Goal: Task Accomplishment & Management: Complete application form

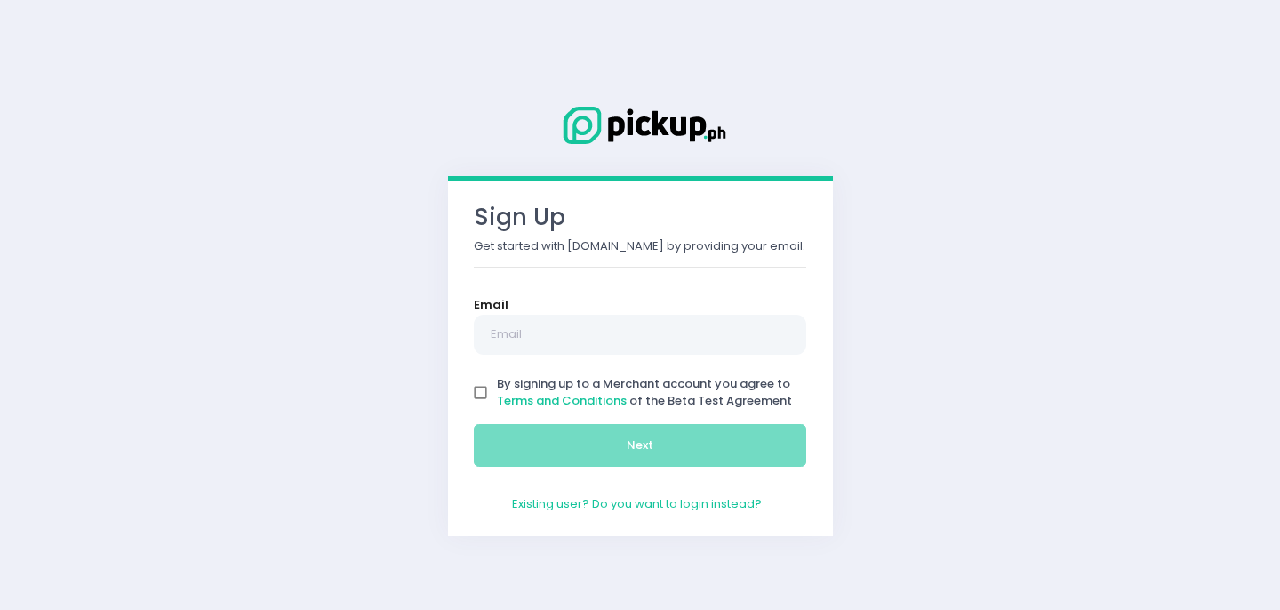
click at [474, 394] on input "By signing up to a Merchant account you agree to Terms and Conditions of the Be…" at bounding box center [481, 393] width 34 height 34
checkbox input "true"
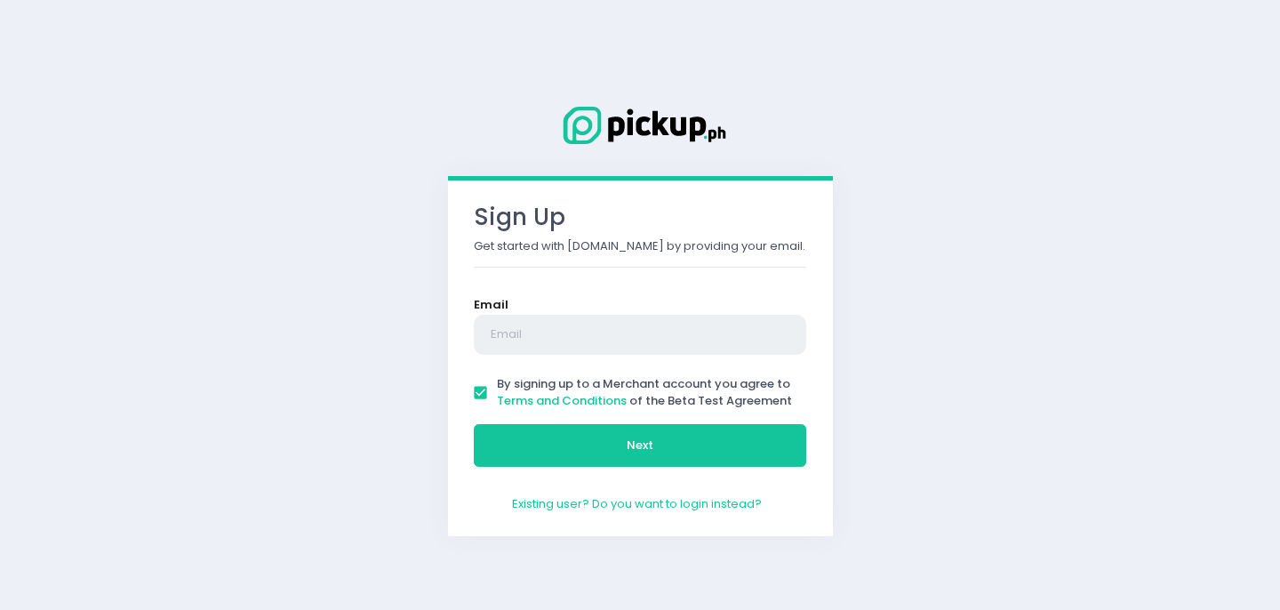
click at [520, 349] on input "text" at bounding box center [640, 335] width 333 height 41
type input "[EMAIL_ADDRESS][DOMAIN_NAME]"
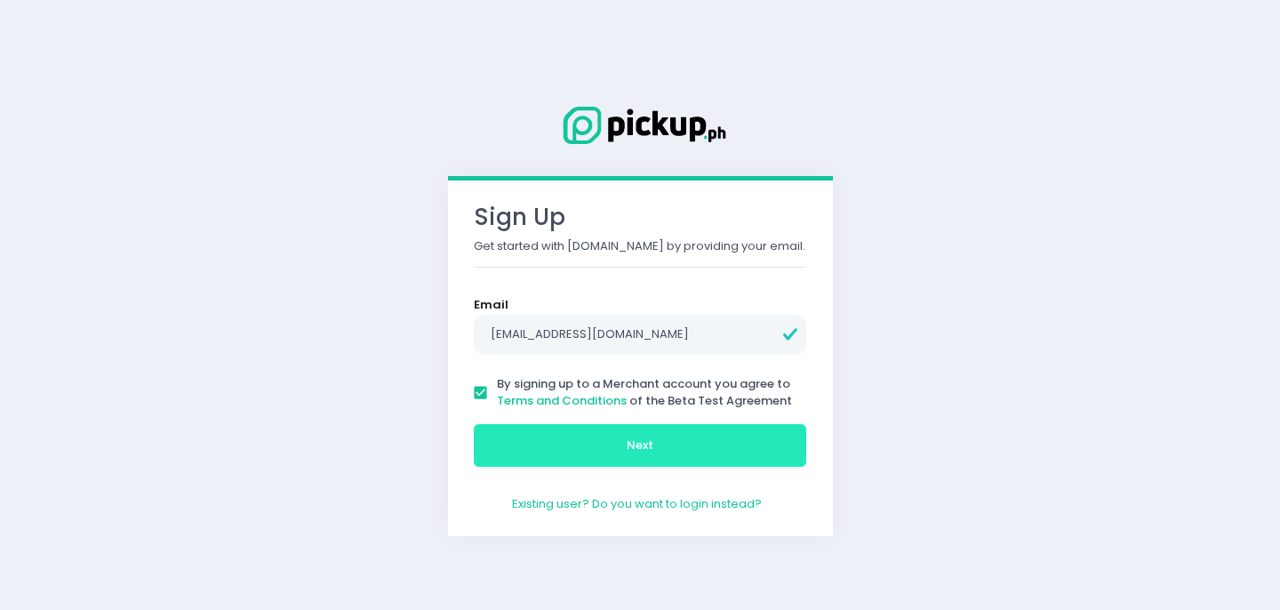
click at [672, 452] on button "Next" at bounding box center [640, 445] width 333 height 43
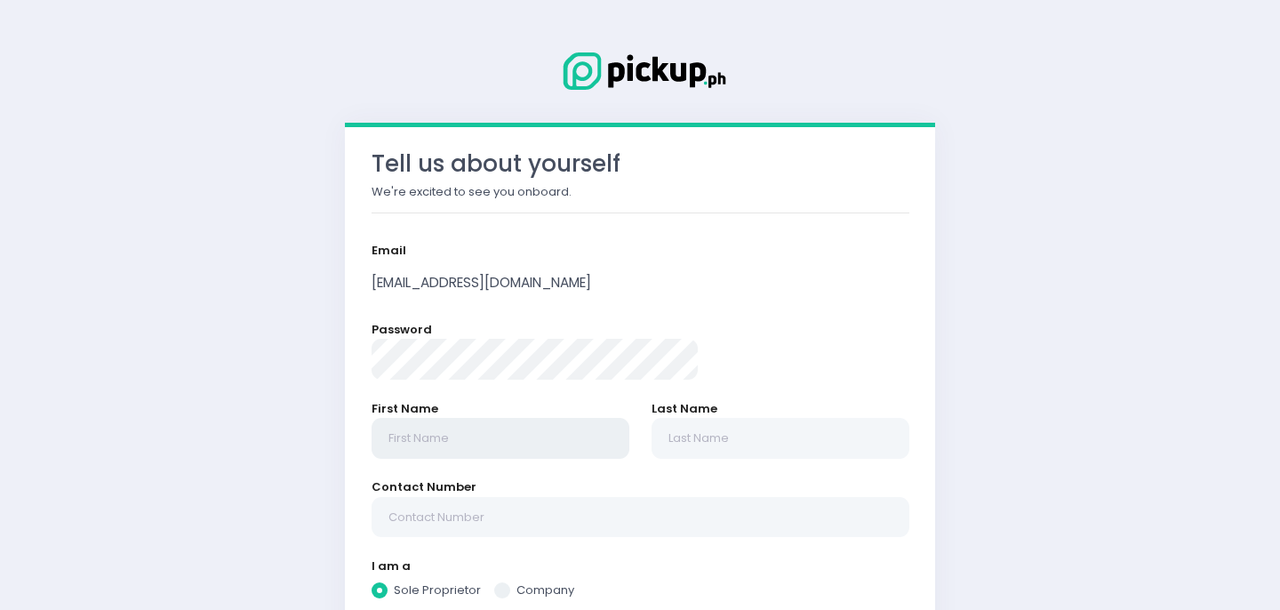
radio input "true"
click at [546, 453] on input "text" at bounding box center [501, 438] width 258 height 41
type input "L"
radio input "true"
type input "Lo"
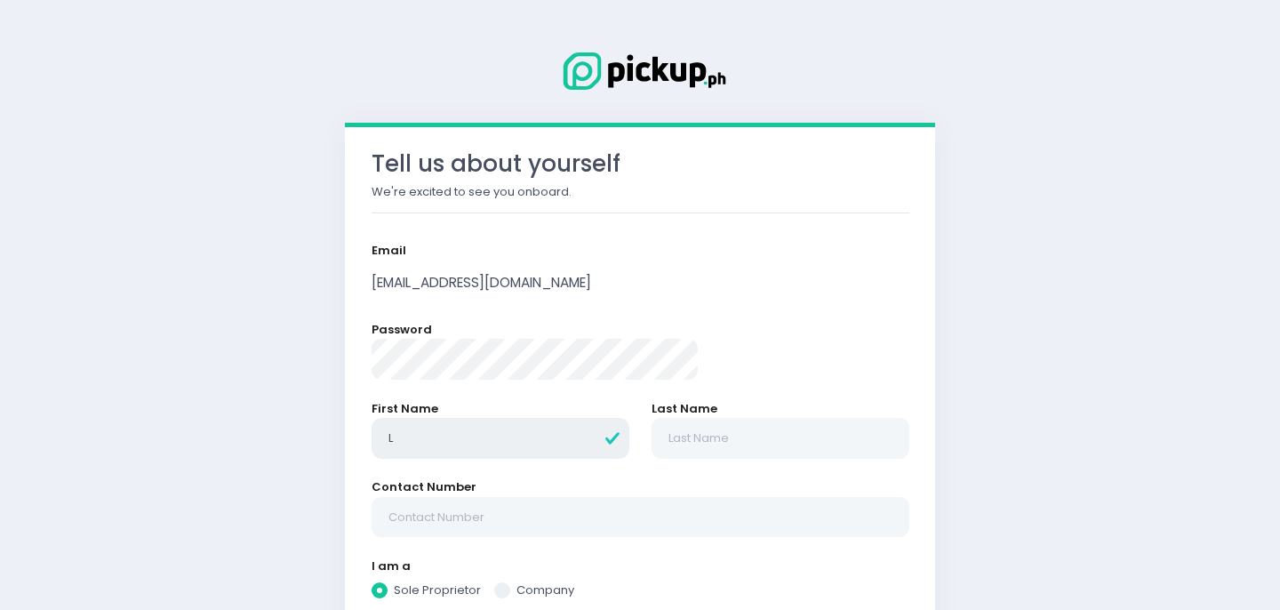
radio input "true"
type input "Lor"
radio input "true"
type input "Lore"
radio input "true"
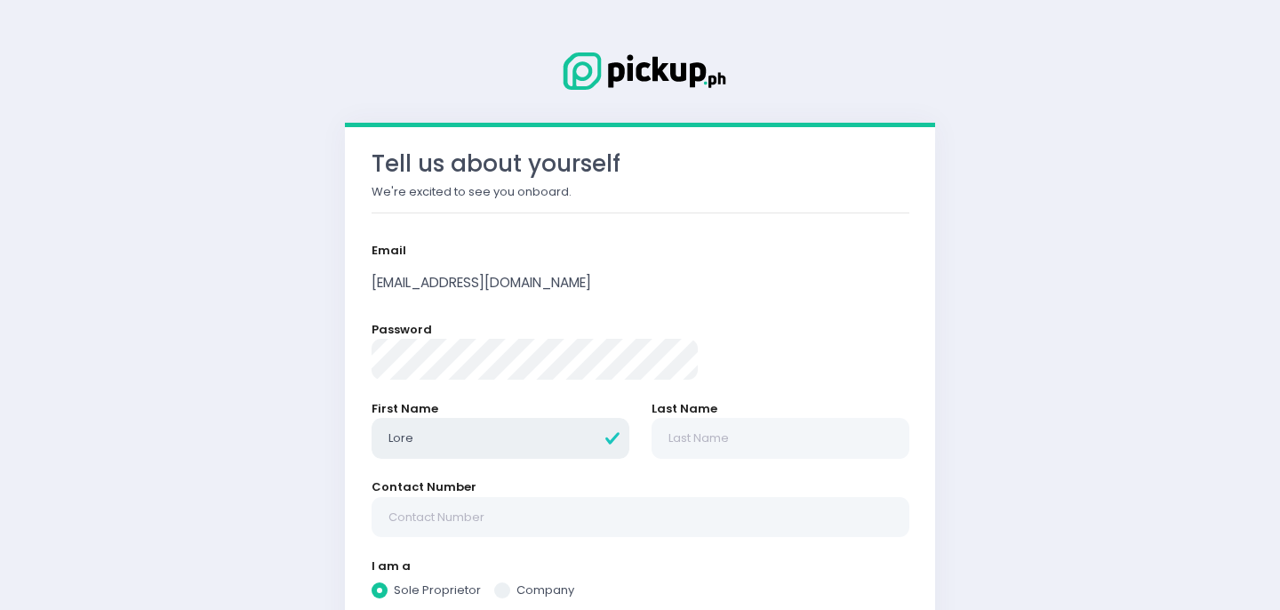
type input "Loren"
radio input "true"
type input "Lorenz"
radio input "true"
type input "[PERSON_NAME]"
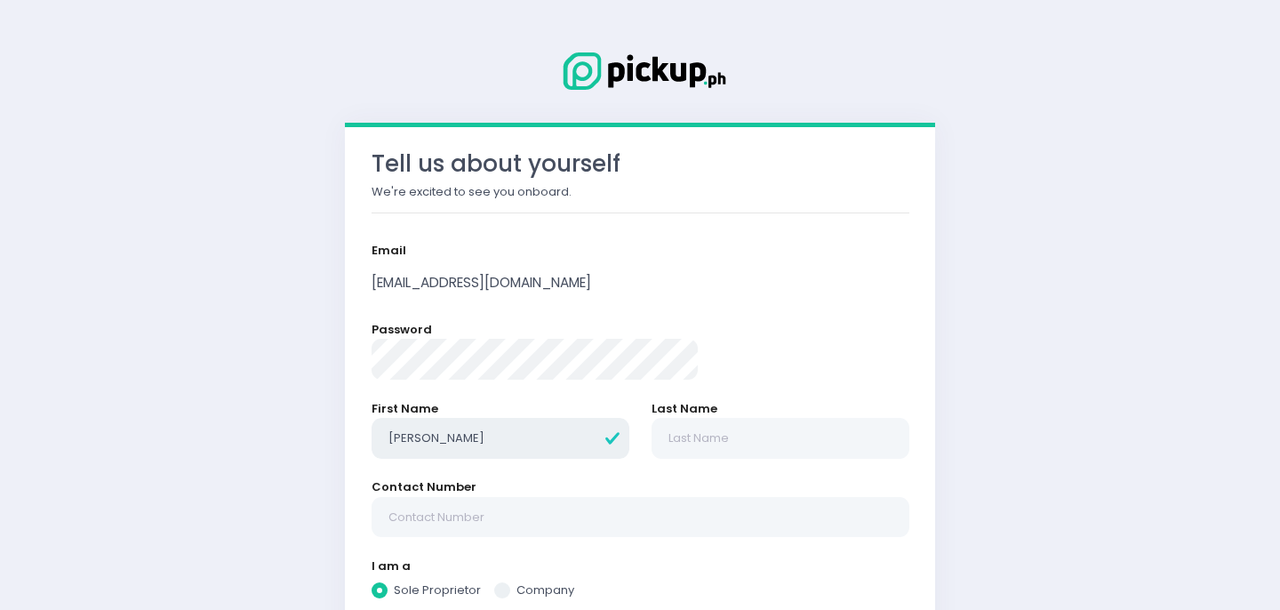
radio input "true"
type input "[PERSON_NAME]"
radio input "true"
type input "S"
radio input "true"
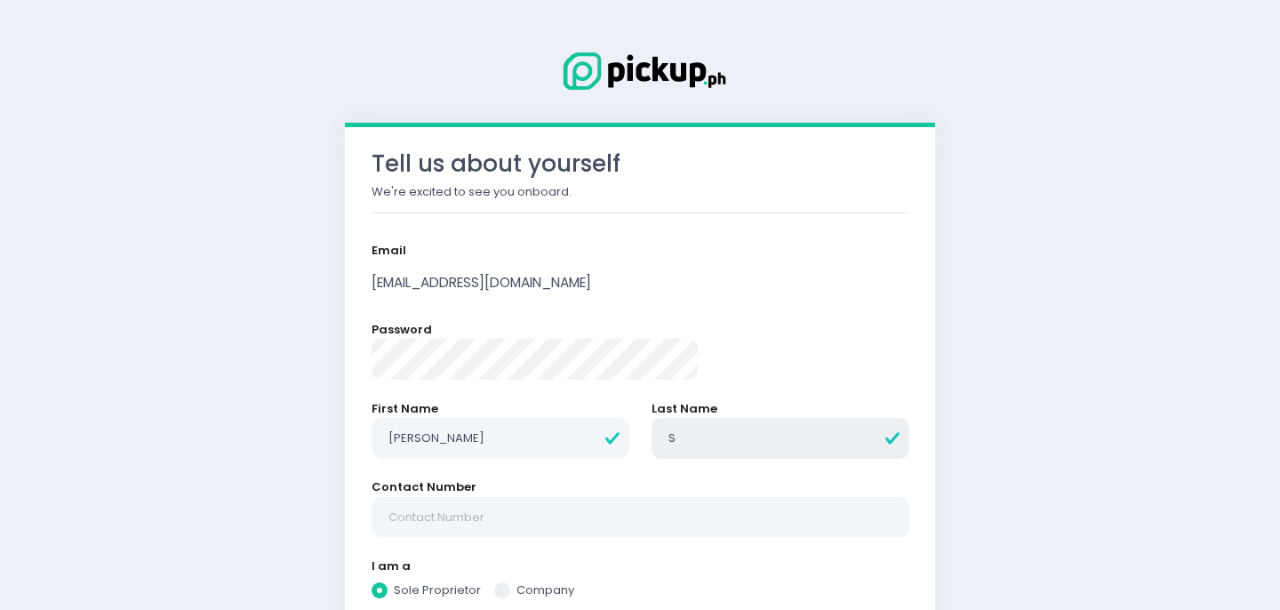
type input "Sa"
radio input "true"
type input "Sal"
radio input "true"
type input "Sale"
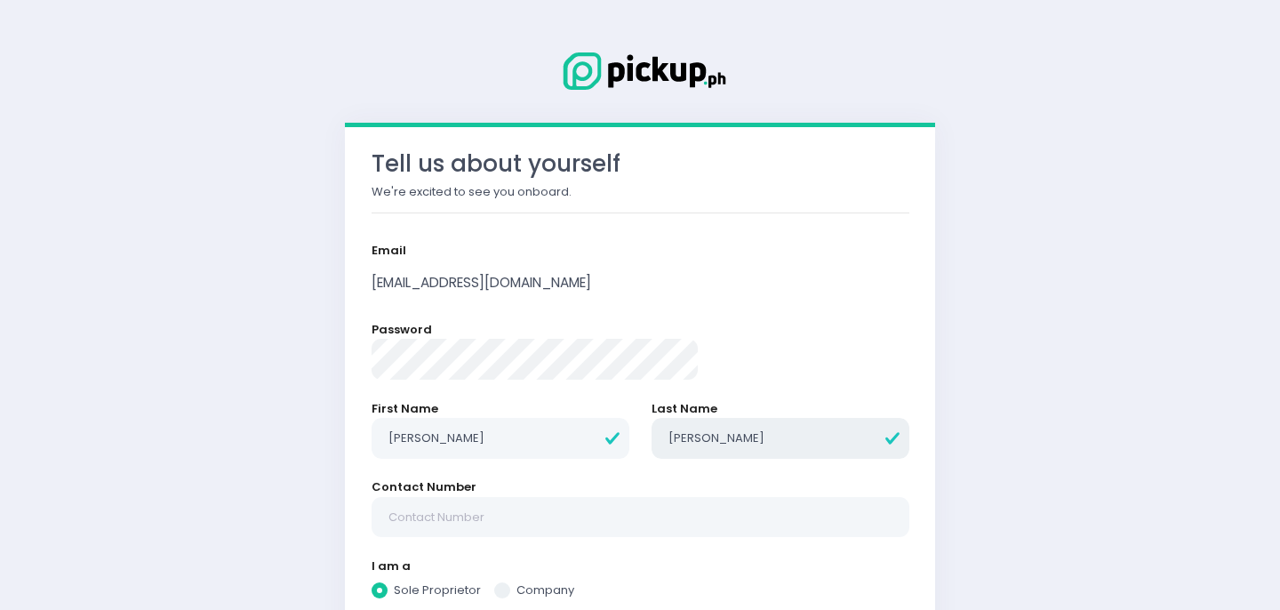
radio input "true"
type input "Sales"
radio input "true"
type input "Sales"
radio input "true"
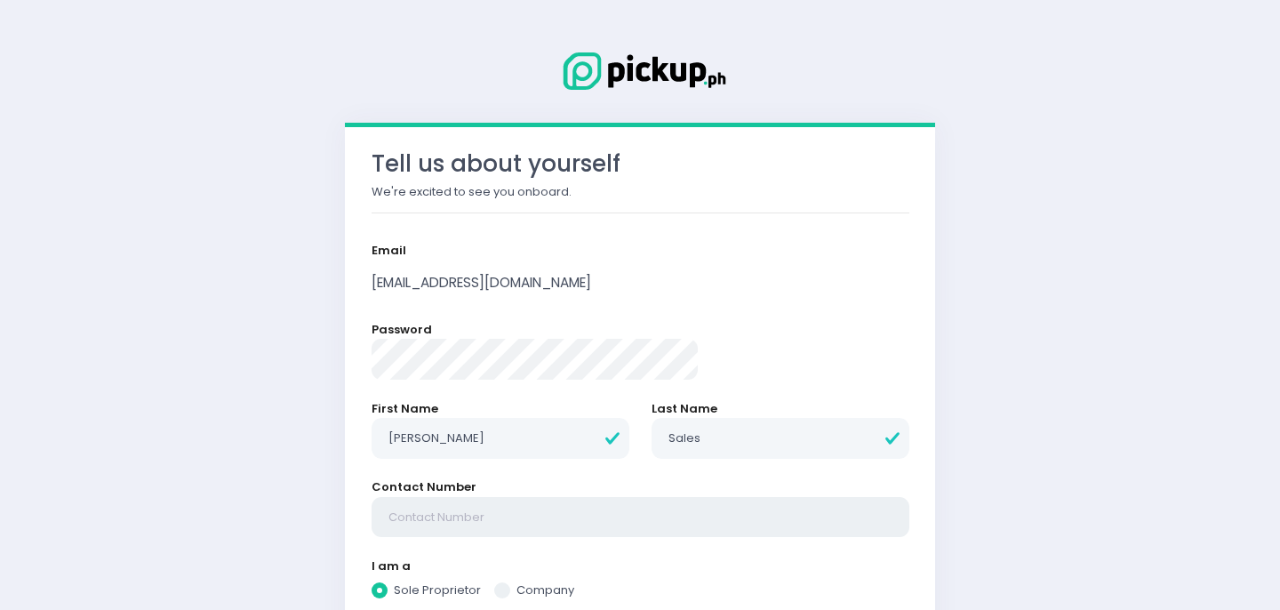
type input "0"
radio input "true"
type input "09"
radio input "true"
type input "093"
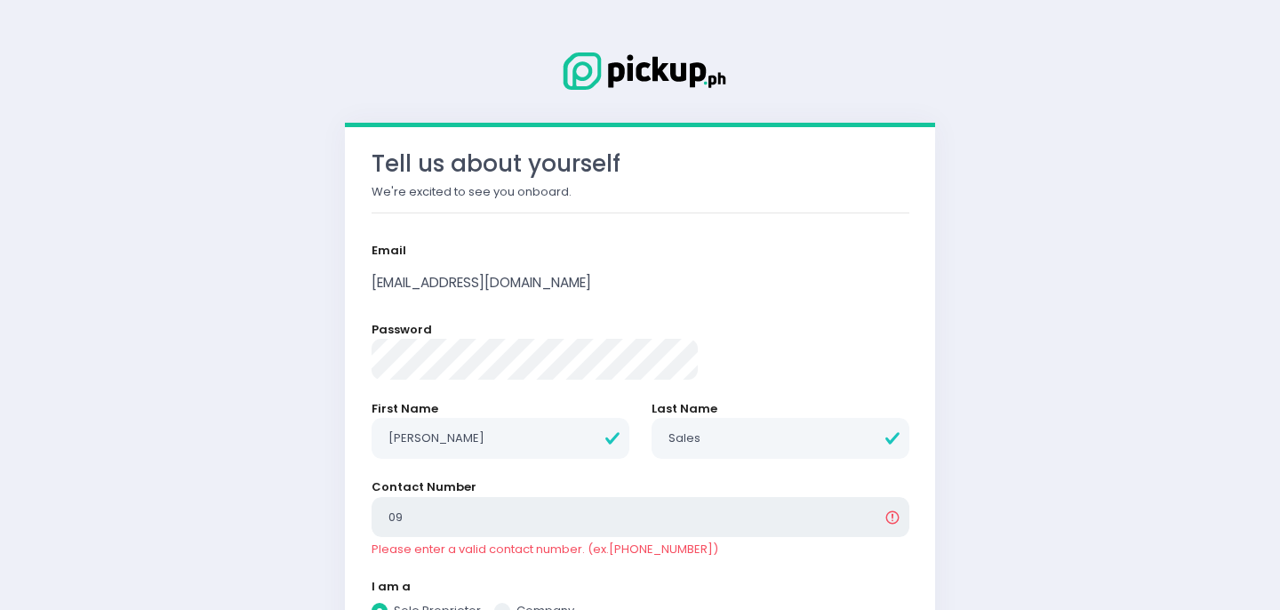
radio input "true"
type input "0939"
radio input "true"
type input "09399"
radio input "true"
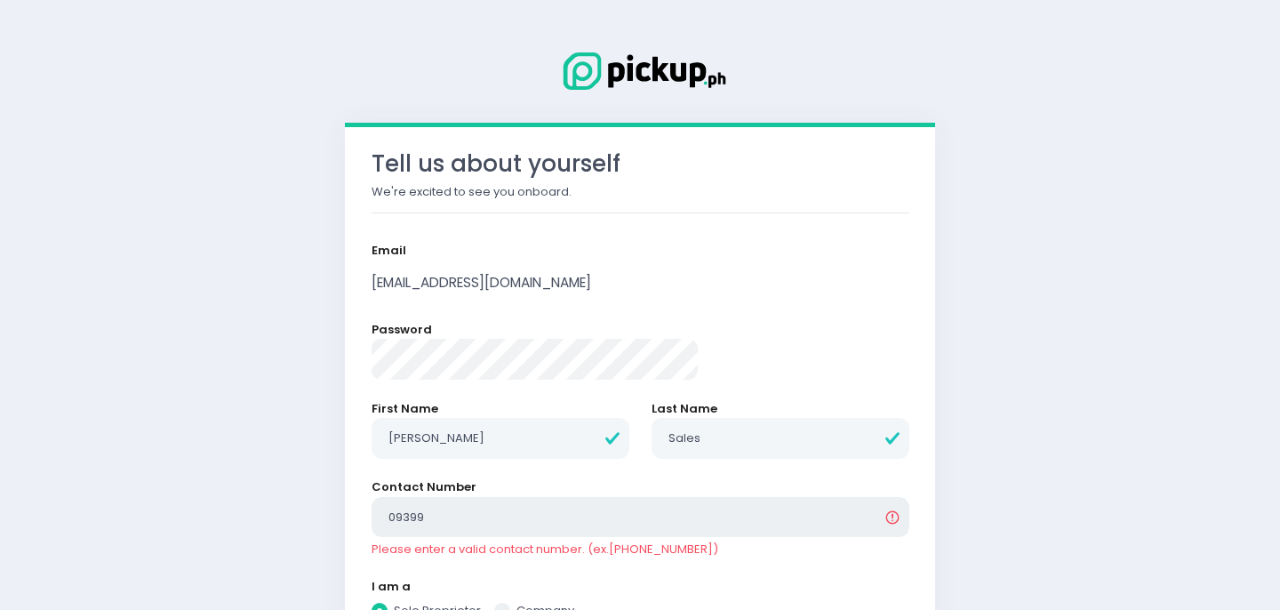
type input "093992"
radio input "true"
type input "0939922"
radio input "true"
type input "09399229"
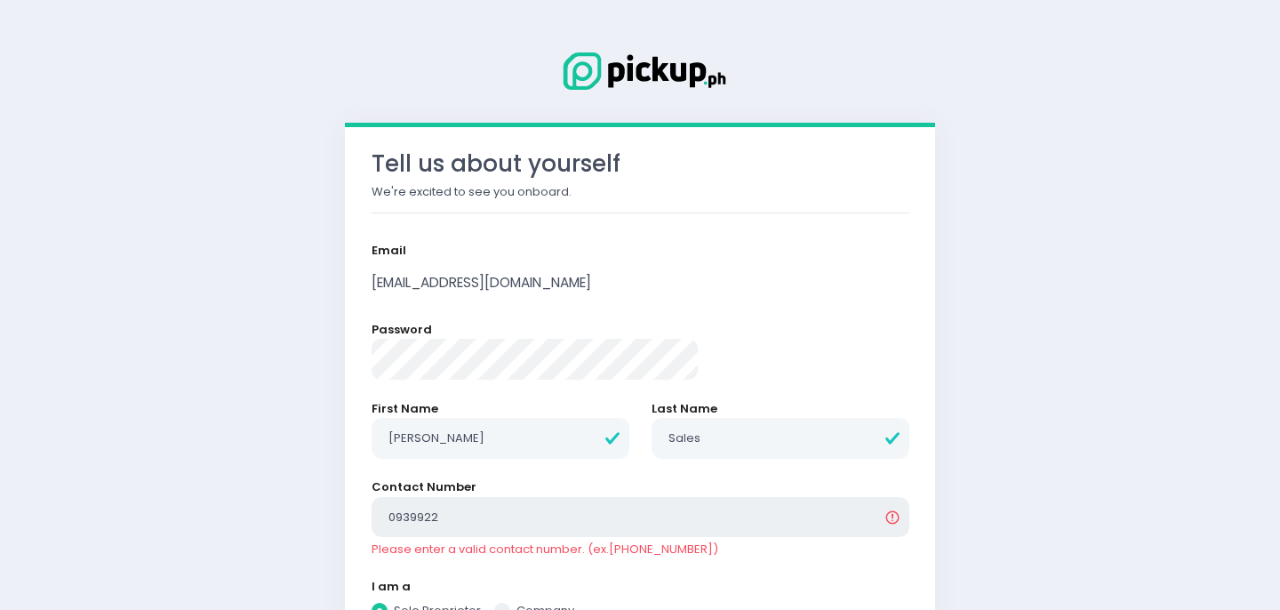
radio input "true"
type input "093992296"
radio input "true"
type input "0939922969"
radio input "true"
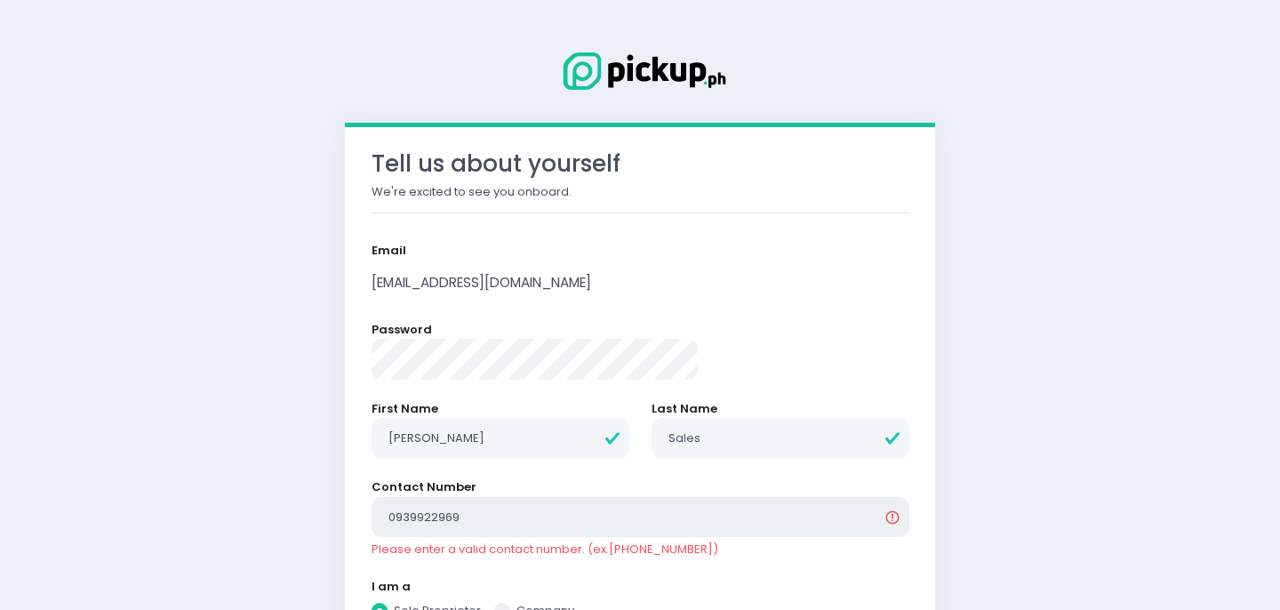
type input "09399229695"
radio input "true"
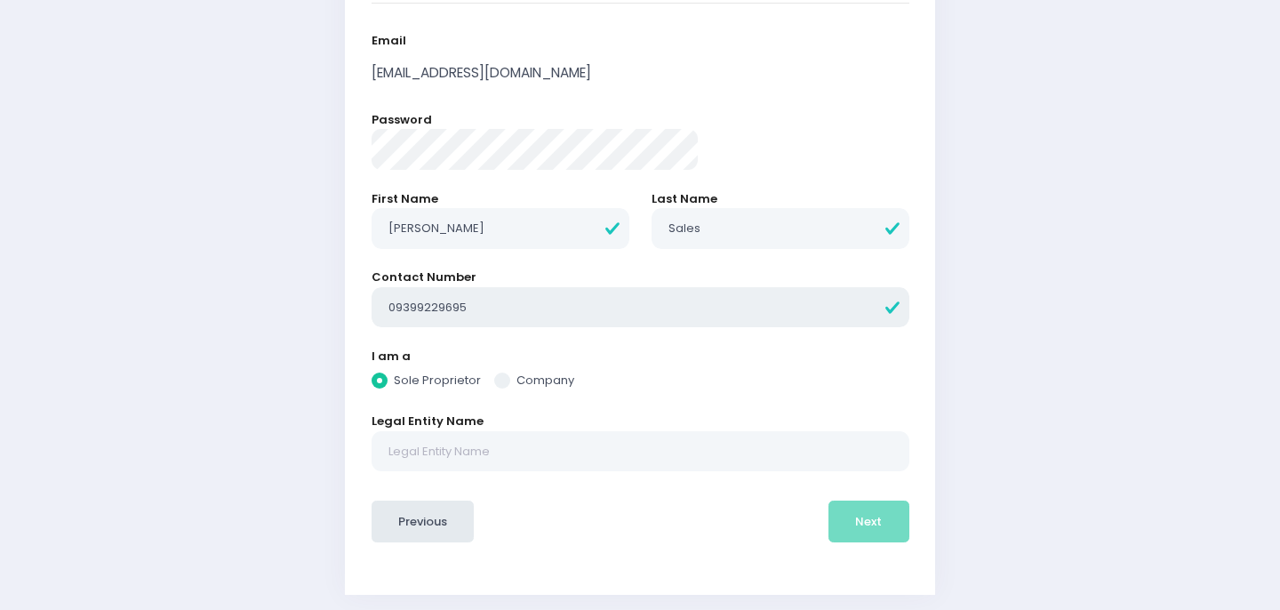
scroll to position [214, 0]
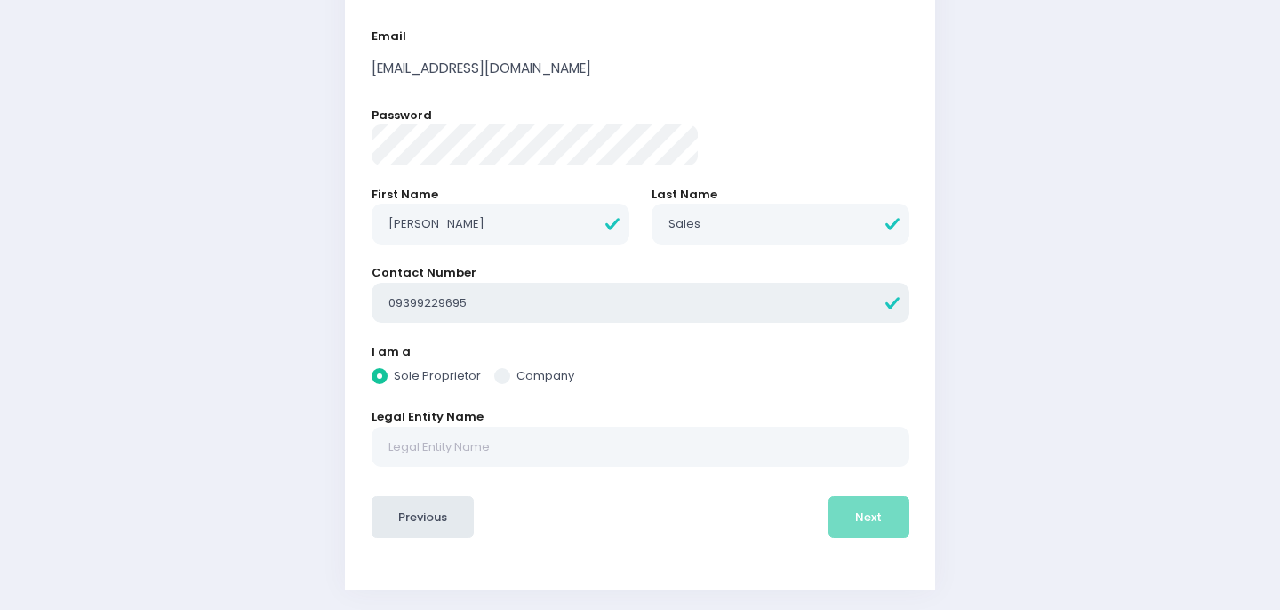
type input "09399229695"
click at [566, 459] on input "text" at bounding box center [641, 447] width 538 height 41
radio input "true"
type input "P"
radio input "true"
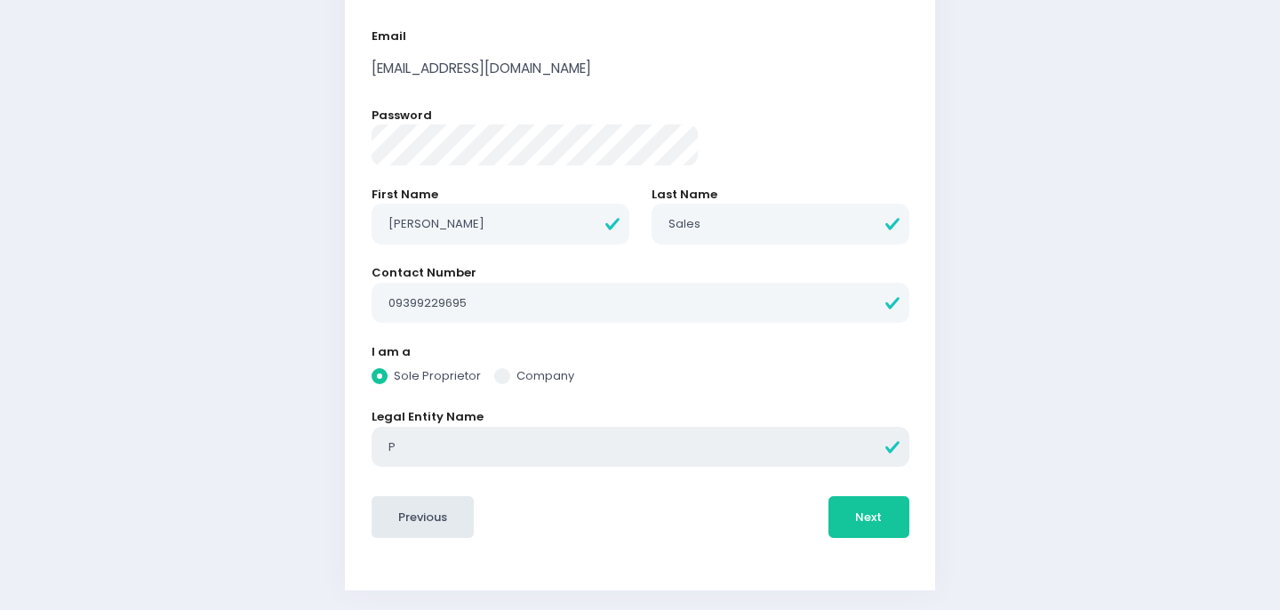
type input "Pa"
radio input "true"
type input "Pas"
radio input "true"
type input "Pasr"
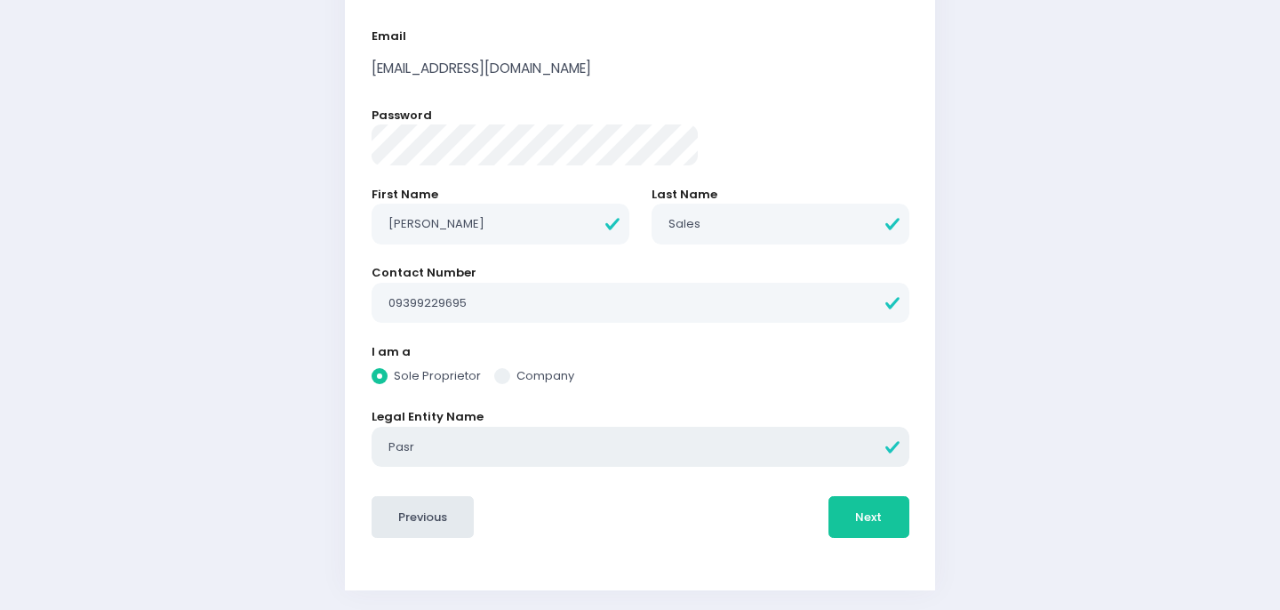
radio input "true"
type input "Pas"
radio input "true"
type input "Past"
radio input "true"
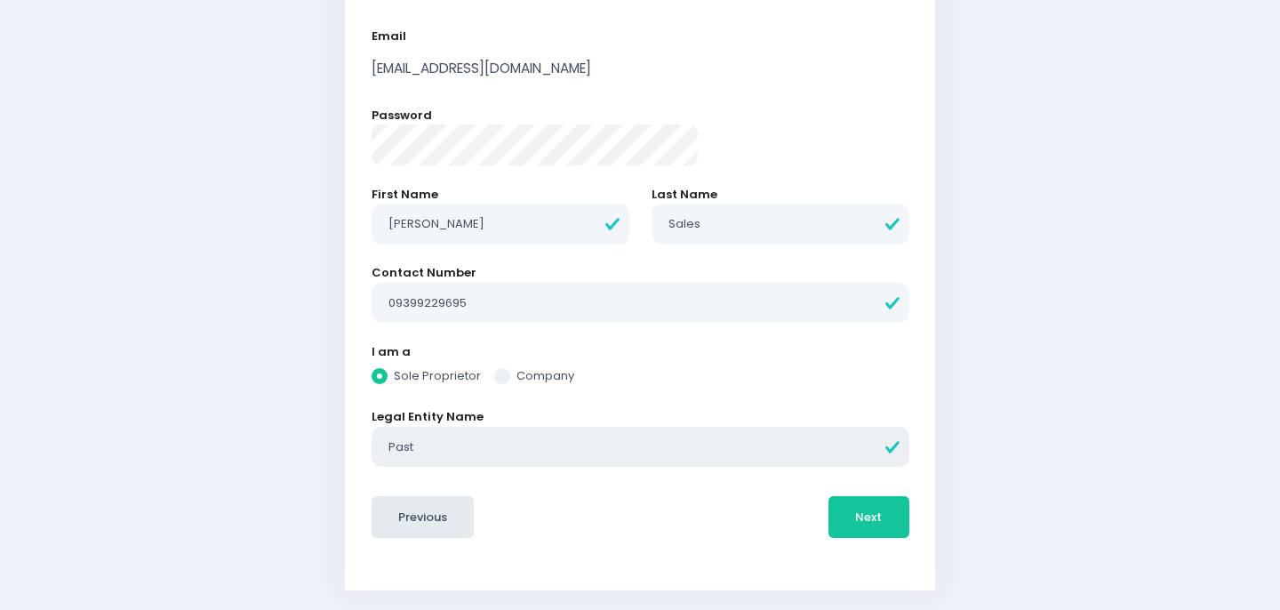
type input "Pasty"
radio input "true"
type input "Pastym"
radio input "true"
type input "Pastym"
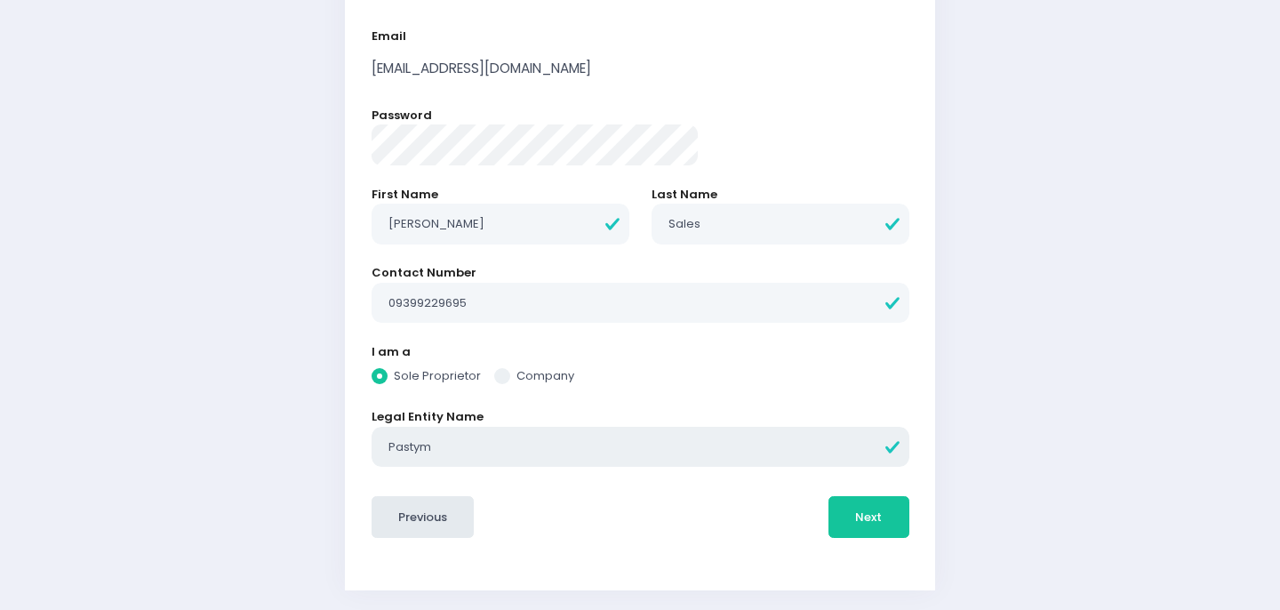
radio input "true"
type input "Pastym V"
radio input "true"
type input "Pastym"
radio input "true"
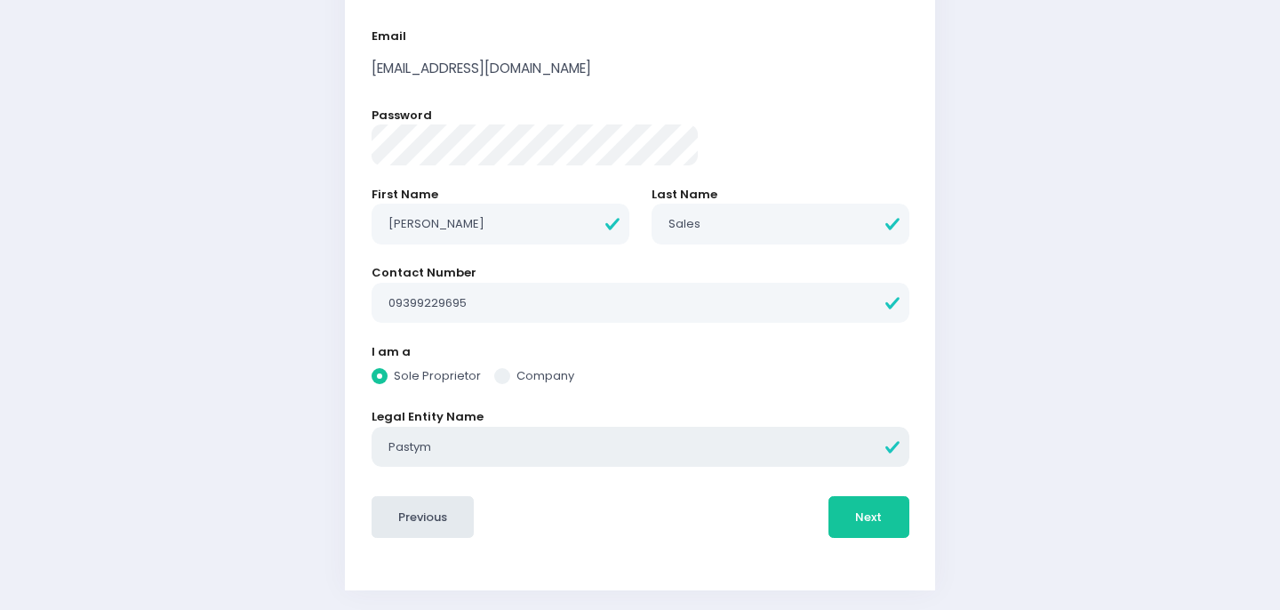
type input "Pastym C"
radio input "true"
type input "Pastym Cl"
radio input "true"
type input "Pastym Clu"
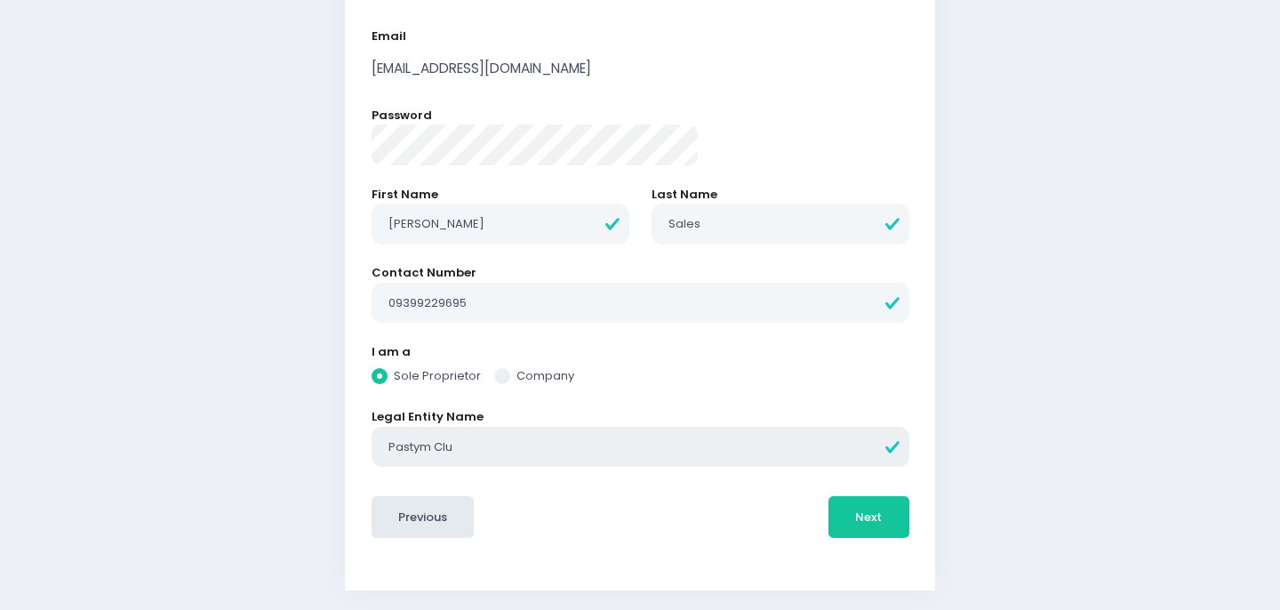
radio input "true"
type input "Pastym Club"
click at [829, 525] on button "Next" at bounding box center [869, 517] width 81 height 43
radio input "true"
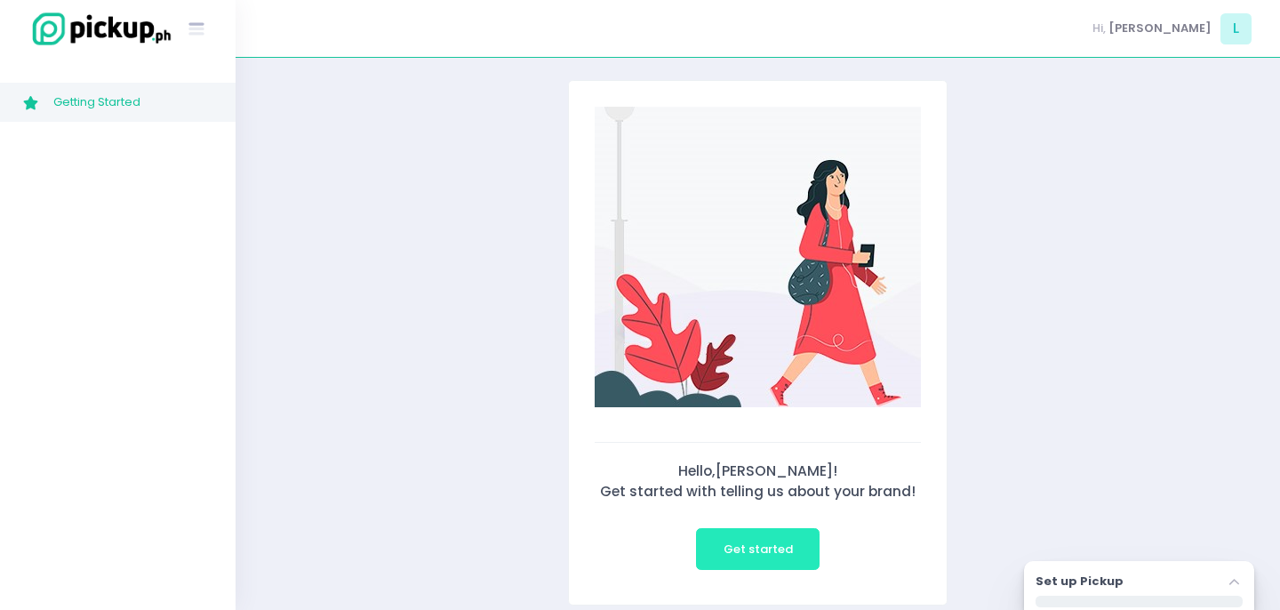
click at [781, 555] on span "Get started" at bounding box center [758, 549] width 69 height 17
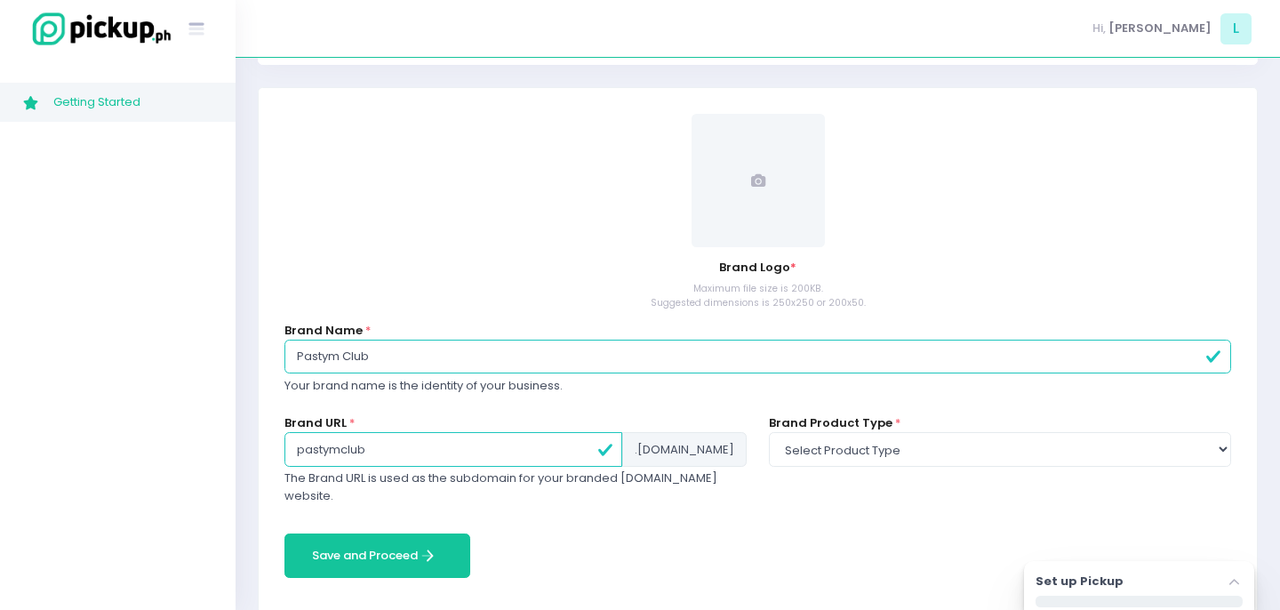
scroll to position [200, 0]
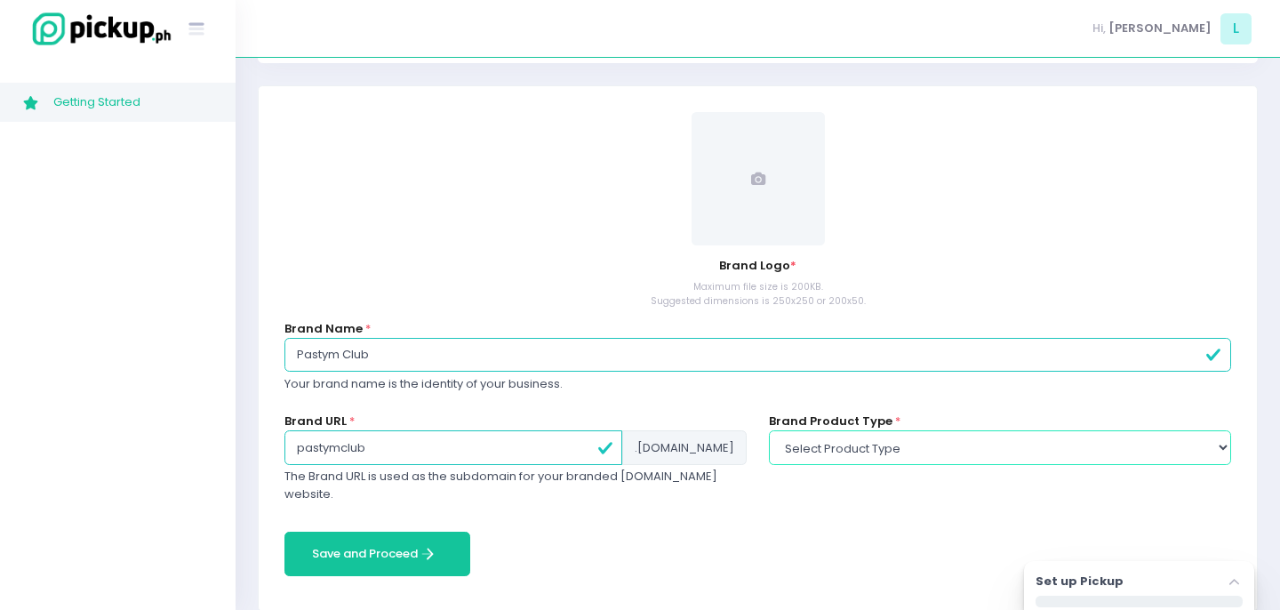
click at [999, 441] on select "Select product type food non-food" at bounding box center [1000, 447] width 462 height 34
select select "food"
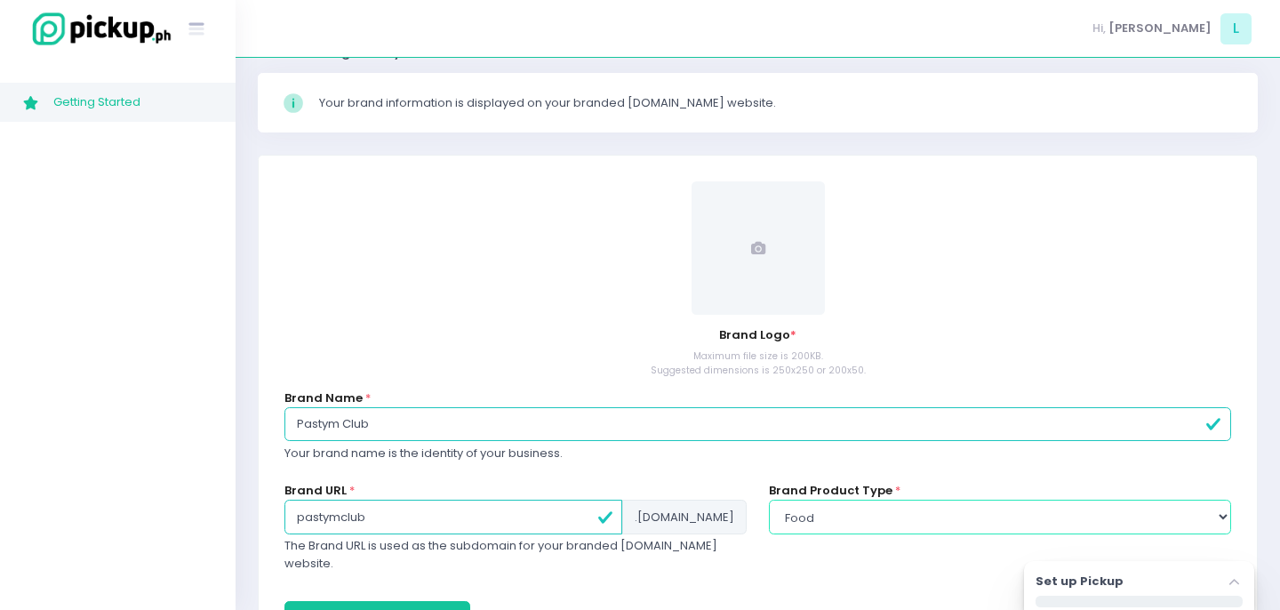
scroll to position [207, 0]
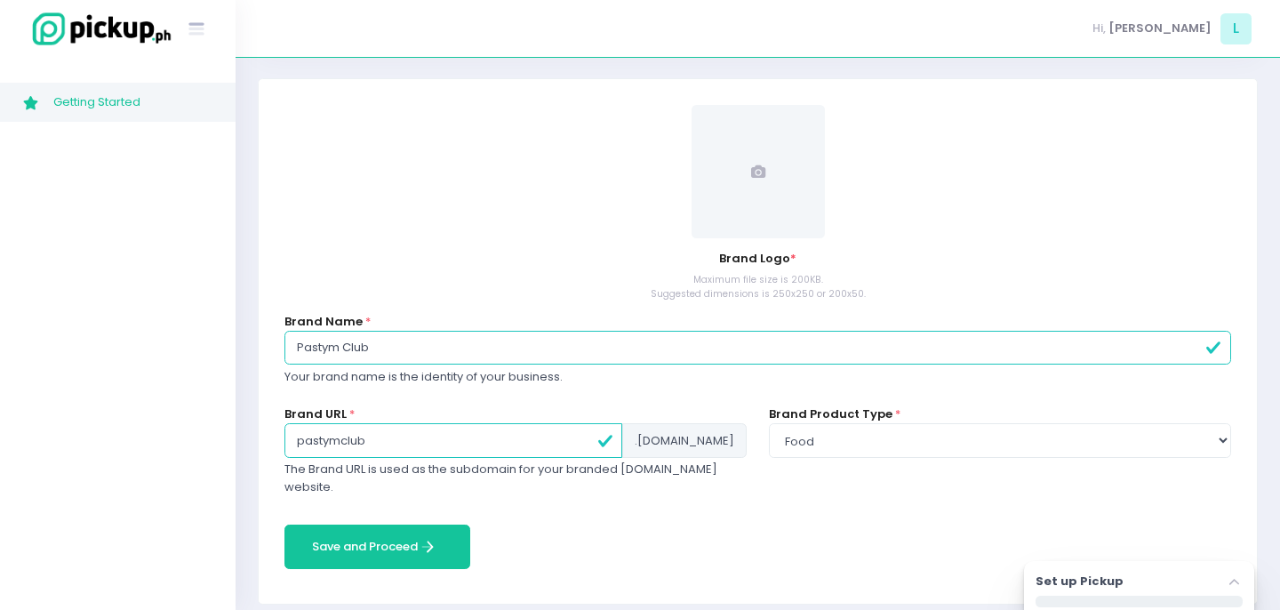
click at [1109, 573] on label "Set up Pickup" at bounding box center [1080, 582] width 88 height 18
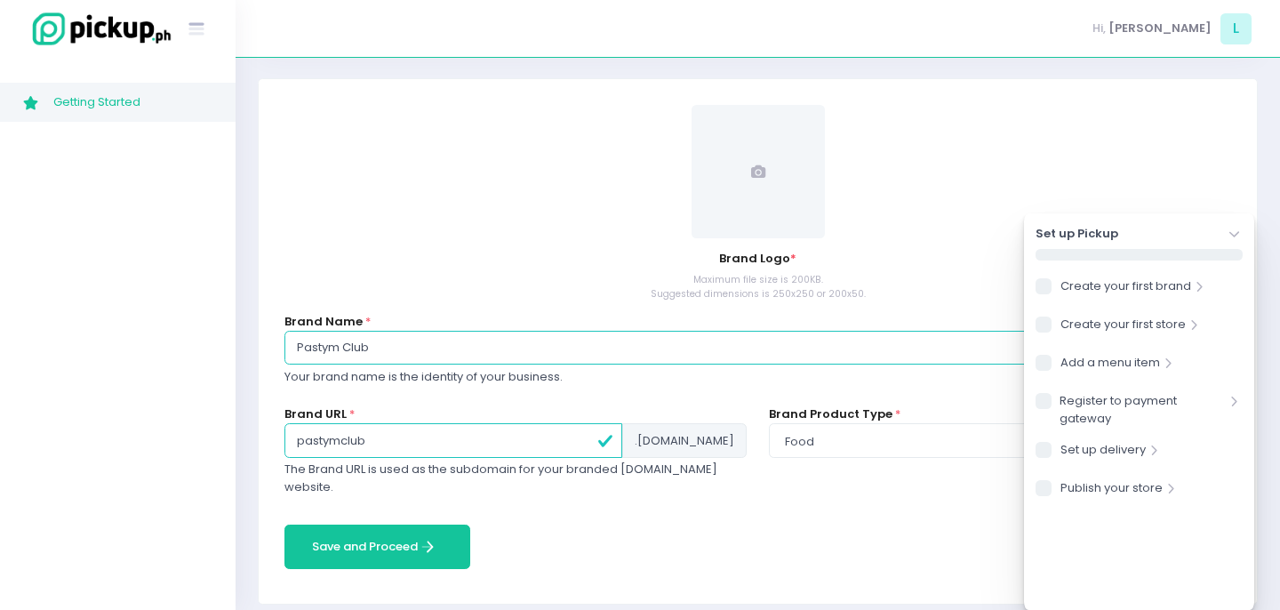
click at [754, 201] on span at bounding box center [758, 171] width 133 height 133
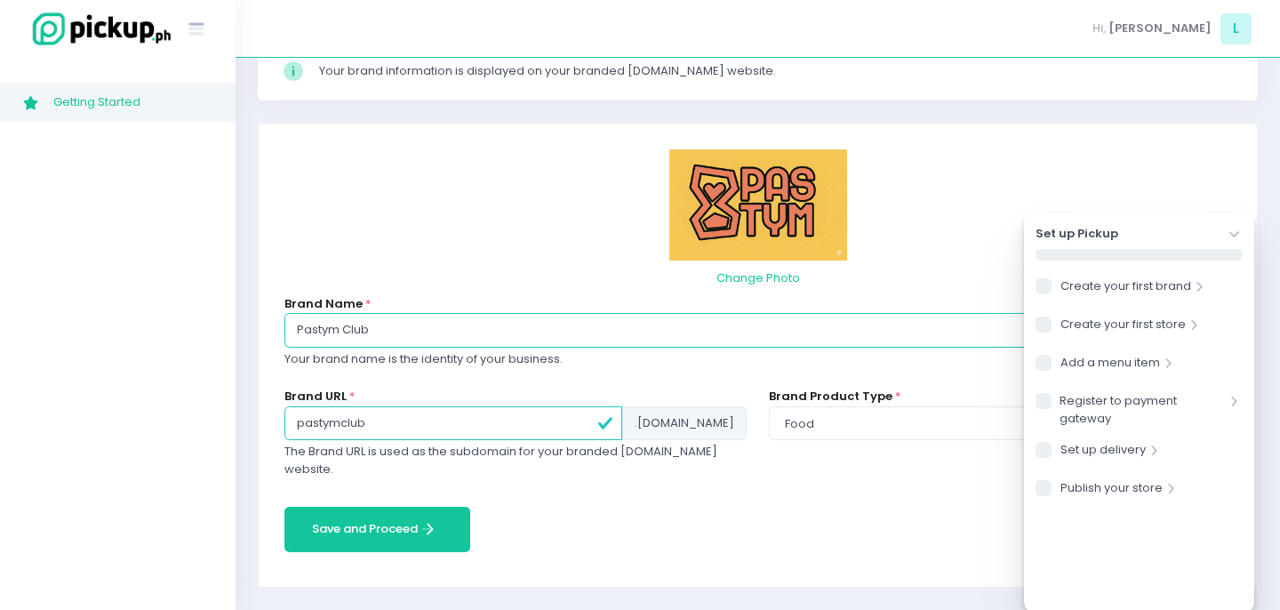
scroll to position [145, 0]
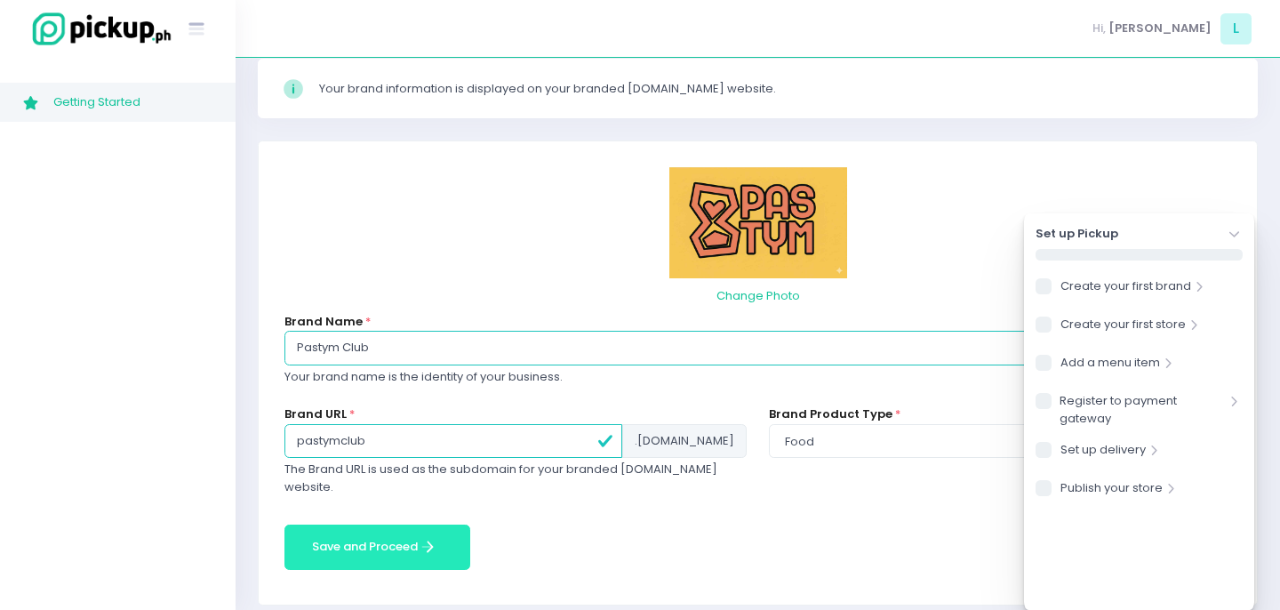
click at [389, 525] on button "Save and Proceed Save and Proceed Created with Sketch." at bounding box center [378, 547] width 186 height 45
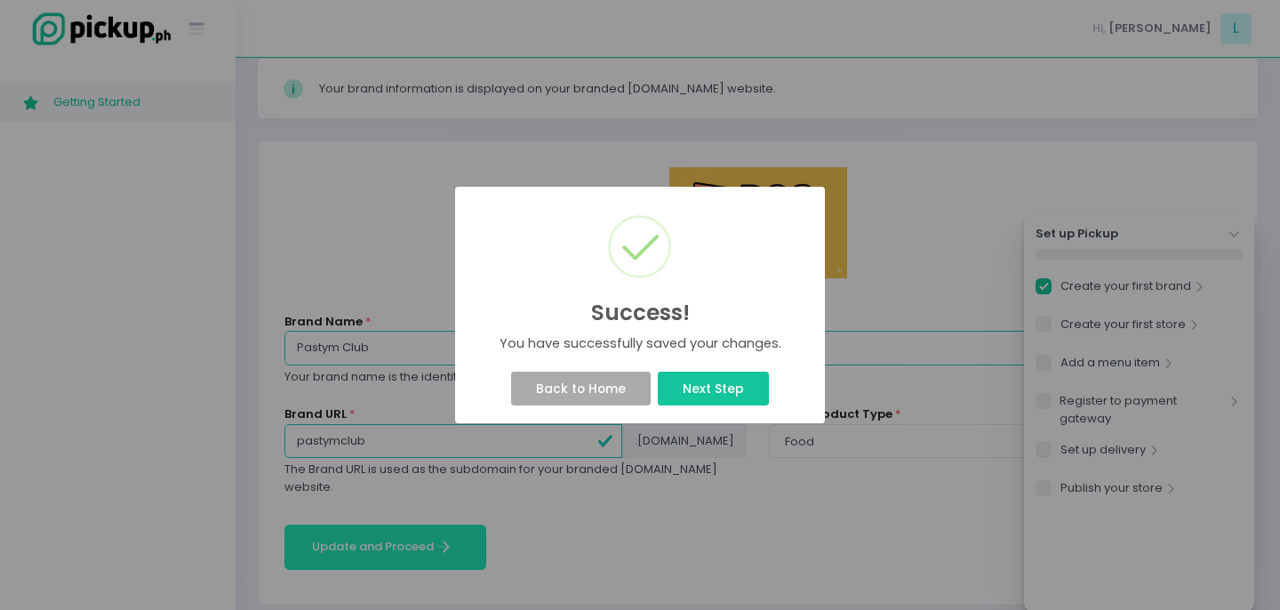
checkbox input "true"
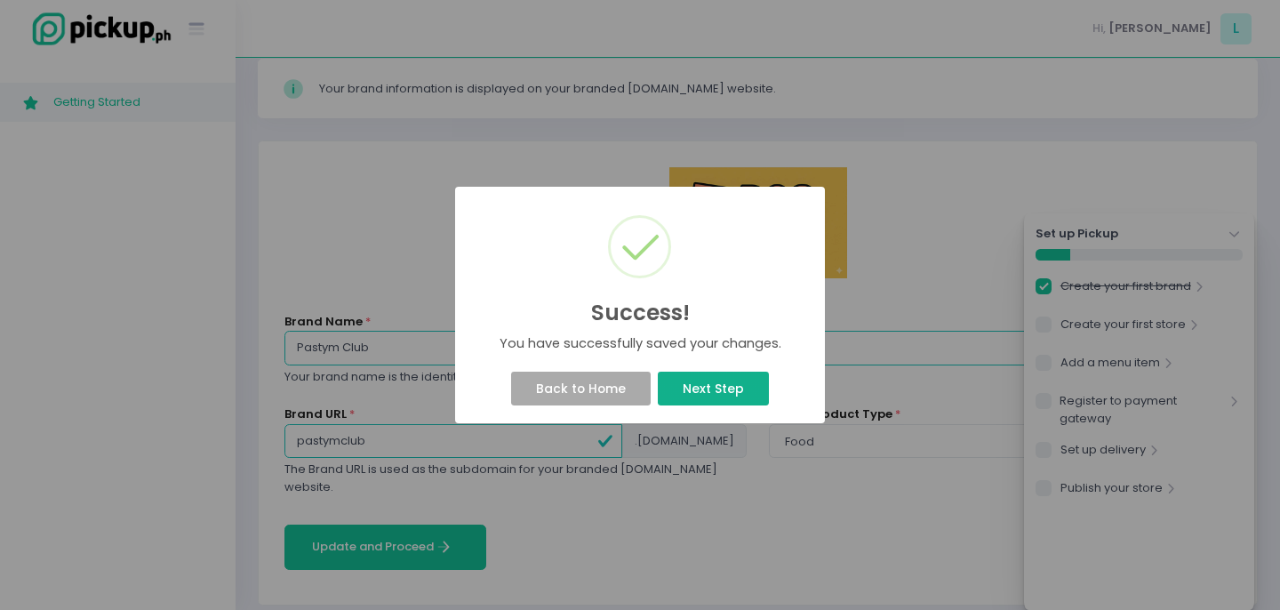
click at [735, 397] on button "Next Step" at bounding box center [713, 389] width 110 height 34
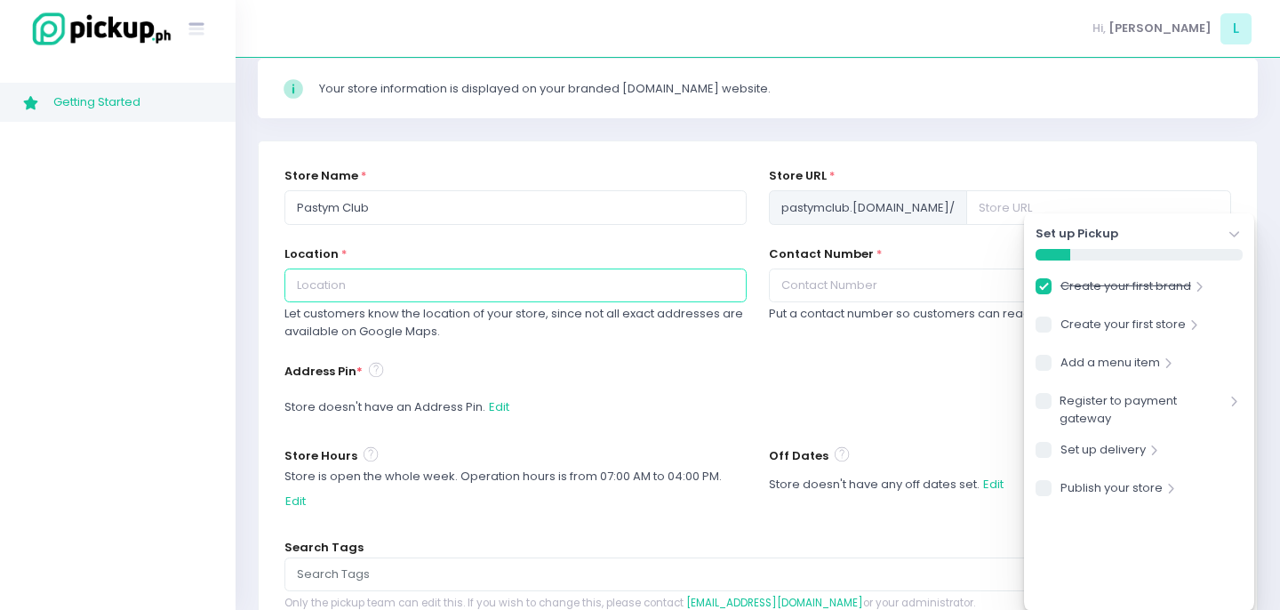
click at [444, 278] on input "text" at bounding box center [516, 286] width 462 height 34
type input "m"
type input "Makati"
click at [946, 294] on input "text" at bounding box center [1000, 286] width 462 height 34
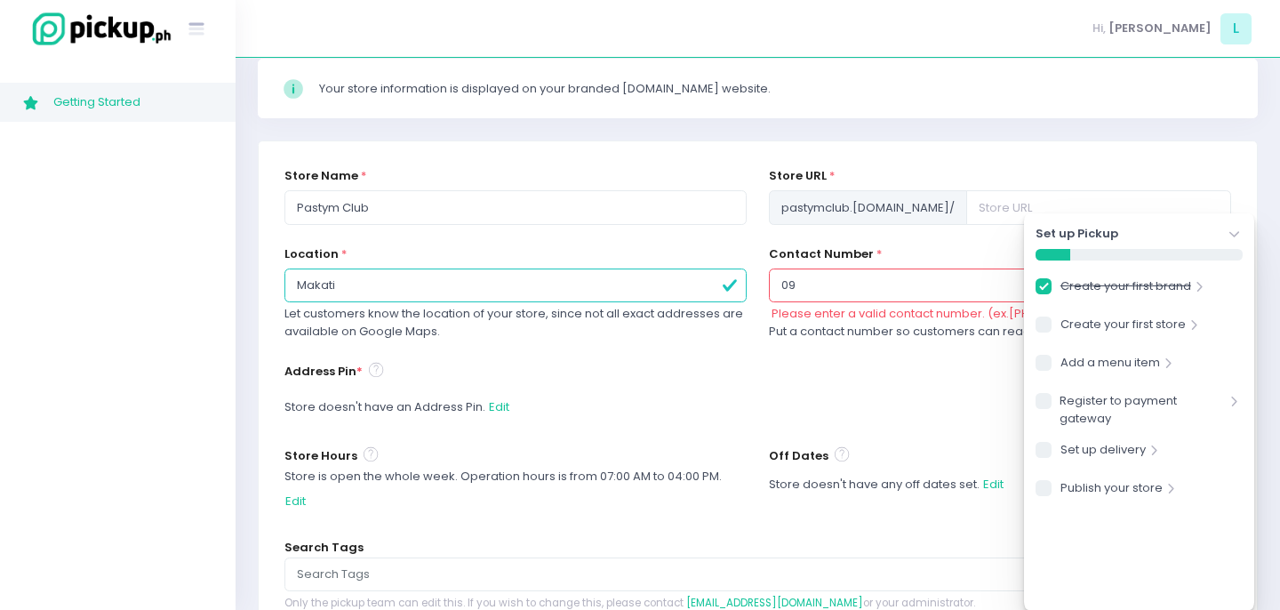
type input "09399229695"
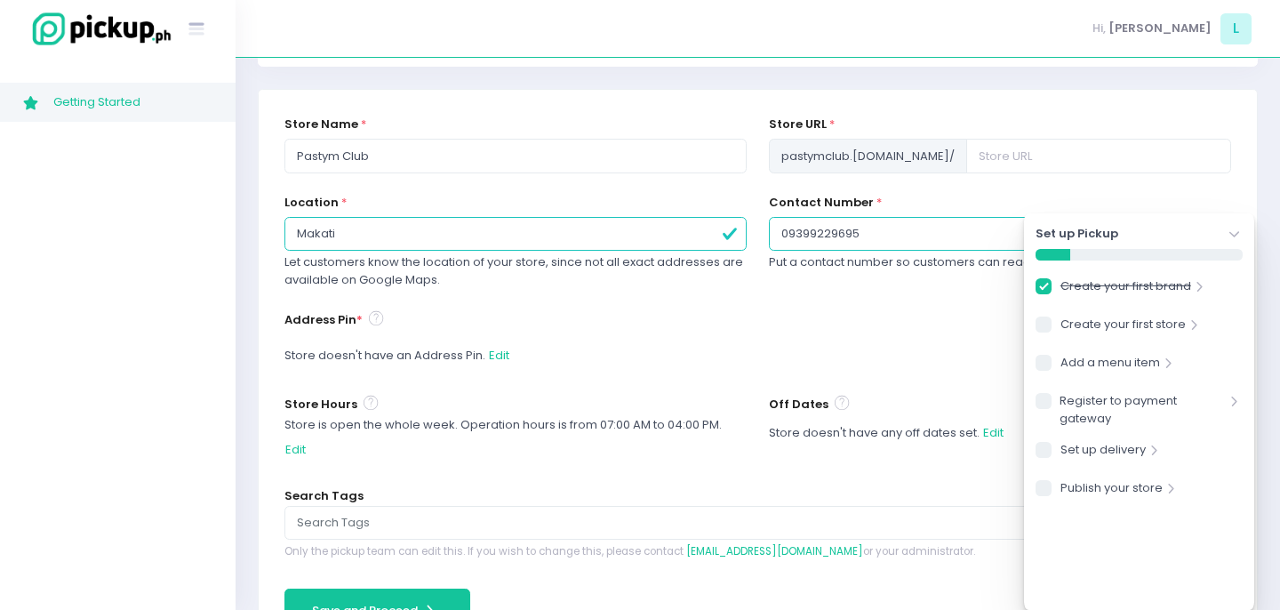
scroll to position [197, 0]
click at [505, 361] on button "Edit" at bounding box center [499, 355] width 22 height 34
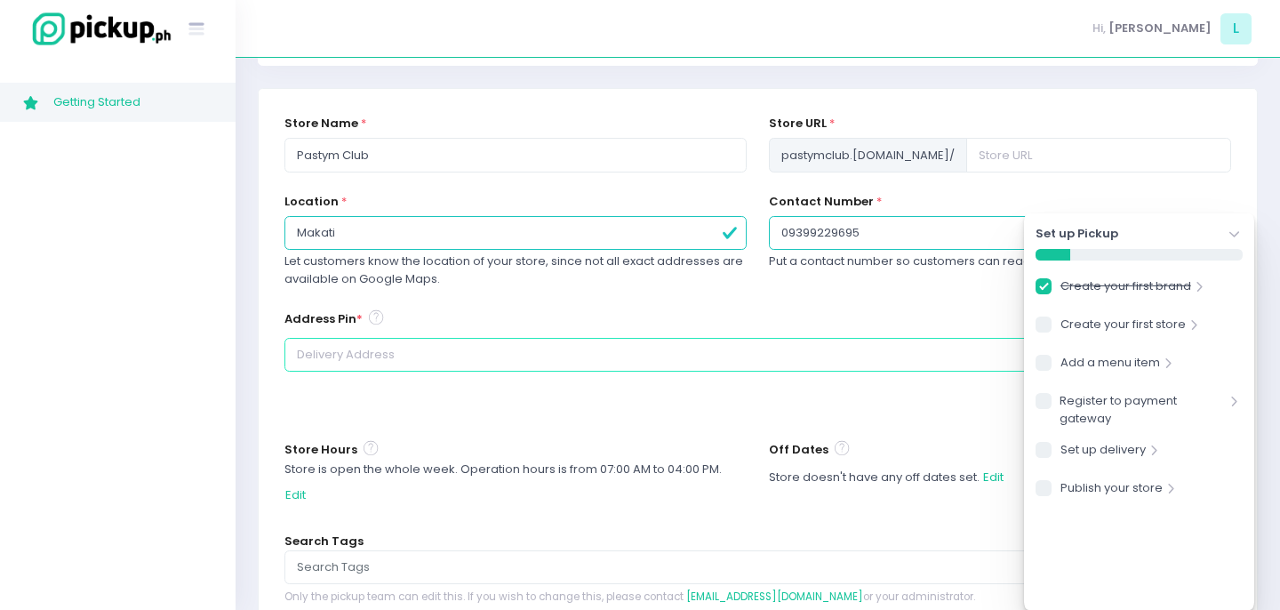
click at [496, 361] on input at bounding box center [758, 355] width 947 height 34
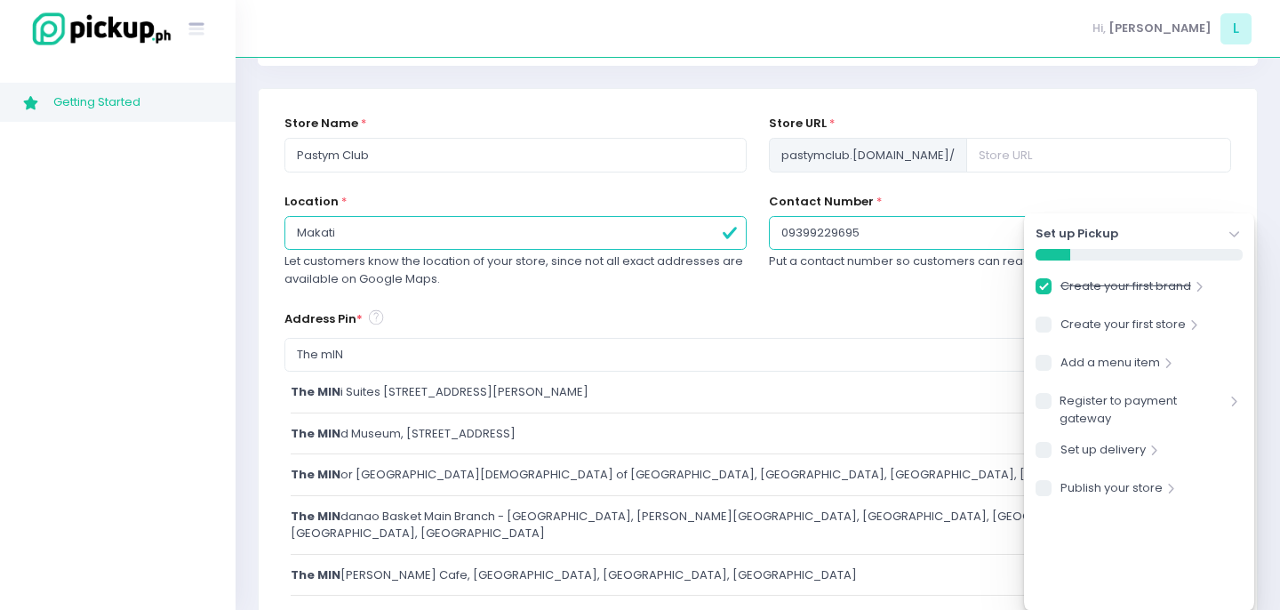
click at [553, 402] on div "The mIN i Suites Eton Tower Makati, Dela Rosa Street, Legazpi Village, Makati C…" at bounding box center [758, 398] width 935 height 30
type input "The Mini Suites Eton Tower Makati, Dela Rosa Street, Legazpi Village, Makati Ci…"
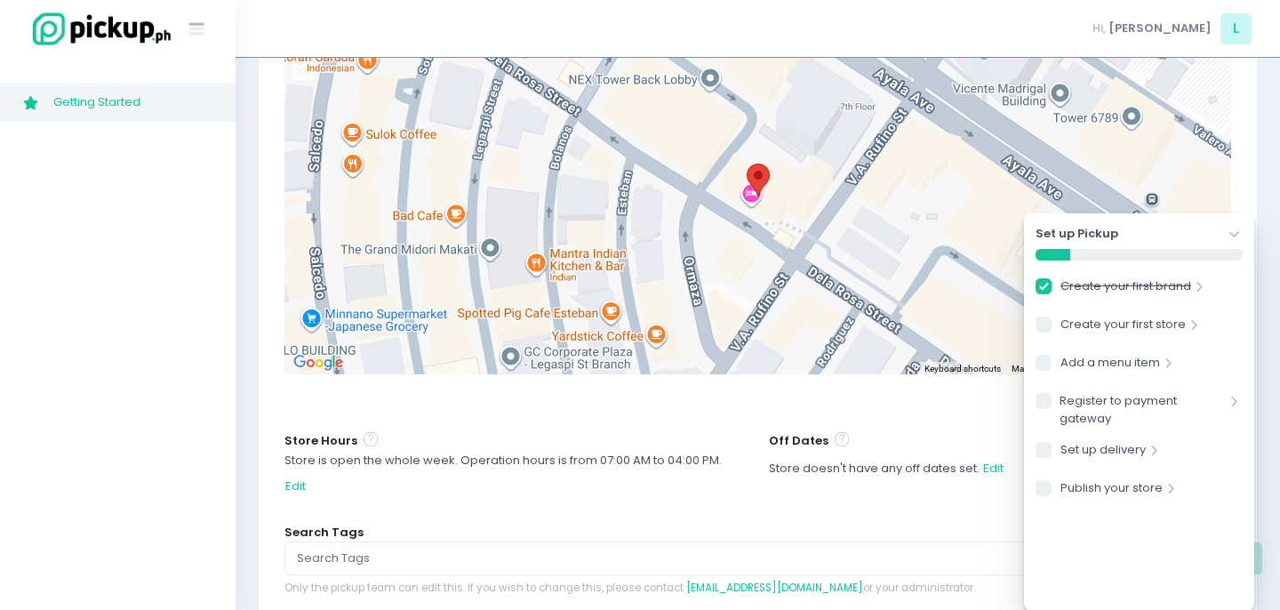
scroll to position [662, 0]
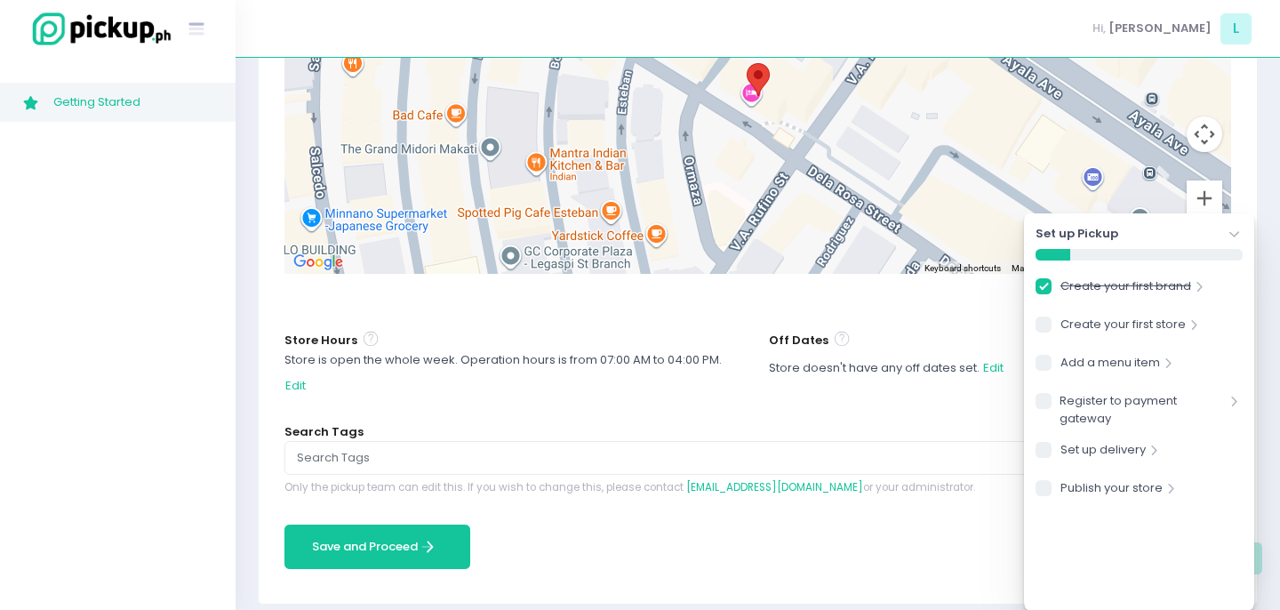
click at [384, 449] on input "text" at bounding box center [758, 458] width 922 height 18
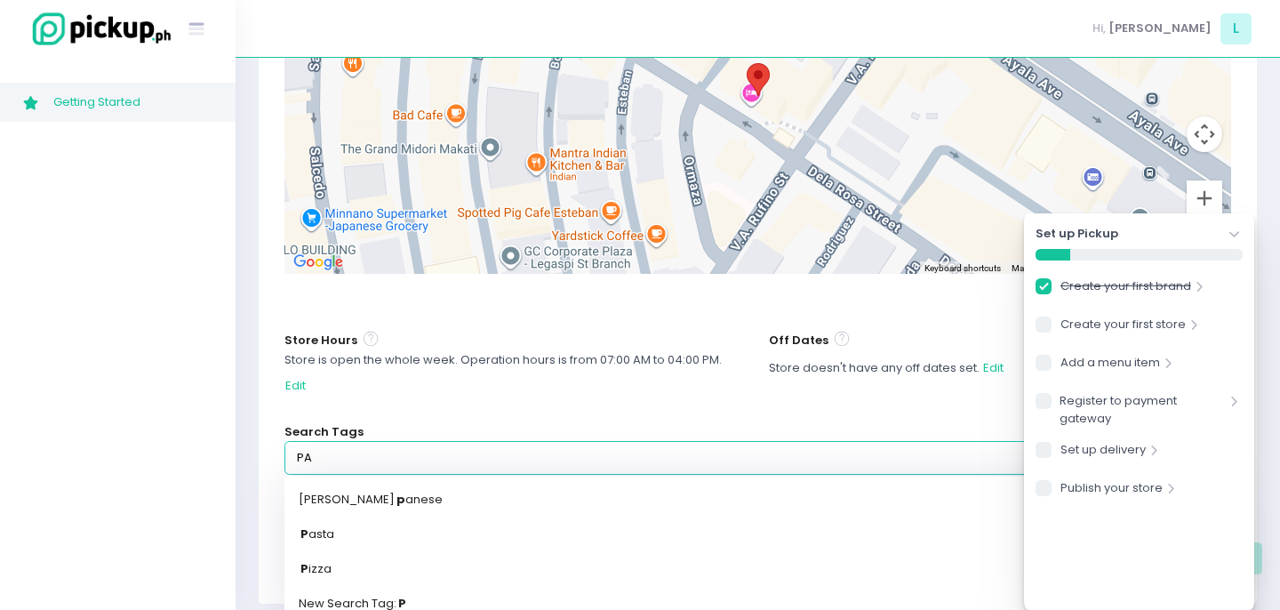
type input "PAS"
type input "PASta"
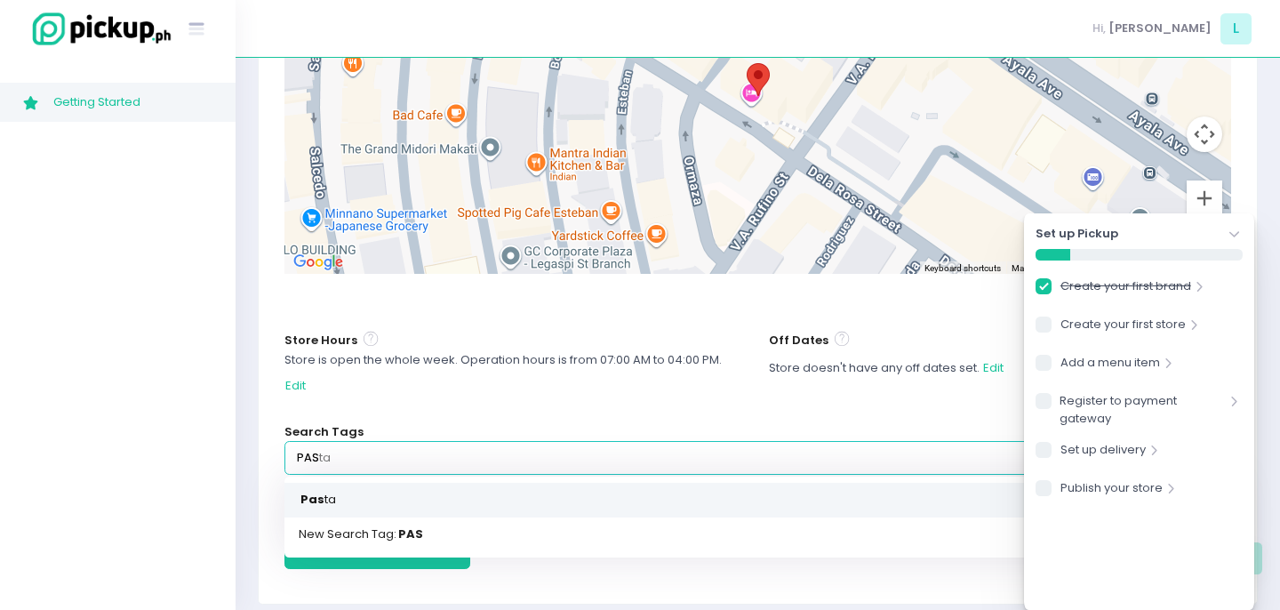
click at [354, 482] on link "Pas ta" at bounding box center [758, 499] width 947 height 35
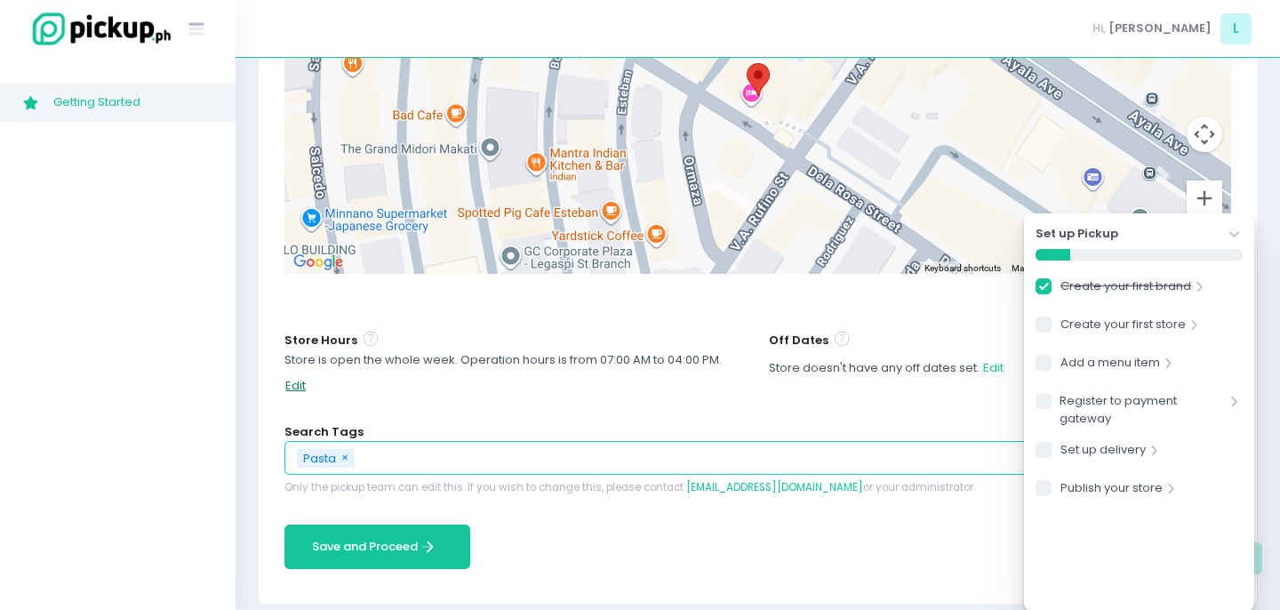
click at [307, 372] on button "Edit" at bounding box center [296, 385] width 22 height 34
select select "07:00"
select select "16:00"
select select "07:00"
select select "16:00"
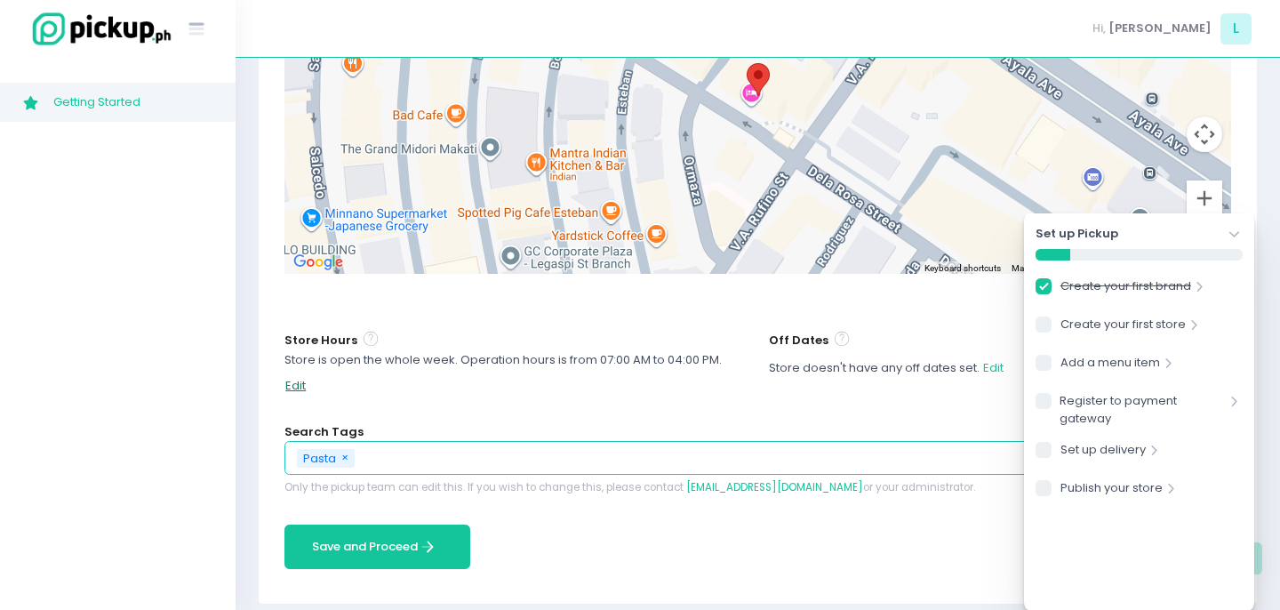
select select "07:00"
select select "16:00"
select select "07:00"
select select "16:00"
select select "07:00"
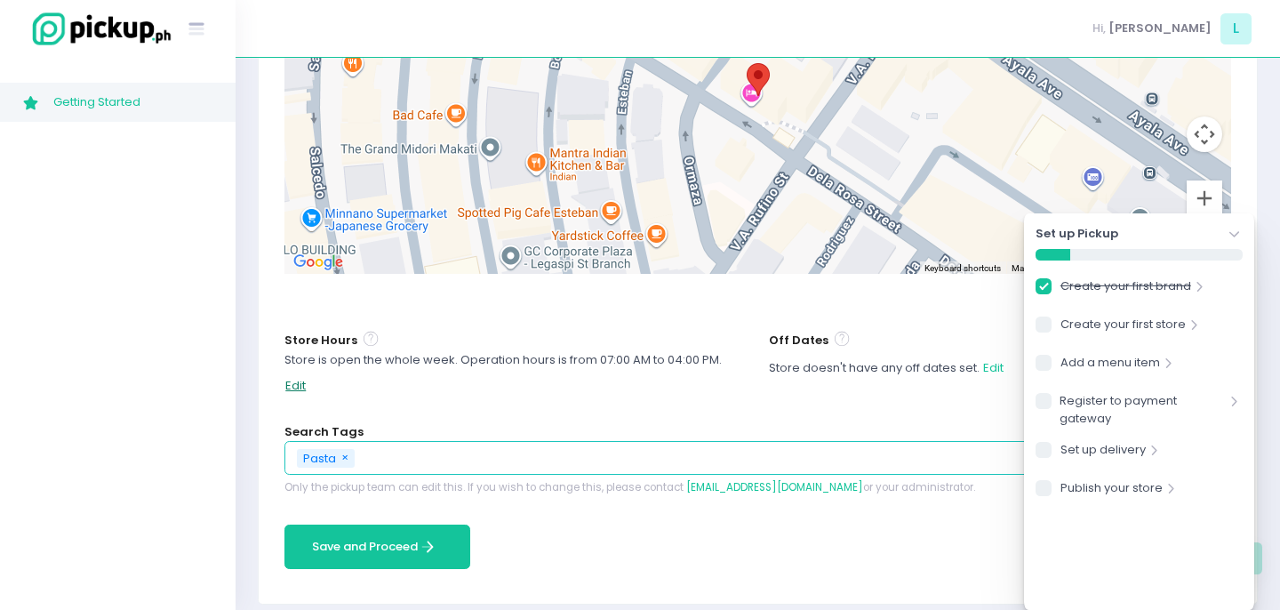
select select "16:00"
select select "07:00"
select select "16:00"
select select "07:00"
select select "16:00"
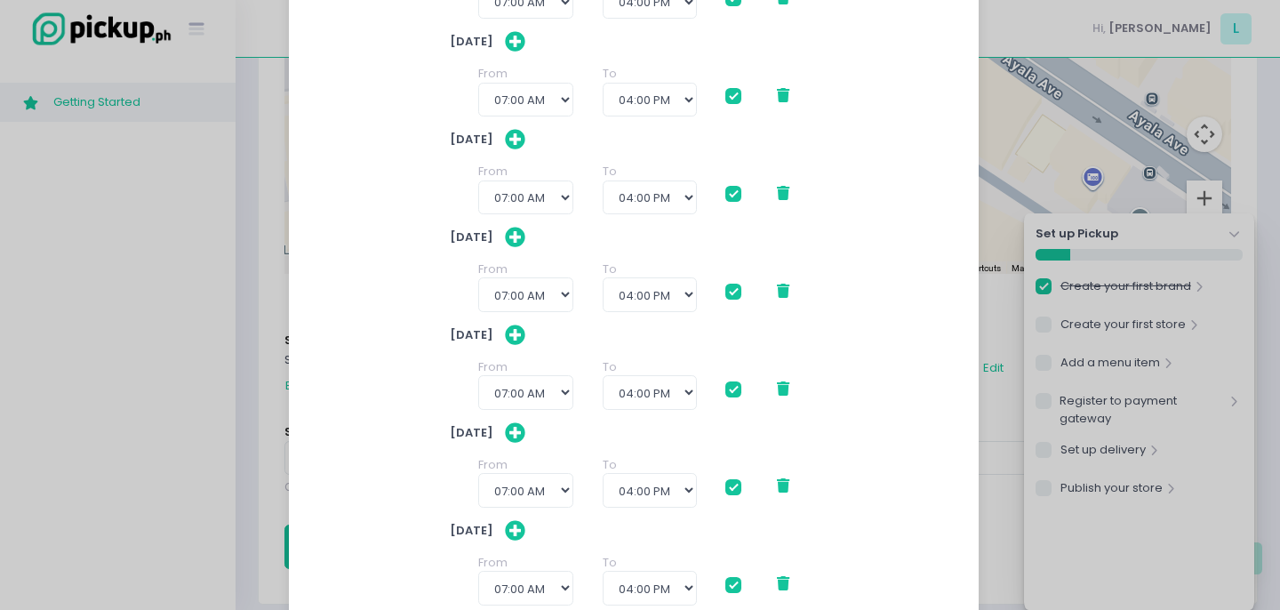
scroll to position [328, 0]
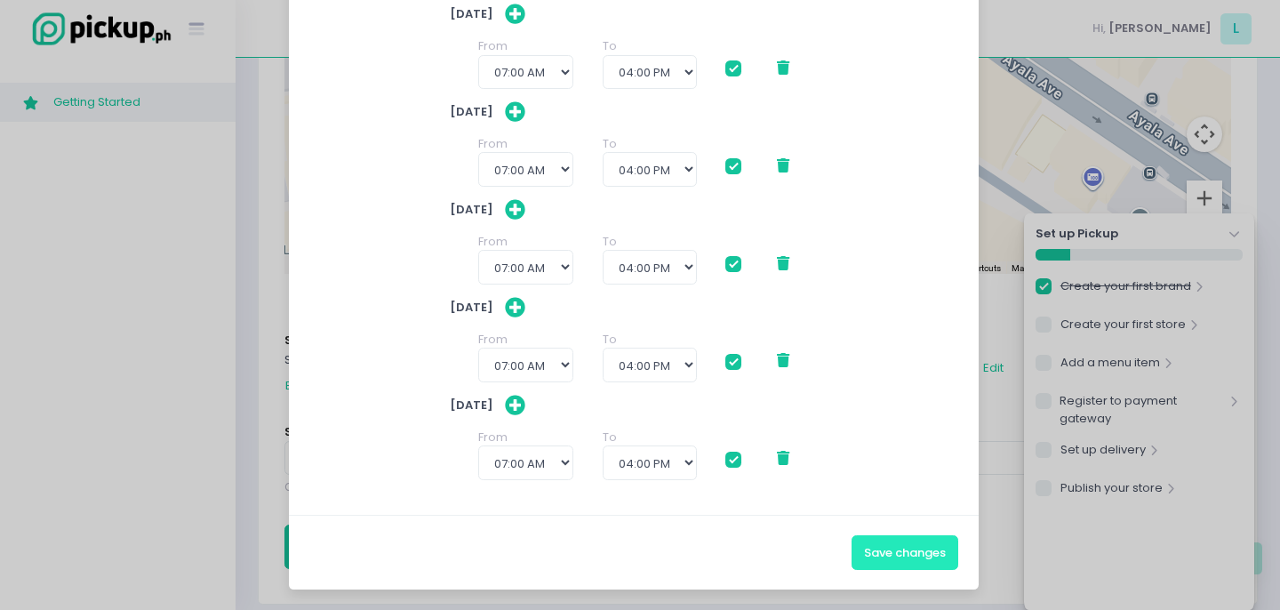
click at [918, 547] on button "Save changes" at bounding box center [905, 552] width 107 height 34
checkbox input "true"
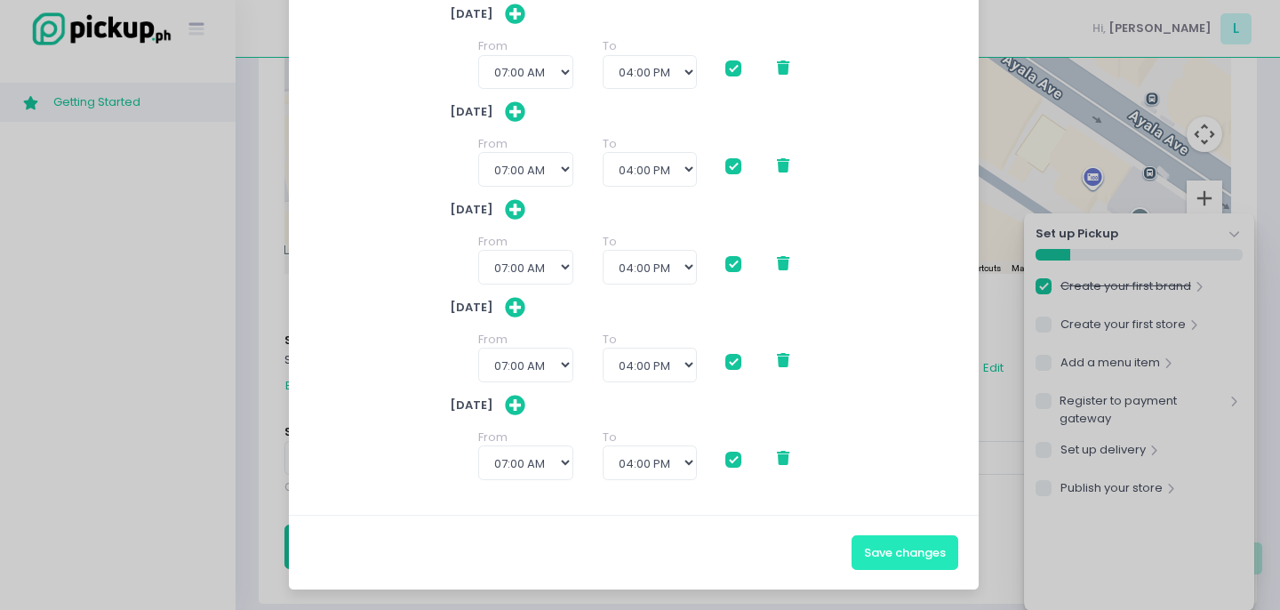
checkbox input "true"
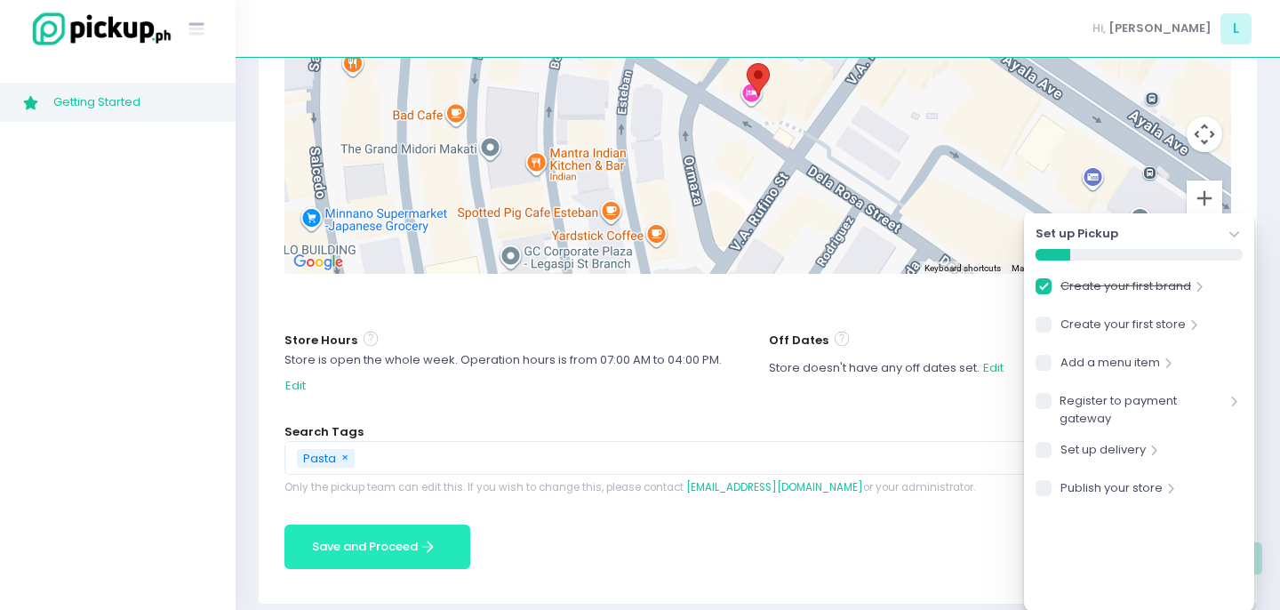
click at [419, 537] on icon "Save and Proceed Created with Sketch." at bounding box center [428, 547] width 20 height 20
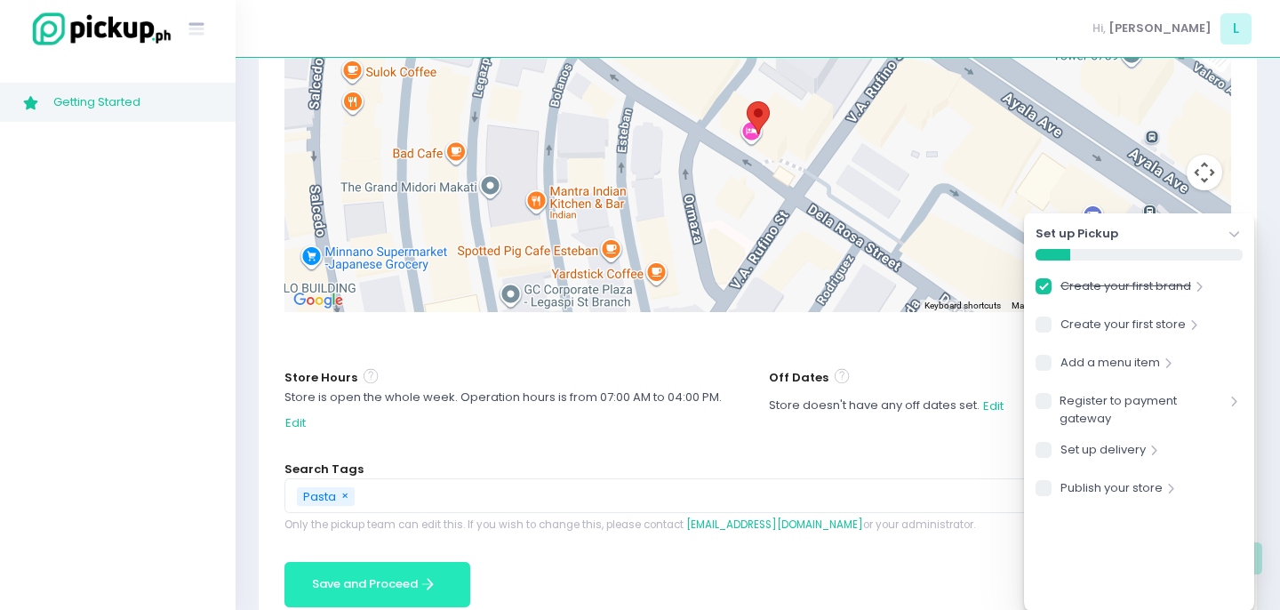
scroll to position [700, 0]
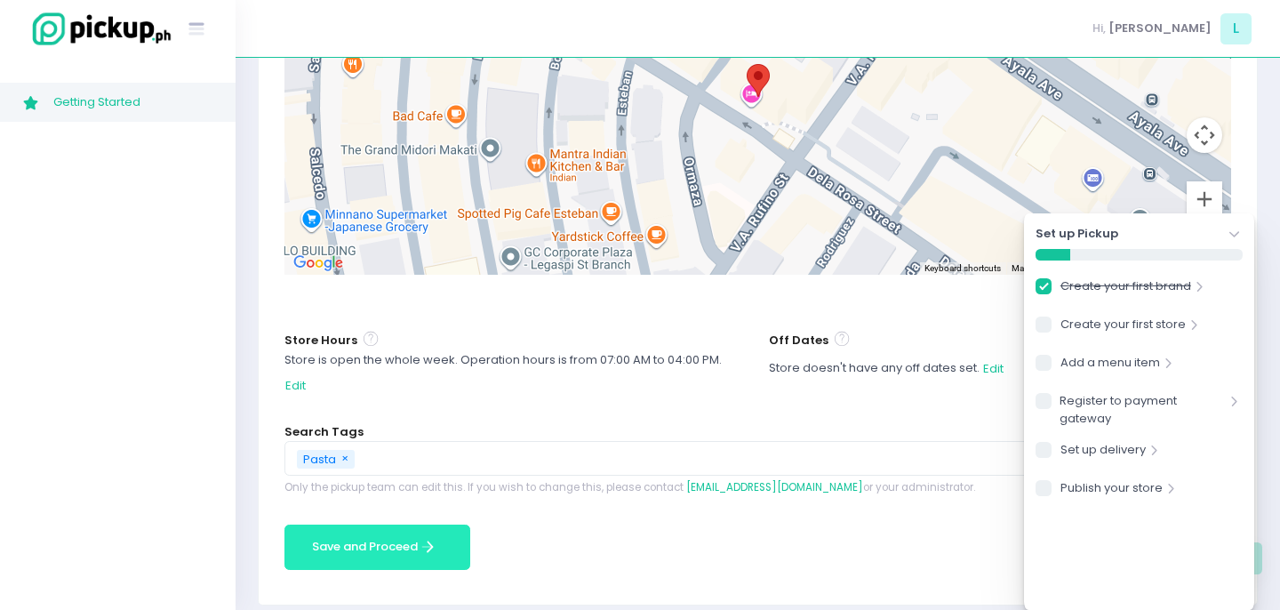
click at [426, 537] on icon "Save and Proceed Created with Sketch." at bounding box center [428, 547] width 20 height 20
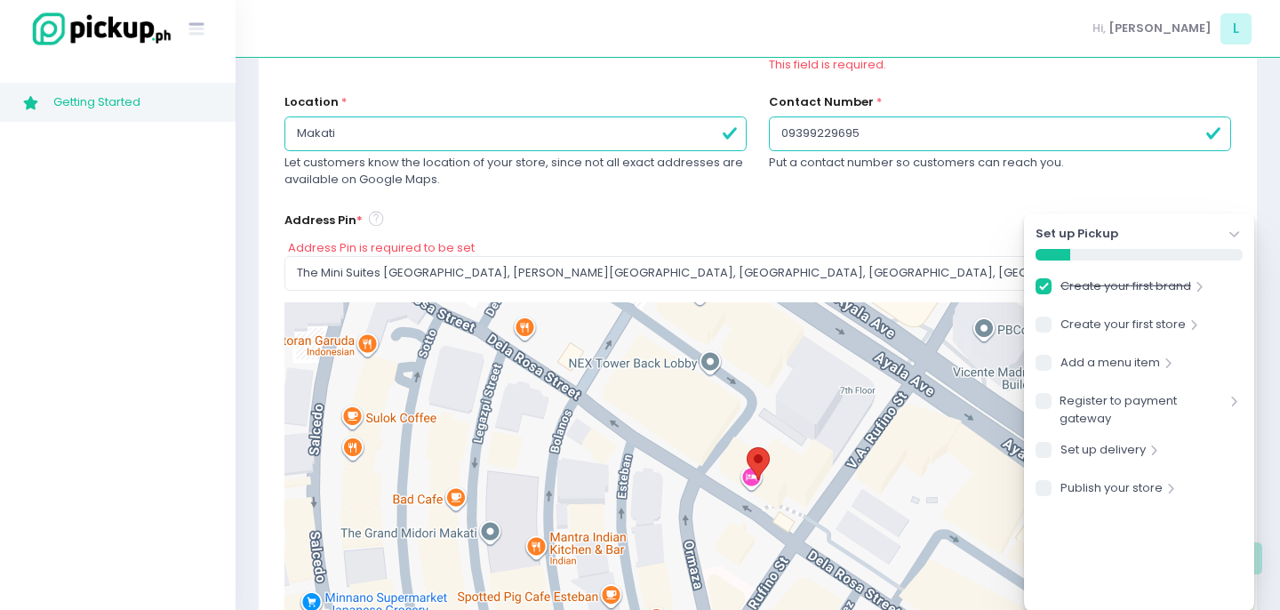
scroll to position [291, 0]
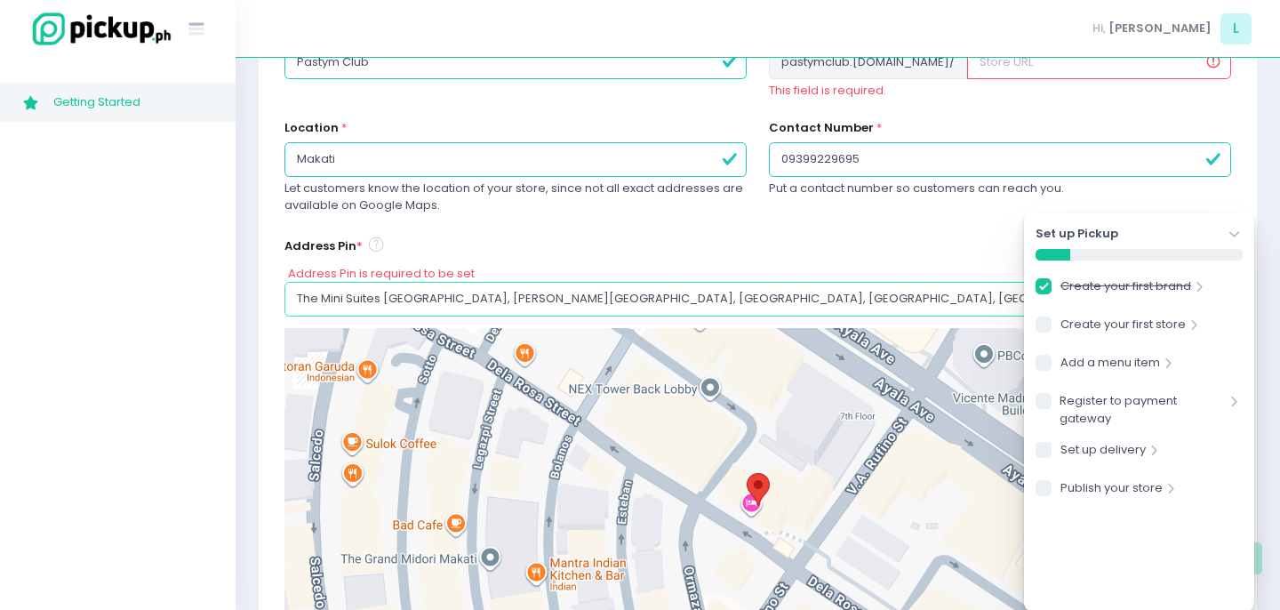
click at [806, 296] on input "The Mini Suites Eton Tower Makati, Dela Rosa Street, Legazpi Village, Makati Ci…" at bounding box center [758, 299] width 947 height 34
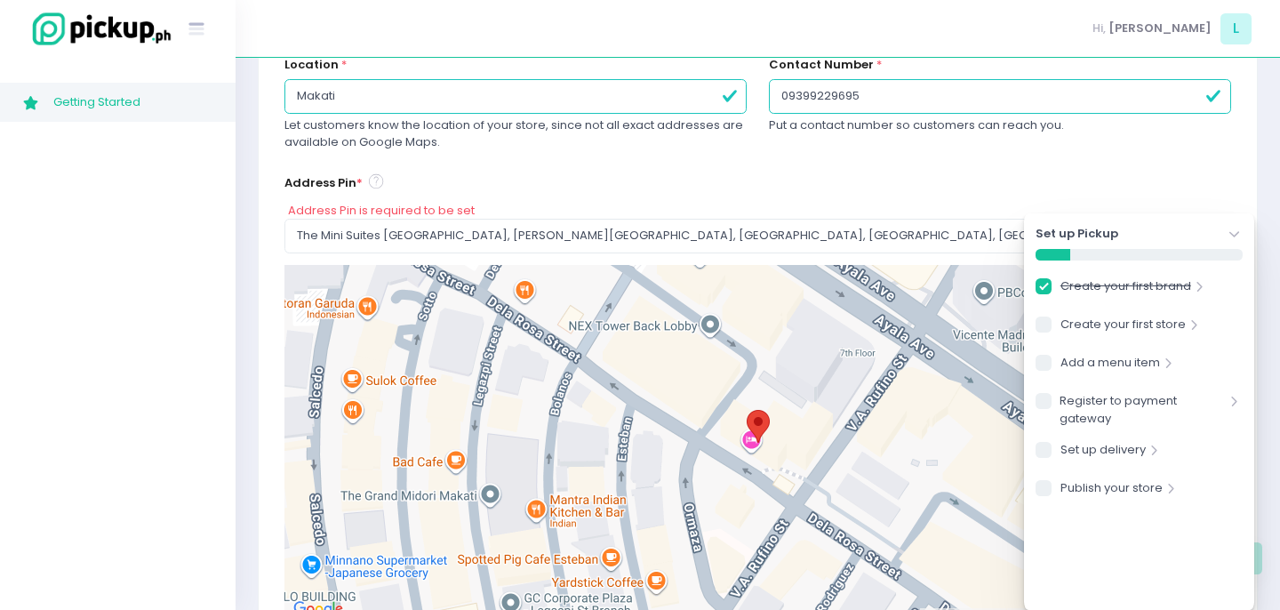
click at [1231, 229] on icon "Stockholm-icons / Navigation / Angle-down Created with Sketch." at bounding box center [1235, 235] width 18 height 18
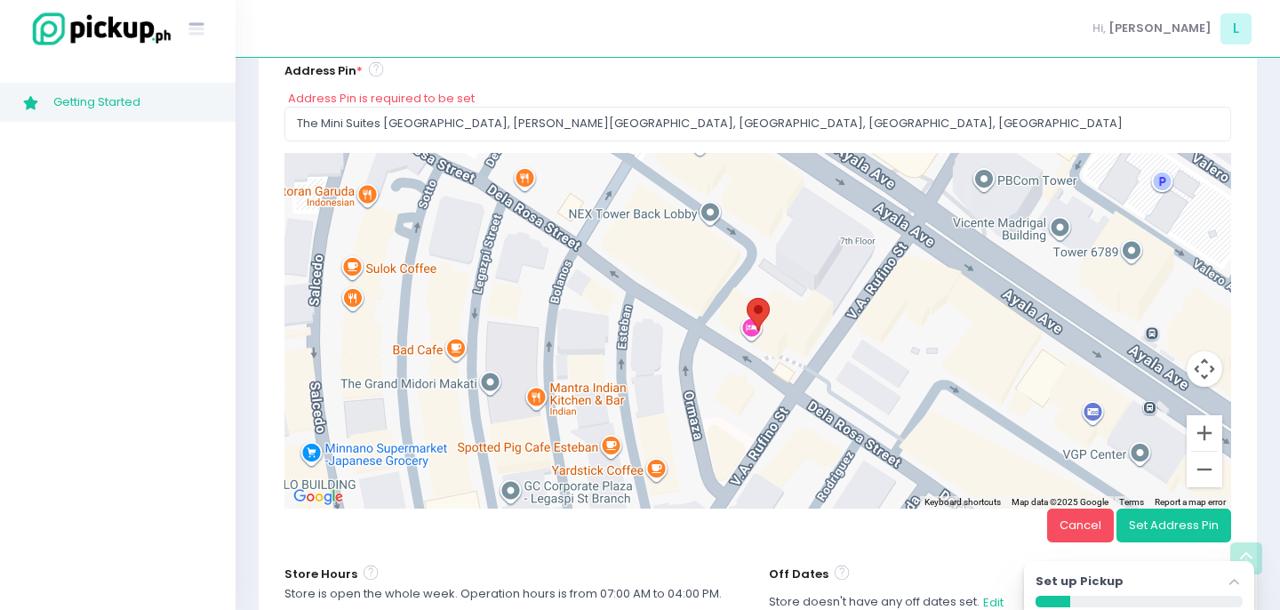
scroll to position [468, 0]
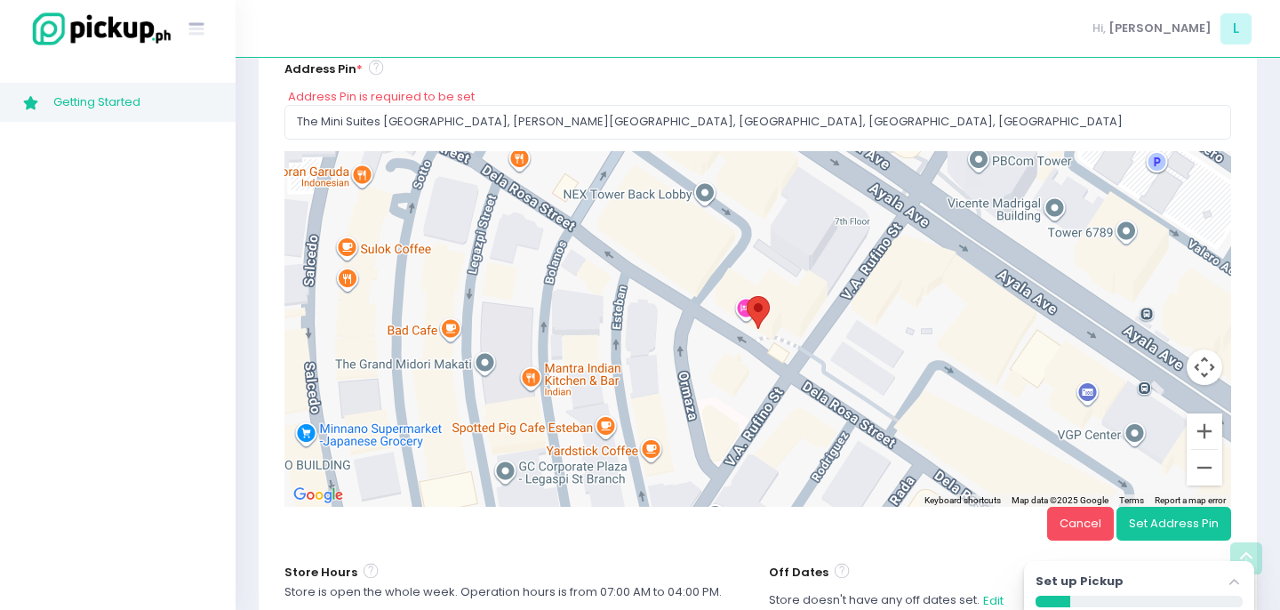
drag, startPoint x: 758, startPoint y: 315, endPoint x: 753, endPoint y: 299, distance: 16.9
click at [747, 296] on area at bounding box center [747, 296] width 0 height 0
type input "Eton Tower Makati, Legazpi Street, Makati City, Metro Manila, Philippines"
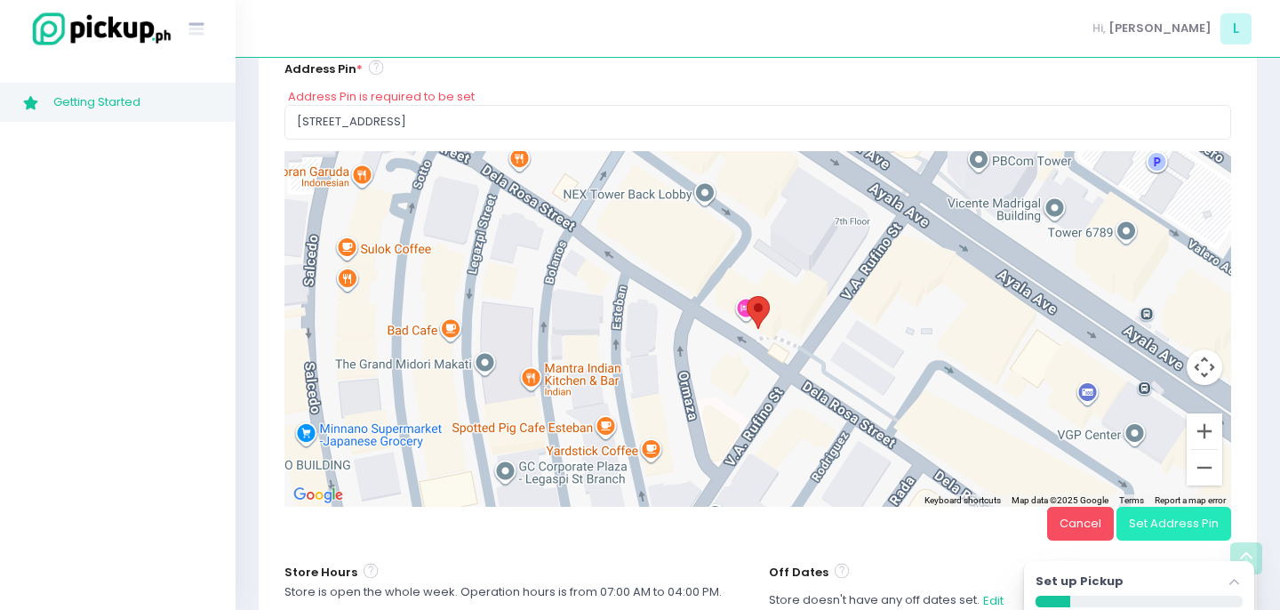
click at [1175, 522] on button "Set Address Pin" at bounding box center [1174, 524] width 115 height 34
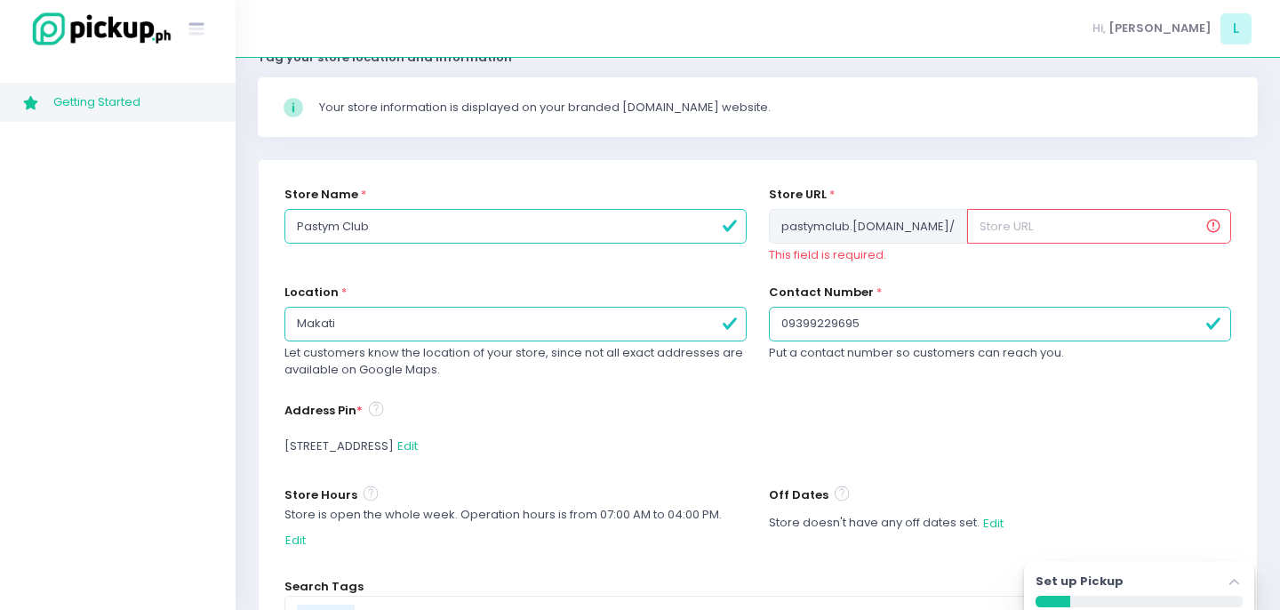
scroll to position [116, 0]
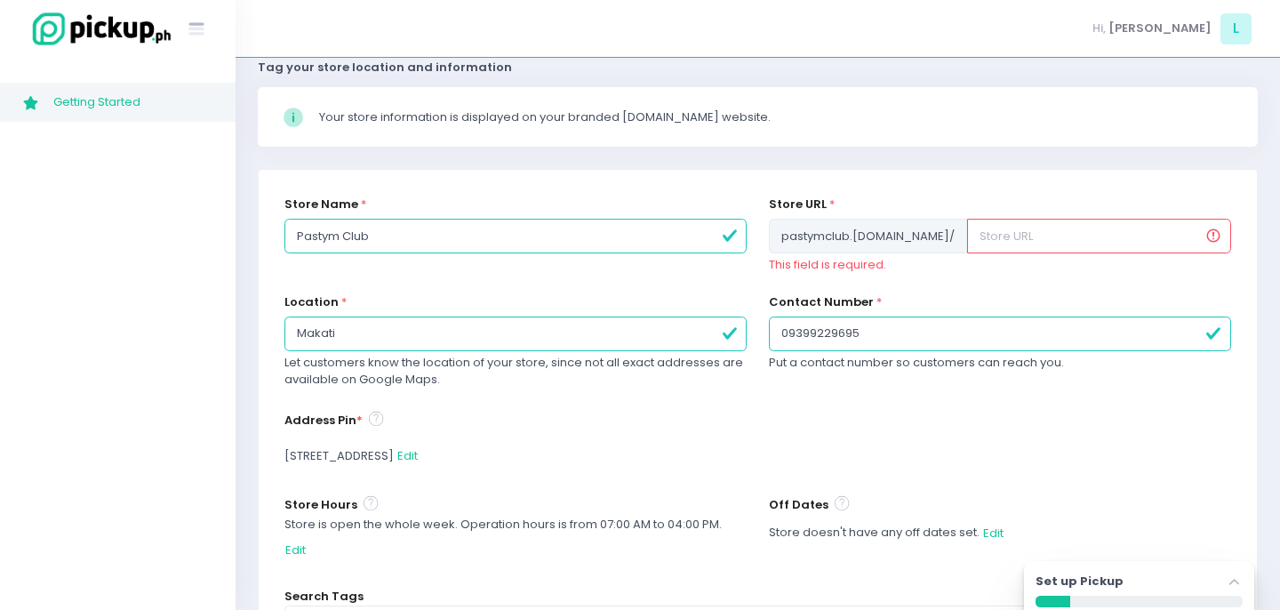
click at [989, 243] on input "text" at bounding box center [1099, 236] width 264 height 34
click at [831, 202] on span "*" at bounding box center [832, 204] width 5 height 17
click at [1214, 236] on input "text" at bounding box center [1099, 236] width 264 height 34
click at [1211, 235] on input "text" at bounding box center [1099, 236] width 264 height 34
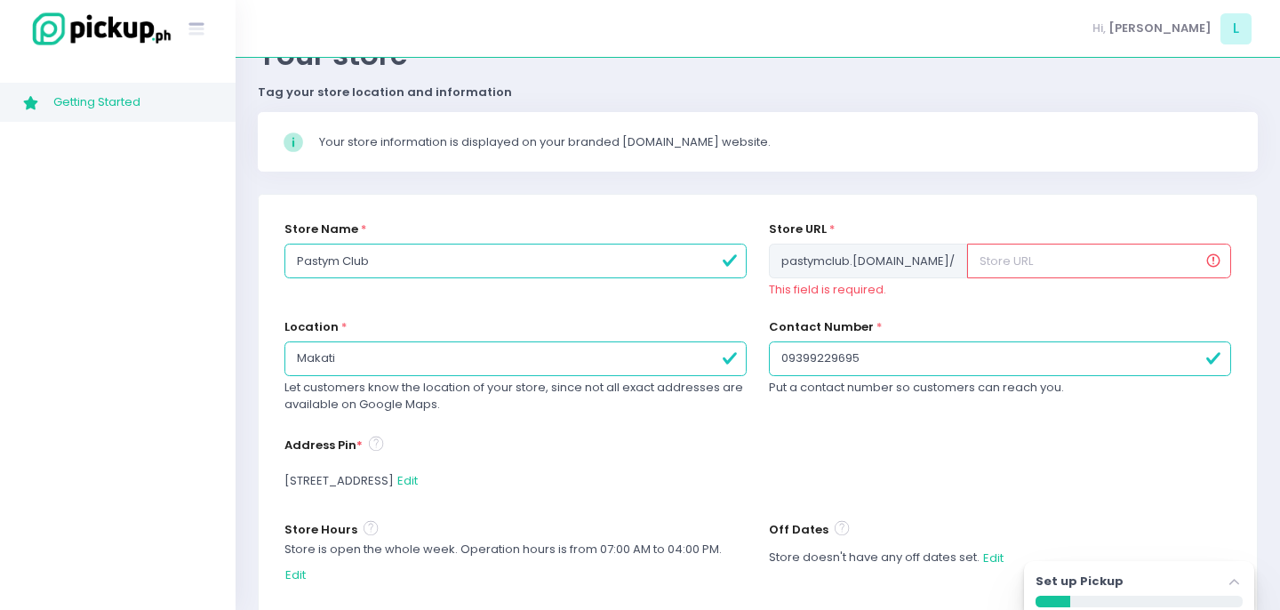
scroll to position [91, 0]
click at [893, 264] on span "pastymclub .pickup.ph /" at bounding box center [868, 262] width 198 height 34
click at [1000, 261] on input "text" at bounding box center [1099, 262] width 264 height 34
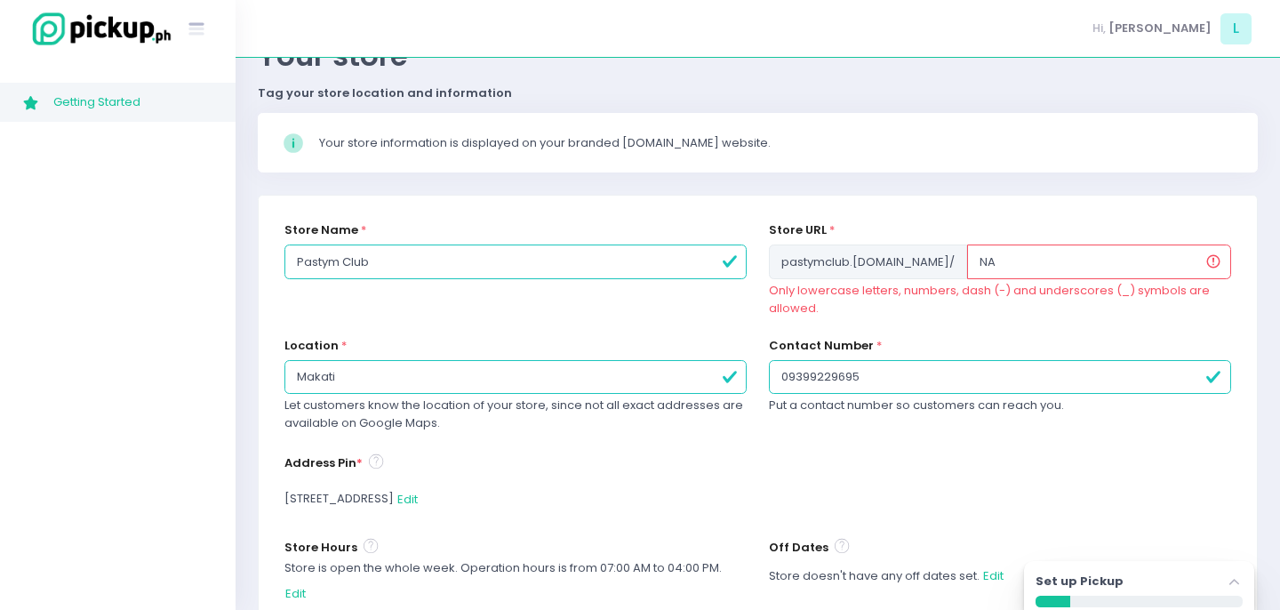
type input "N"
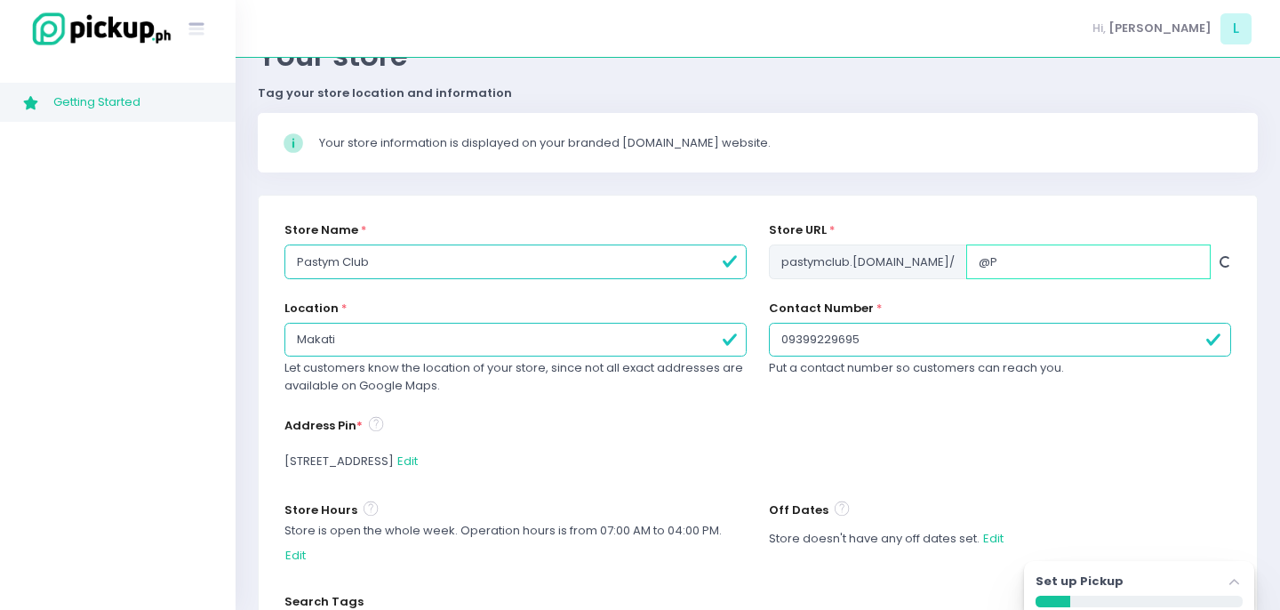
type input "@"
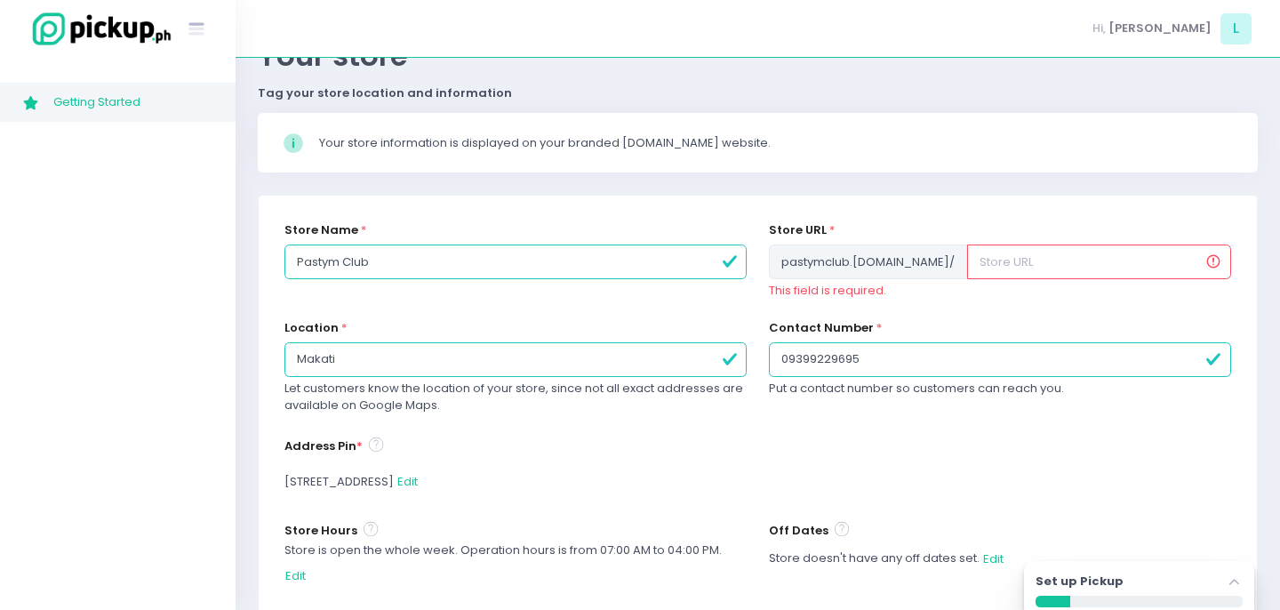
click at [1001, 256] on input "text" at bounding box center [1099, 262] width 264 height 34
click at [1007, 264] on input "text" at bounding box center [1099, 262] width 264 height 34
click at [980, 269] on input "text" at bounding box center [1099, 262] width 264 height 34
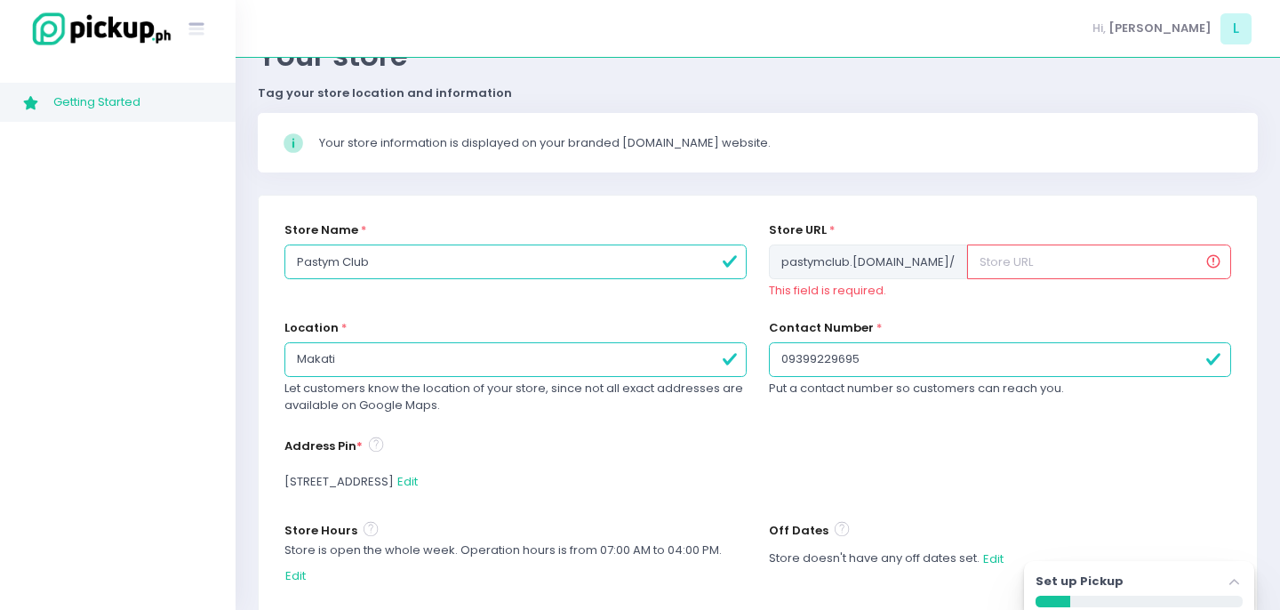
click at [980, 269] on input "text" at bounding box center [1099, 262] width 264 height 34
paste input "Pastym Club (@hellopastym) • Instagram profile 1,566 Followers, 39 Following, 0…"
type input "Pastym Club (@hellopastym) • Instagram profile 1,566 Followers, 39 Following, 0…"
click at [1015, 273] on input "text" at bounding box center [1099, 262] width 264 height 34
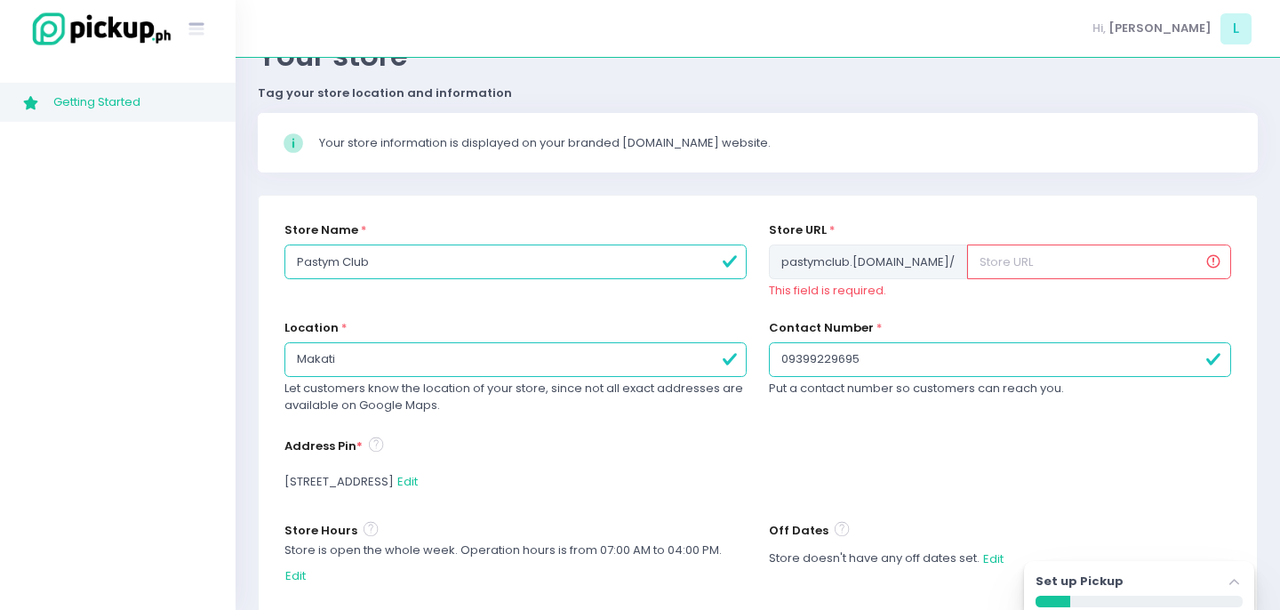
paste input "https://www.instagram.com/hellopastym/"
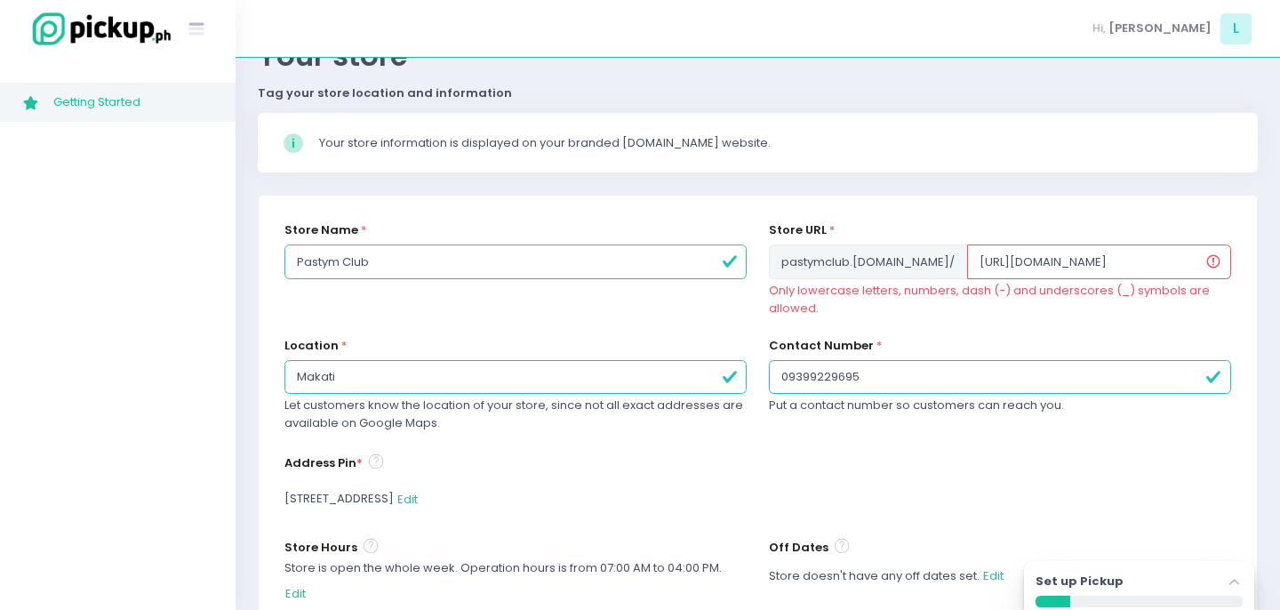
click at [1015, 261] on input "https://www.instagram.com/hellopastym/" at bounding box center [1099, 262] width 264 height 34
click at [1151, 264] on input "instagram.com/hellopastym/" at bounding box center [1099, 262] width 264 height 34
click at [1035, 262] on input "instagram.com/hellopastym" at bounding box center [1099, 262] width 264 height 34
click at [1146, 261] on input "instagram.com/hellopastym" at bounding box center [1099, 262] width 264 height 34
click at [967, 261] on input "instagram.com/hellopastym" at bounding box center [1099, 262] width 264 height 34
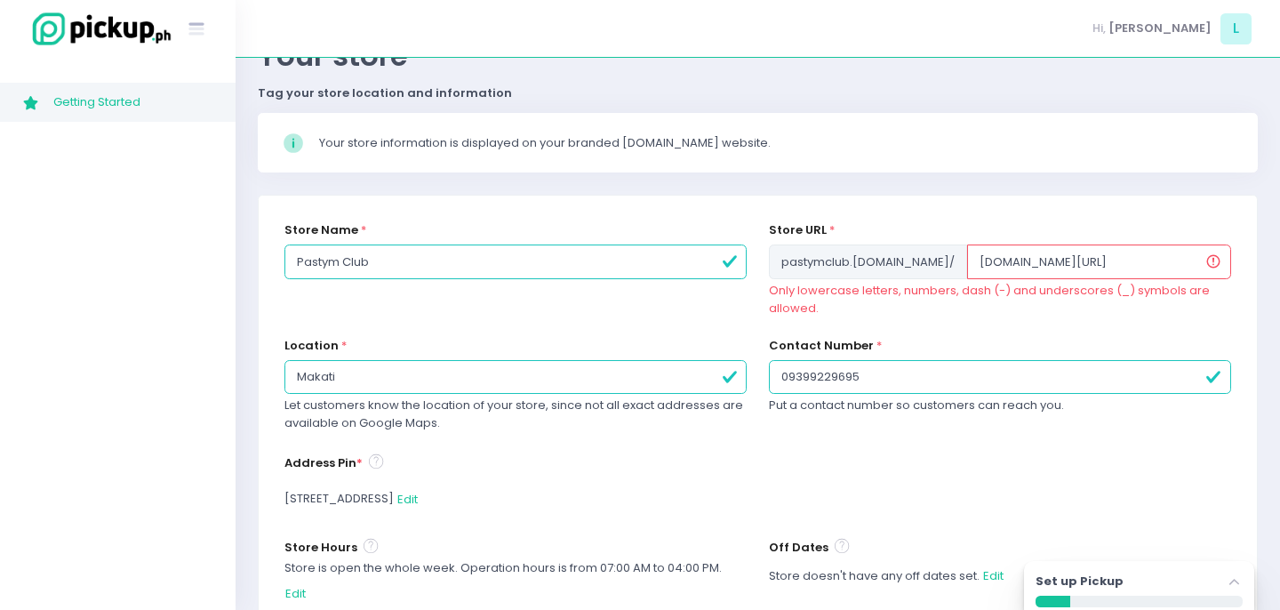
type input "www.instagram.com/hellopastym"
click at [1184, 259] on input "www.instagram.com/hellopastym" at bounding box center [1099, 262] width 264 height 34
click at [967, 265] on input "www.instagram.com/hellopastym" at bounding box center [1099, 262] width 264 height 34
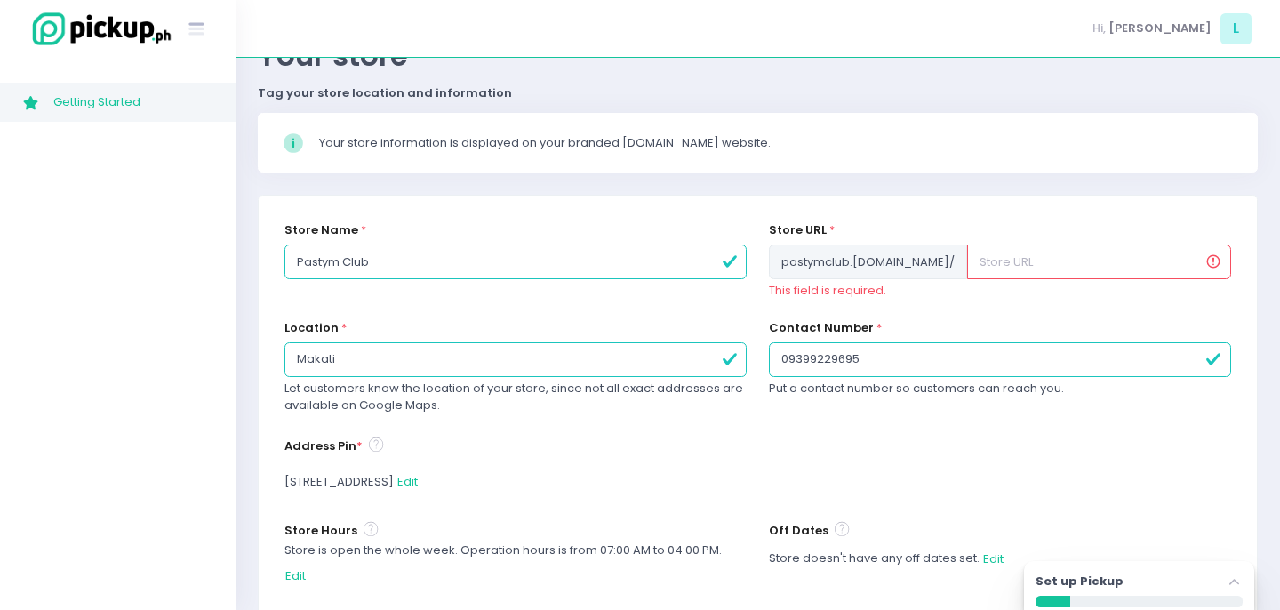
paste input "[https://www.pastyclub.com/recipes/steak-and-ale](https://www.pastyclub.com/rec…"
type input "[https://www.pastyclub.com/recipes/steak-and-ale](https://www.pastyclub.com/rec…"
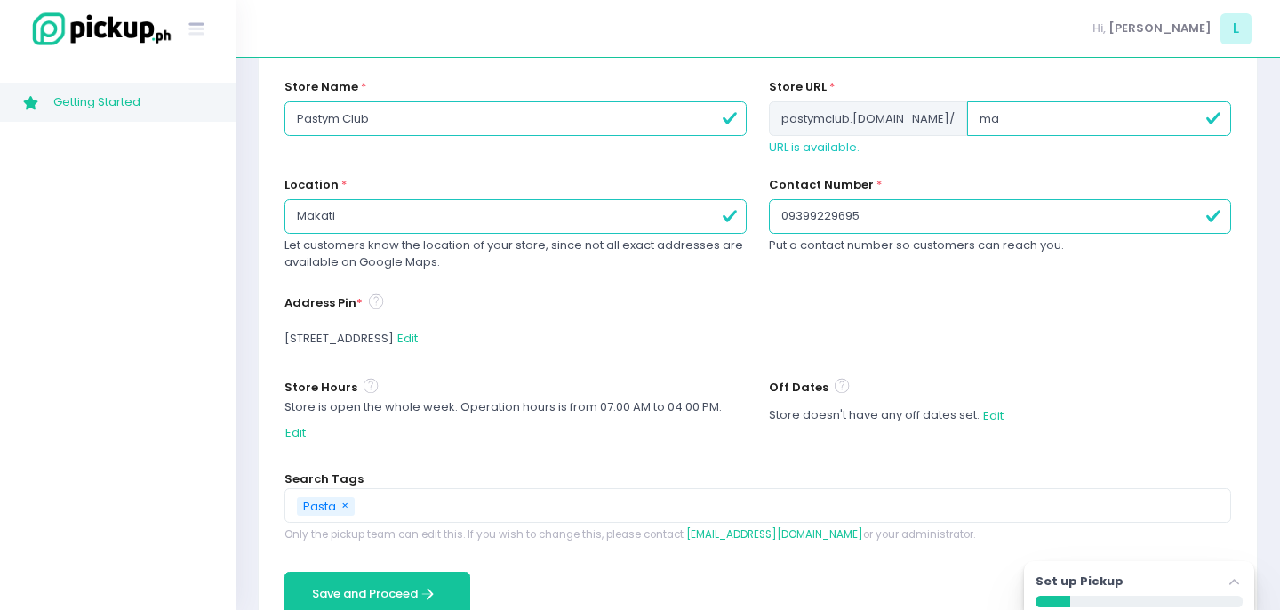
scroll to position [235, 0]
type input "m"
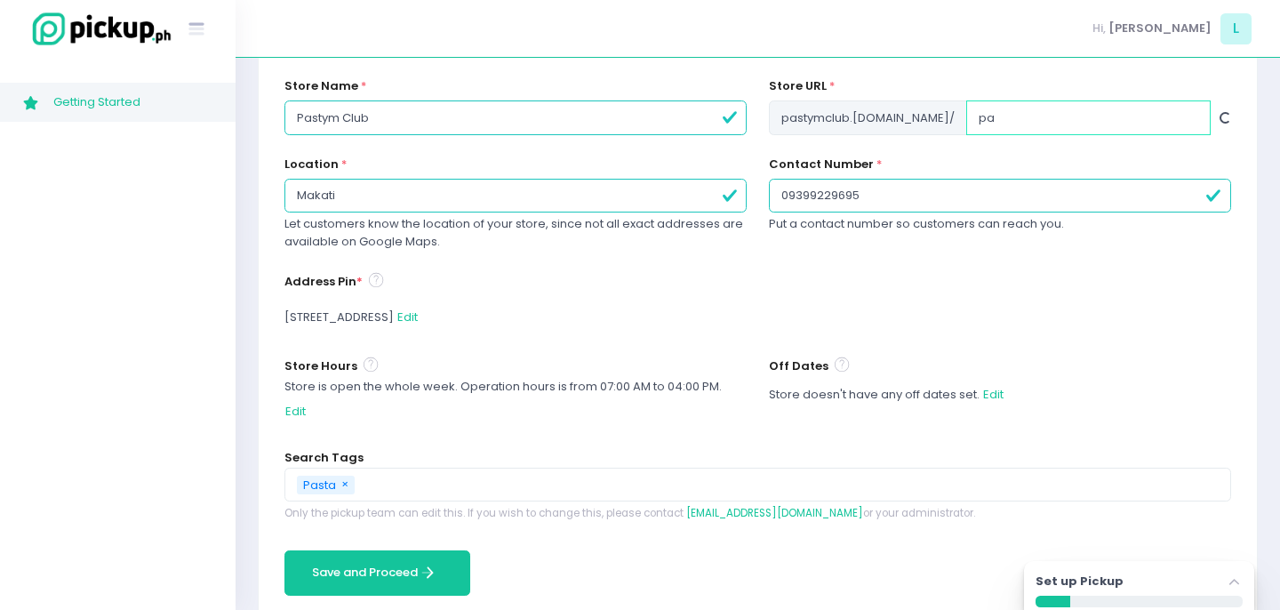
type input "p"
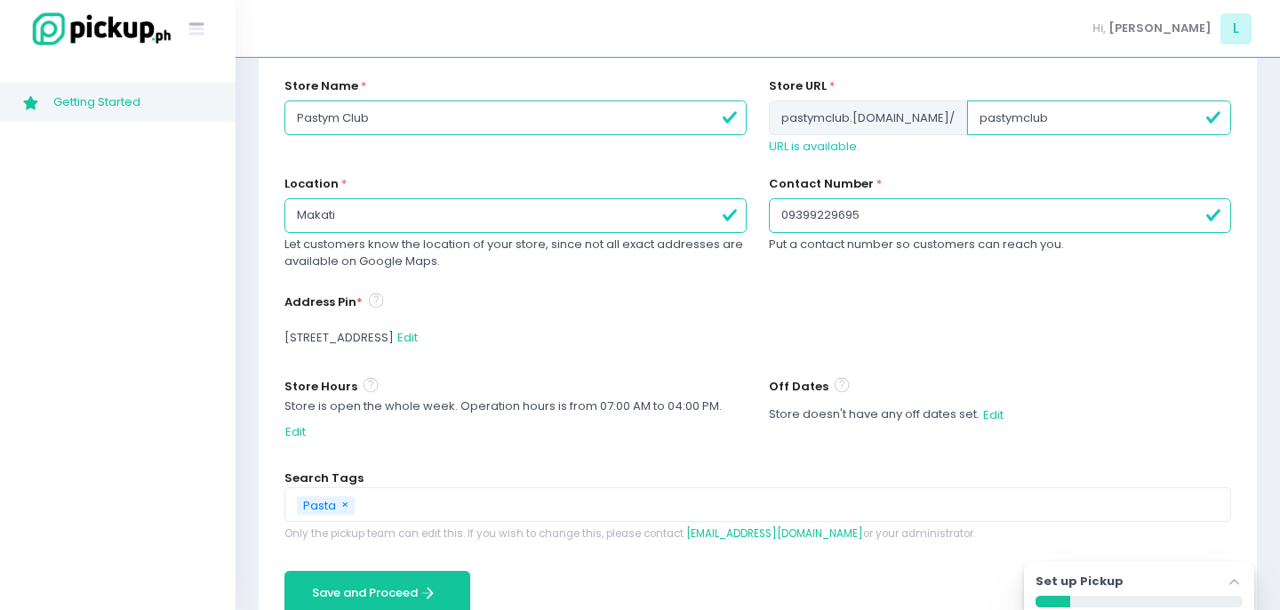
scroll to position [240, 0]
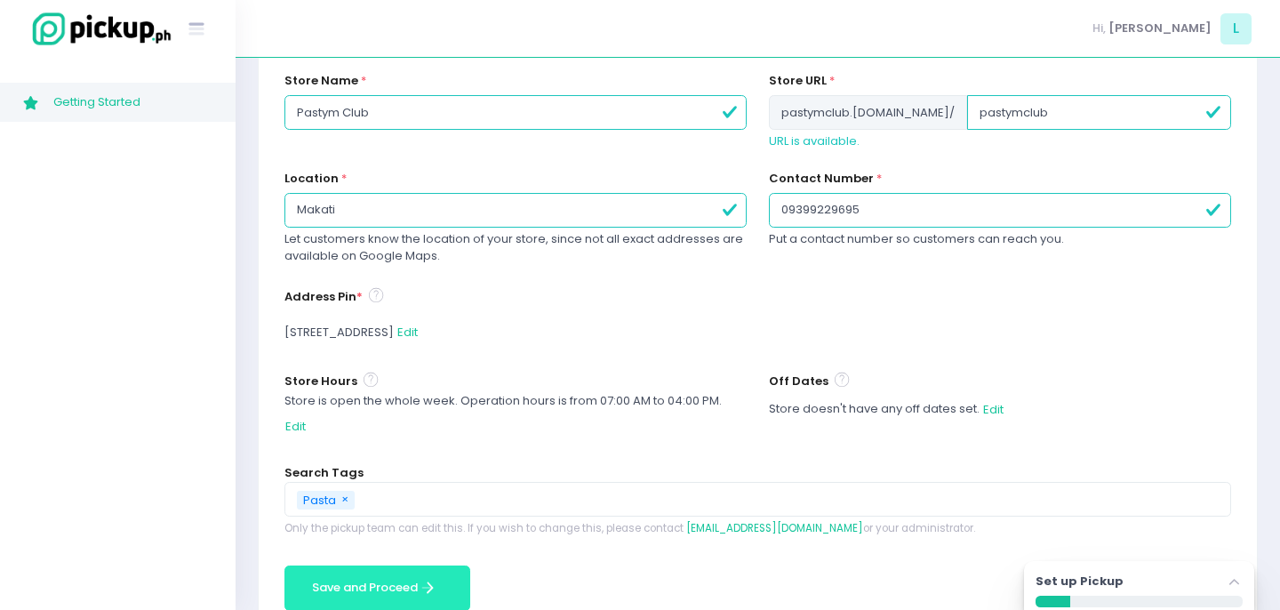
type input "pastymclub"
click at [442, 566] on button "Save and Proceed Save and Proceed Created with Sketch." at bounding box center [378, 588] width 186 height 45
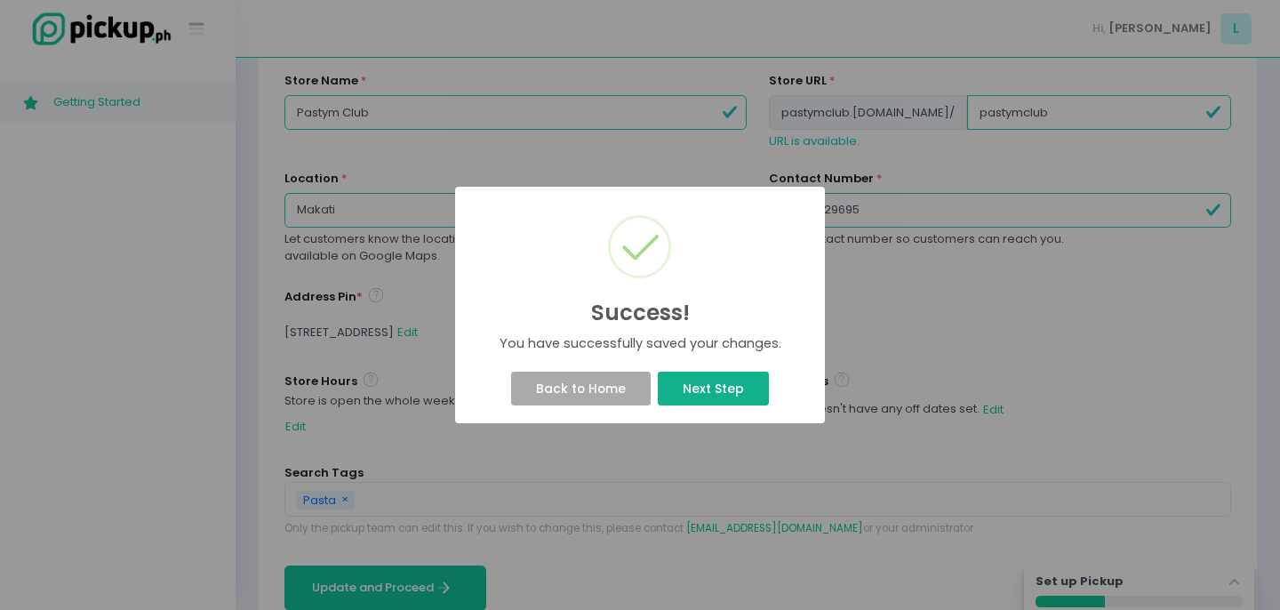
click at [740, 391] on button "Next Step" at bounding box center [713, 389] width 110 height 34
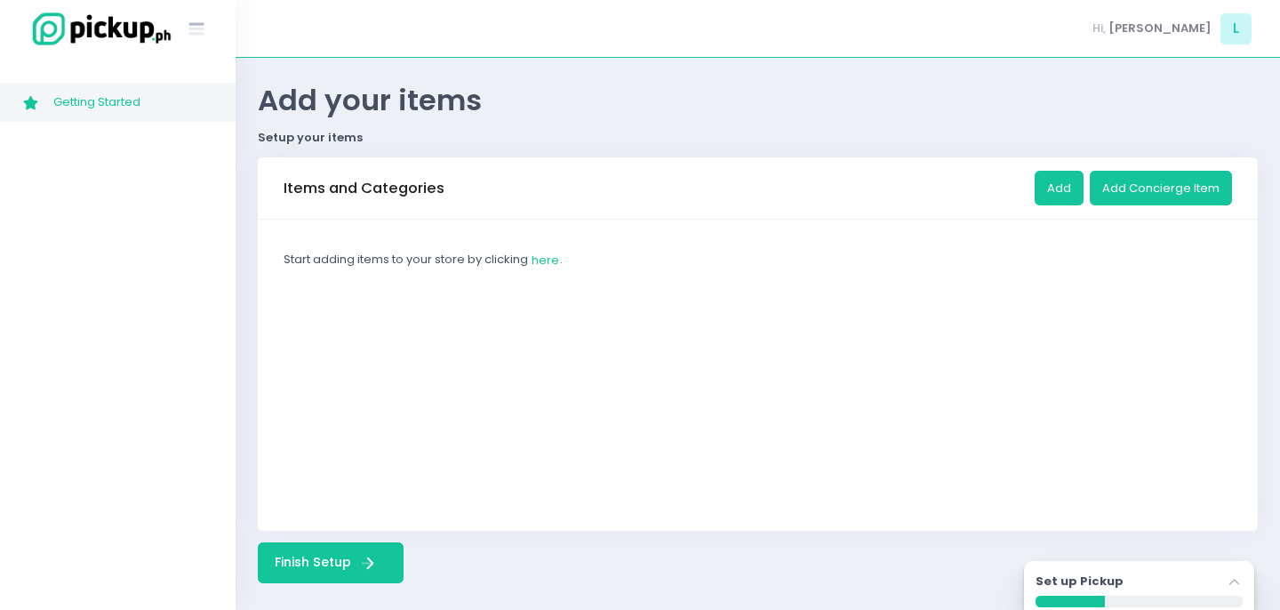
scroll to position [53, 0]
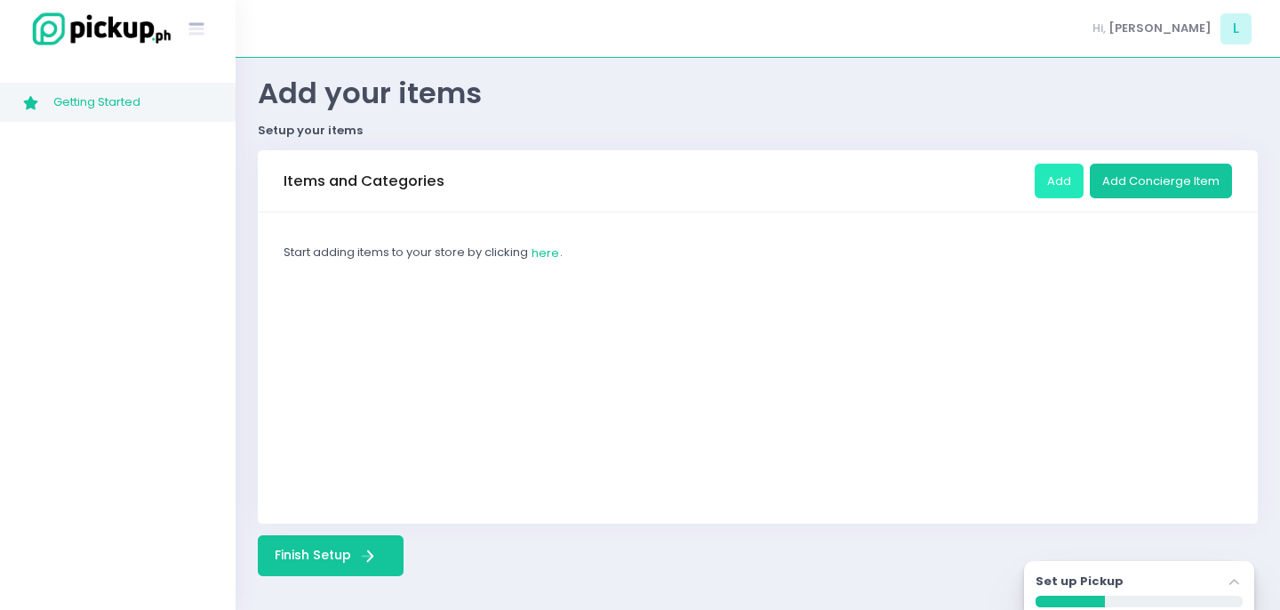
click at [1073, 185] on button "Add" at bounding box center [1059, 181] width 49 height 34
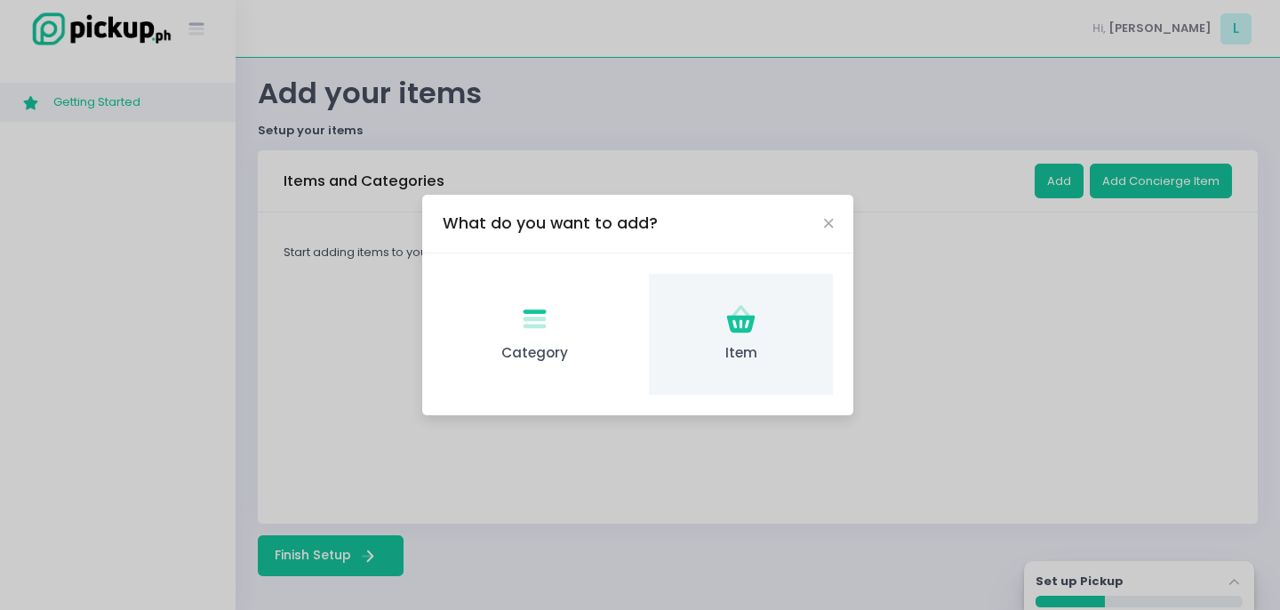
click at [729, 327] on icon at bounding box center [741, 325] width 28 height 18
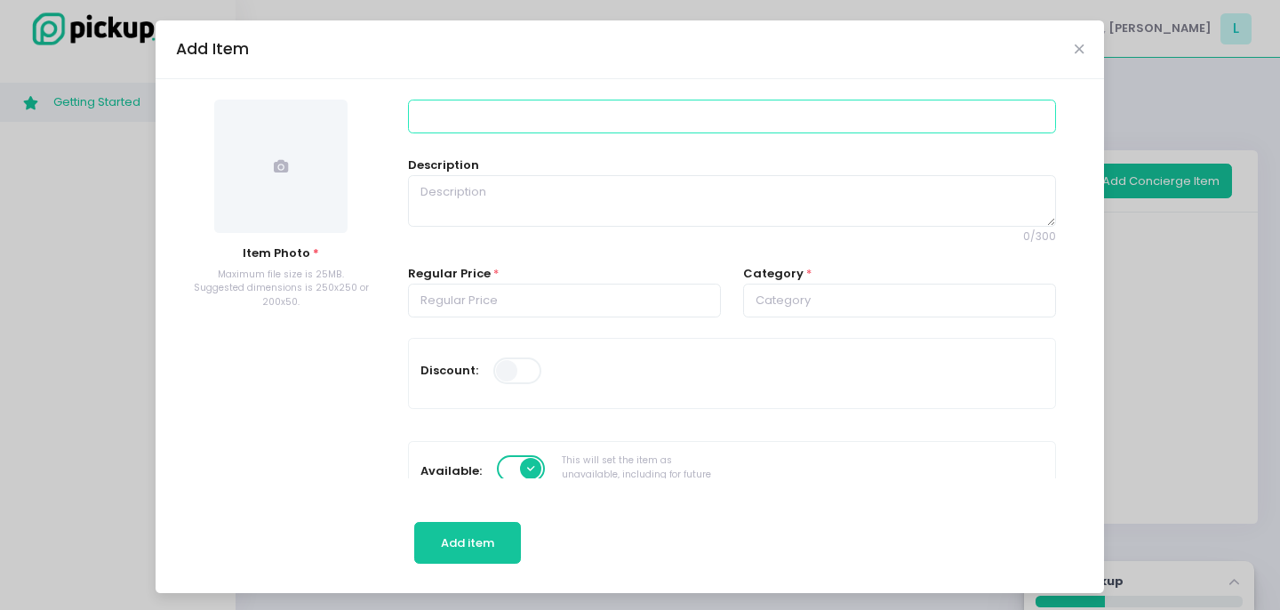
click at [471, 105] on input at bounding box center [731, 117] width 647 height 34
click at [464, 120] on input at bounding box center [731, 117] width 647 height 34
type input "Tagliatelle"
click at [516, 198] on textarea at bounding box center [731, 201] width 647 height 52
click at [529, 296] on input "number" at bounding box center [564, 301] width 313 height 34
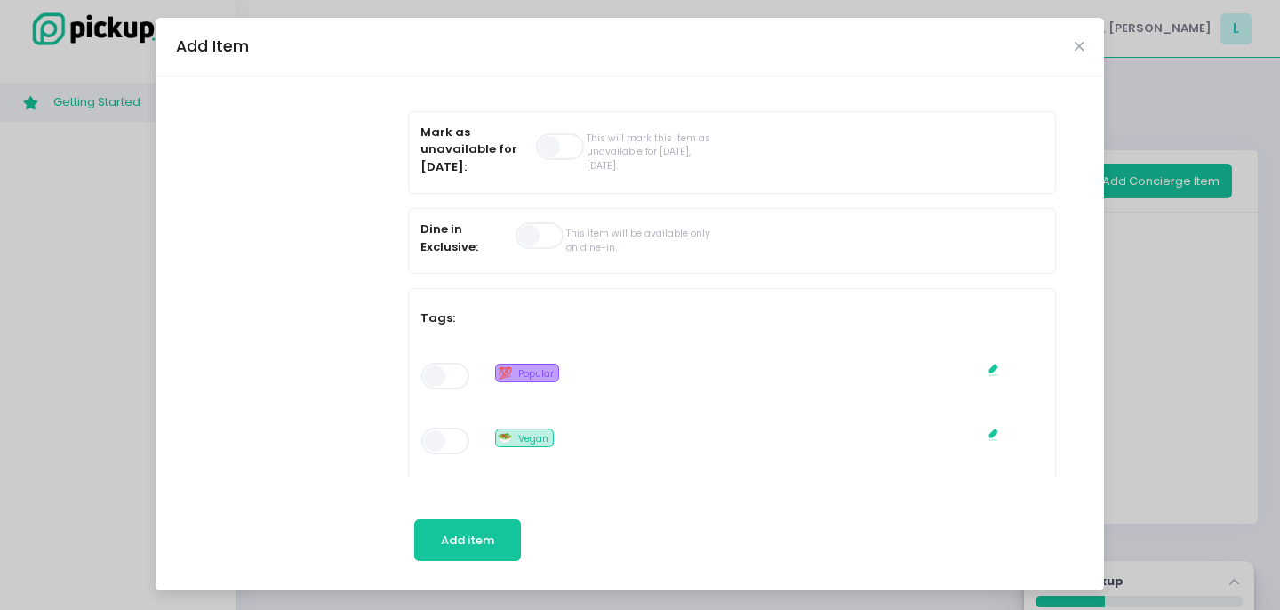
scroll to position [75, 0]
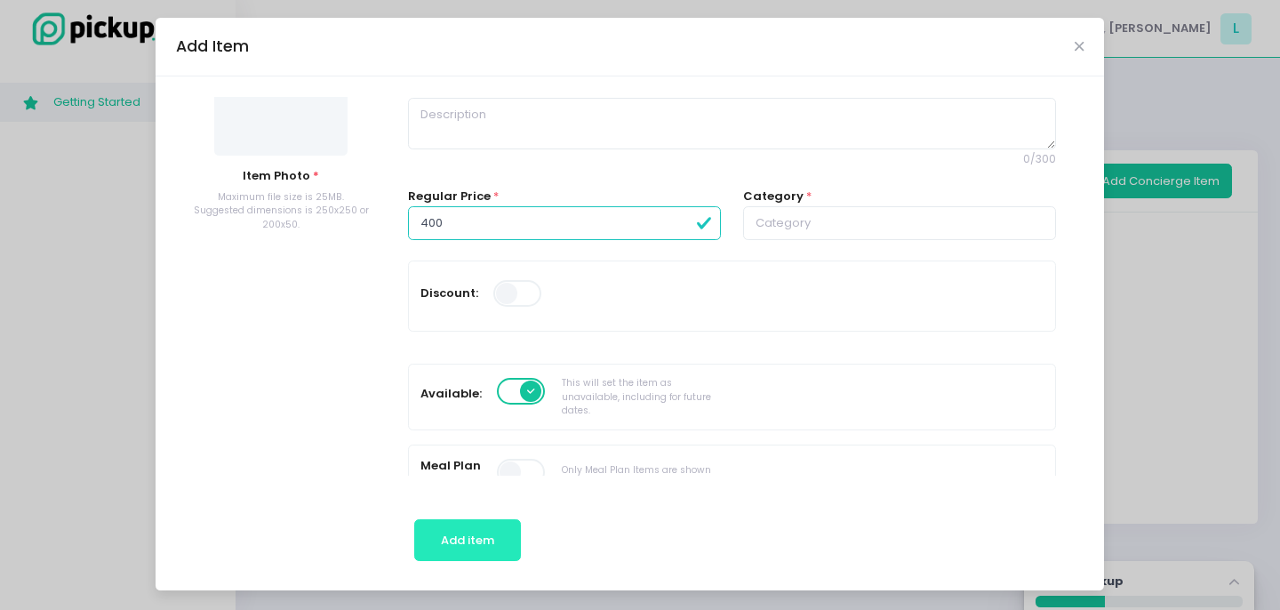
click at [438, 523] on button "Add item" at bounding box center [468, 540] width 108 height 43
type input "400.00"
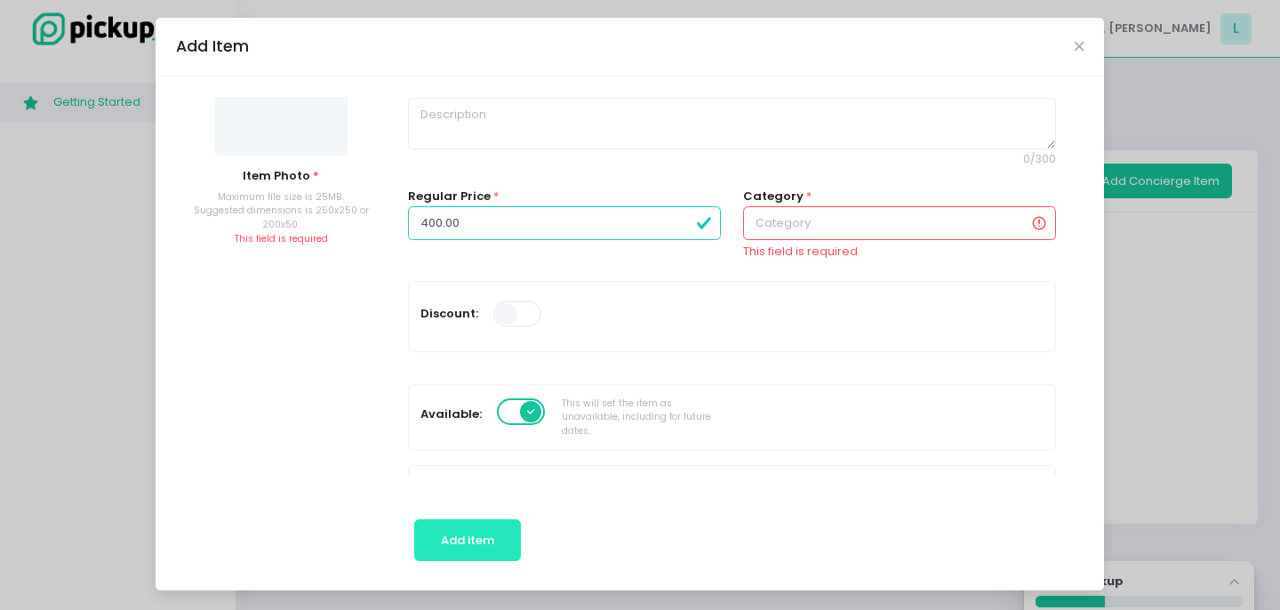
scroll to position [0, 0]
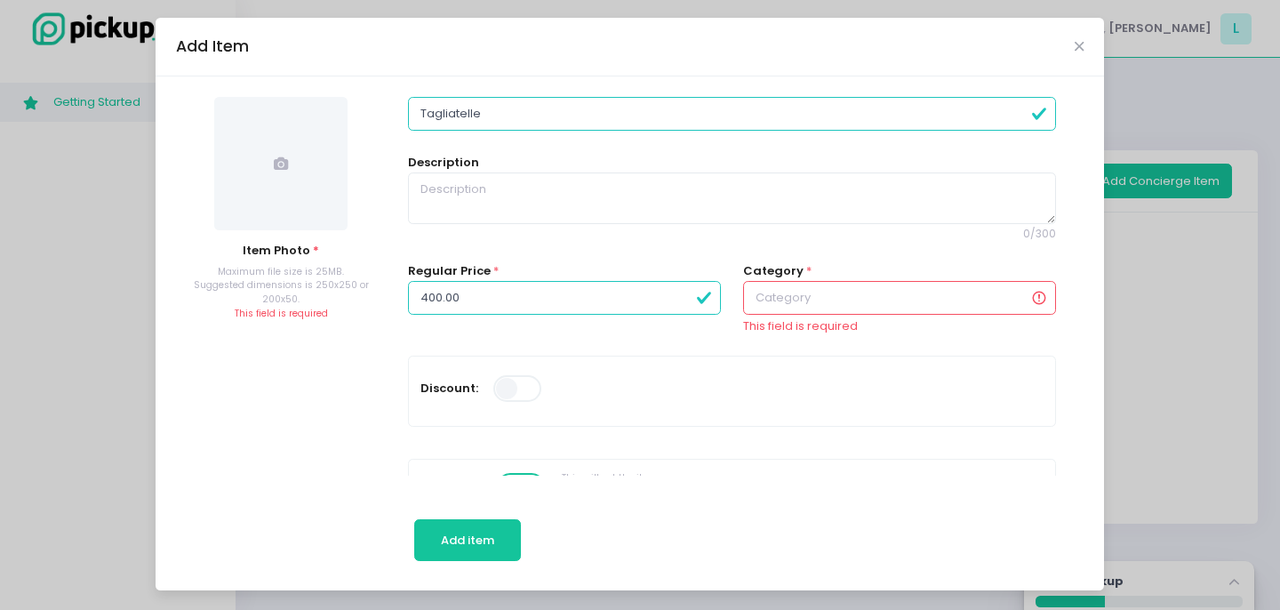
click at [867, 293] on input "text" at bounding box center [899, 298] width 313 height 34
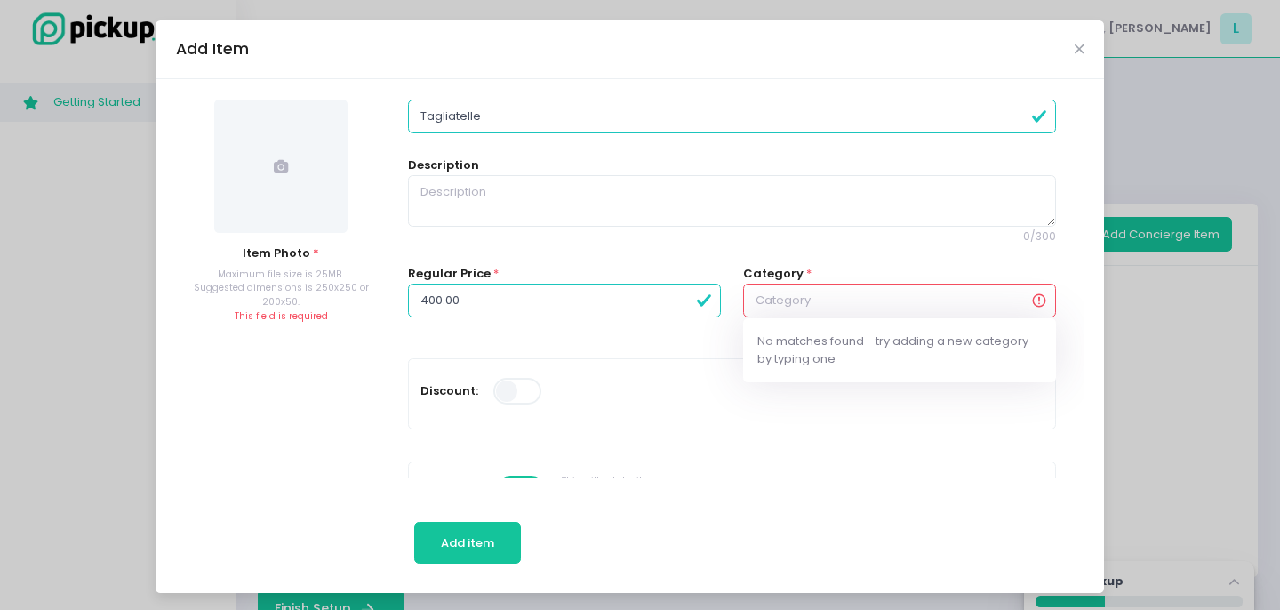
type input "p"
type input "f"
type input "Fresh Pasta"
click at [559, 365] on div "Discount:" at bounding box center [732, 394] width 646 height 70
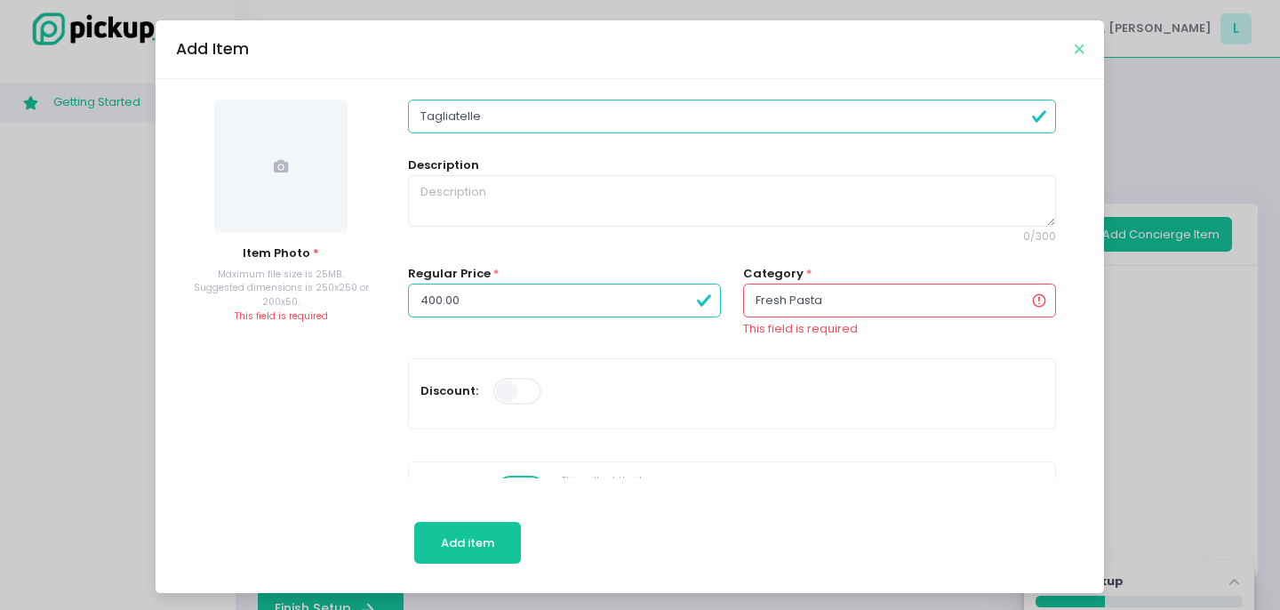
click at [1082, 48] on icon "Close" at bounding box center [1079, 49] width 9 height 13
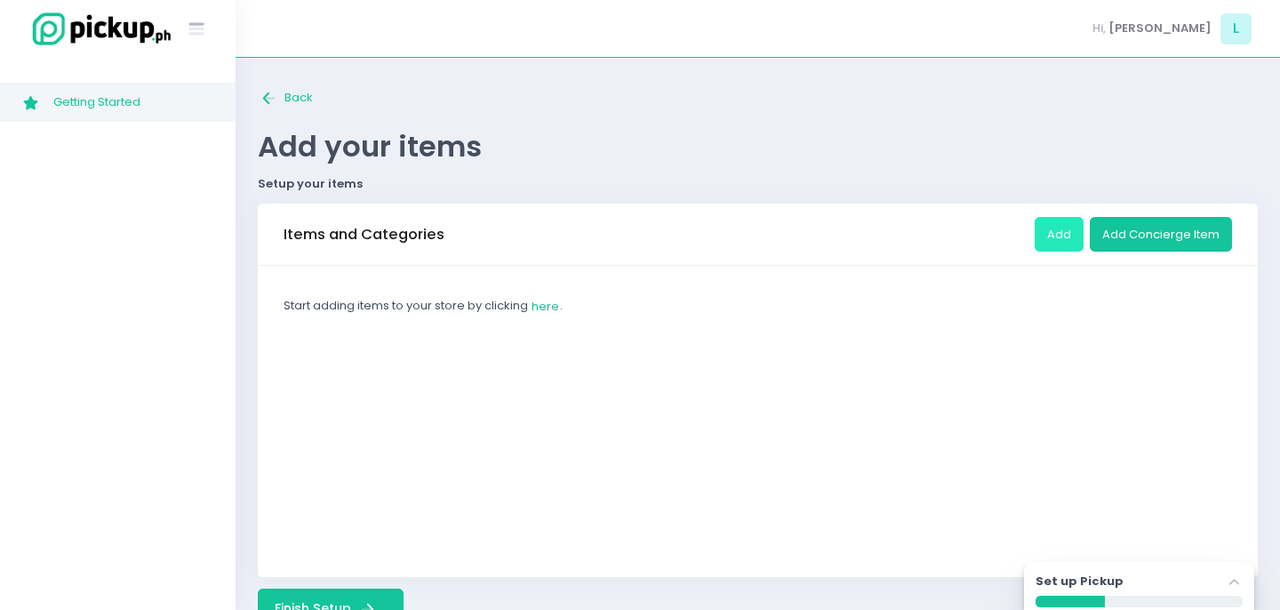
click at [1068, 230] on button "Add" at bounding box center [1059, 234] width 49 height 34
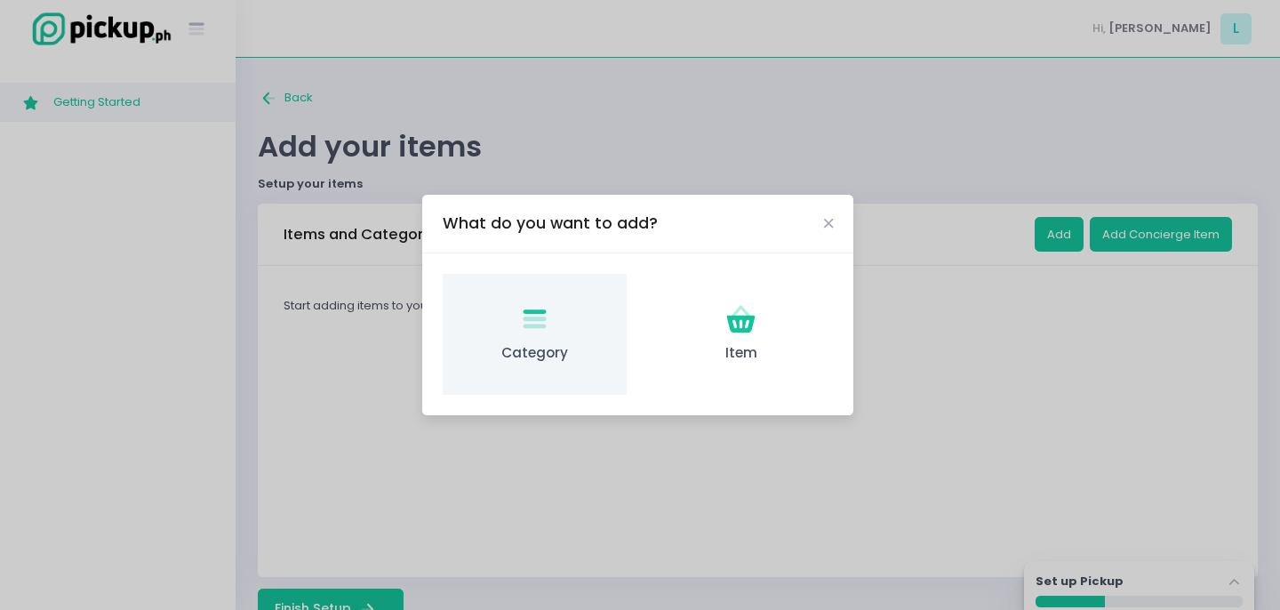
click at [540, 339] on div "Category Created with Sketch. Category" at bounding box center [535, 335] width 184 height 122
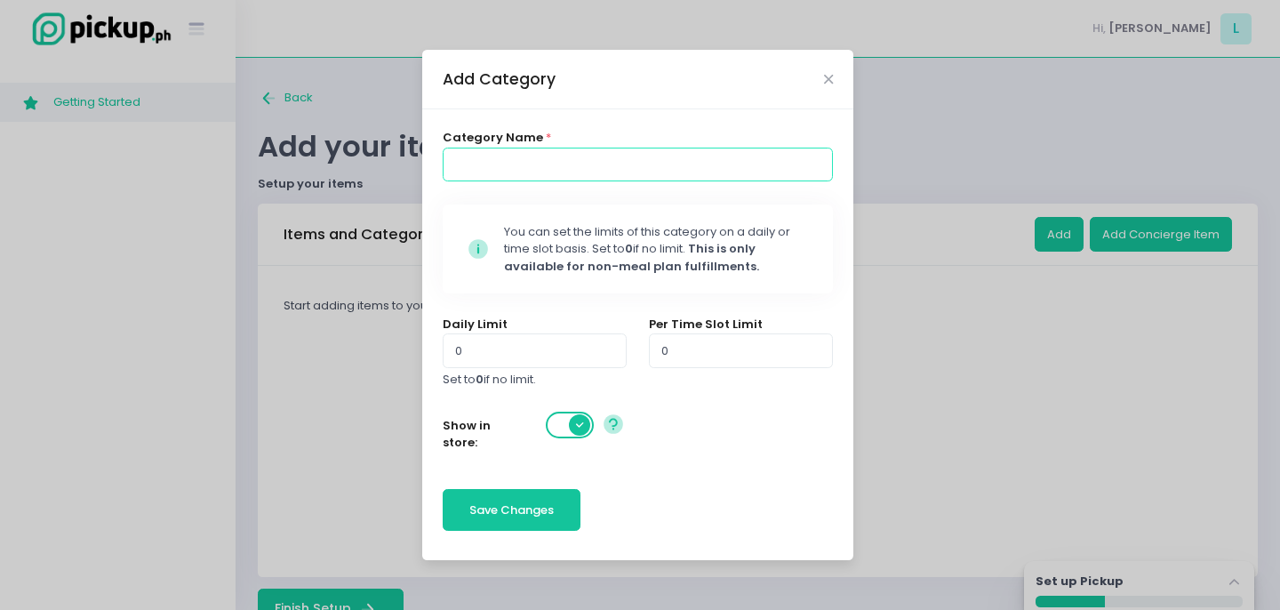
click at [536, 165] on input at bounding box center [638, 165] width 391 height 34
type input "Fresh Pasta"
click at [532, 523] on button "Save Changes" at bounding box center [512, 510] width 139 height 43
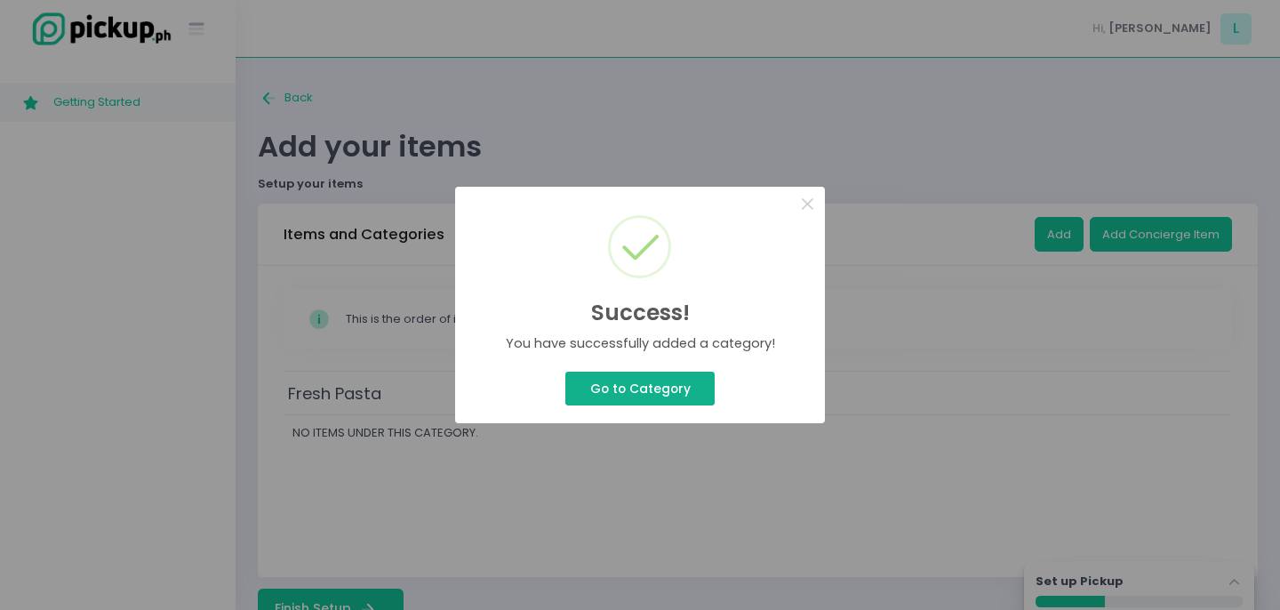
click at [642, 385] on button "Go to Category" at bounding box center [640, 389] width 149 height 34
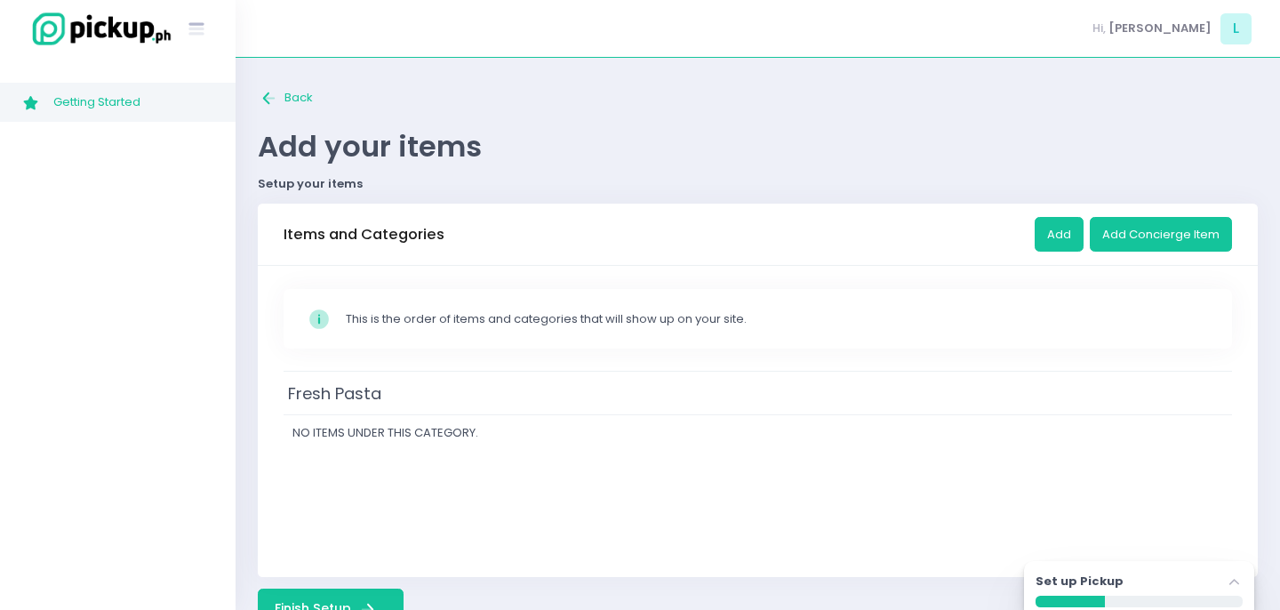
scroll to position [53, 0]
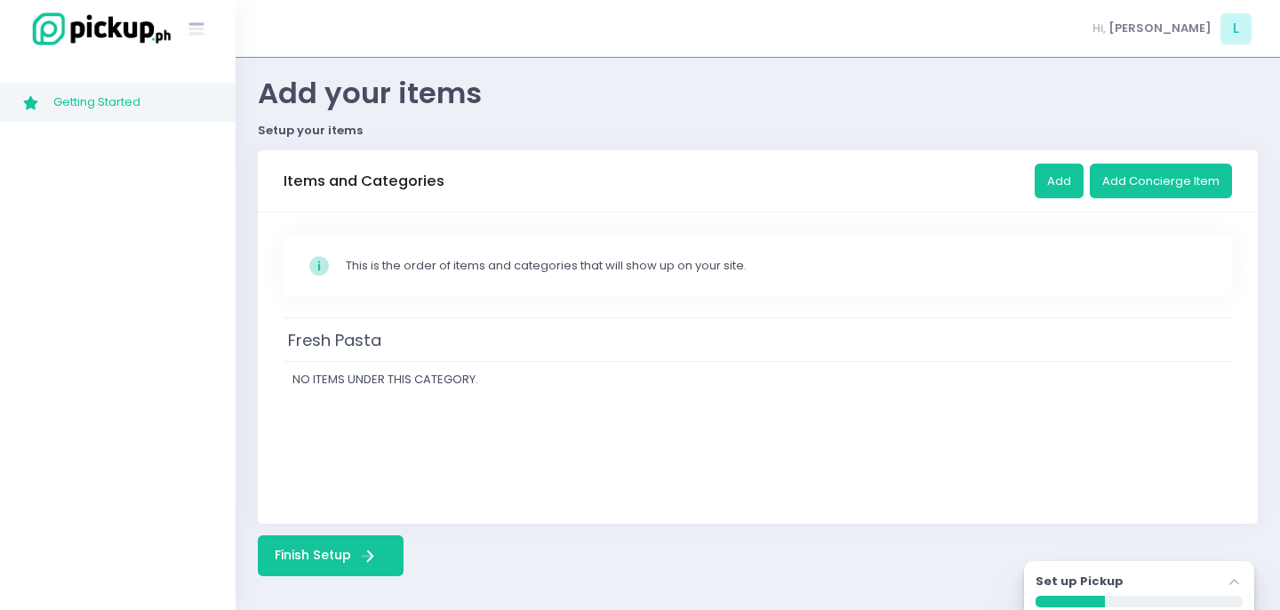
click at [607, 341] on td "Fresh Pasta" at bounding box center [758, 340] width 949 height 44
click at [1079, 174] on button "Add" at bounding box center [1059, 181] width 49 height 34
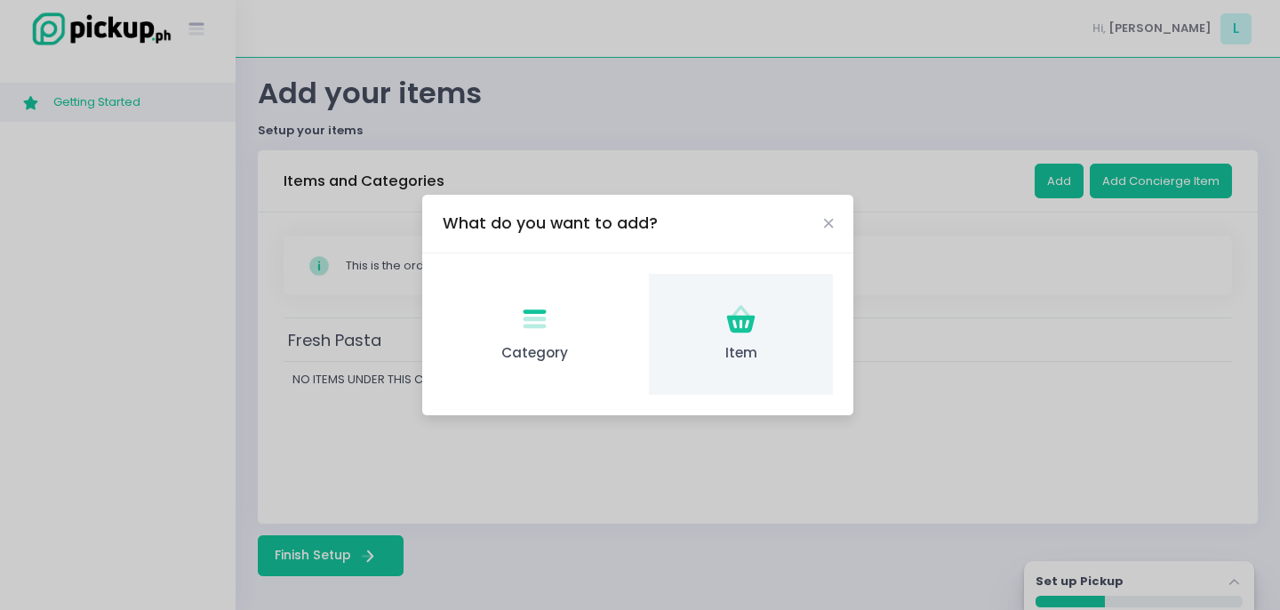
click at [750, 331] on icon at bounding box center [741, 325] width 28 height 18
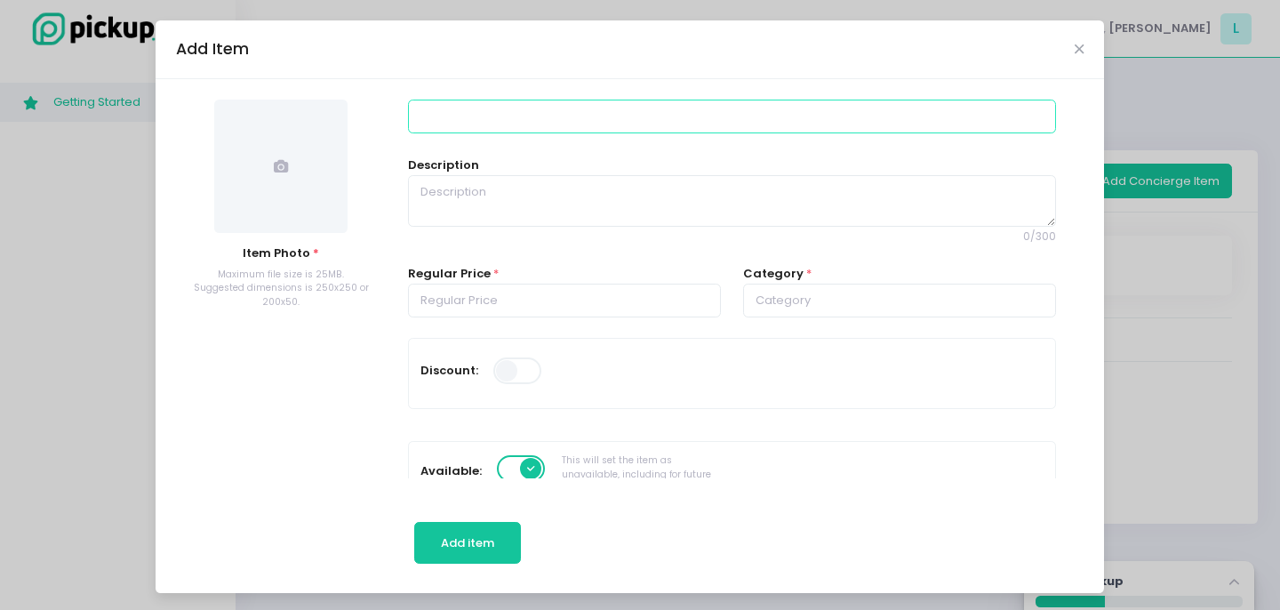
click at [518, 124] on input at bounding box center [731, 117] width 647 height 34
type input "Tagliatelle"
click at [510, 226] on textarea at bounding box center [731, 201] width 647 height 52
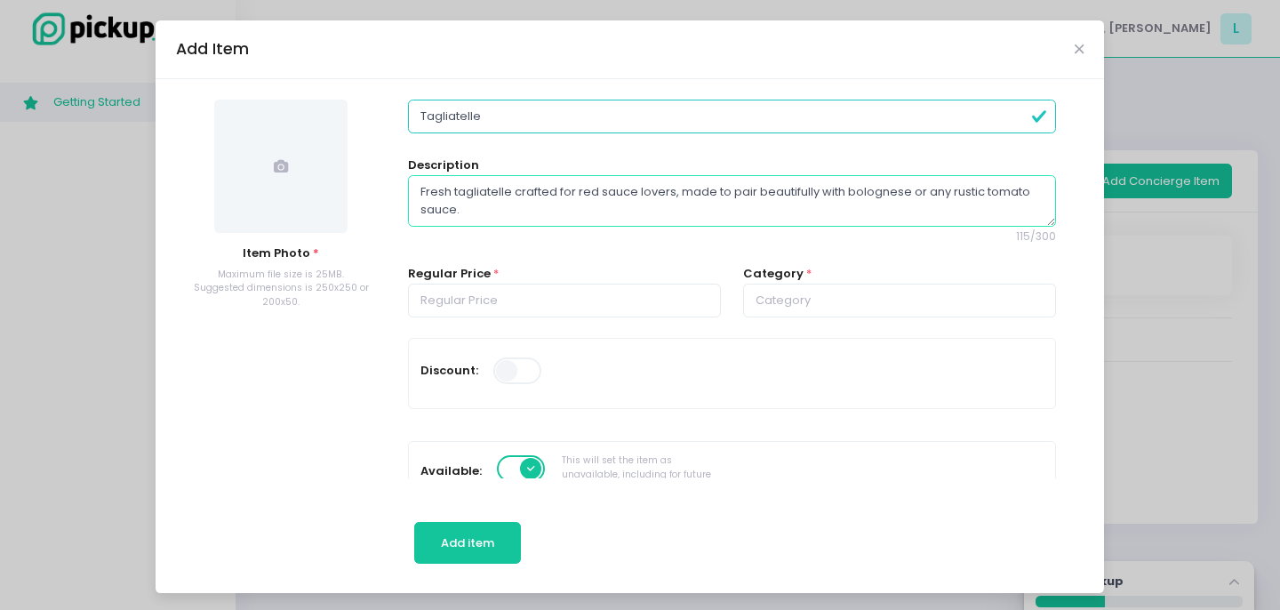
type textarea "Fresh tagliatelle crafted for red sauce lovers, made to pair beautifully with b…"
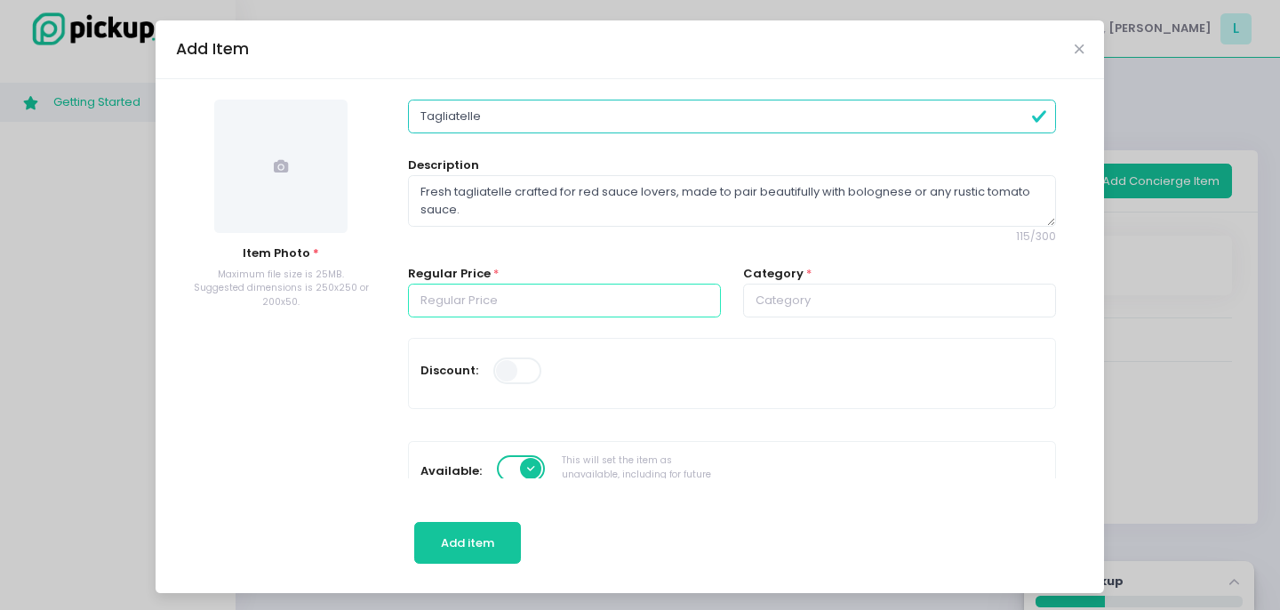
click at [501, 290] on input "number" at bounding box center [564, 301] width 313 height 34
click at [963, 317] on input "text" at bounding box center [899, 301] width 313 height 34
type input "400.00"
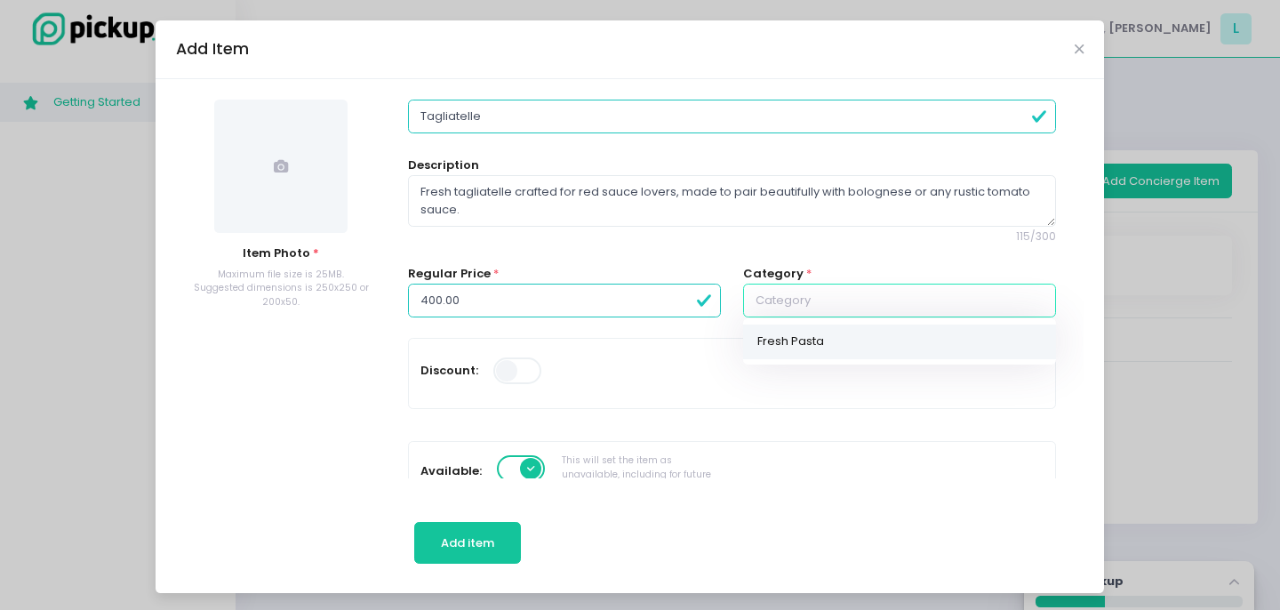
click at [818, 348] on link "Fresh Pasta" at bounding box center [899, 342] width 313 height 35
type input "Fresh Pasta"
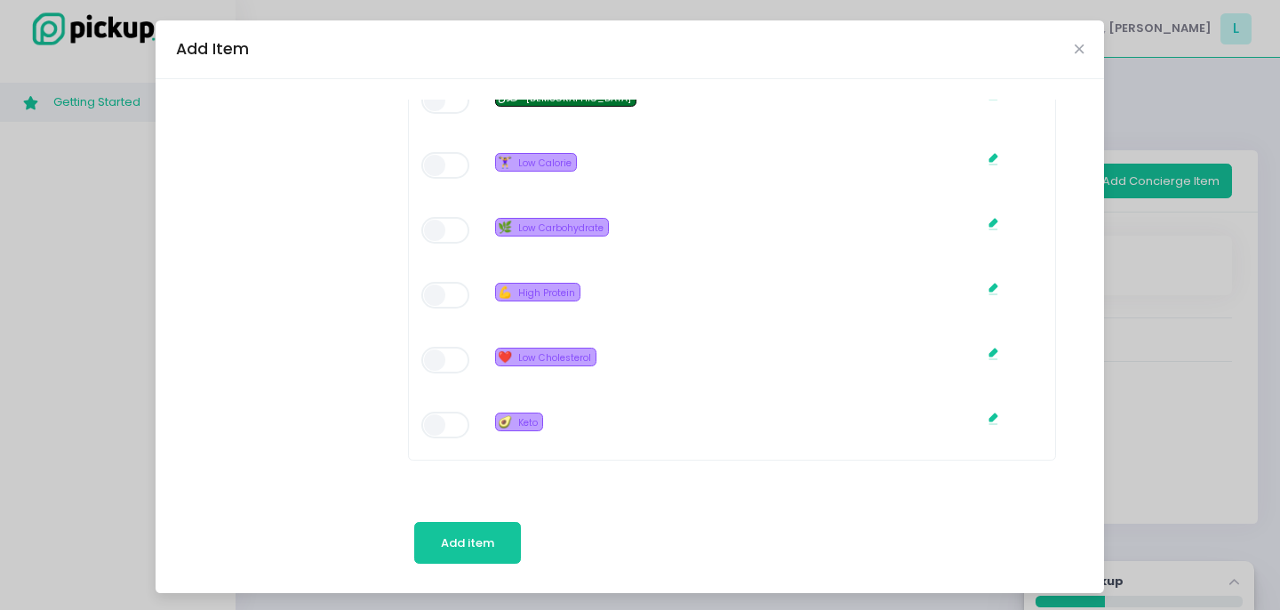
scroll to position [3, 0]
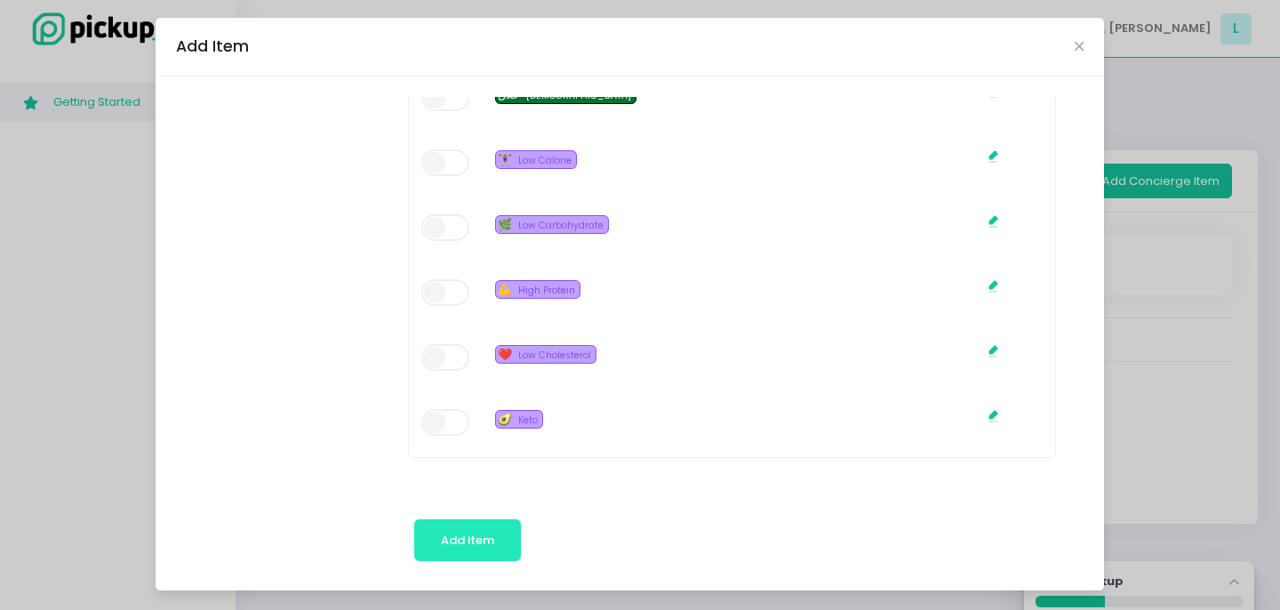
click at [478, 542] on span "Add item" at bounding box center [467, 540] width 53 height 17
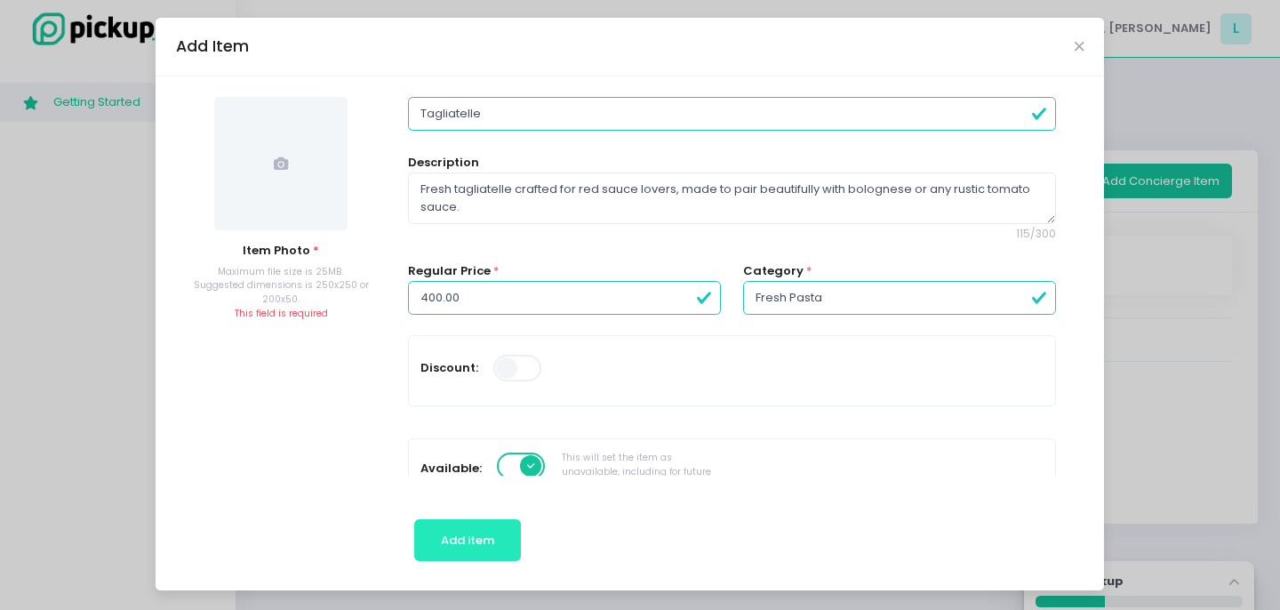
scroll to position [0, 0]
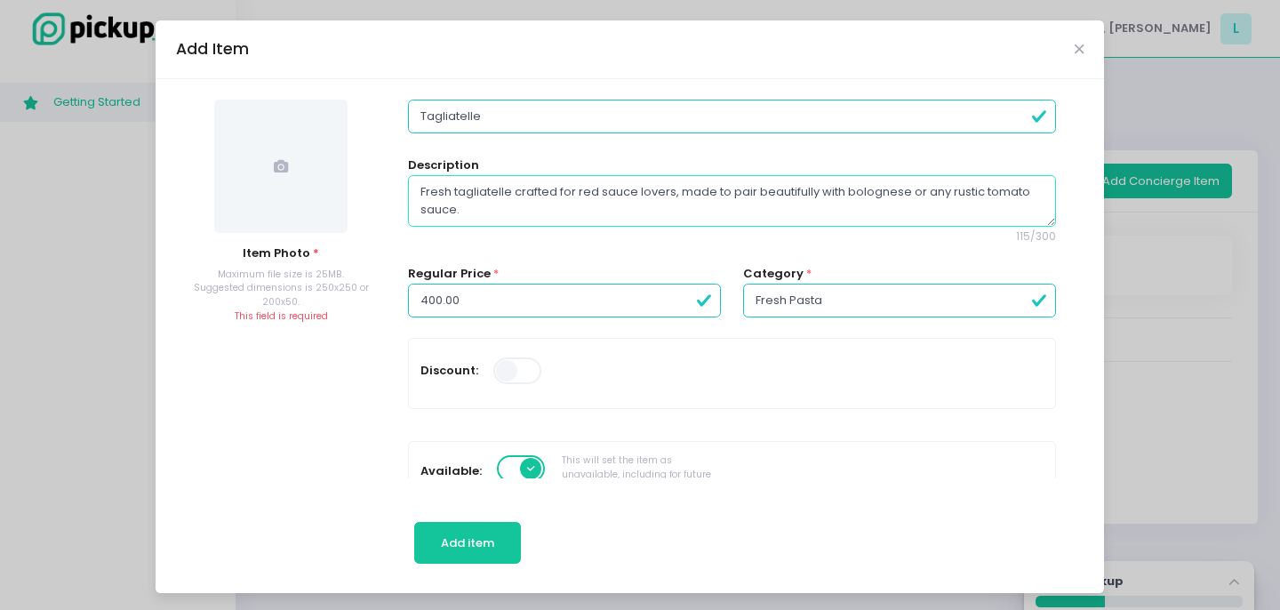
click at [680, 192] on textarea "Fresh tagliatelle crafted for red sauce lovers, made to pair beautifully with b…" at bounding box center [731, 201] width 647 height 52
type textarea "Fresh tagliatelle made to pair beautifully with bolognese or any rustic tomato …"
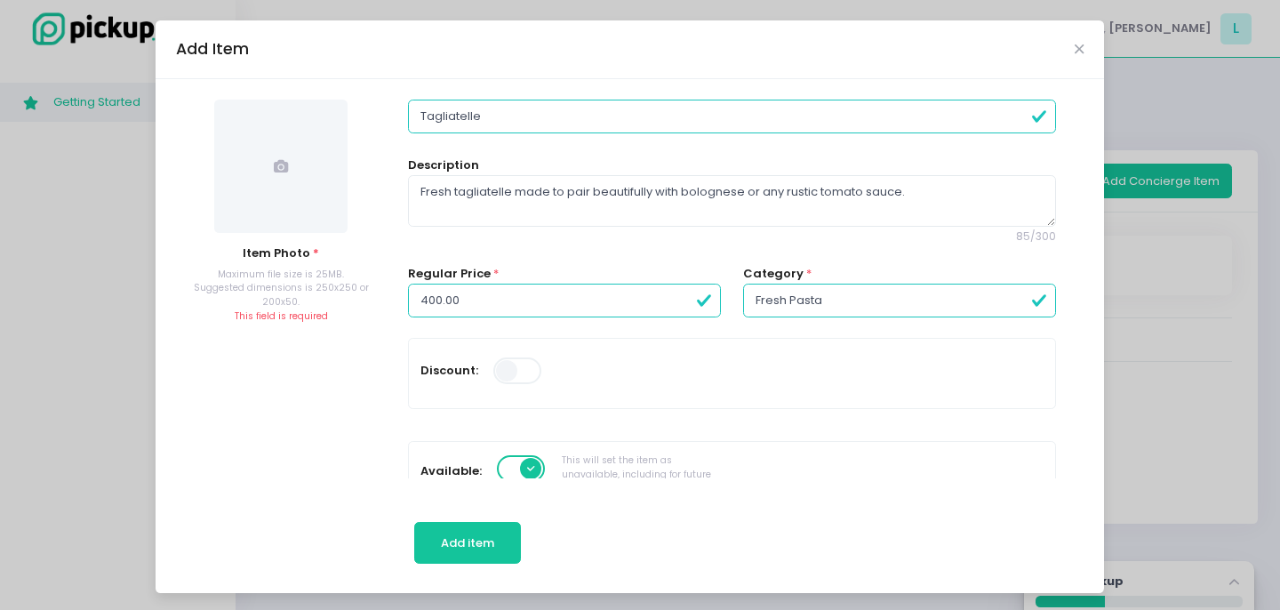
click at [257, 212] on span at bounding box center [280, 166] width 133 height 133
click at [309, 187] on span at bounding box center [280, 166] width 133 height 133
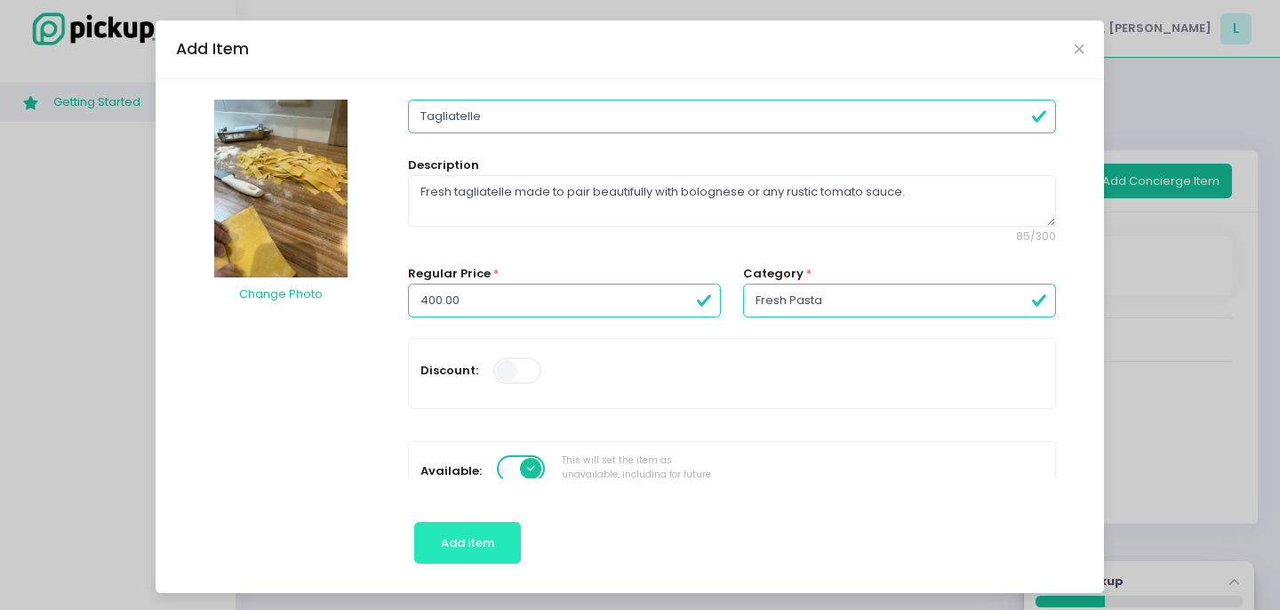
click at [486, 546] on span "Add item" at bounding box center [467, 542] width 53 height 17
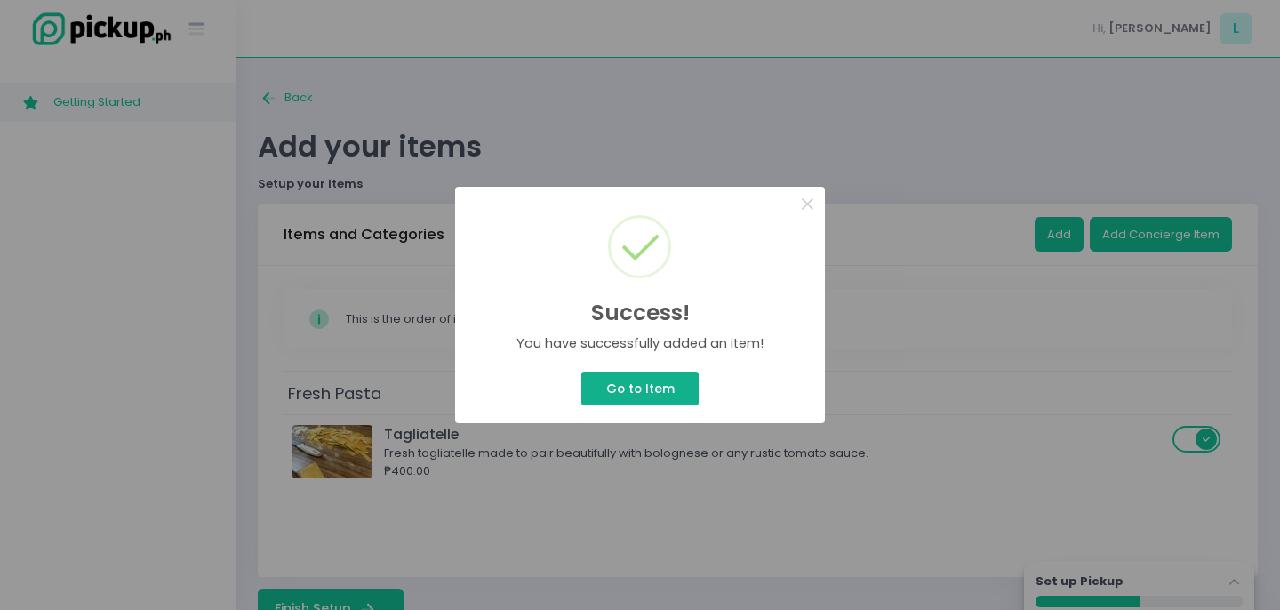
click at [643, 379] on button "Go to Item" at bounding box center [640, 389] width 117 height 34
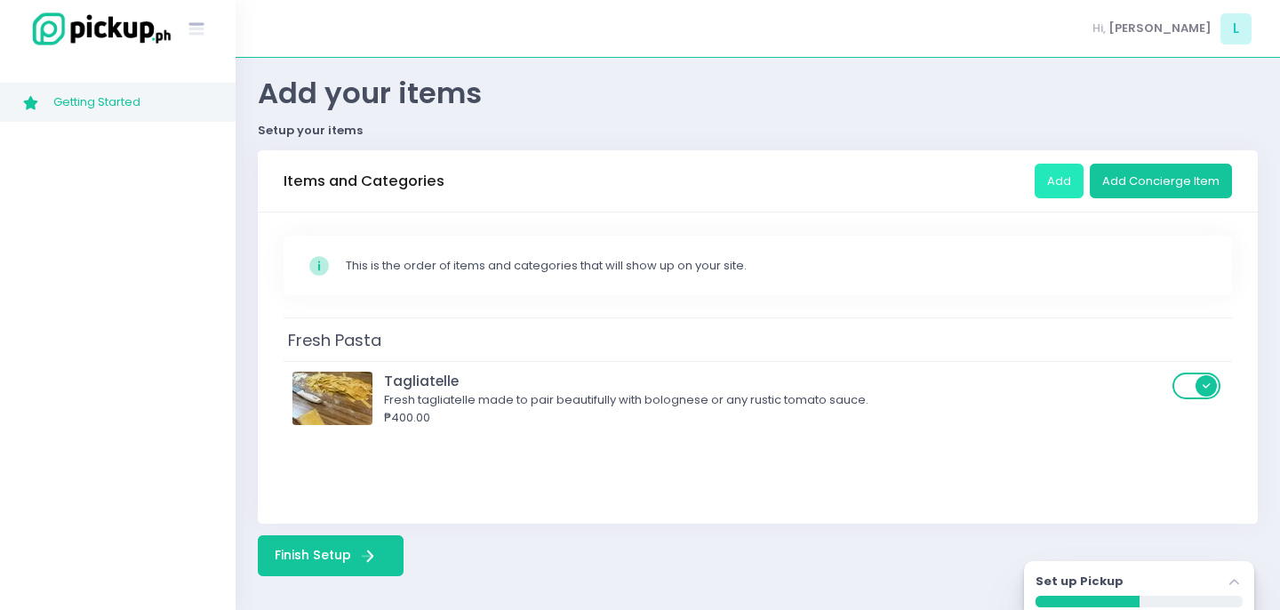
click at [1050, 173] on button "Add" at bounding box center [1059, 181] width 49 height 34
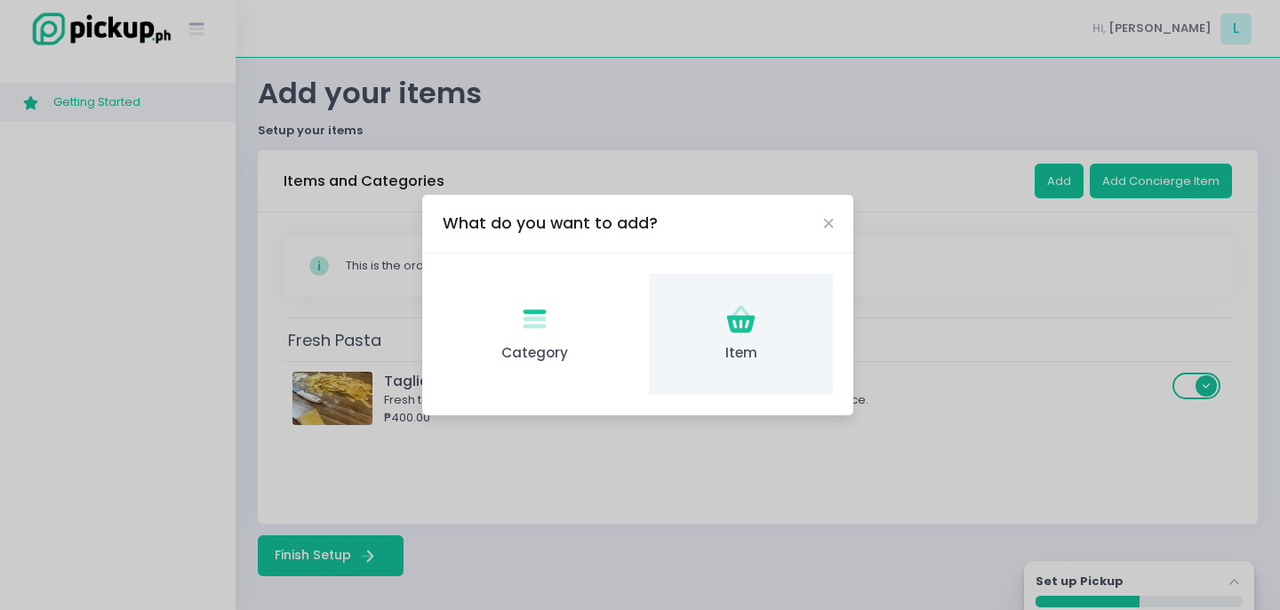
click at [748, 331] on icon at bounding box center [741, 325] width 28 height 18
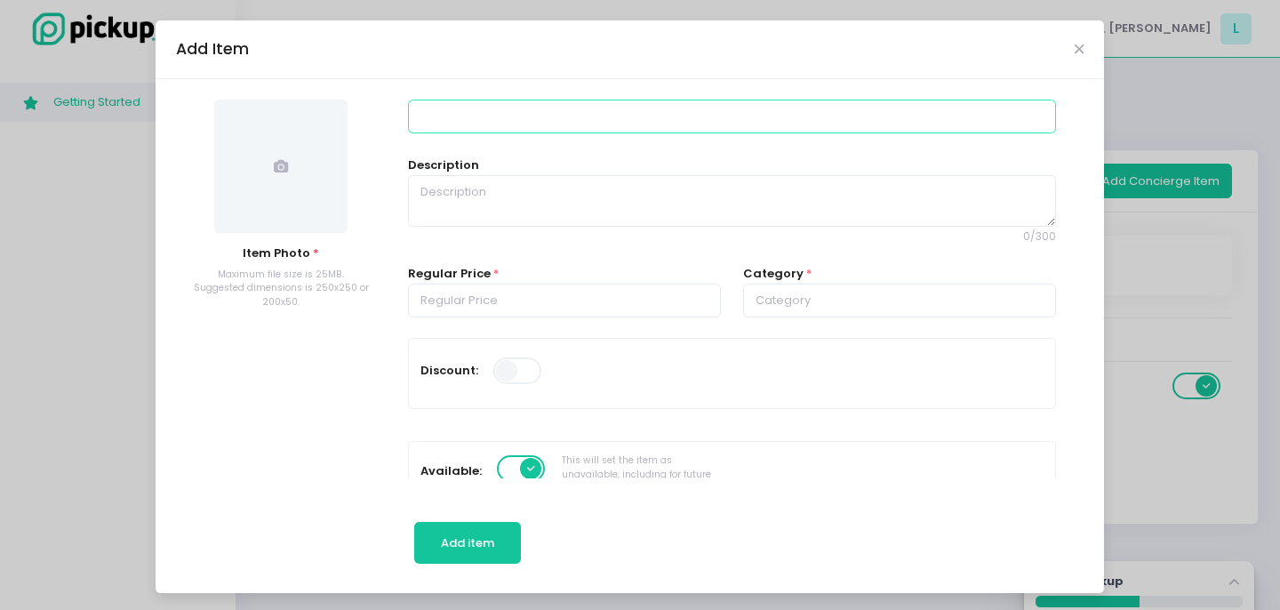
click at [459, 129] on input at bounding box center [731, 117] width 647 height 34
type input "Fettucinne"
click at [281, 182] on span at bounding box center [280, 166] width 133 height 133
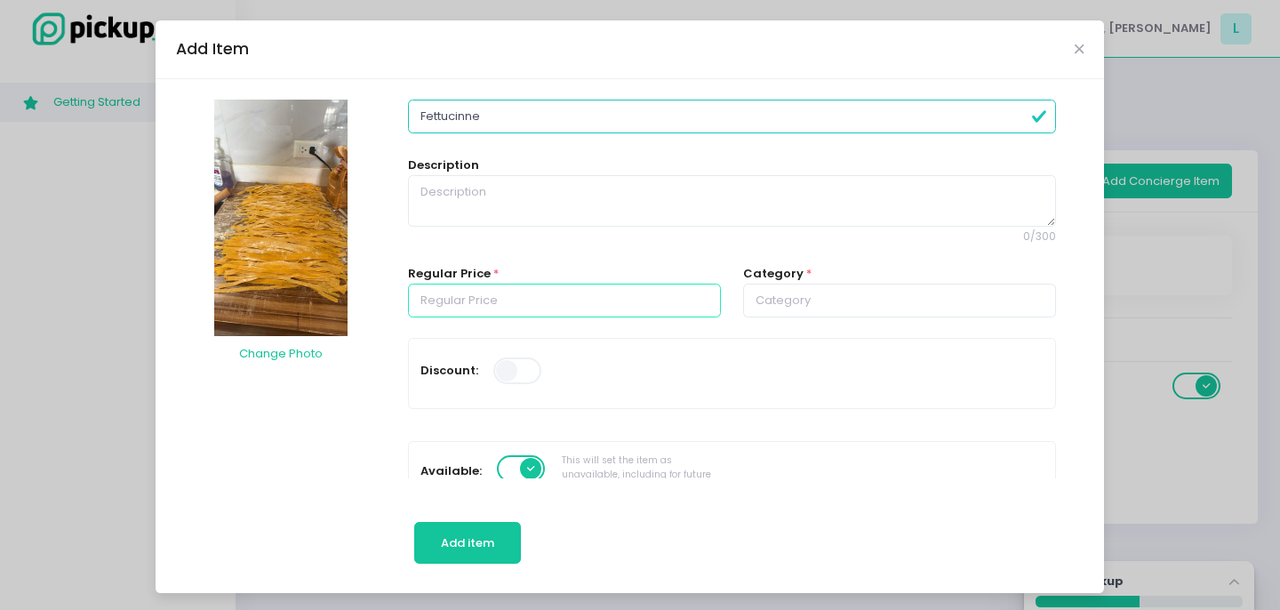
click at [542, 301] on input "number" at bounding box center [564, 301] width 313 height 34
type input "400.00"
click at [999, 301] on input "text" at bounding box center [899, 301] width 313 height 34
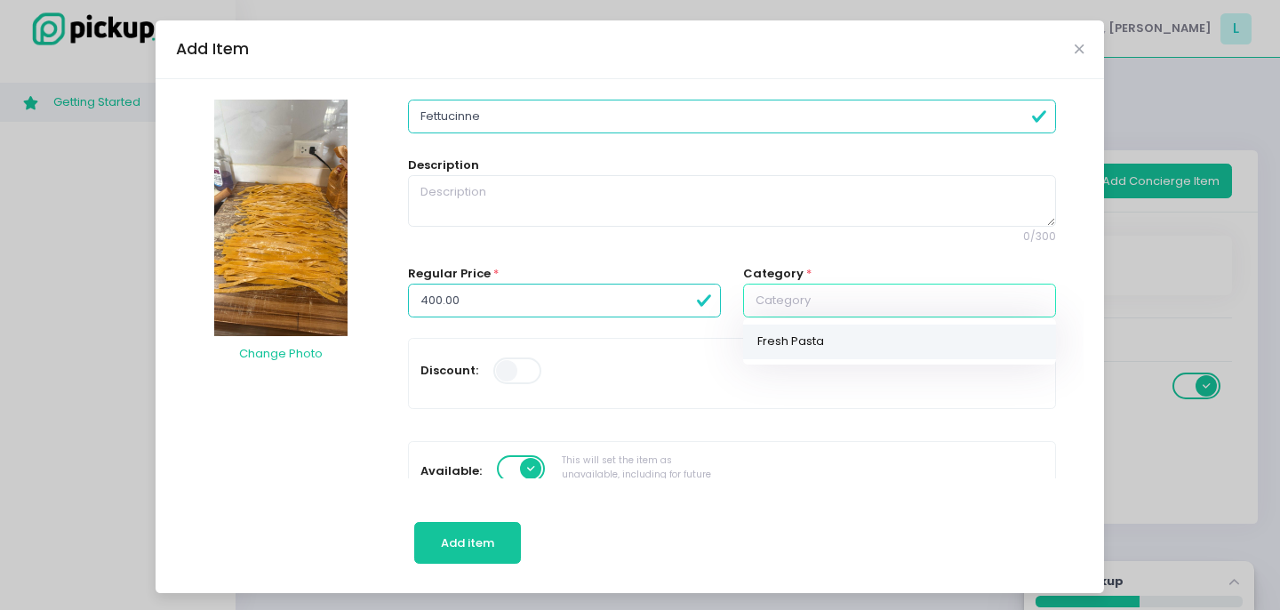
click at [882, 334] on link "Fresh Pasta" at bounding box center [899, 342] width 313 height 35
type input "Fresh Pasta"
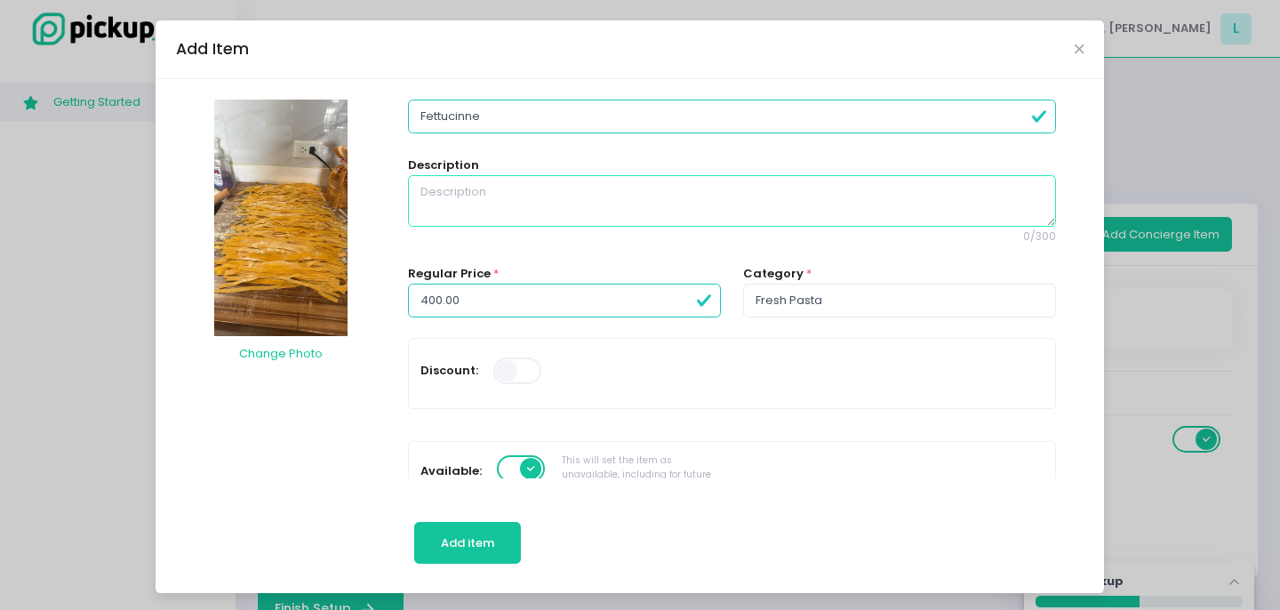
click at [496, 202] on textarea at bounding box center [731, 201] width 647 height 52
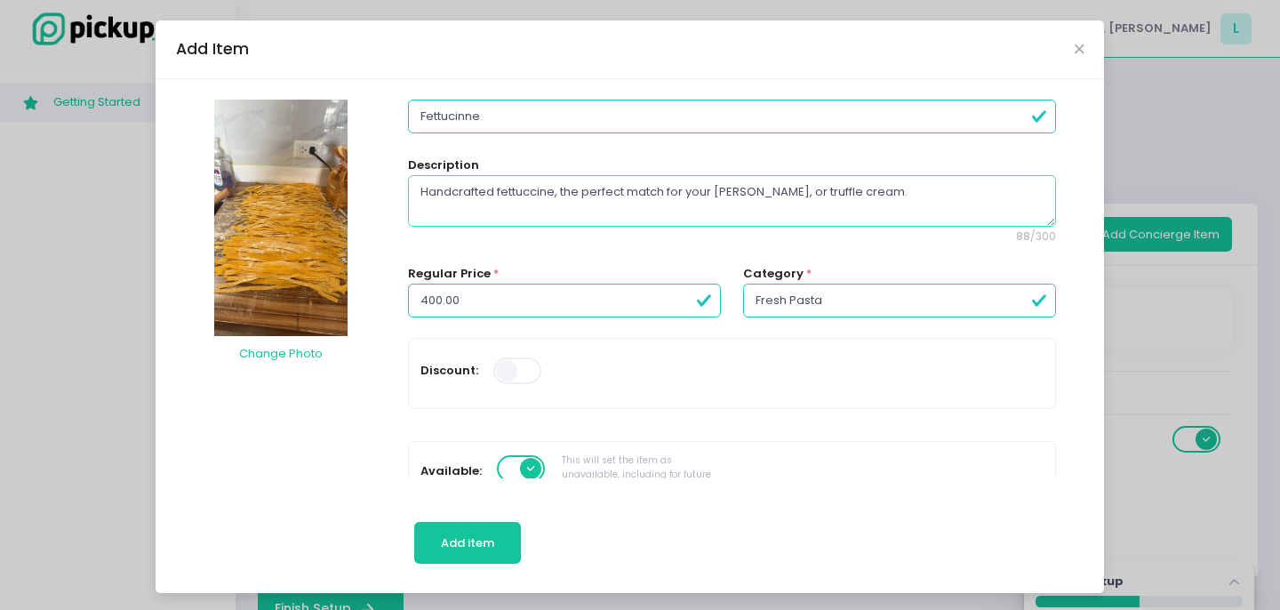
click at [790, 187] on textarea "Handcrafted fettuccine, the perfect match for your carbonara, alfredo, or truff…" at bounding box center [731, 201] width 647 height 52
click at [724, 191] on textarea "Handcrafted fettuccine, the perfect match for your carbonara, Alfredo, or truff…" at bounding box center [731, 201] width 647 height 52
click at [854, 192] on textarea "Handcrafted fettuccine, the perfect match for your Carbonara, Alfredo, or truff…" at bounding box center [731, 201] width 647 height 52
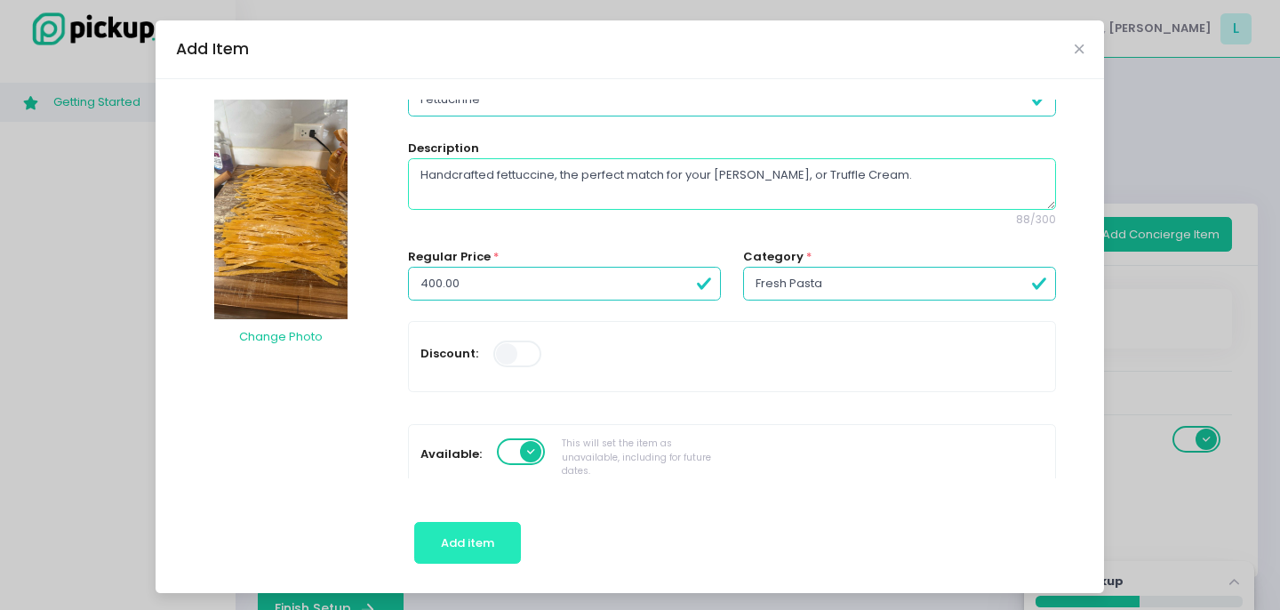
type textarea "Handcrafted fettuccine, the perfect match for your Carbonara, Alfredo, or Truff…"
click at [491, 539] on span "Add item" at bounding box center [467, 542] width 53 height 17
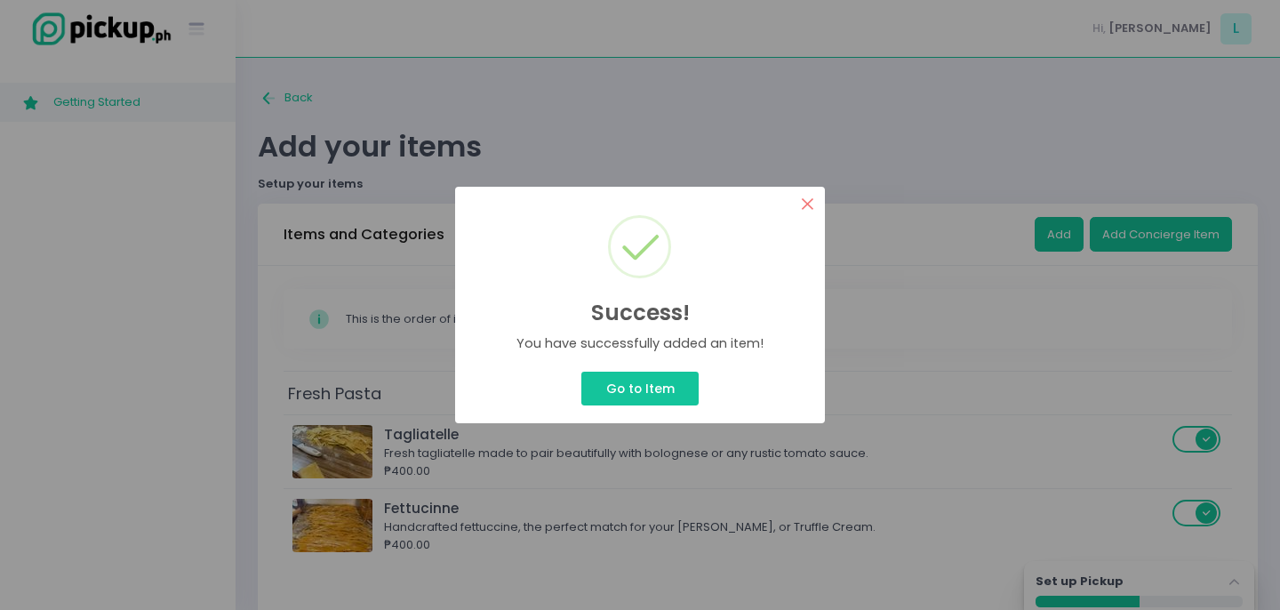
click at [800, 201] on button "×" at bounding box center [807, 204] width 35 height 35
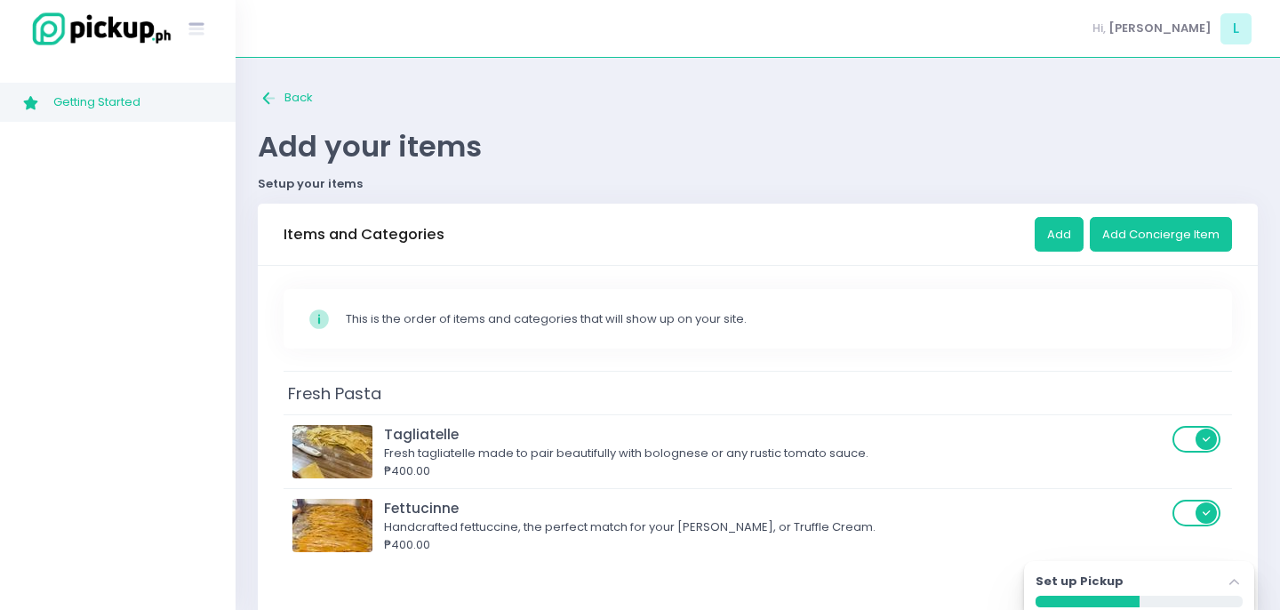
scroll to position [119, 0]
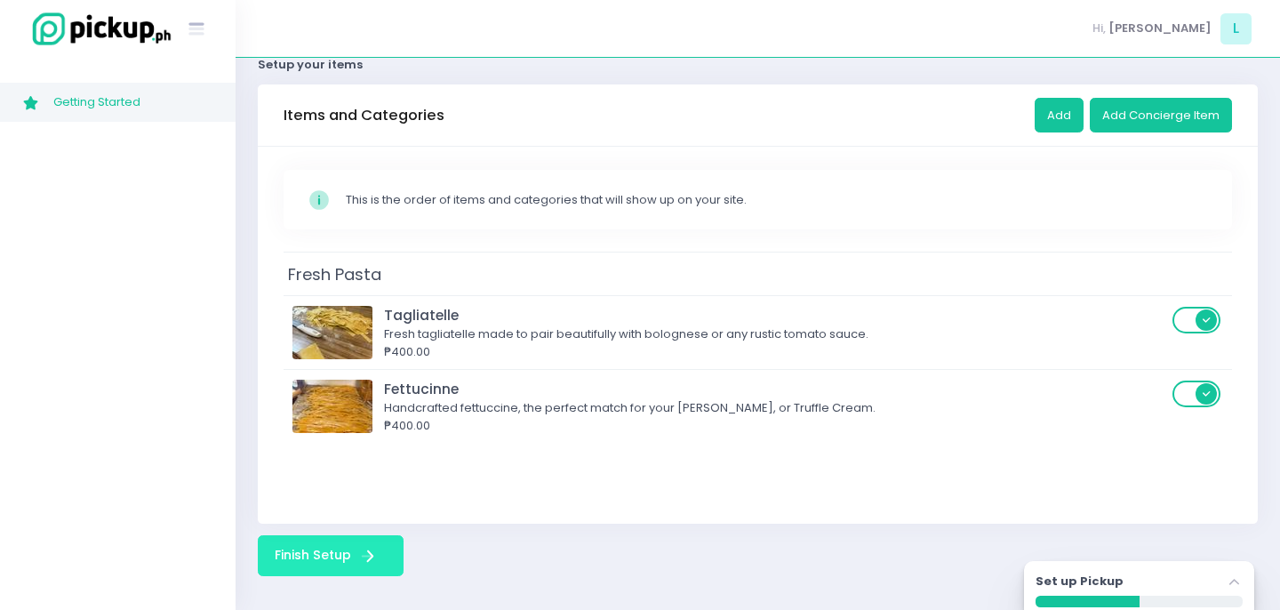
click at [338, 563] on button "Finish Setup Finish Setup Created with Sketch." at bounding box center [331, 555] width 146 height 41
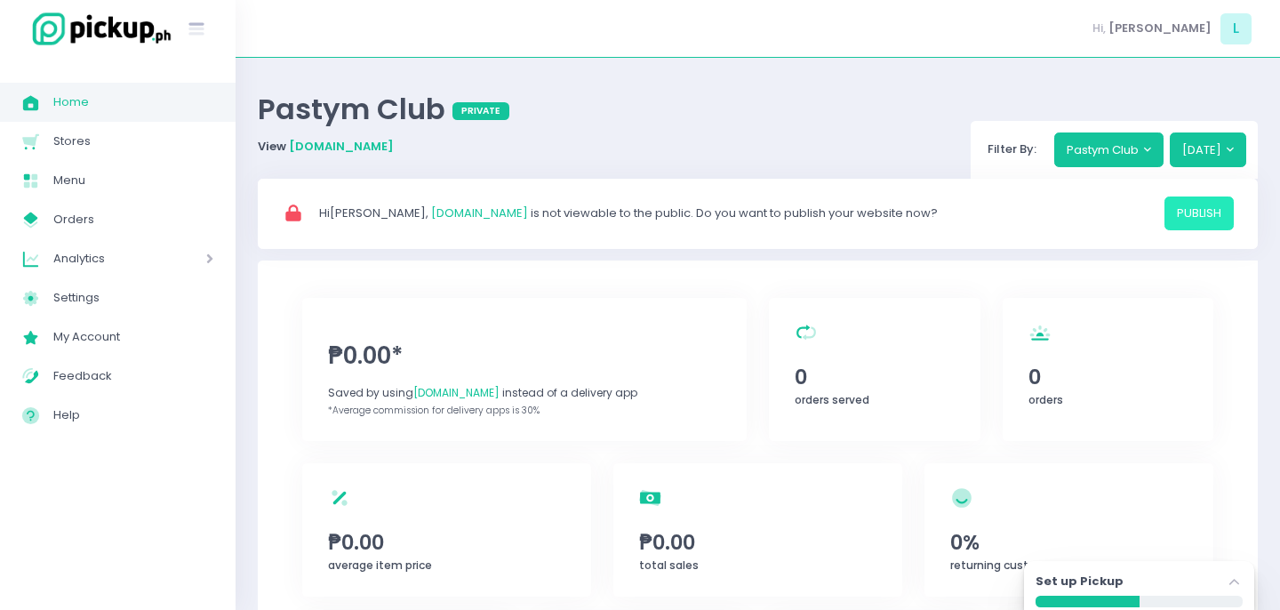
click at [1188, 217] on button "publish" at bounding box center [1199, 214] width 69 height 34
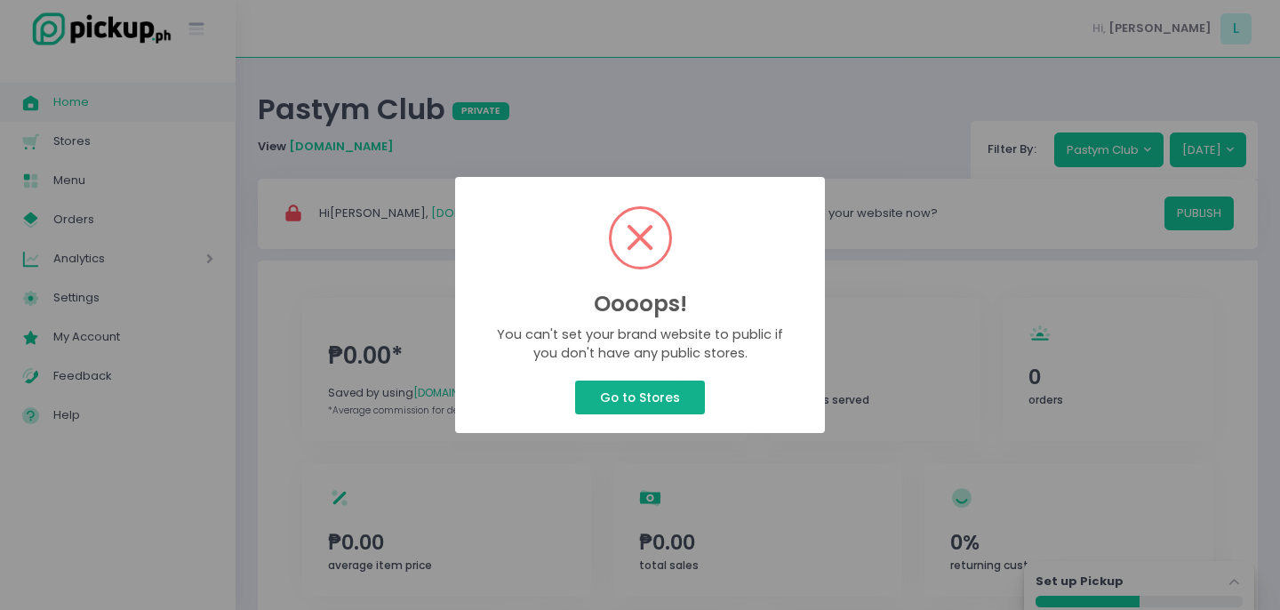
click at [663, 402] on button "Go to Stores" at bounding box center [639, 398] width 129 height 34
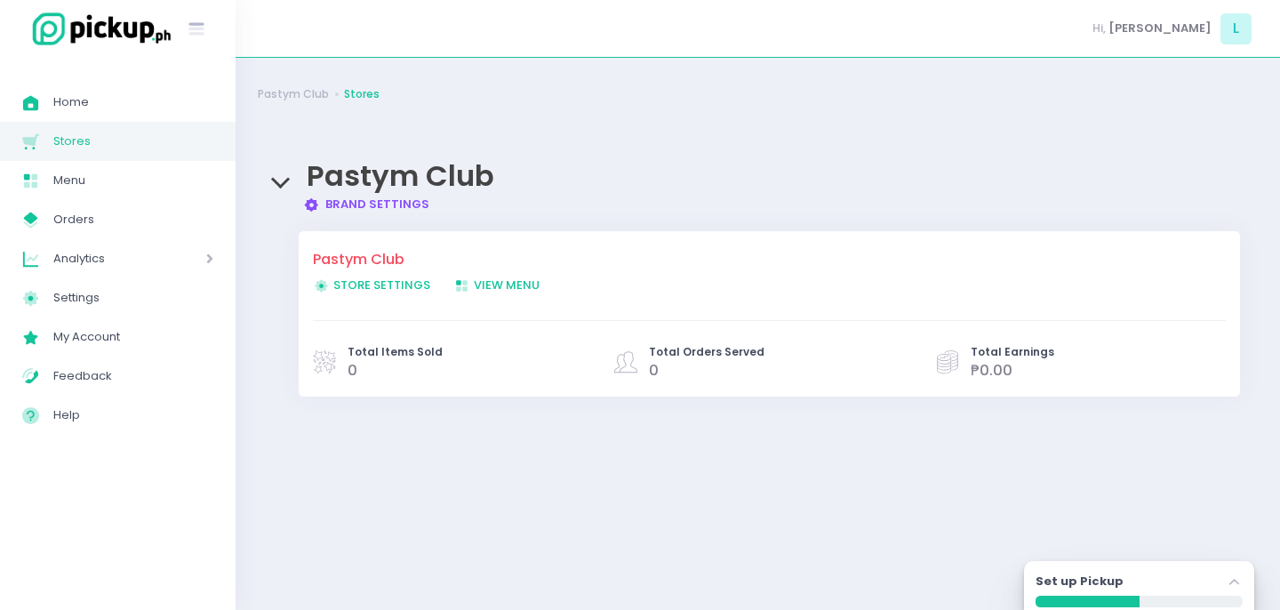
click at [417, 286] on span "Store Settings Created with Sketch. Store Settings" at bounding box center [371, 285] width 117 height 17
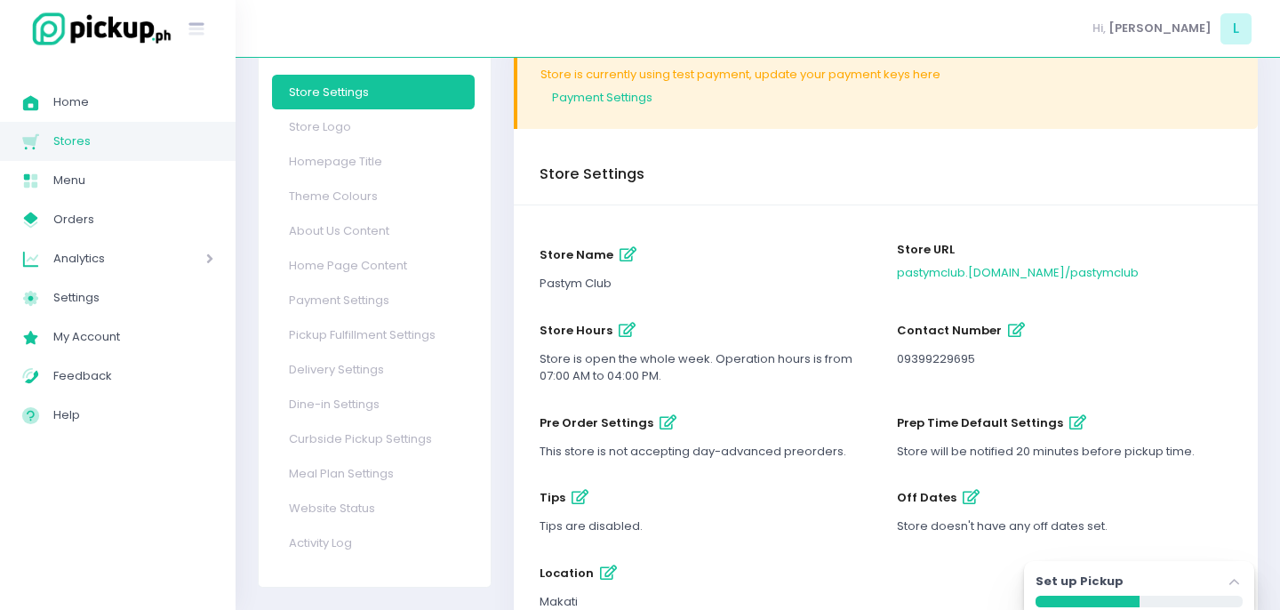
scroll to position [100, 0]
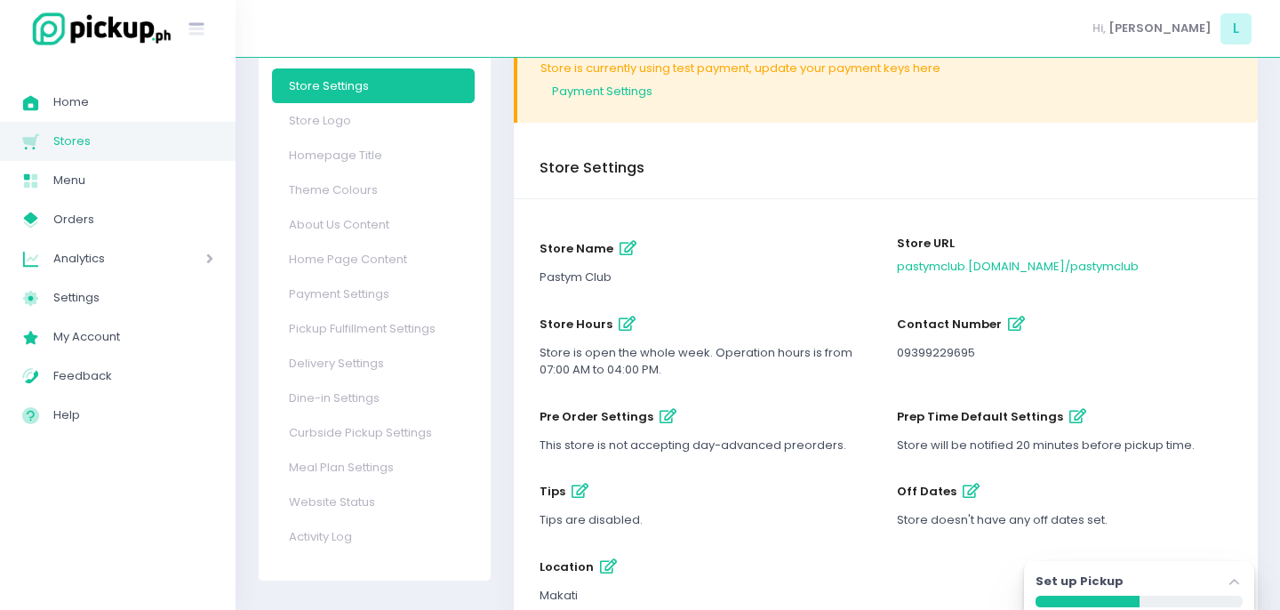
click at [619, 319] on icon "button" at bounding box center [627, 324] width 17 height 15
select select "07:00"
select select "16:00"
select select "07:00"
select select "16:00"
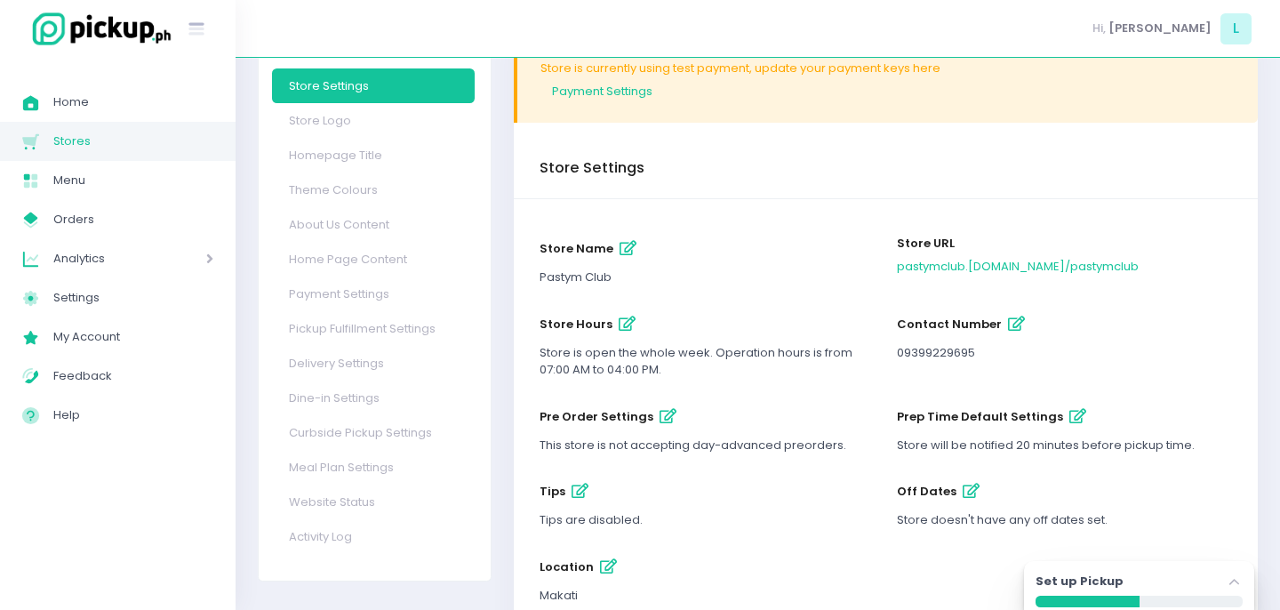
select select "07:00"
select select "16:00"
select select "07:00"
select select "16:00"
select select "07:00"
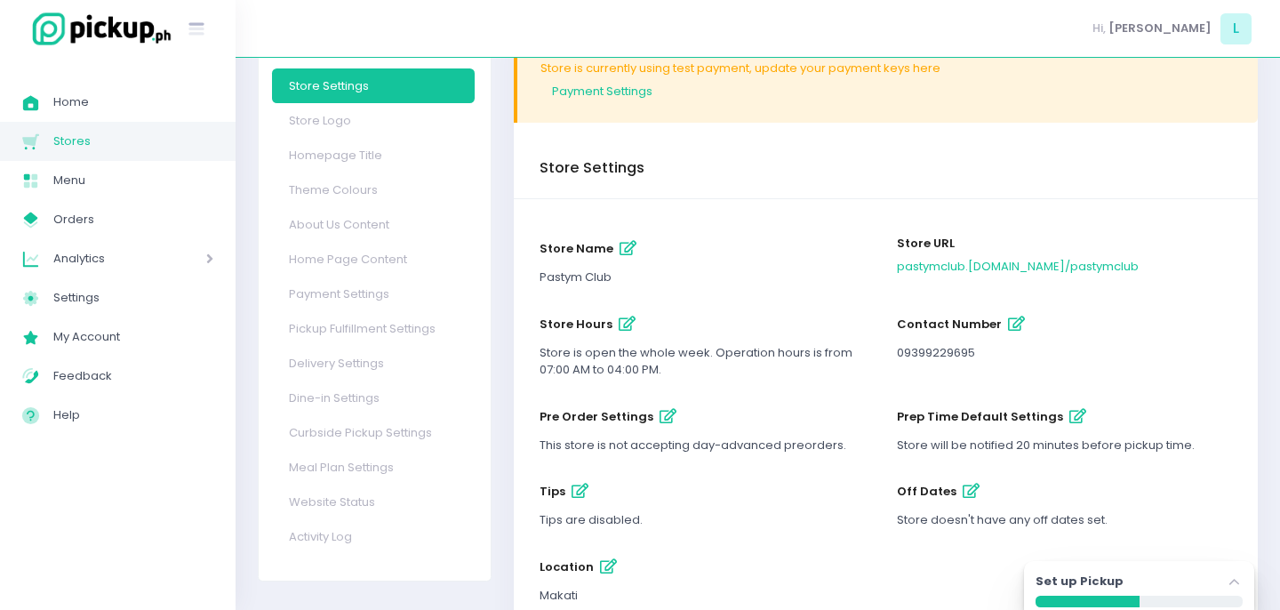
select select "16:00"
select select "07:00"
select select "16:00"
select select "07:00"
select select "16:00"
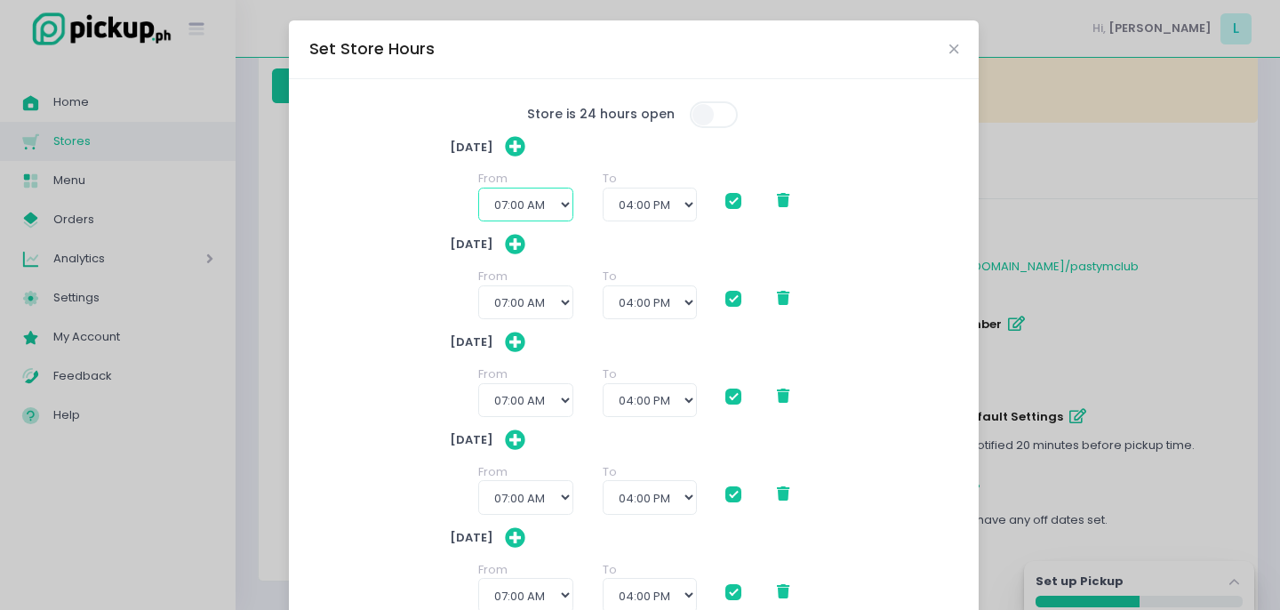
click at [566, 208] on select "12:00 AM 12:30 AM 01:00 AM 01:30 AM 02:00 AM 02:30 AM 03:00 AM 03:30 AM 04:00 A…" at bounding box center [525, 205] width 95 height 34
select select "10:00"
checkbox input "true"
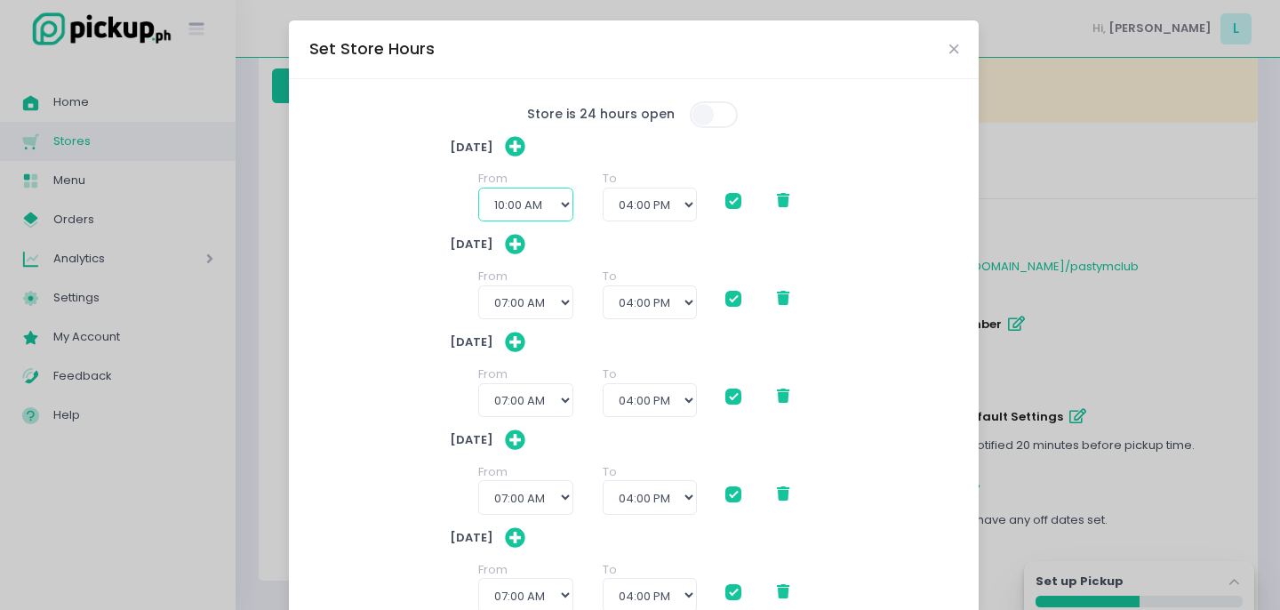
checkbox input "true"
click at [643, 196] on select "11:00 AM 11:30 AM 12:00 PM 12:30 PM 01:00 PM 01:30 PM 02:00 PM 02:30 PM 03:00 P…" at bounding box center [650, 205] width 94 height 34
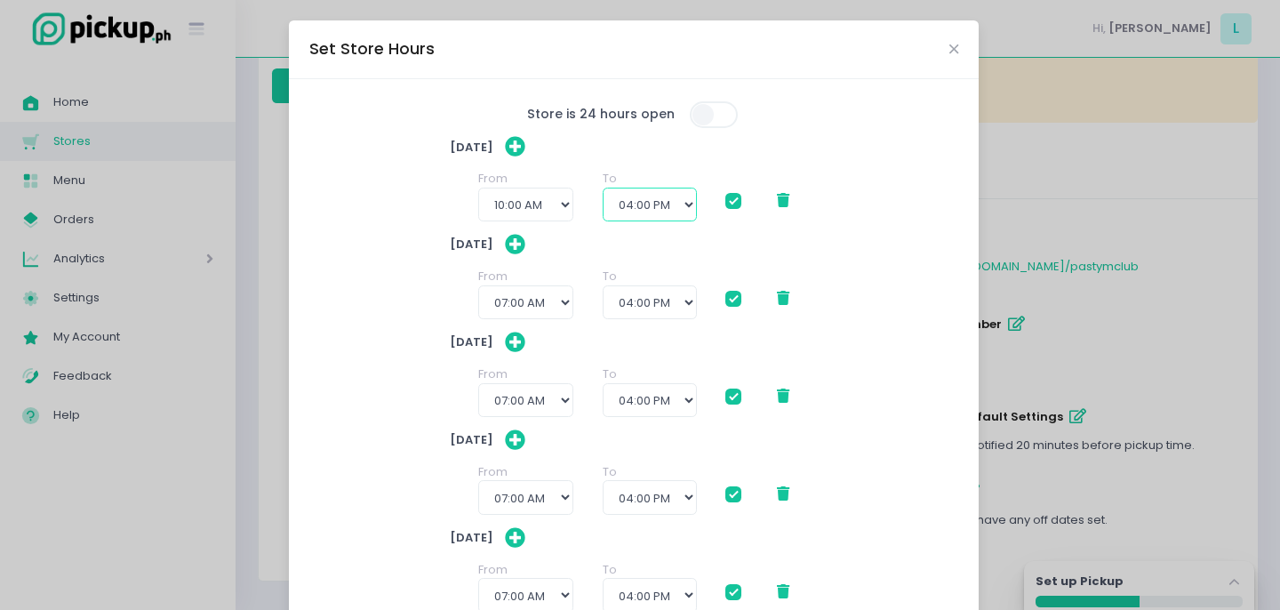
select select "19:00"
checkbox input "true"
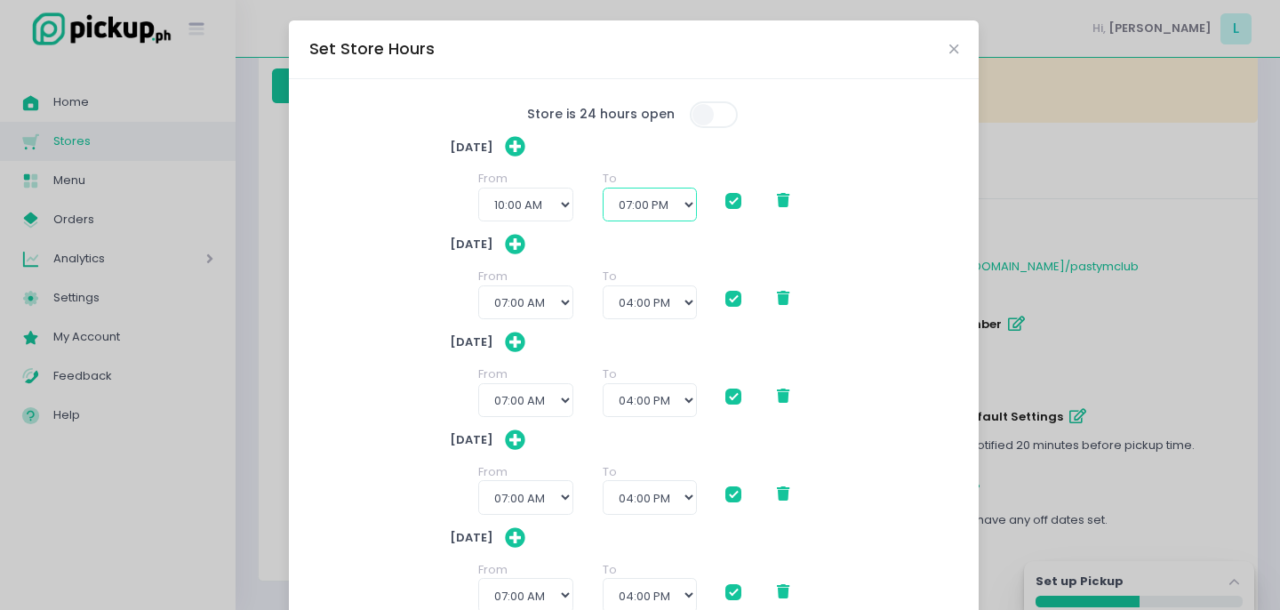
checkbox input "true"
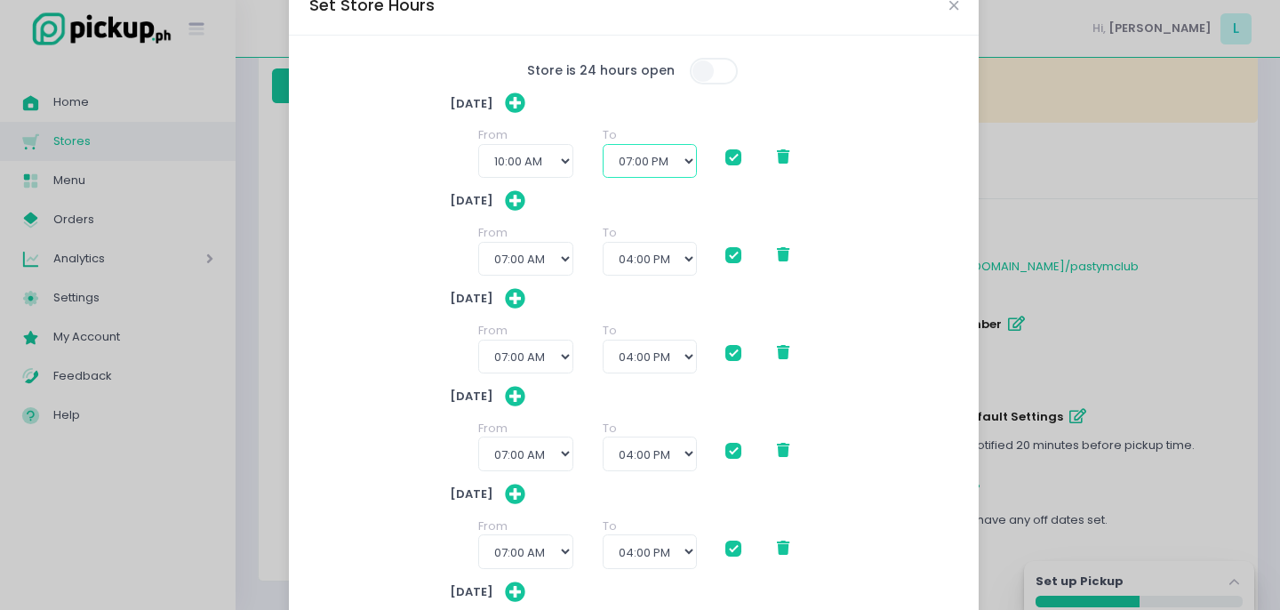
scroll to position [40, 0]
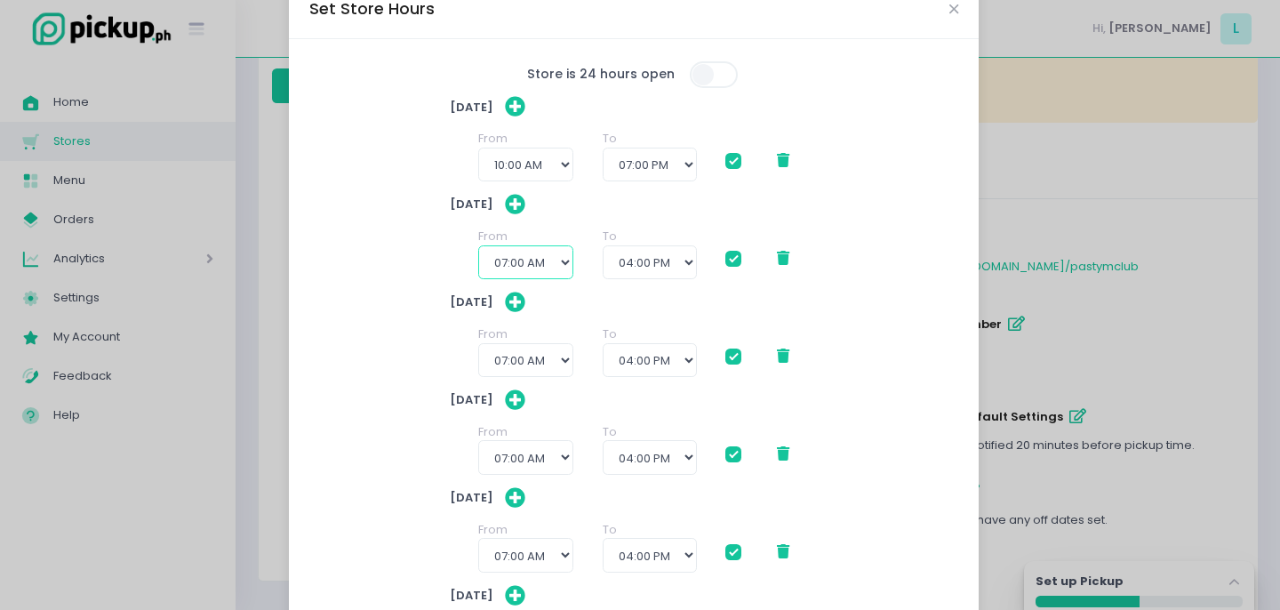
click at [541, 260] on select "12:00 AM 12:30 AM 01:00 AM 01:30 AM 02:00 AM 02:30 AM 03:00 AM 03:30 AM 04:00 A…" at bounding box center [525, 262] width 95 height 34
click at [522, 265] on select "12:00 AM 12:30 AM 01:00 AM 01:30 AM 02:00 AM 02:30 AM 03:00 AM 03:30 AM 04:00 A…" at bounding box center [525, 262] width 95 height 34
select select "10:00"
checkbox input "true"
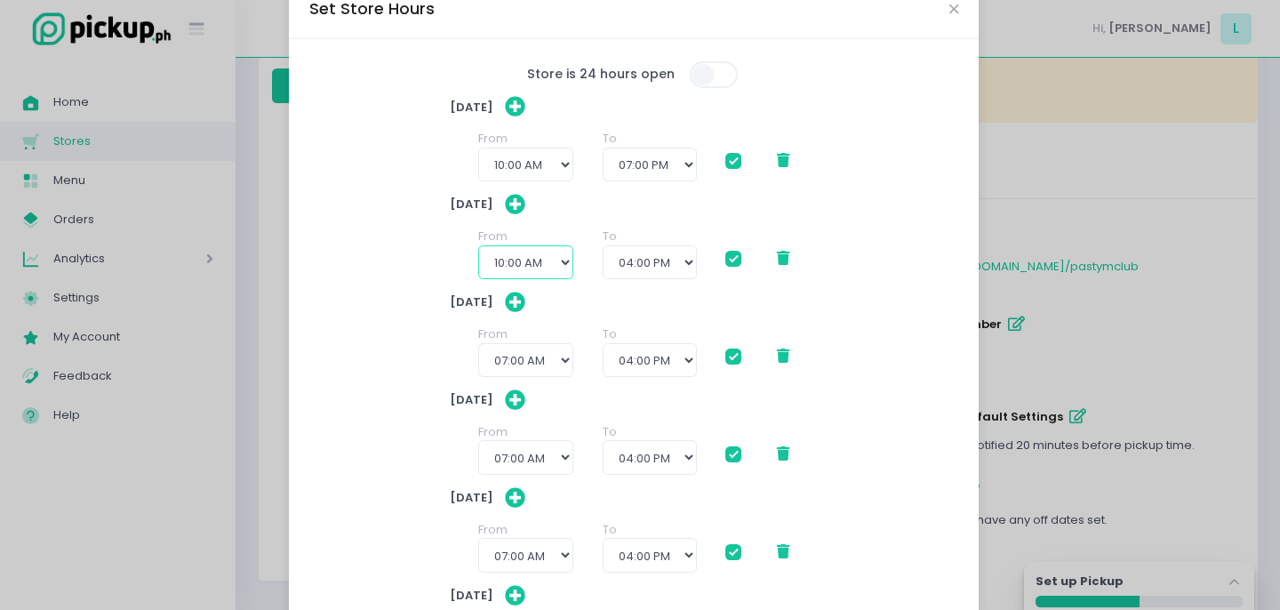
checkbox input "true"
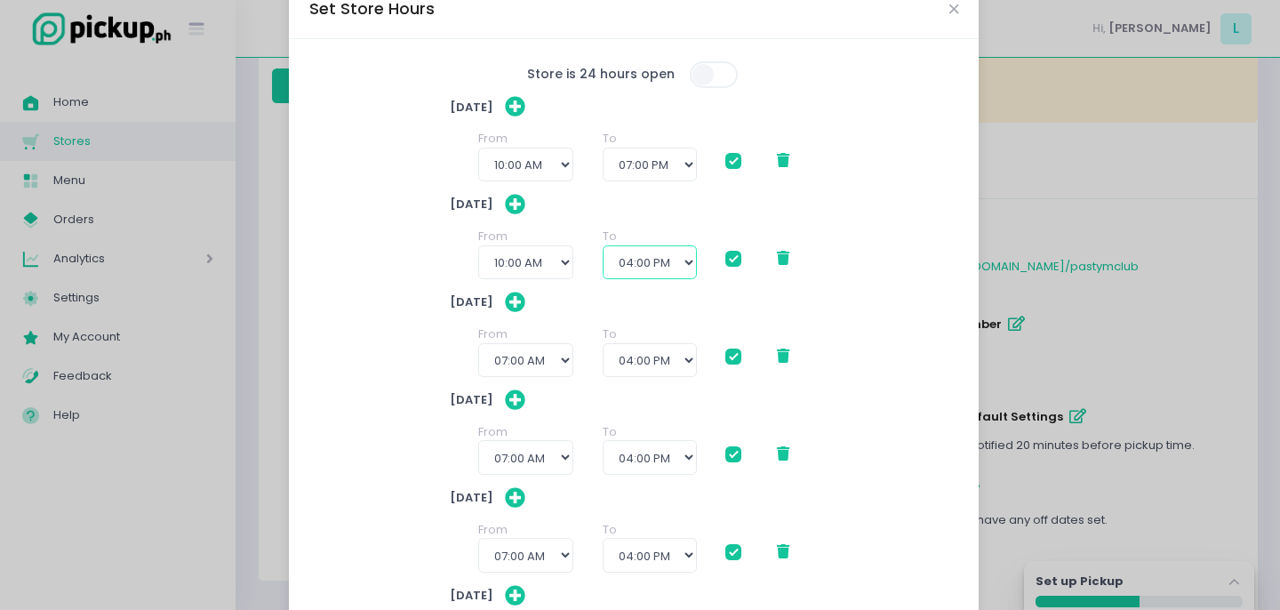
click at [631, 261] on select "11:00 AM 11:30 AM 12:00 PM 12:30 PM 01:00 PM 01:30 PM 02:00 PM 02:30 PM 03:00 P…" at bounding box center [650, 262] width 94 height 34
select select "19:00"
checkbox input "true"
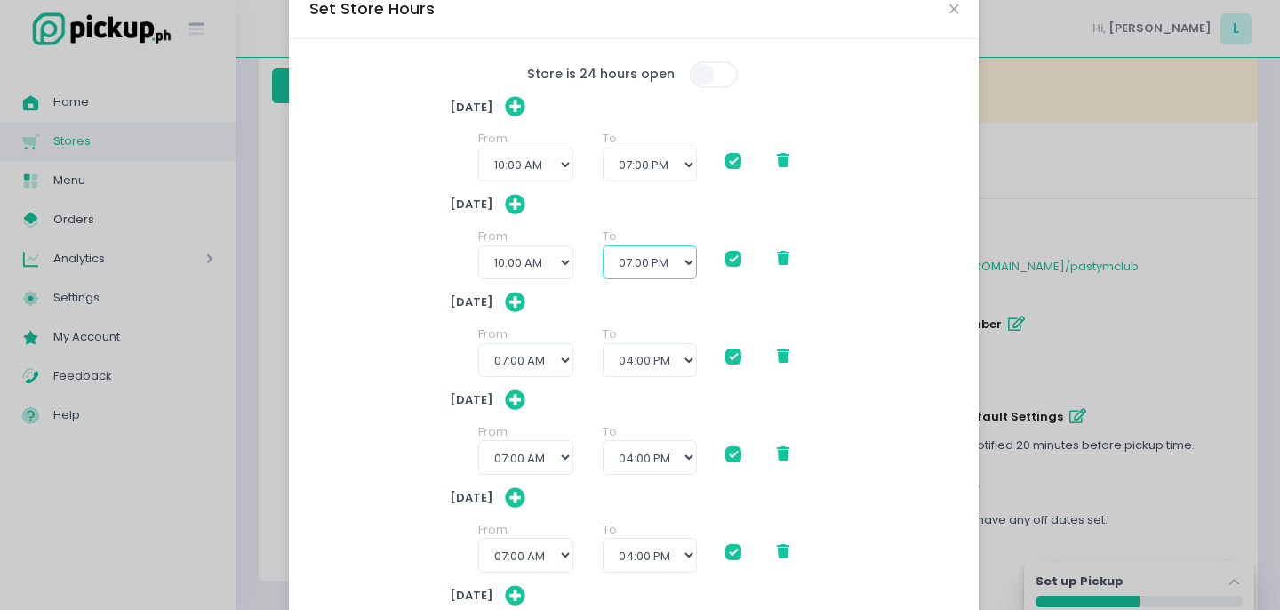
checkbox input "true"
click at [509, 362] on select "12:00 AM 12:30 AM 01:00 AM 01:30 AM 02:00 AM 02:30 AM 03:00 AM 03:30 AM 04:00 A…" at bounding box center [525, 360] width 95 height 34
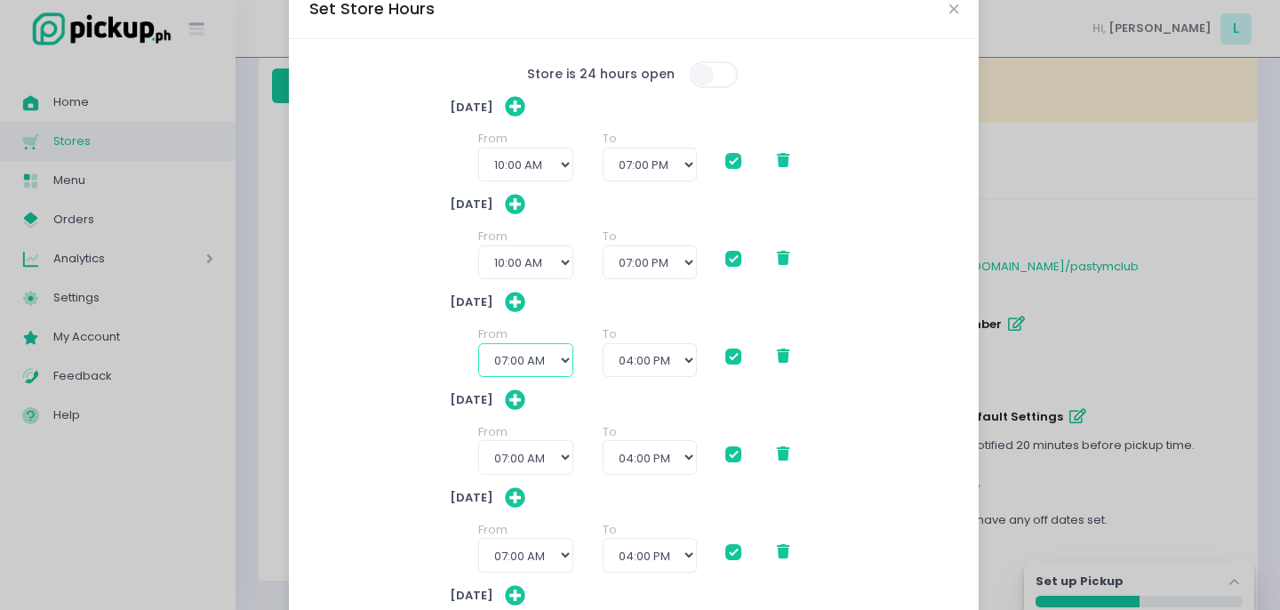
select select "10:00"
checkbox input "true"
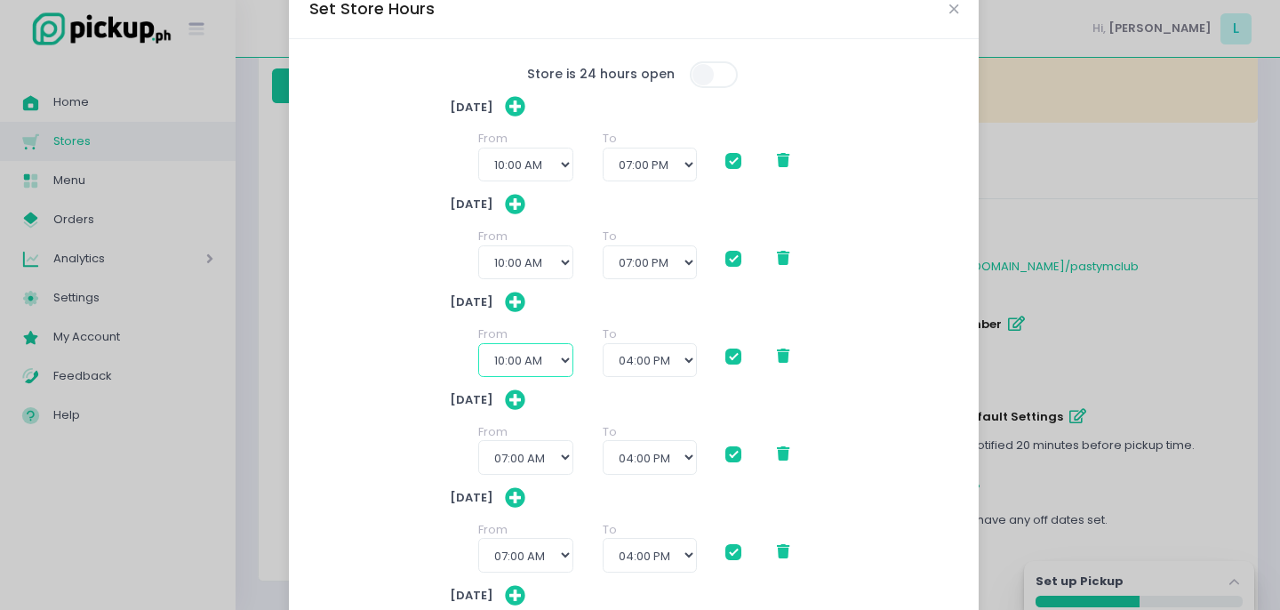
checkbox input "true"
click at [645, 359] on select "11:00 AM 11:30 AM 12:00 PM 12:30 PM 01:00 PM 01:30 PM 02:00 PM 02:30 PM 03:00 P…" at bounding box center [650, 360] width 94 height 34
select select "19:00"
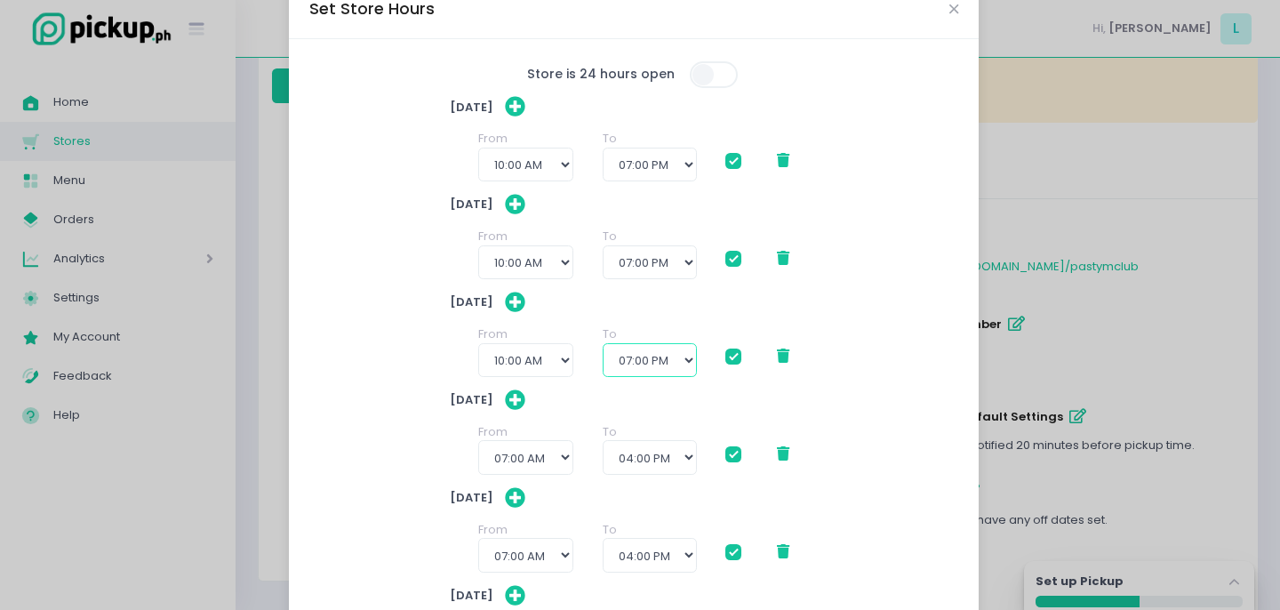
checkbox input "true"
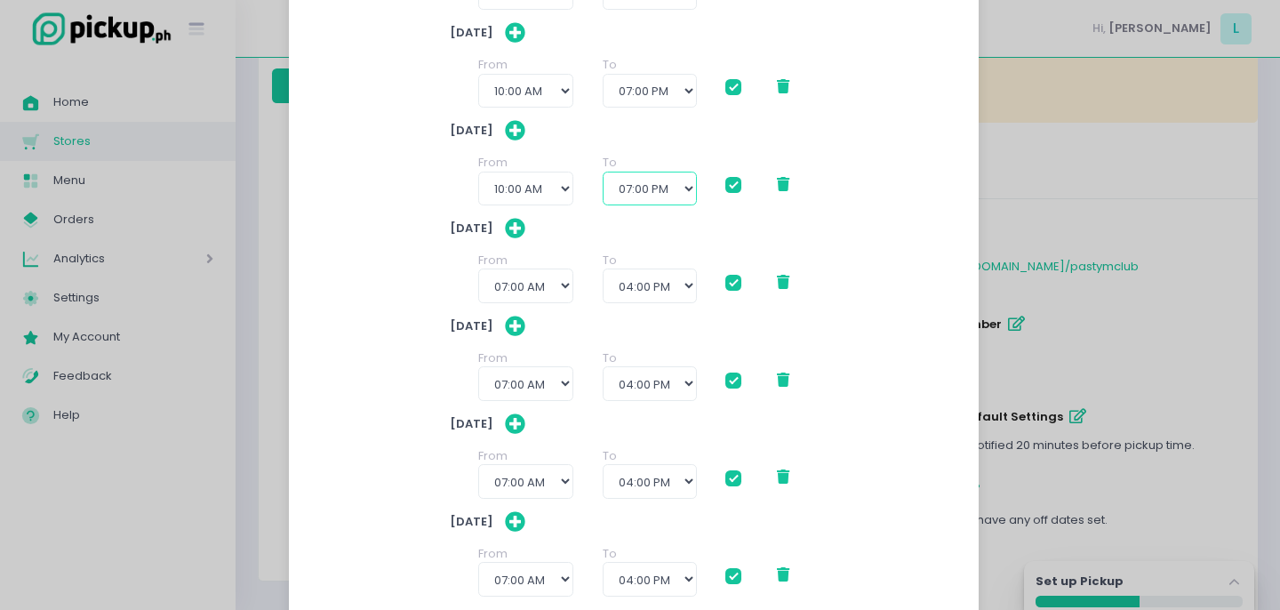
scroll to position [233, 0]
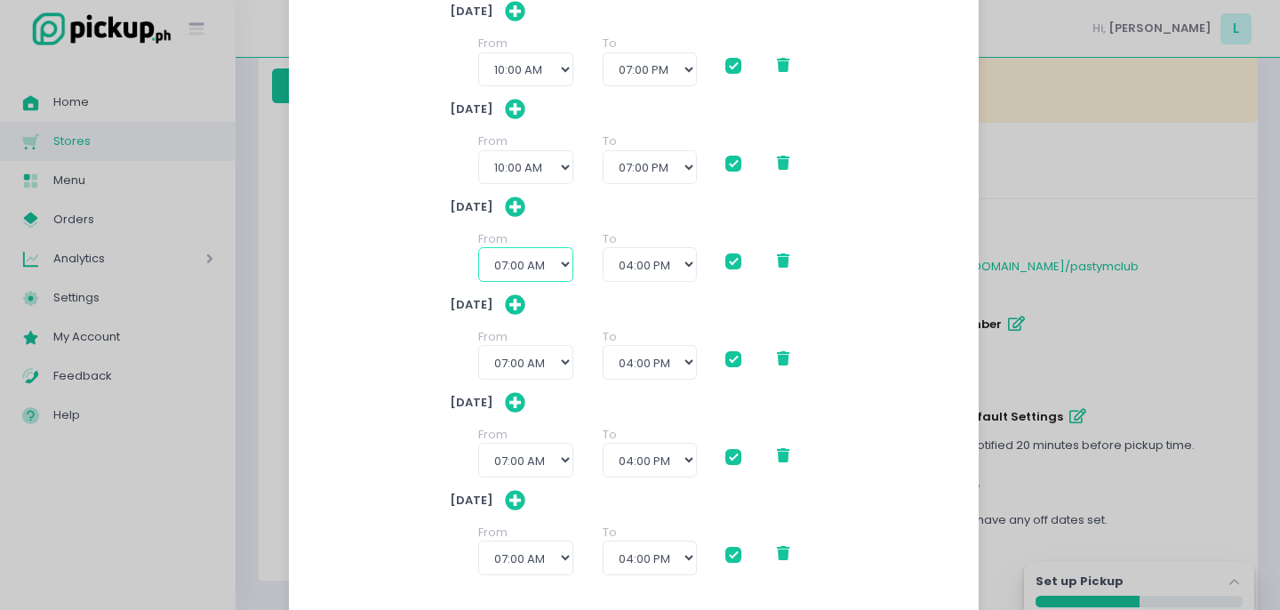
click at [522, 264] on select "12:00 AM 12:30 AM 01:00 AM 01:30 AM 02:00 AM 02:30 AM 03:00 AM 03:30 AM 04:00 A…" at bounding box center [525, 264] width 95 height 34
click at [670, 256] on select "11:00 AM 11:30 AM 12:00 PM 12:30 PM 01:00 PM 01:30 PM 02:00 PM 02:30 PM 03:00 P…" at bounding box center [650, 264] width 94 height 34
click at [519, 364] on select "12:00 AM 12:30 AM 01:00 AM 01:30 AM 02:00 AM 02:30 AM 03:00 AM 03:30 AM 04:00 A…" at bounding box center [525, 362] width 95 height 34
click at [635, 349] on select "11:00 AM 11:30 AM 12:00 PM 12:30 PM 01:00 PM 01:30 PM 02:00 PM 02:30 PM 03:00 P…" at bounding box center [650, 362] width 94 height 34
click at [526, 468] on select "12:00 AM 12:30 AM 01:00 AM 01:30 AM 02:00 AM 02:30 AM 03:00 AM 03:30 AM 04:00 A…" at bounding box center [525, 460] width 95 height 34
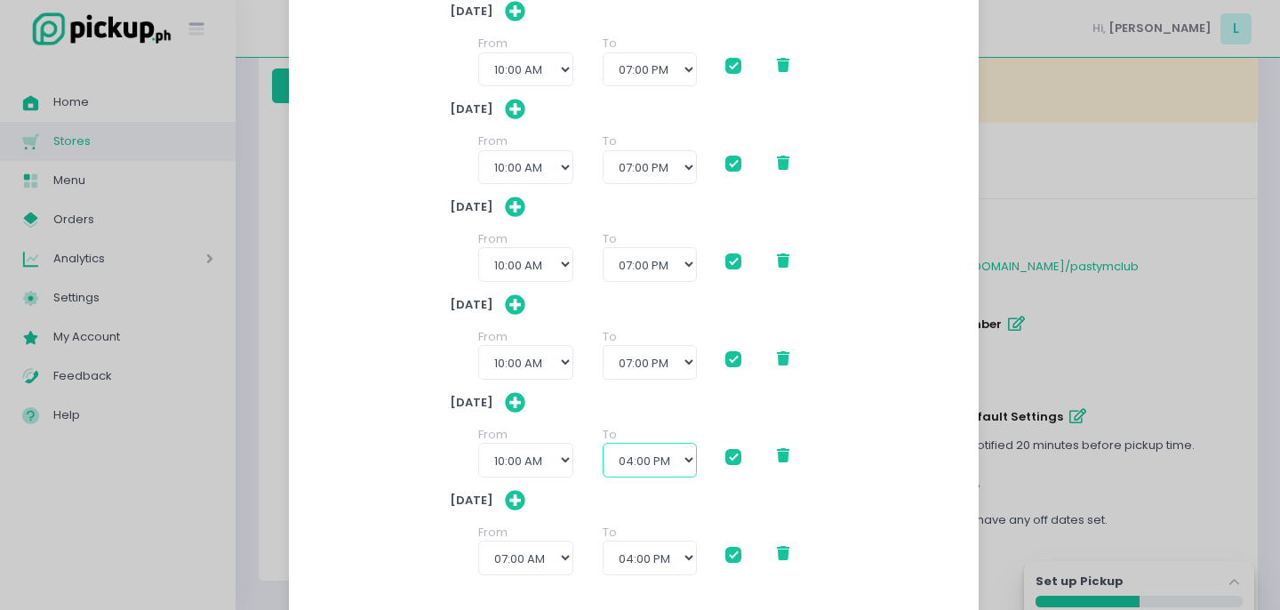
click at [663, 457] on select "11:00 AM 11:30 AM 12:00 PM 12:30 PM 01:00 PM 01:30 PM 02:00 PM 02:30 PM 03:00 P…" at bounding box center [650, 460] width 94 height 34
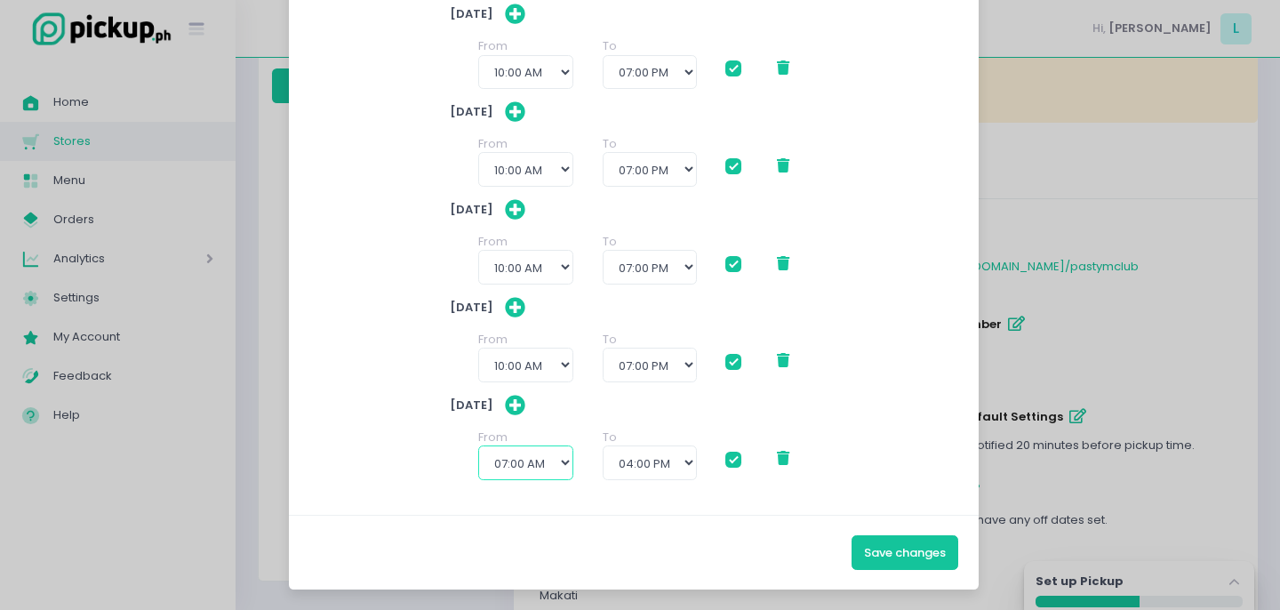
click at [538, 468] on select "12:00 AM 12:30 AM 01:00 AM 01:30 AM 02:00 AM 02:30 AM 03:00 AM 03:30 AM 04:00 A…" at bounding box center [525, 462] width 95 height 34
click at [657, 456] on select "11:00 AM 11:30 AM 12:00 PM 12:30 PM 01:00 PM 01:30 PM 02:00 PM 02:30 PM 03:00 P…" at bounding box center [650, 462] width 94 height 34
click at [932, 558] on button "Save changes" at bounding box center [905, 552] width 107 height 34
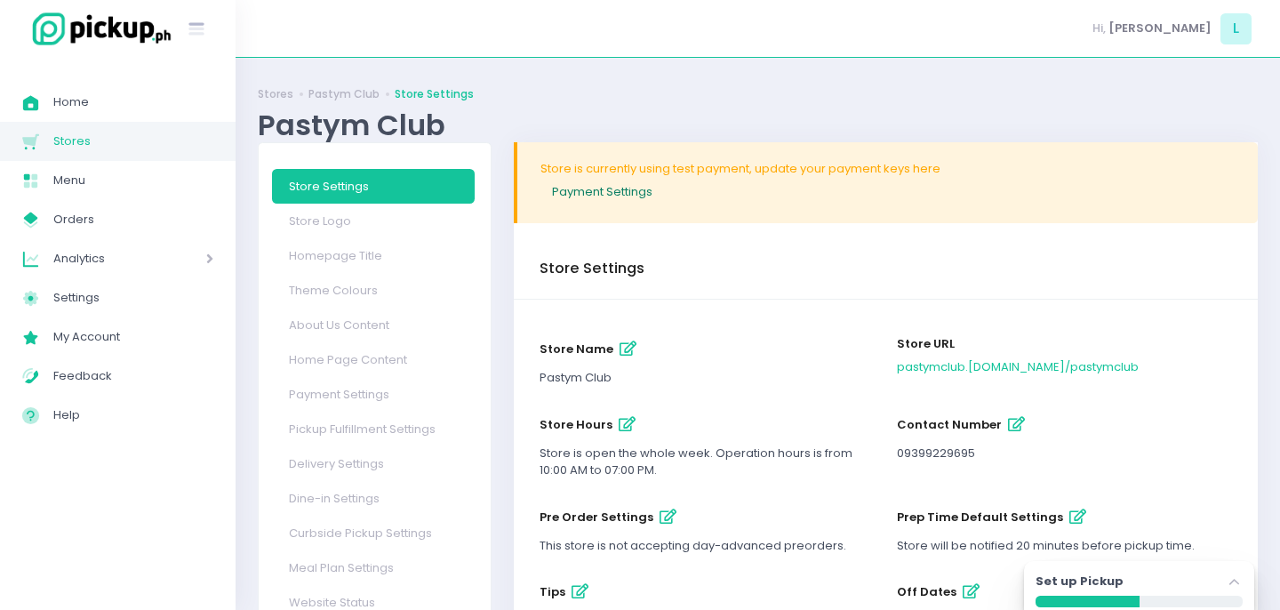
click at [635, 186] on link "Payment Settings" at bounding box center [888, 191] width 695 height 29
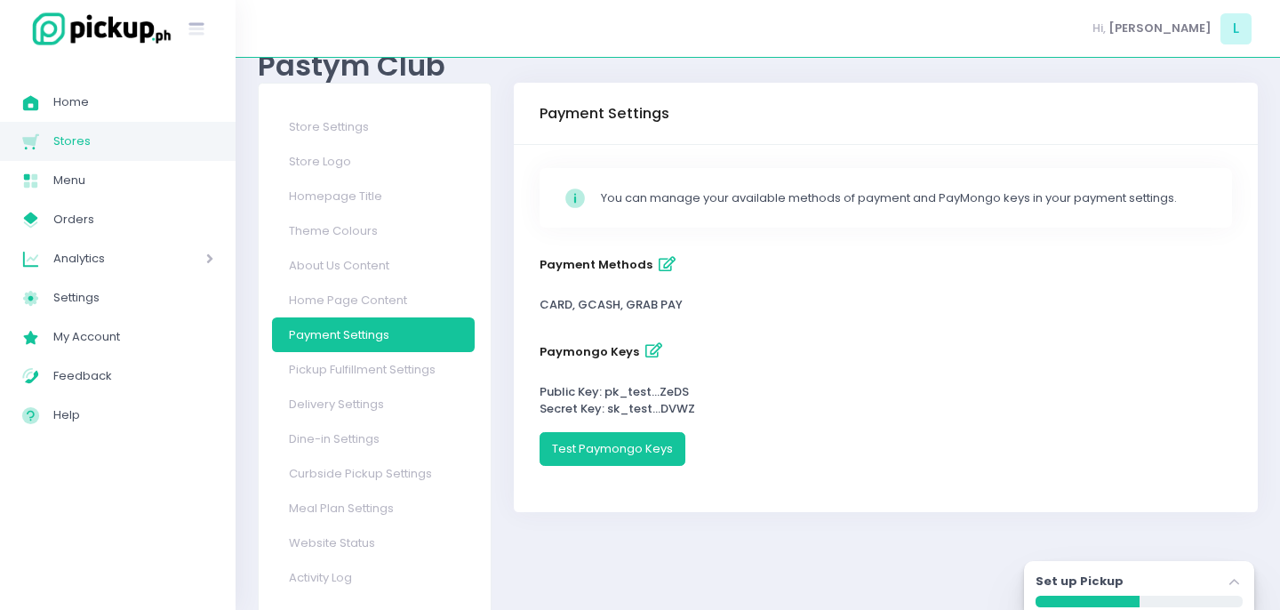
scroll to position [93, 0]
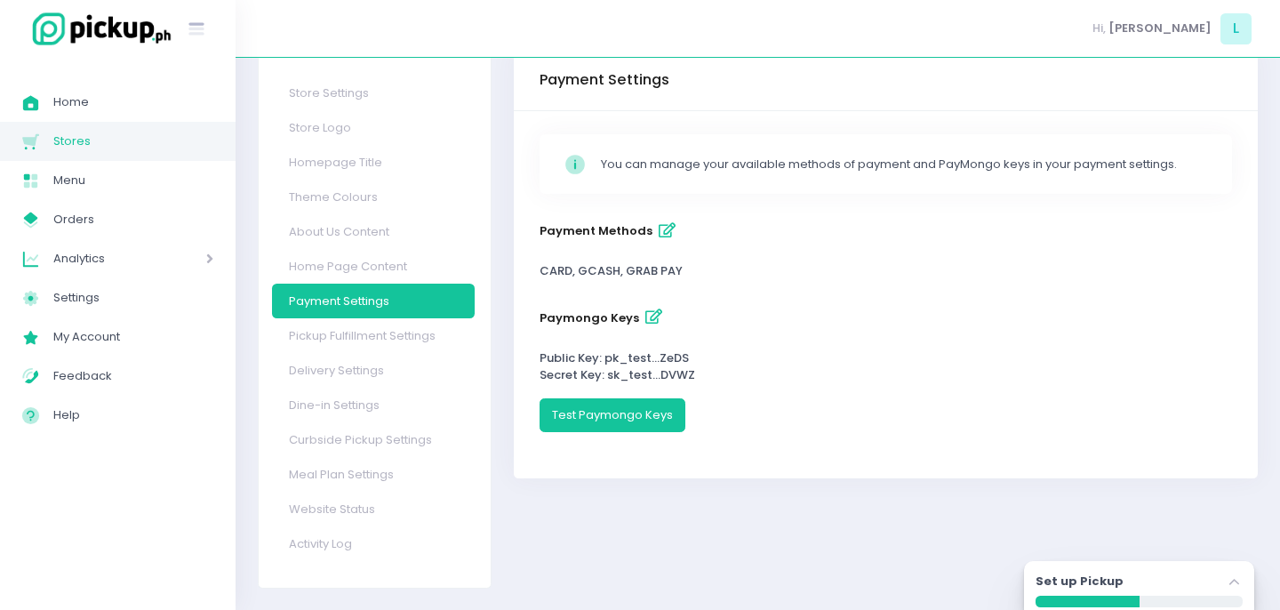
click at [659, 226] on icon "button" at bounding box center [667, 230] width 17 height 15
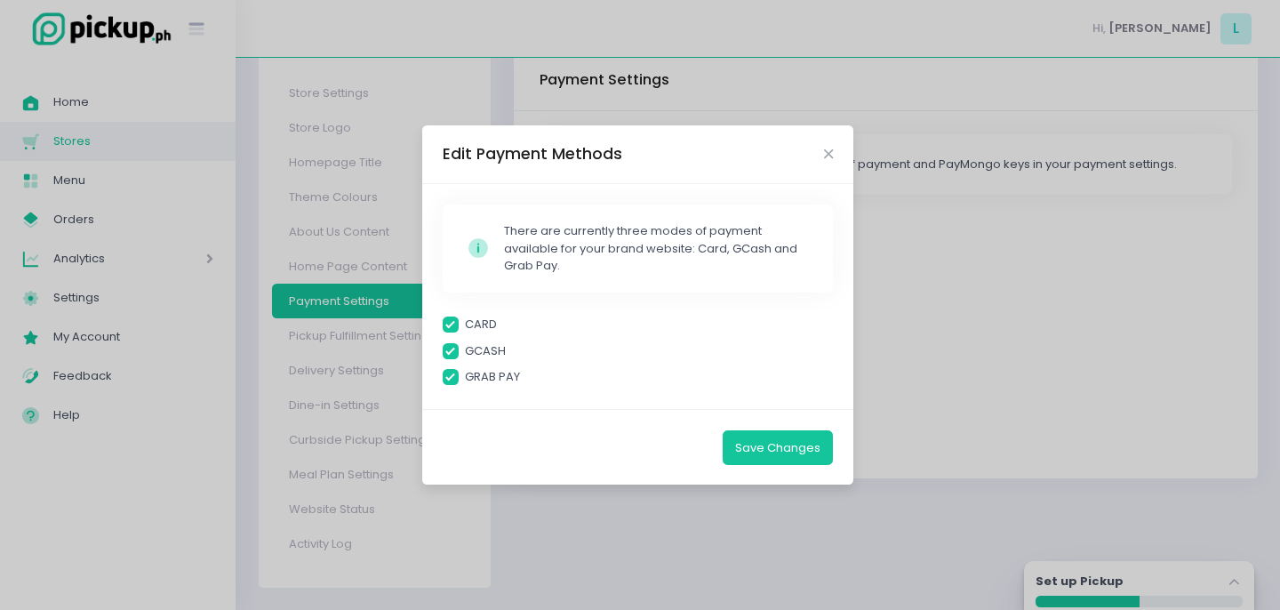
click at [456, 326] on span at bounding box center [451, 325] width 16 height 16
click at [465, 326] on input "CARD" at bounding box center [471, 322] width 12 height 12
click at [460, 380] on label "GRAB PAY" at bounding box center [638, 377] width 391 height 18
click at [465, 380] on input "GRAB PAY" at bounding box center [471, 374] width 12 height 12
click at [760, 448] on button "Save Changes" at bounding box center [778, 447] width 110 height 34
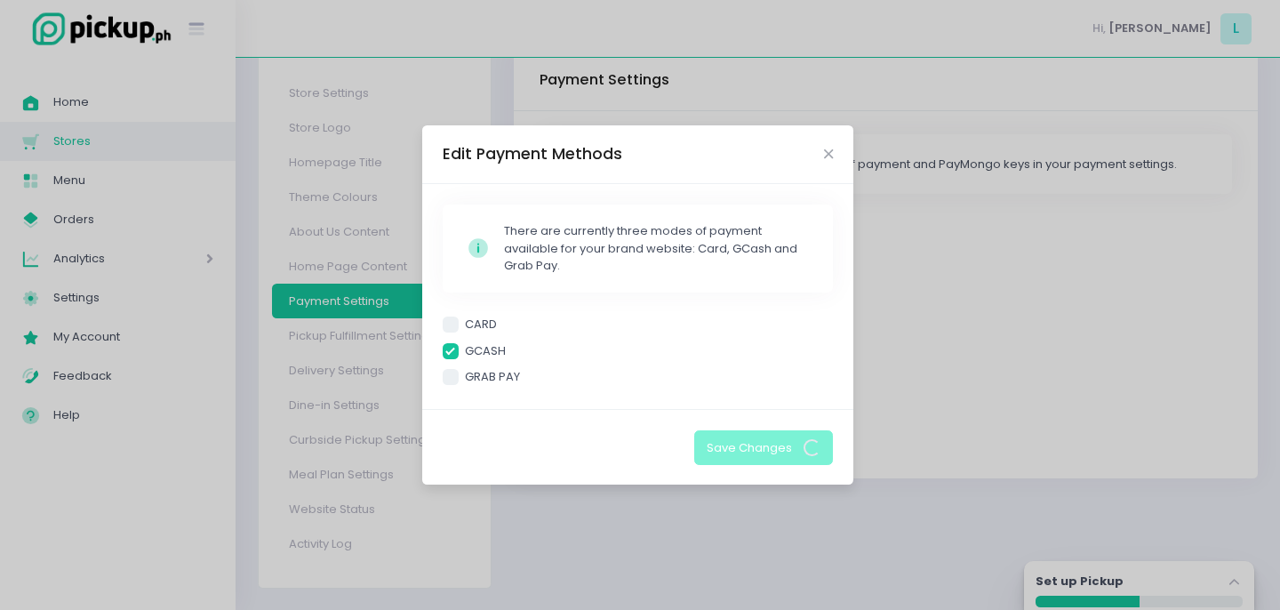
scroll to position [0, 0]
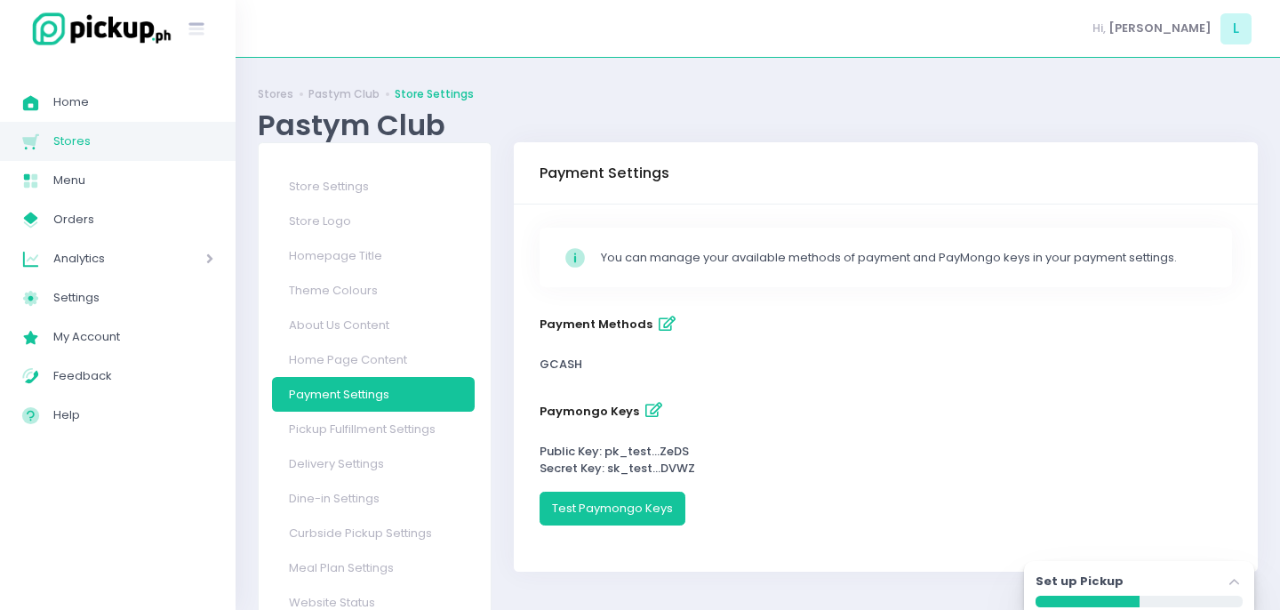
click at [640, 391] on div "Stockholm-icons / Code / Info-circle Created with Sketch. You can manage your a…" at bounding box center [886, 388] width 745 height 367
click at [646, 406] on icon "button" at bounding box center [654, 410] width 17 height 15
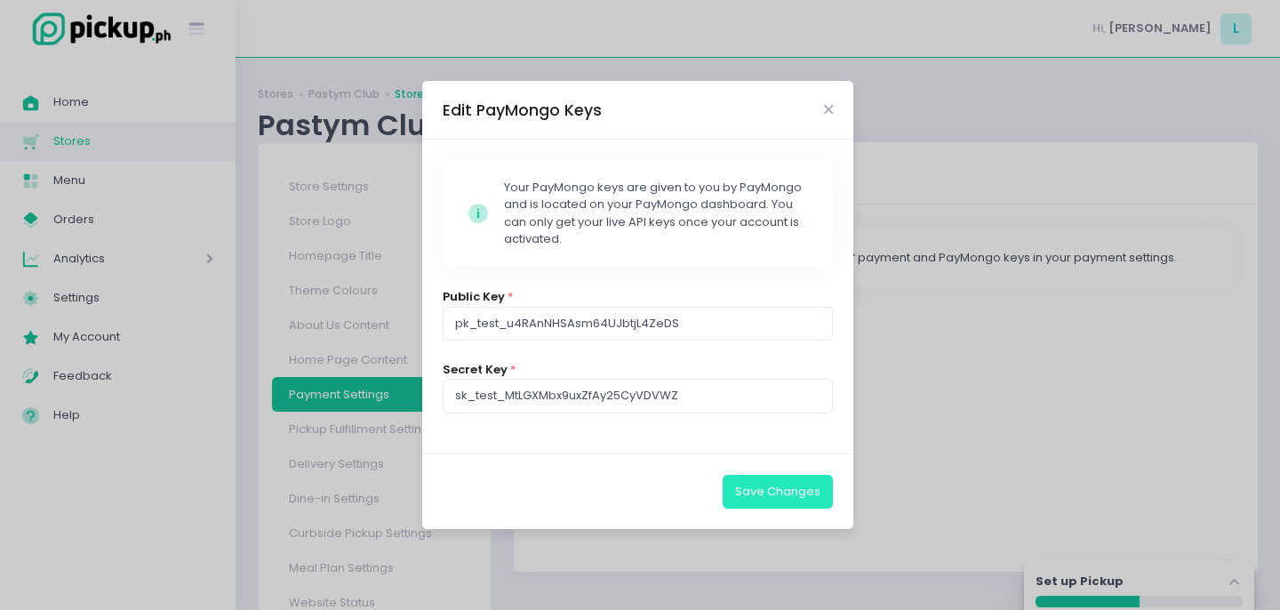
click at [774, 491] on button "Save Changes" at bounding box center [778, 492] width 110 height 34
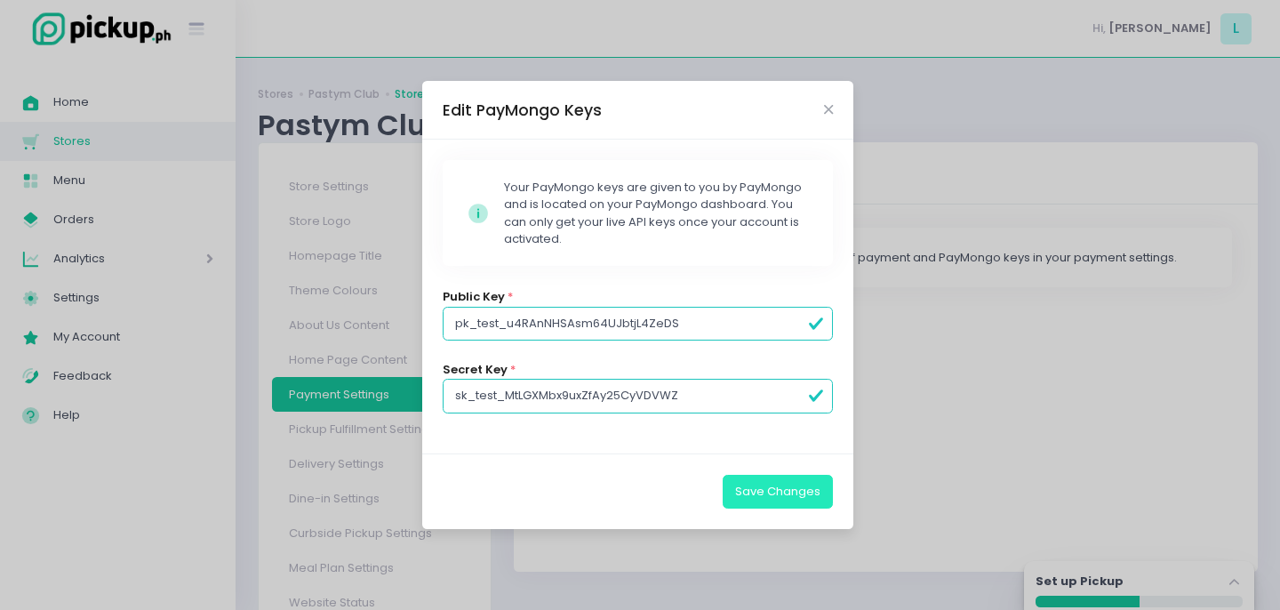
click at [774, 491] on button "Save Changes" at bounding box center [778, 492] width 110 height 34
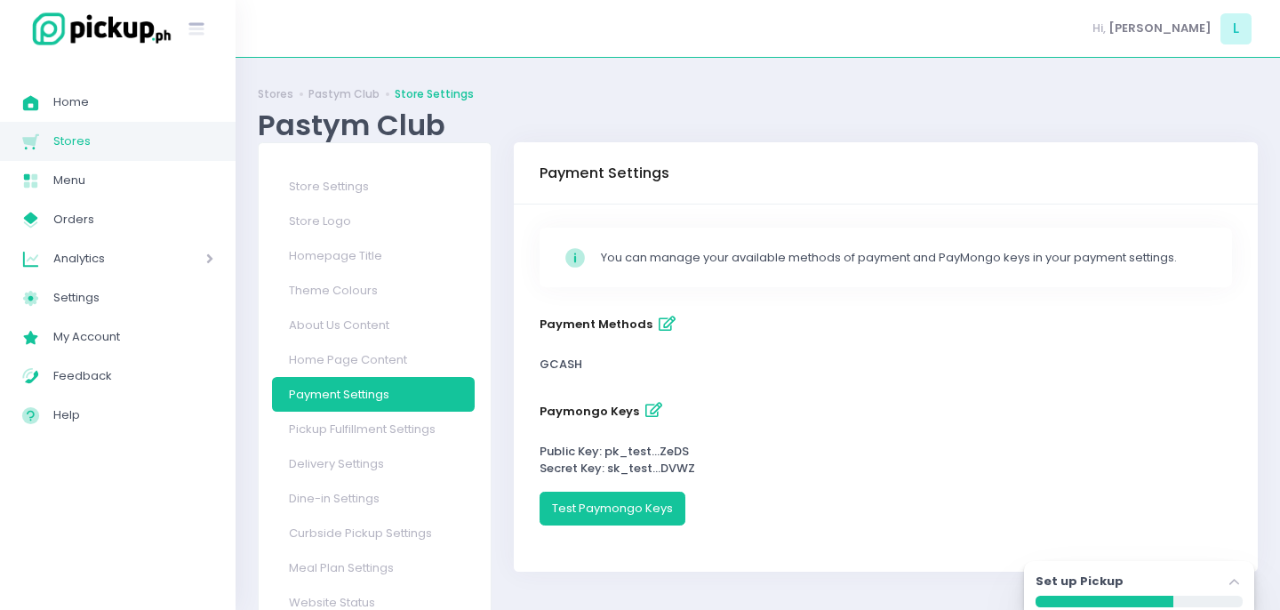
click at [638, 384] on div "Success! × You have successfully saved your changes. Ok Cancel" at bounding box center [640, 305] width 1280 height 610
click at [594, 508] on button "Test Paymongo Keys" at bounding box center [613, 509] width 146 height 34
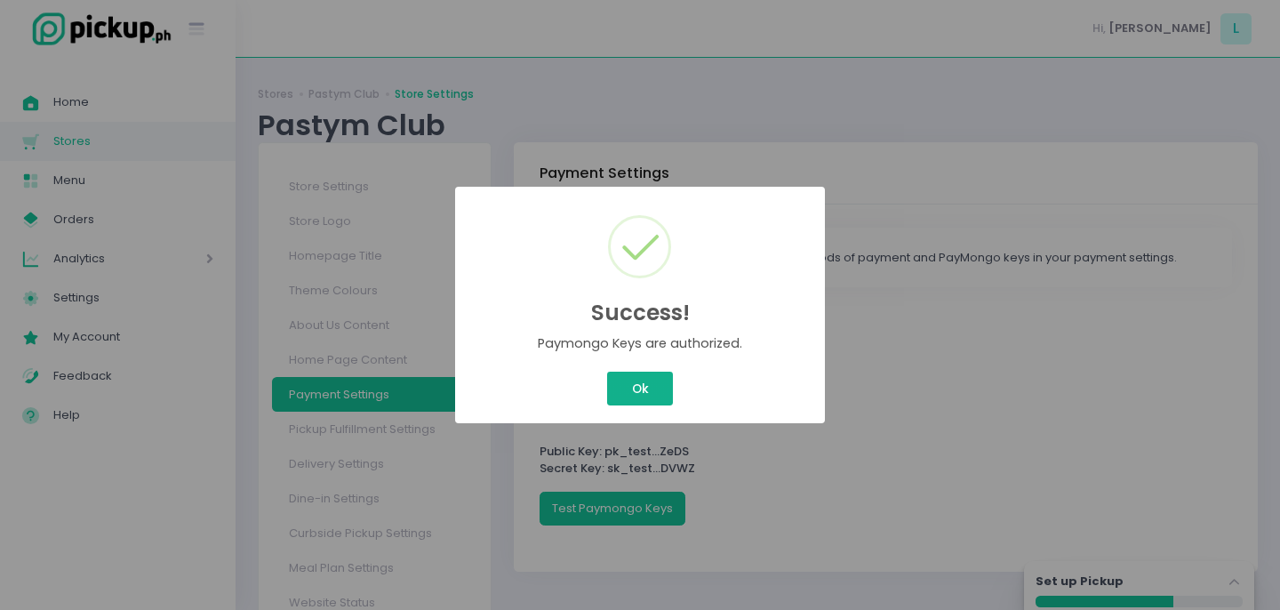
click at [636, 383] on button "Ok" at bounding box center [640, 389] width 66 height 34
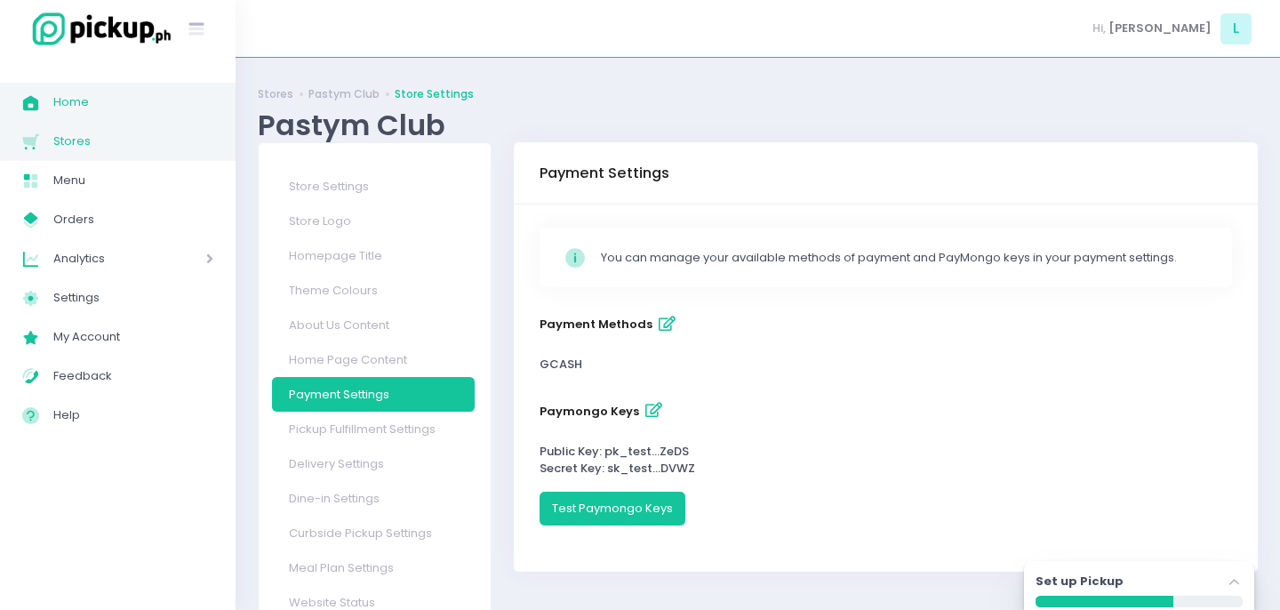
click at [97, 106] on span "Home" at bounding box center [133, 102] width 160 height 23
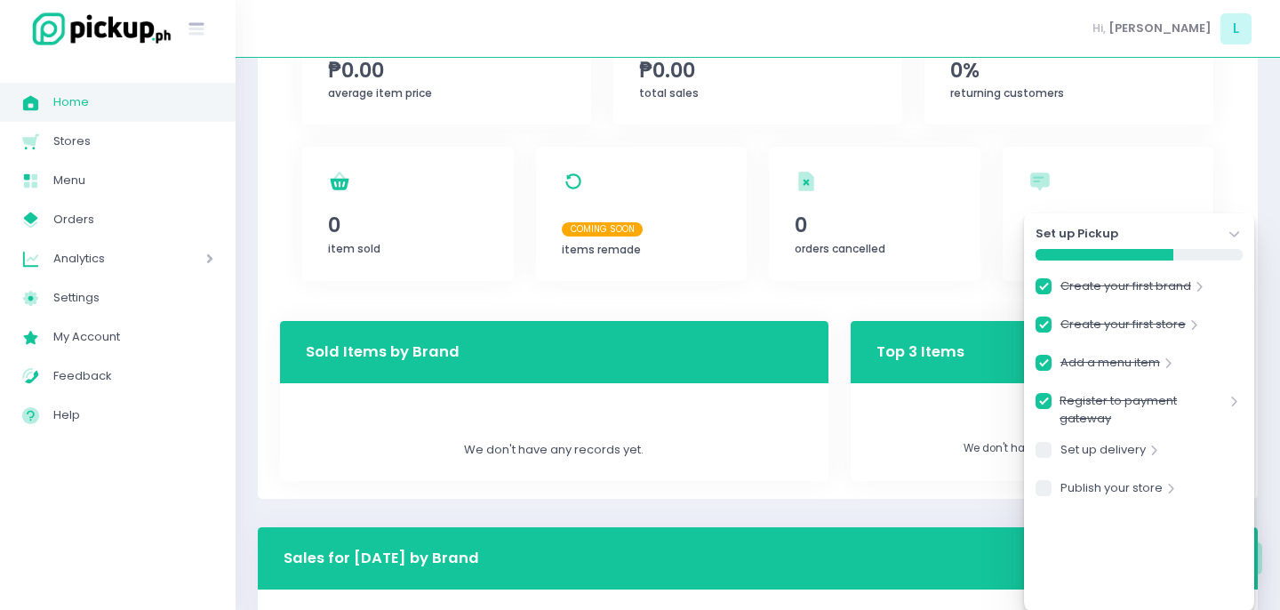
scroll to position [513, 0]
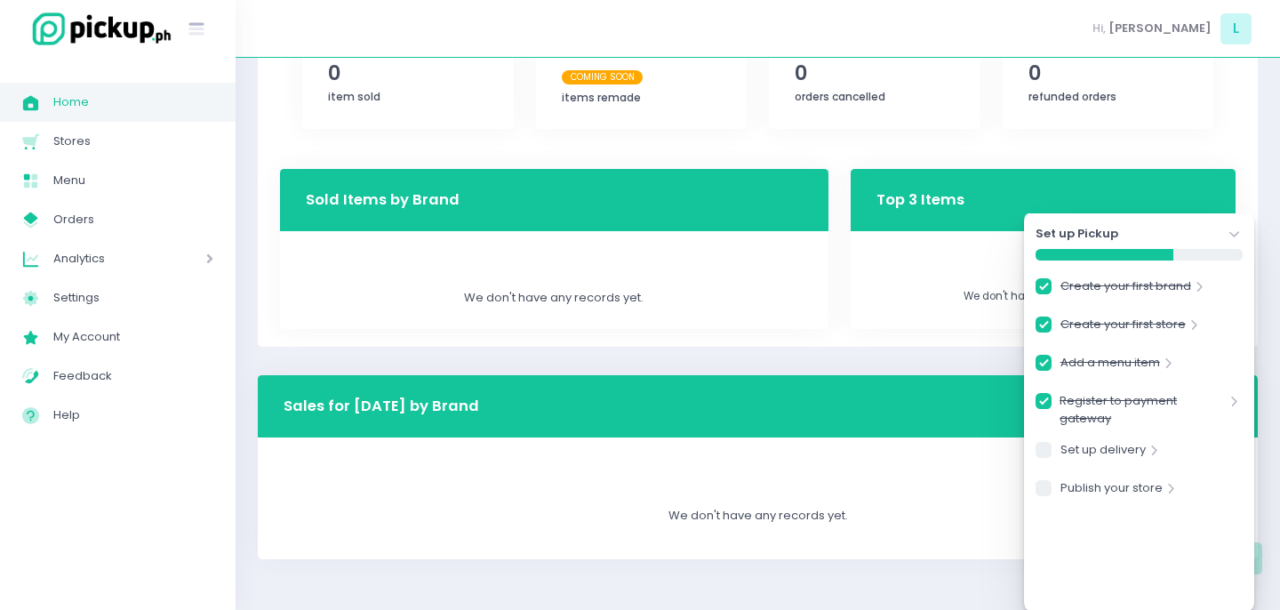
click at [1148, 456] on icon "Stockholm-icons / Navigation / Angle-right Created with Sketch." at bounding box center [1155, 451] width 18 height 18
click at [1119, 454] on link "Set up delivery" at bounding box center [1103, 453] width 85 height 24
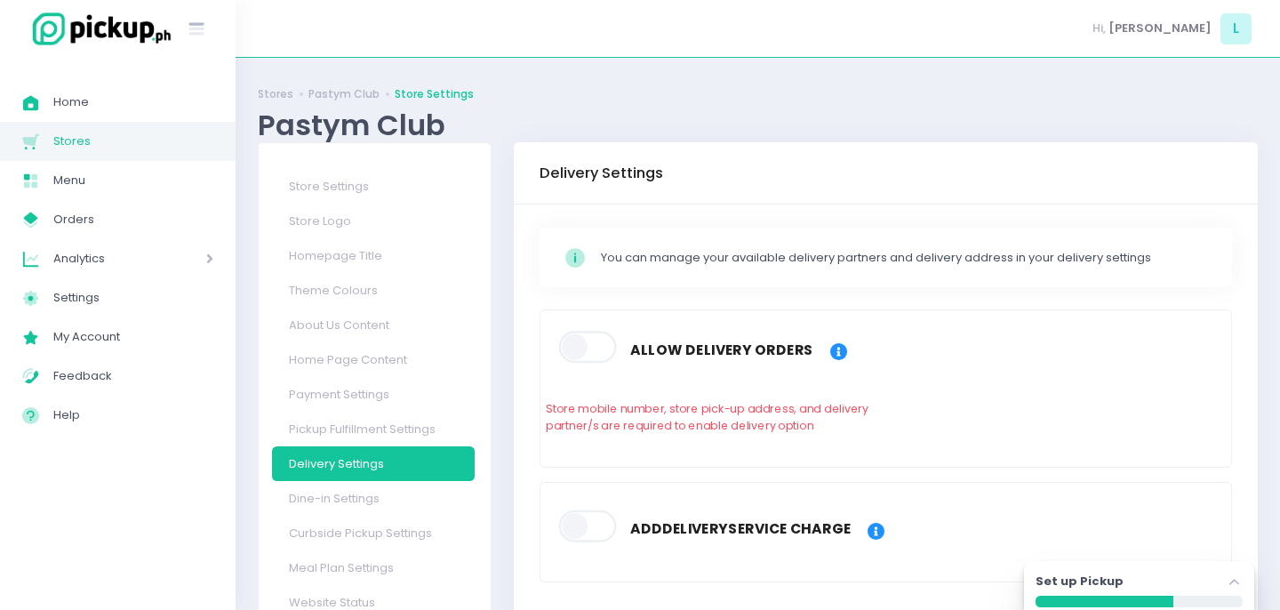
click at [602, 344] on span at bounding box center [588, 348] width 60 height 32
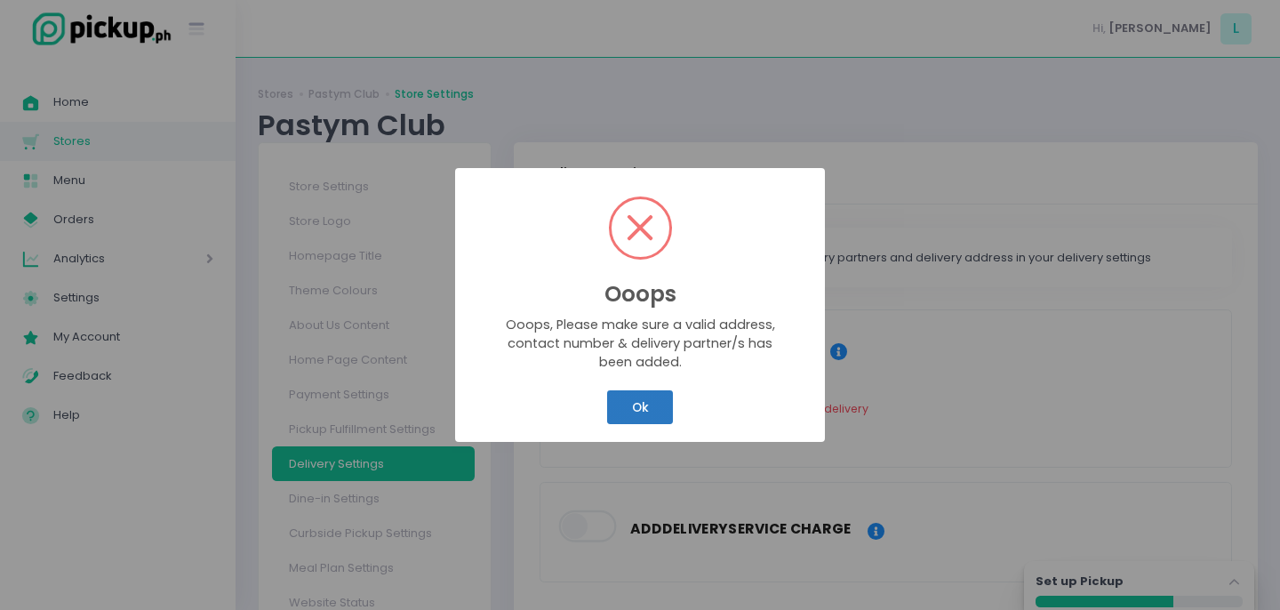
click at [648, 404] on button "Ok" at bounding box center [640, 407] width 66 height 34
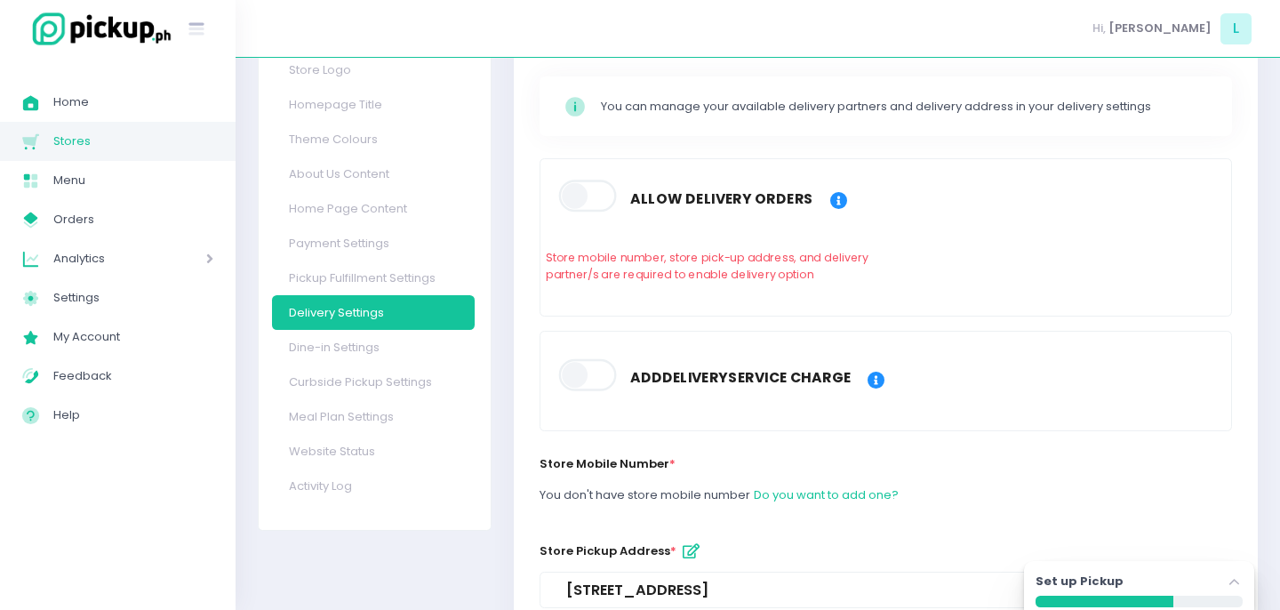
scroll to position [153, 0]
click at [587, 371] on span at bounding box center [588, 373] width 60 height 32
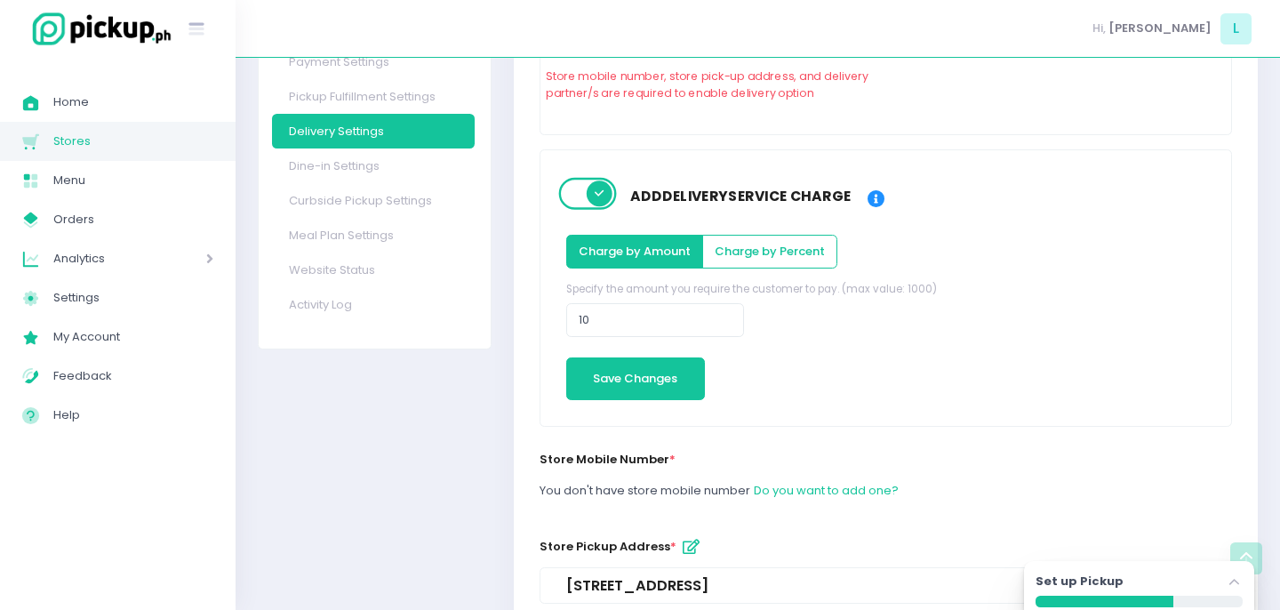
scroll to position [333, 0]
click at [656, 317] on input "10" at bounding box center [655, 319] width 178 height 34
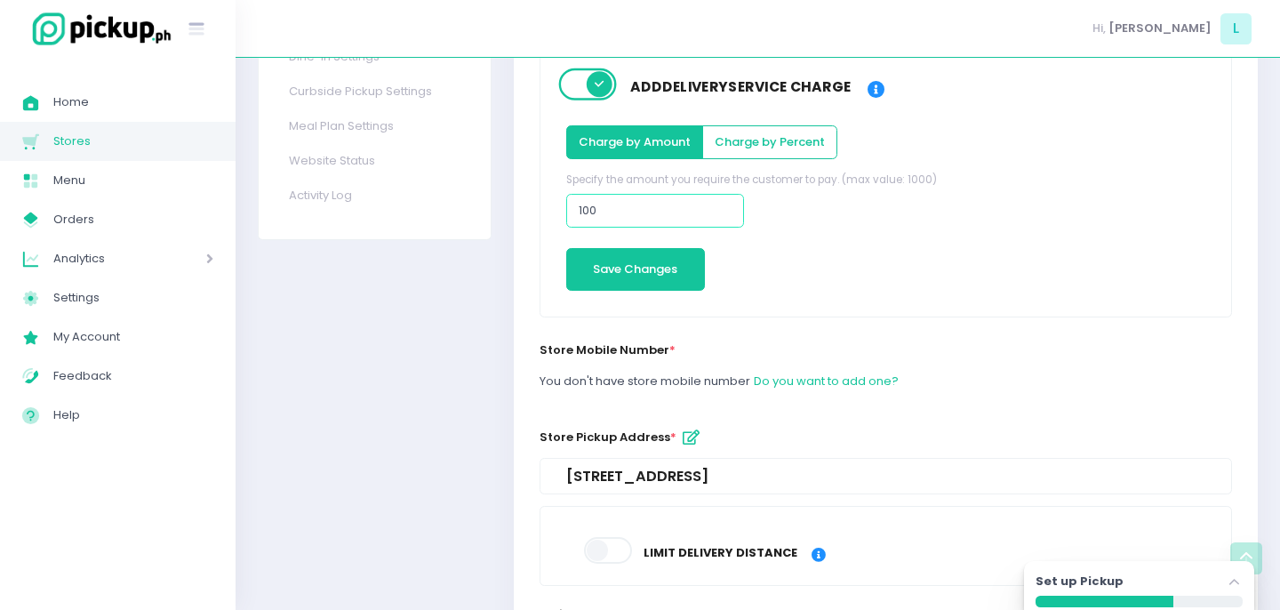
scroll to position [456, 0]
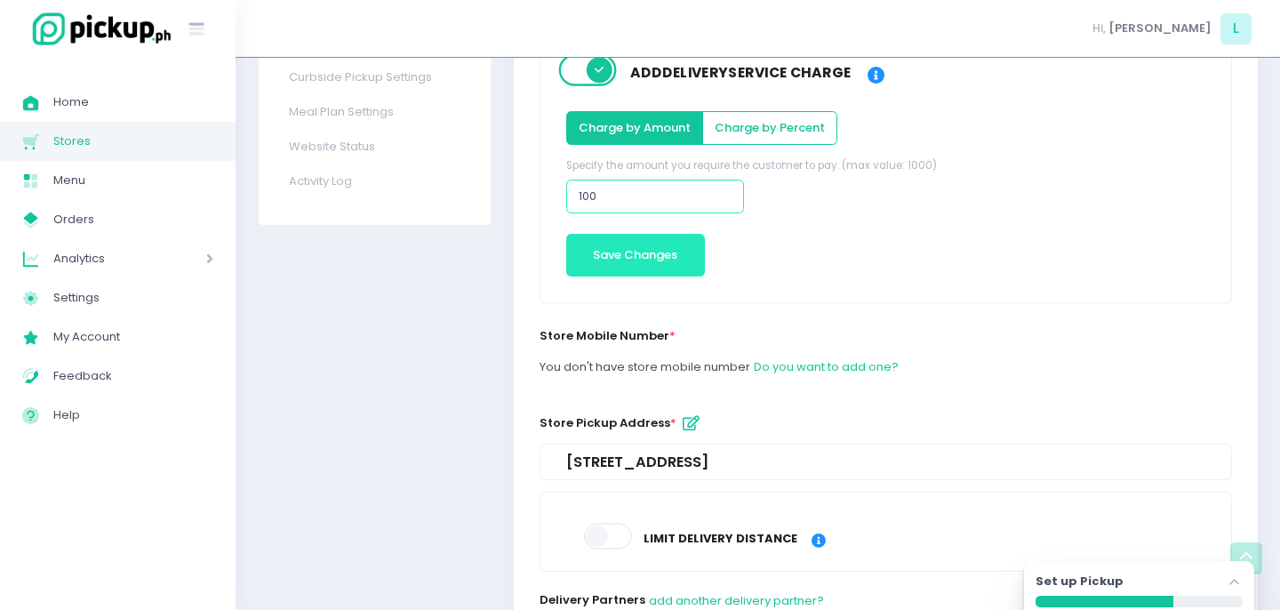
type input "100"
click at [638, 249] on button "Save Changes" at bounding box center [635, 255] width 139 height 43
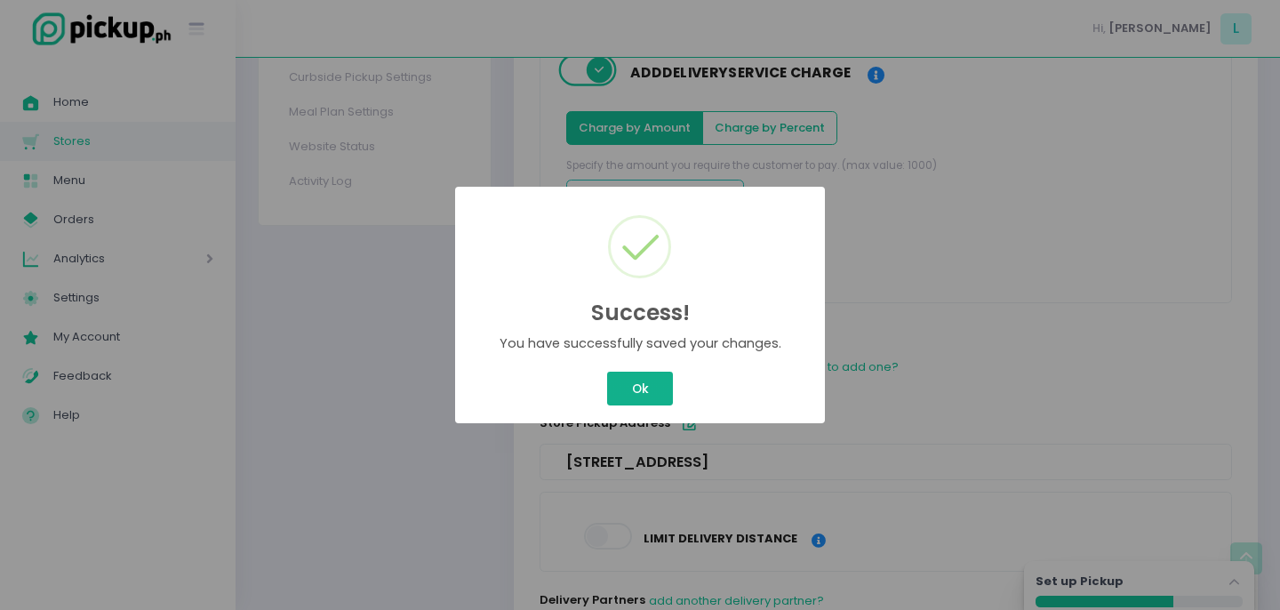
click at [646, 400] on button "Ok" at bounding box center [640, 389] width 66 height 34
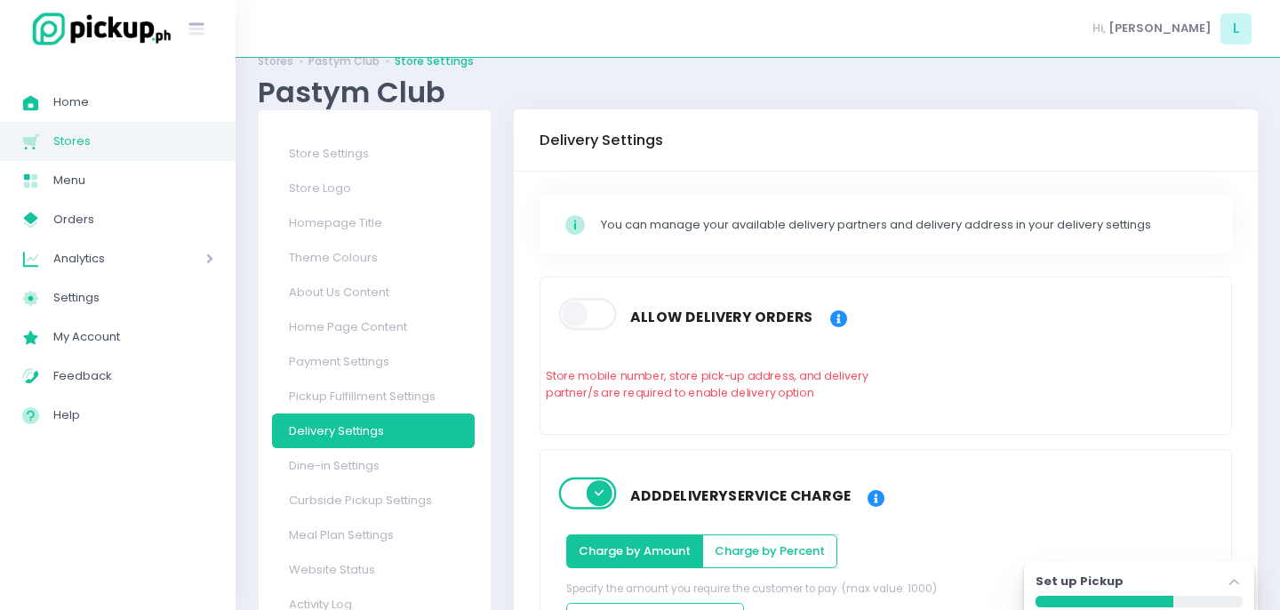
scroll to position [13, 0]
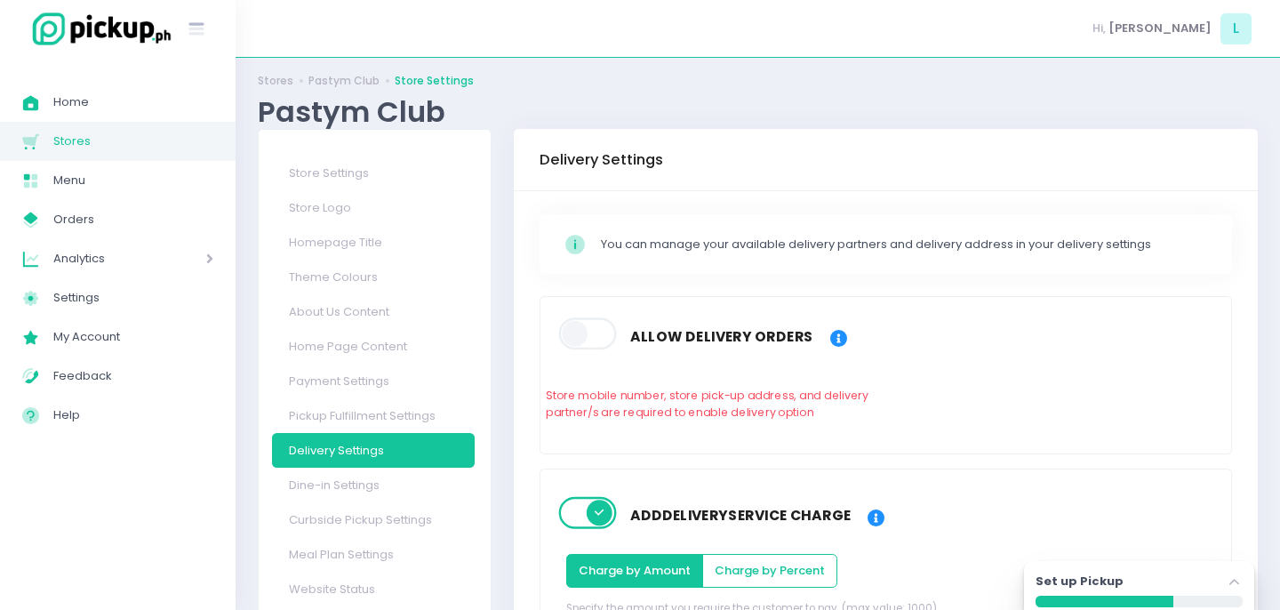
click at [1231, 581] on icon at bounding box center [1235, 582] width 10 height 6
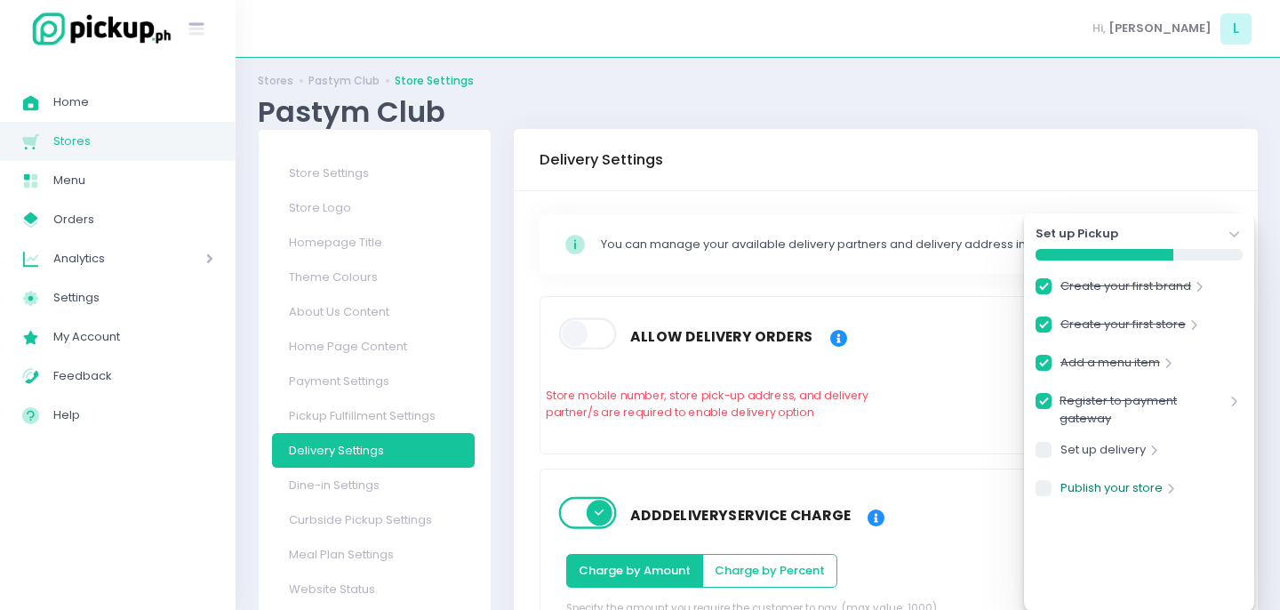
click at [1151, 486] on link "Publish your store" at bounding box center [1112, 491] width 102 height 24
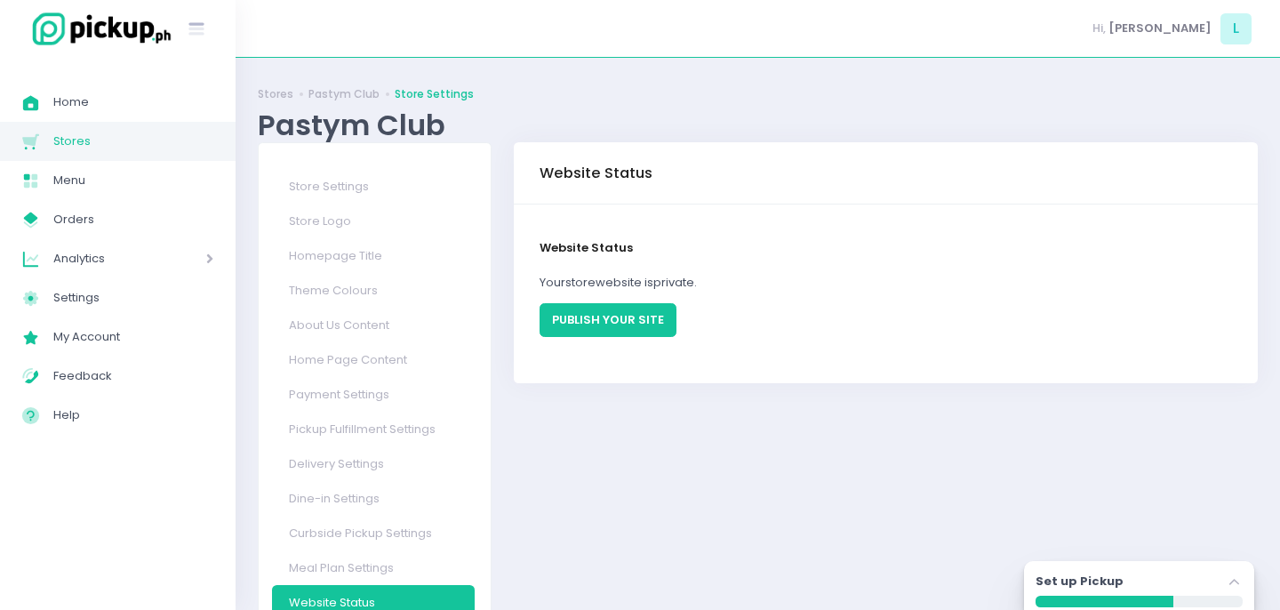
click at [623, 325] on button "PUBLISH YOUR SITE" at bounding box center [608, 320] width 137 height 34
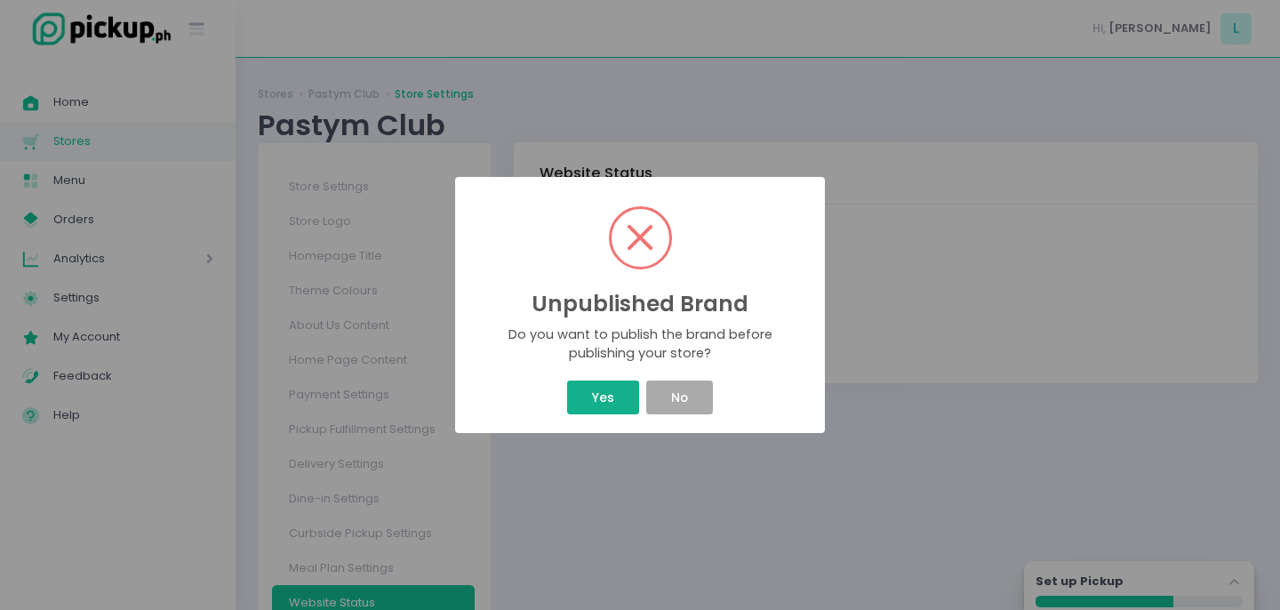
click at [616, 391] on button "Yes" at bounding box center [602, 398] width 71 height 34
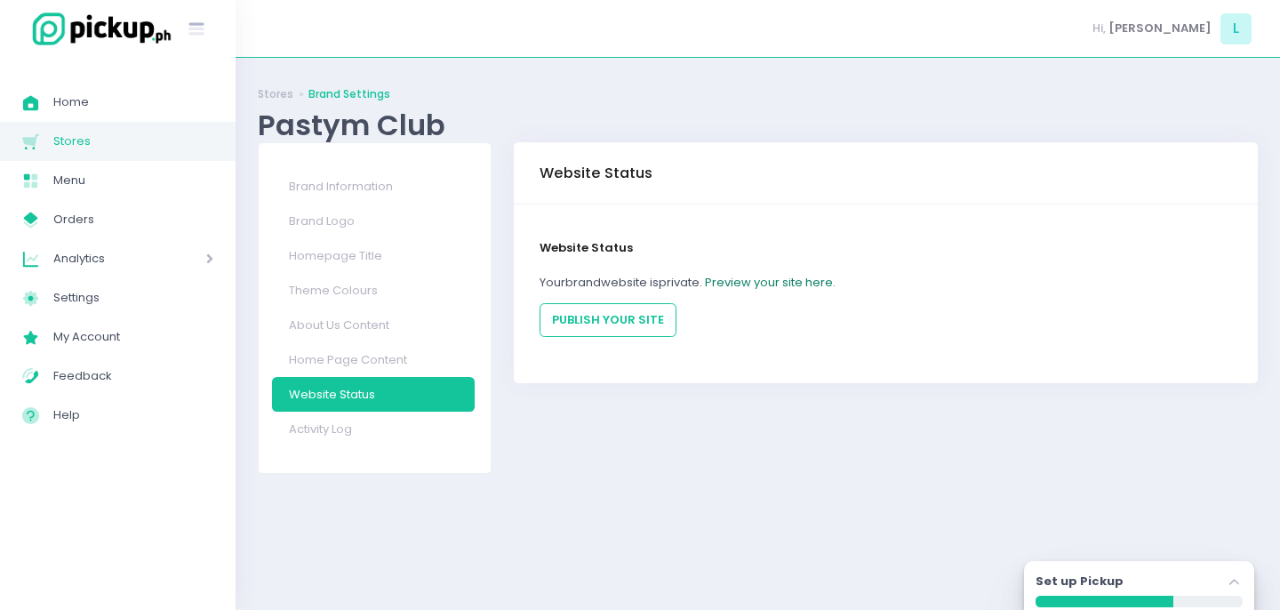
click at [777, 282] on link "Preview your site here." at bounding box center [770, 282] width 131 height 17
click at [78, 113] on span "Home" at bounding box center [133, 102] width 160 height 23
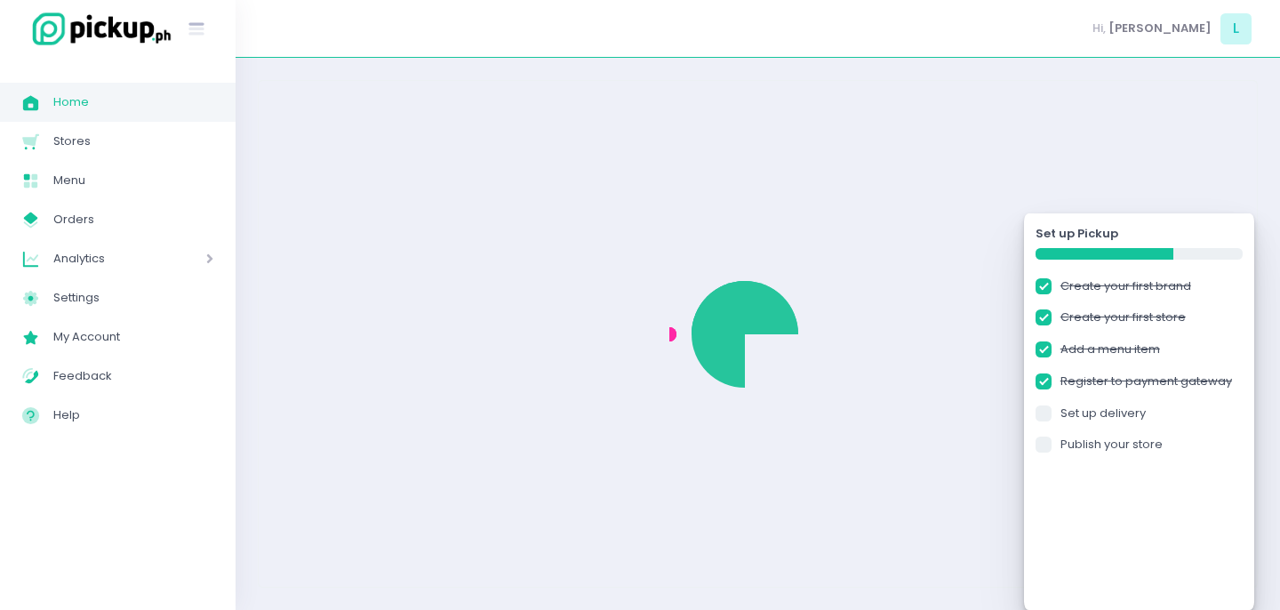
checkbox input "true"
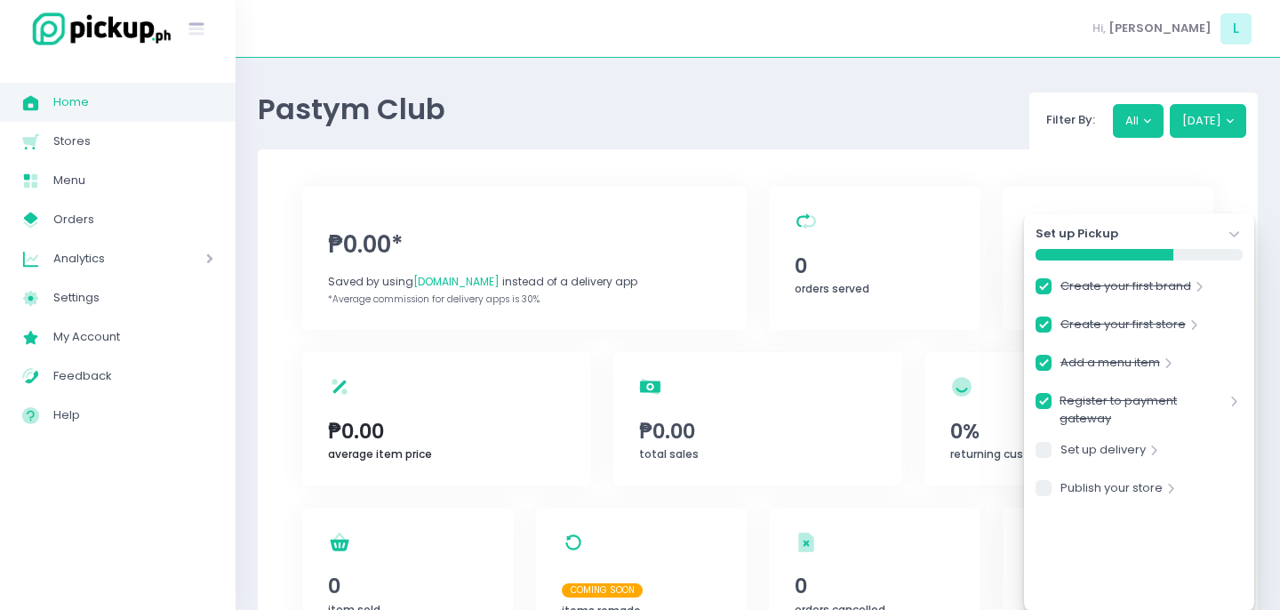
scroll to position [107, 0]
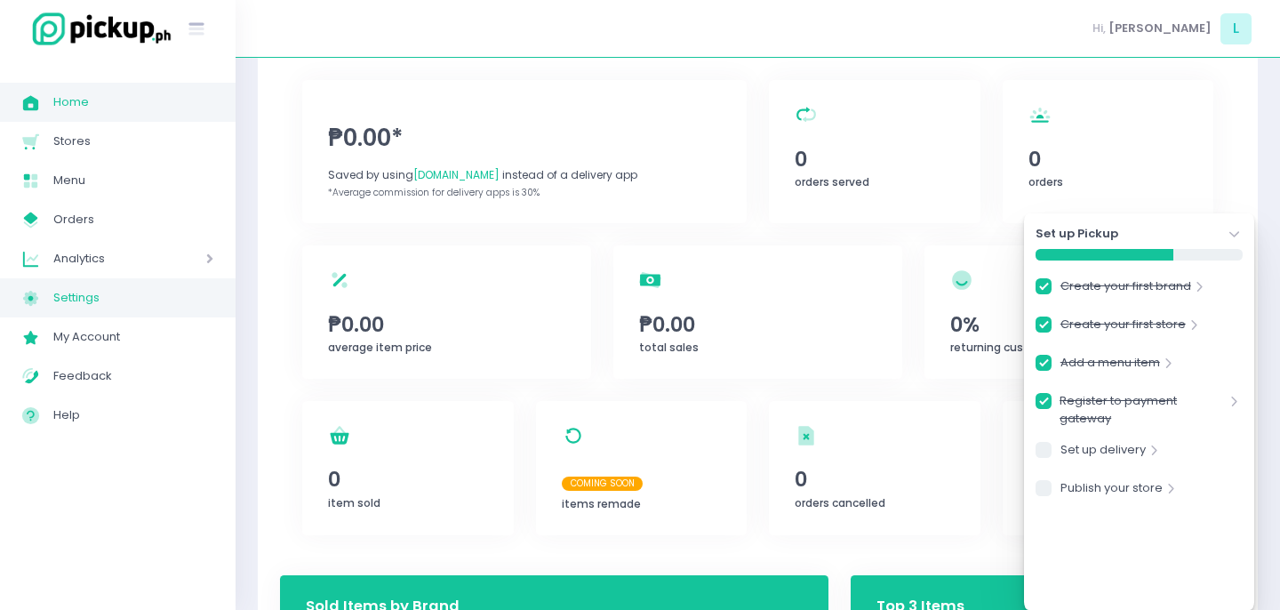
click at [76, 308] on span "Settings" at bounding box center [133, 297] width 160 height 23
checkbox input "true"
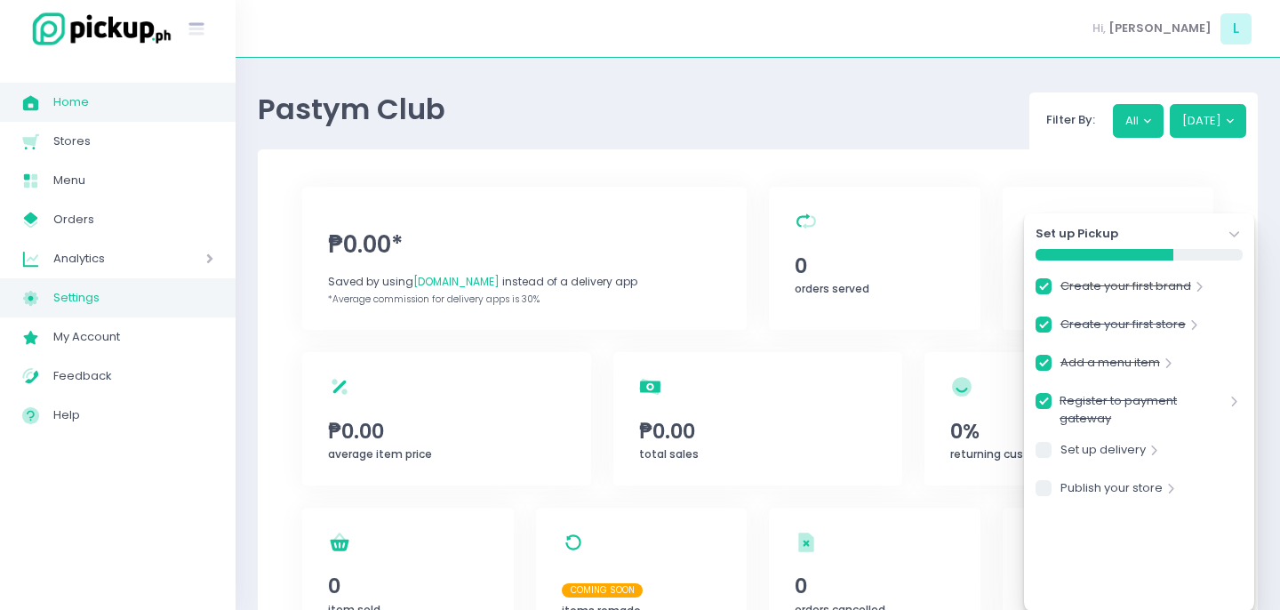
select select "active"
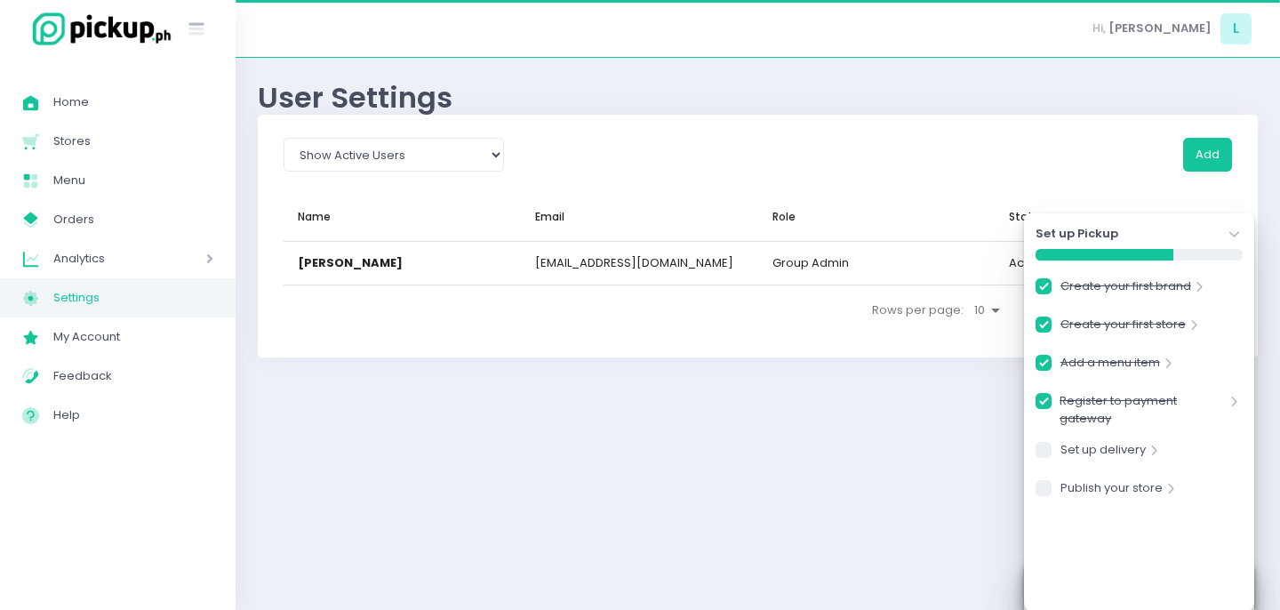
checkbox input "true"
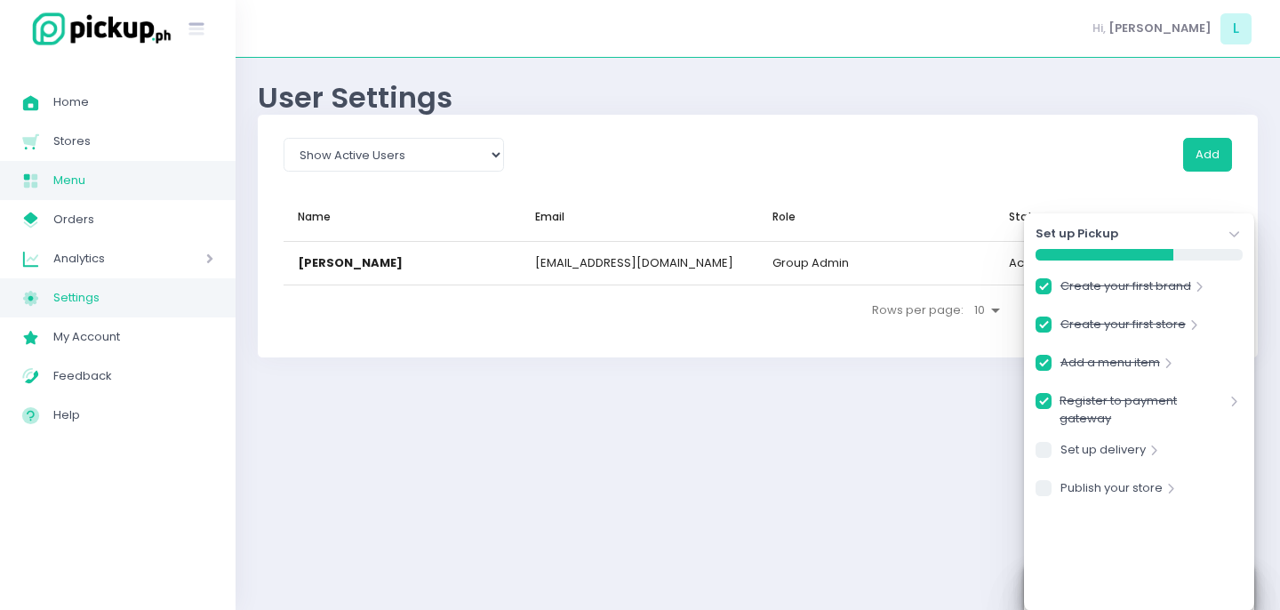
click at [82, 172] on span "Menu" at bounding box center [133, 180] width 160 height 23
checkbox input "true"
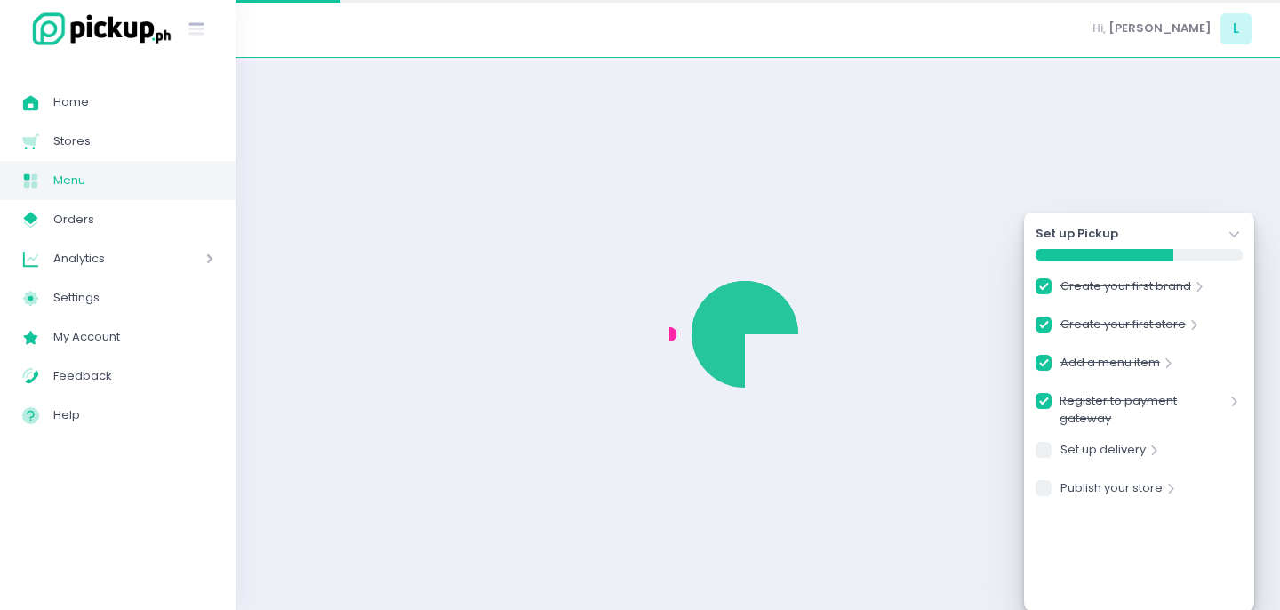
checkbox input "true"
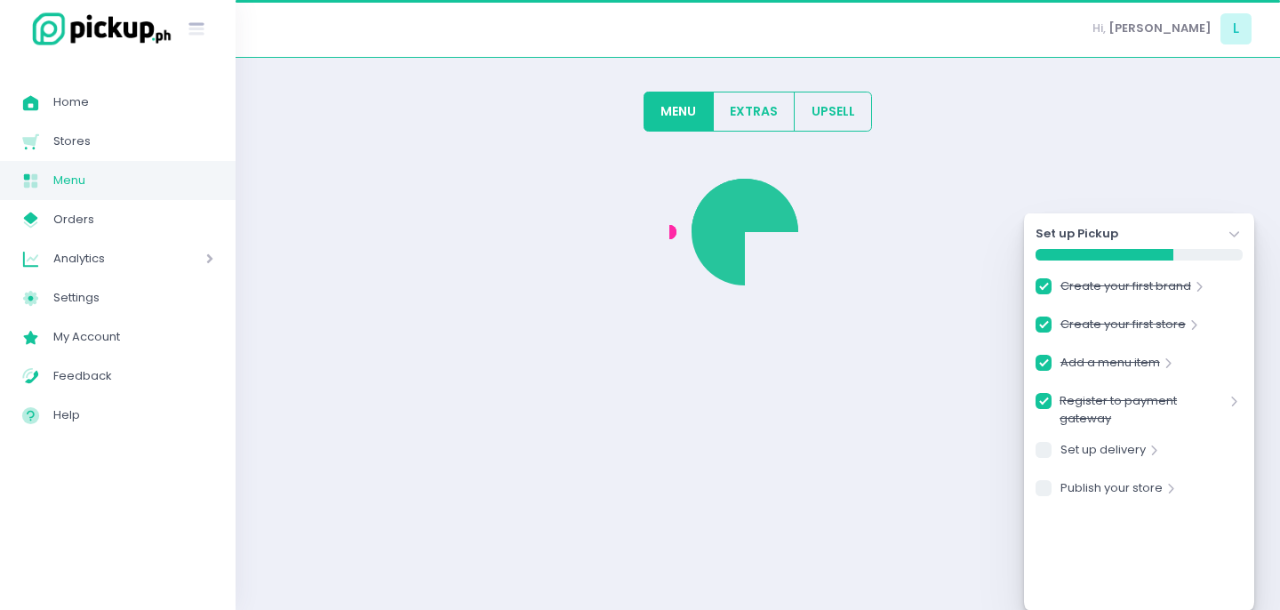
checkbox input "true"
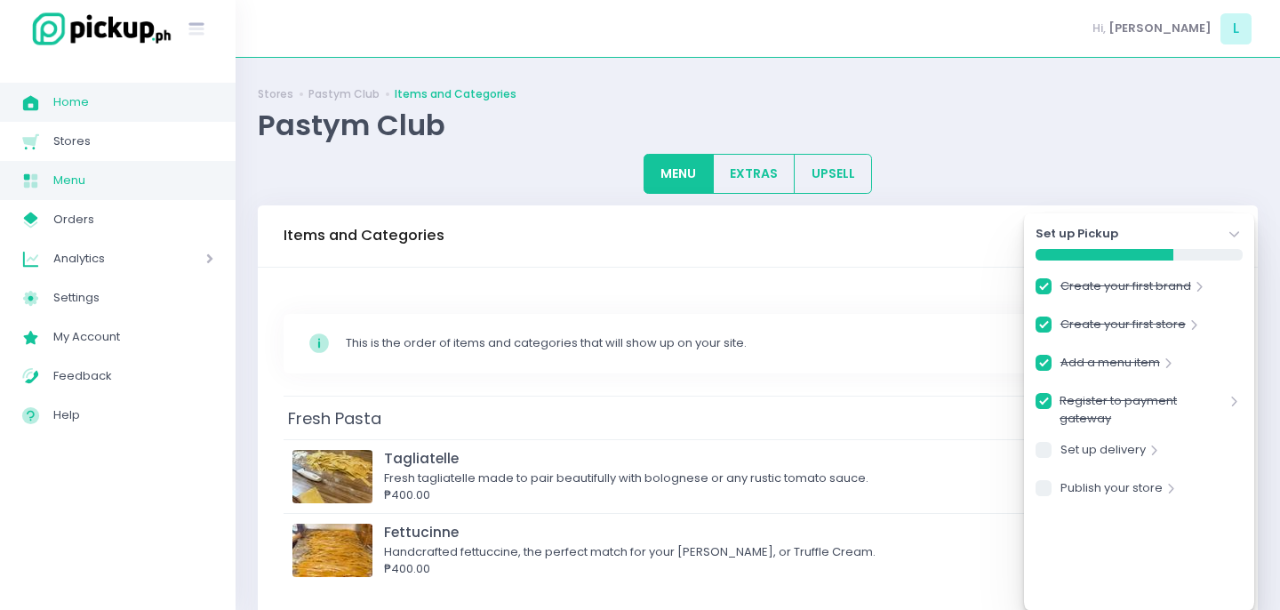
click at [74, 116] on link "Home Created with Sketch. Home" at bounding box center [118, 102] width 236 height 39
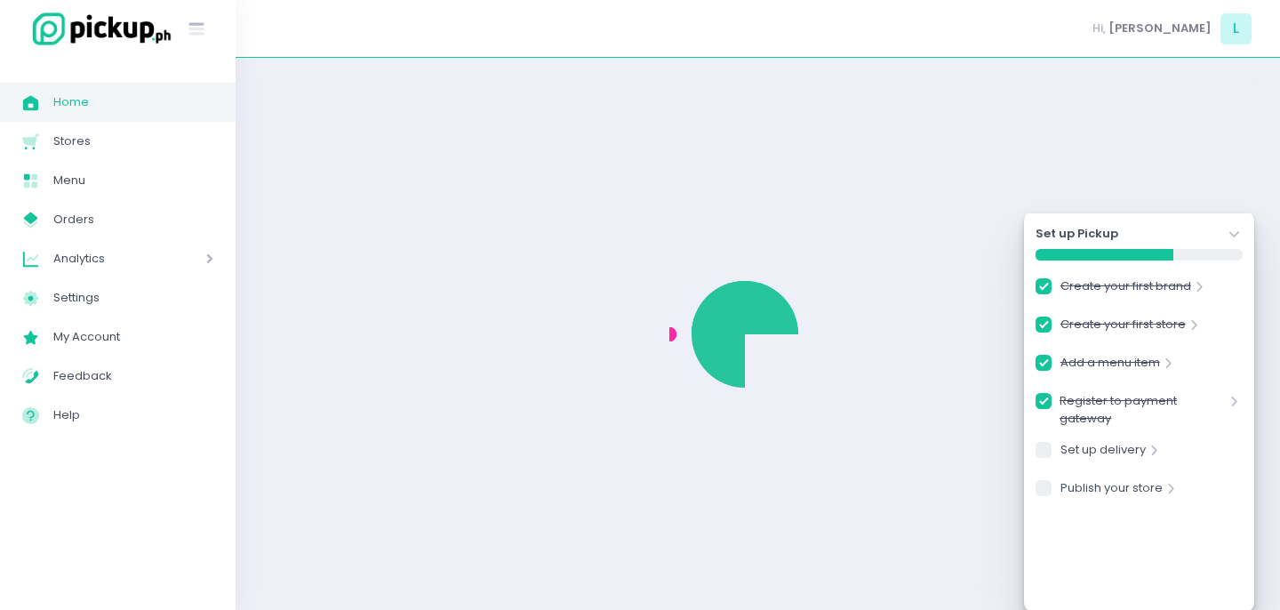
checkbox input "true"
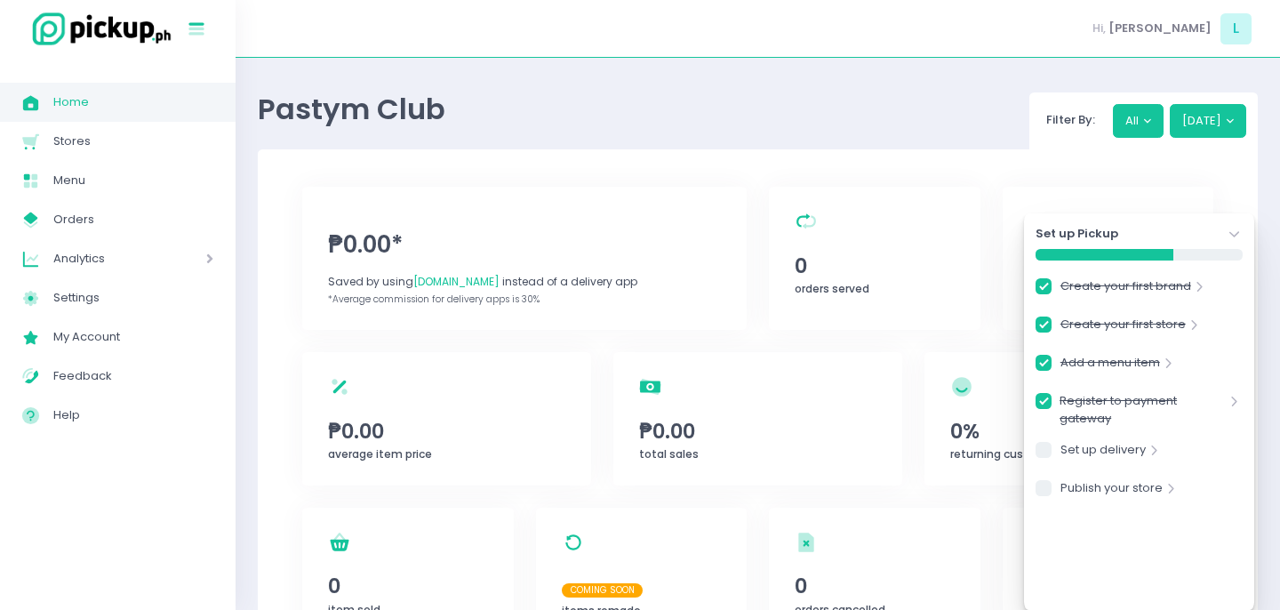
click at [195, 32] on icon at bounding box center [196, 31] width 15 height 8
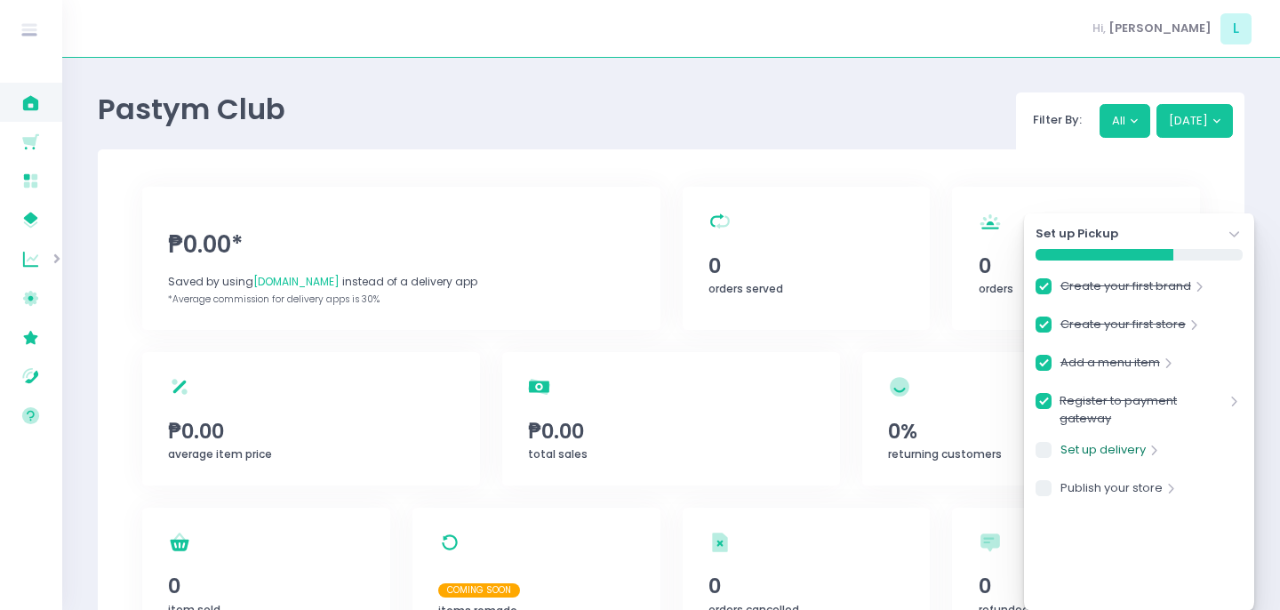
click at [1115, 447] on link "Set up delivery" at bounding box center [1103, 453] width 85 height 24
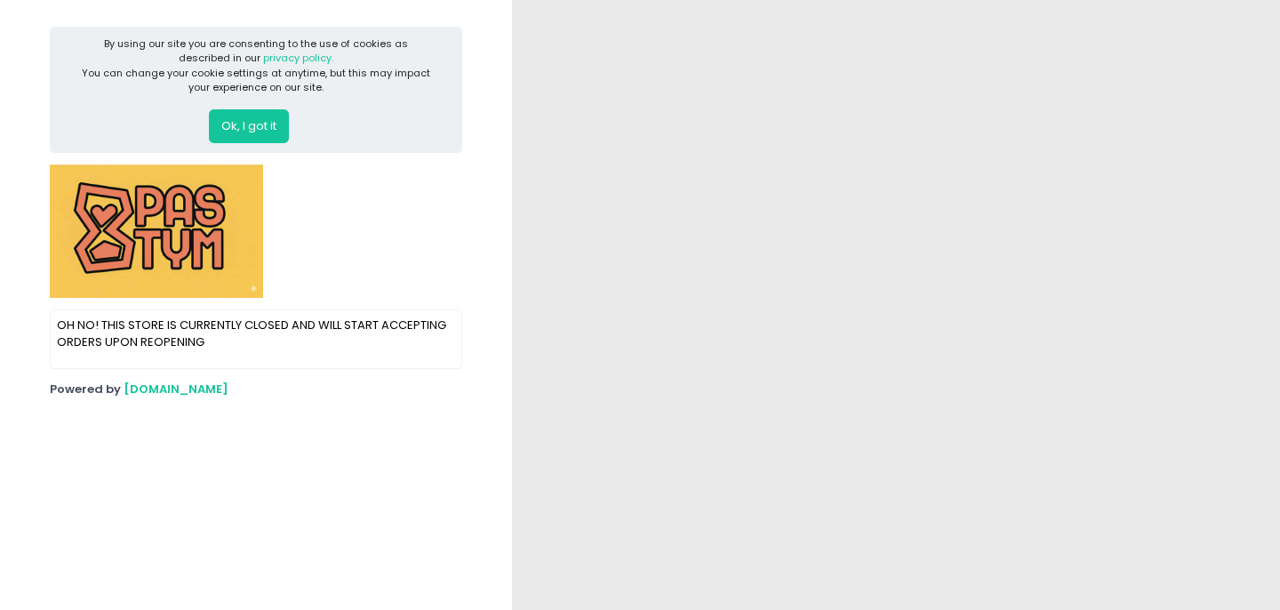
click at [248, 113] on button "Ok, I got it" at bounding box center [249, 126] width 80 height 34
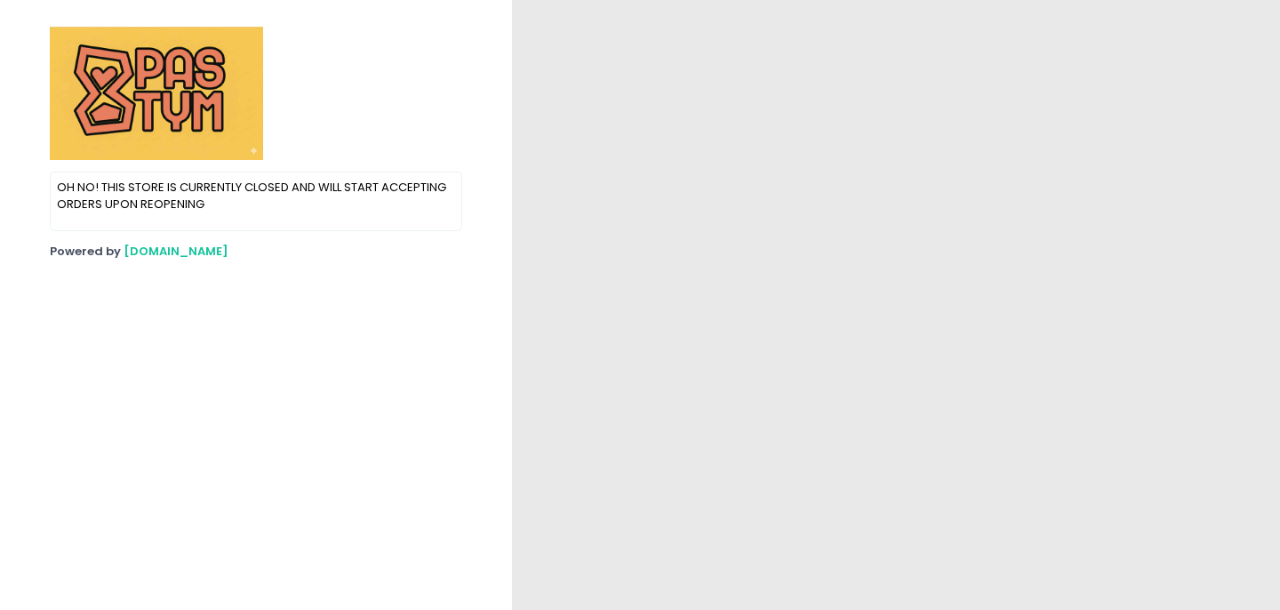
click at [171, 195] on p "OH NO! THIS STORE IS CURRENTLY CLOSED AND WILL START ACCEPTING ORDERS UPON REOP…" at bounding box center [256, 196] width 399 height 35
click at [155, 246] on span "[DOMAIN_NAME]" at bounding box center [176, 251] width 105 height 17
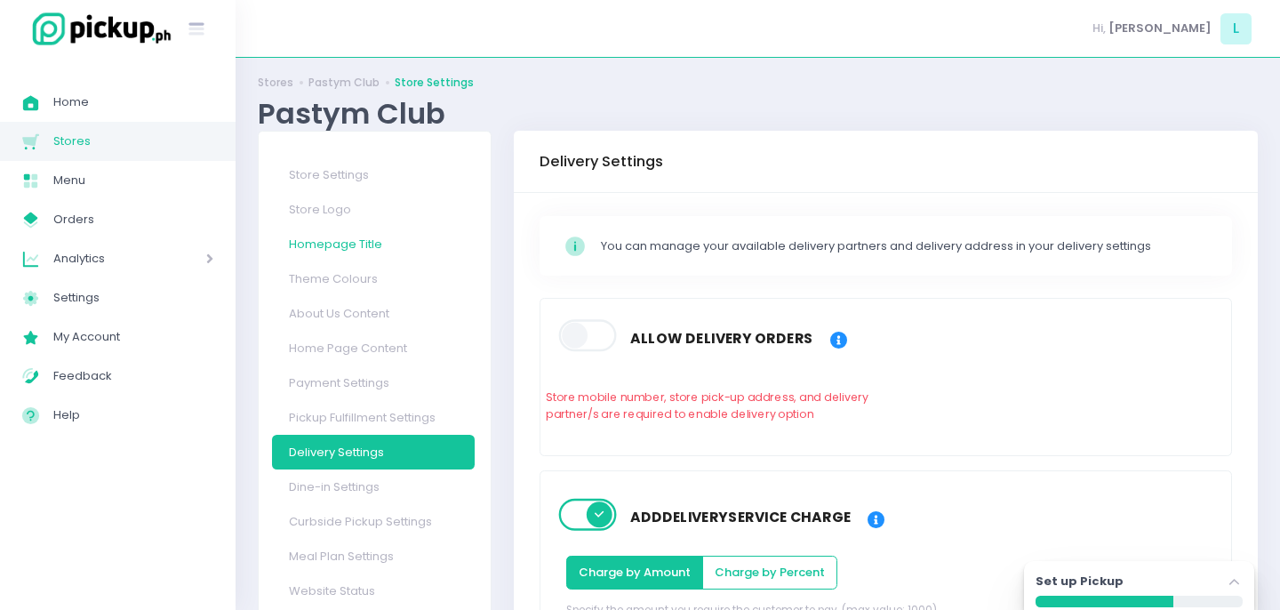
scroll to position [12, 0]
click at [346, 167] on link "Store Settings" at bounding box center [373, 173] width 203 height 35
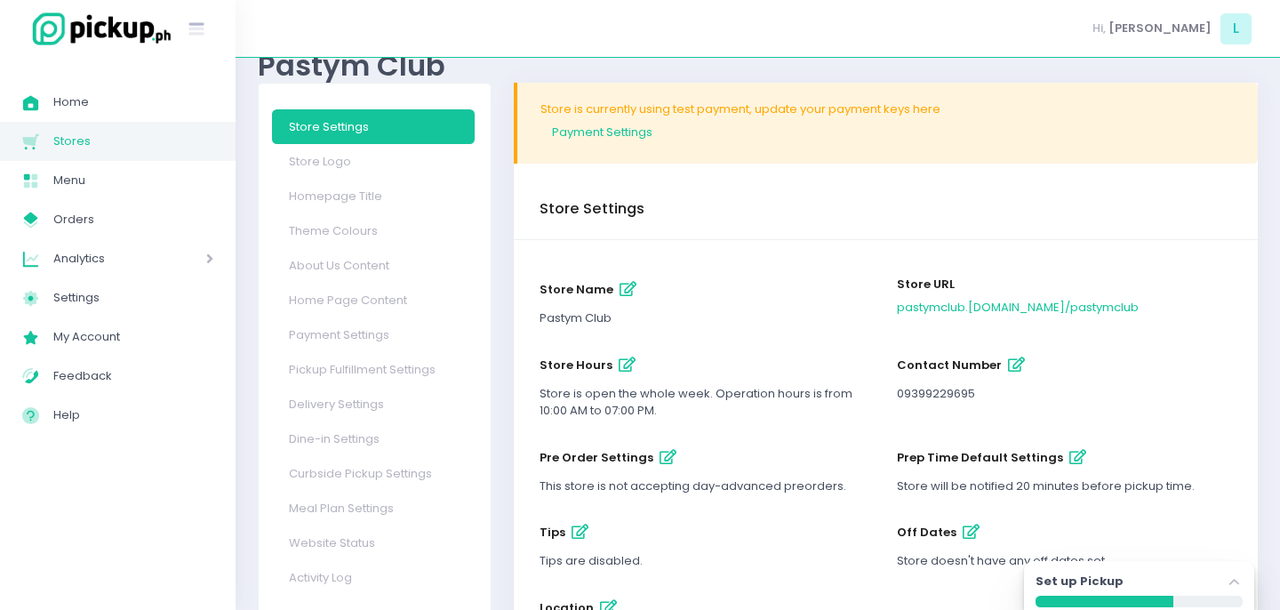
scroll to position [64, 0]
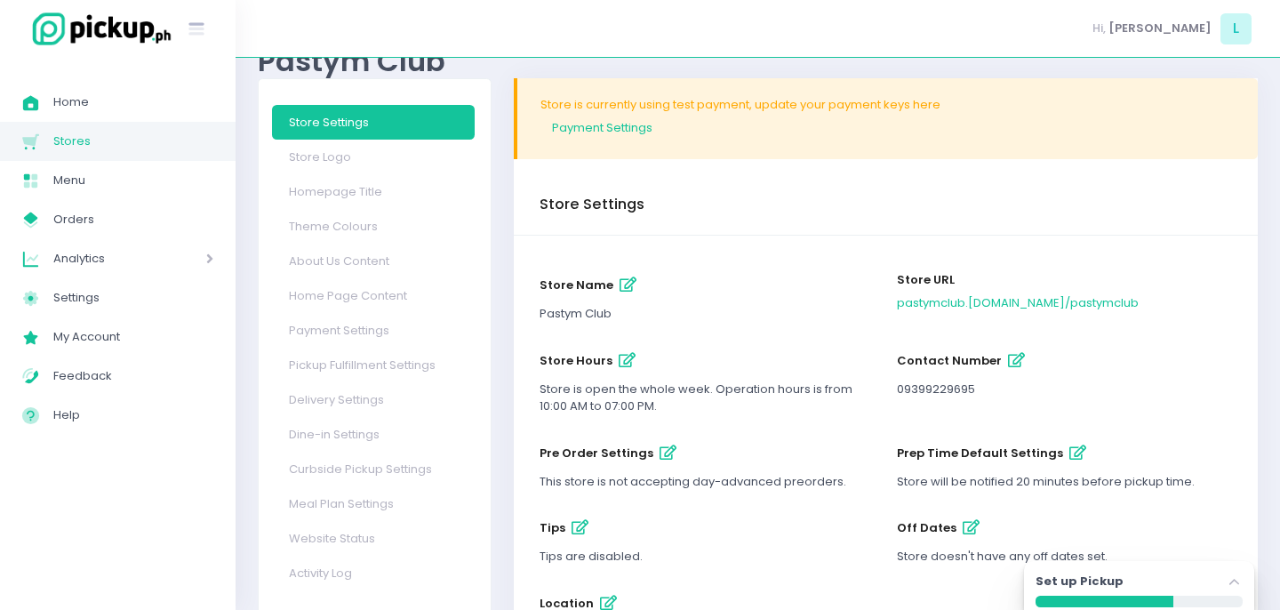
click at [625, 357] on icon "button" at bounding box center [627, 360] width 17 height 15
select select "10:00"
select select "19:00"
select select "10:00"
select select "19:00"
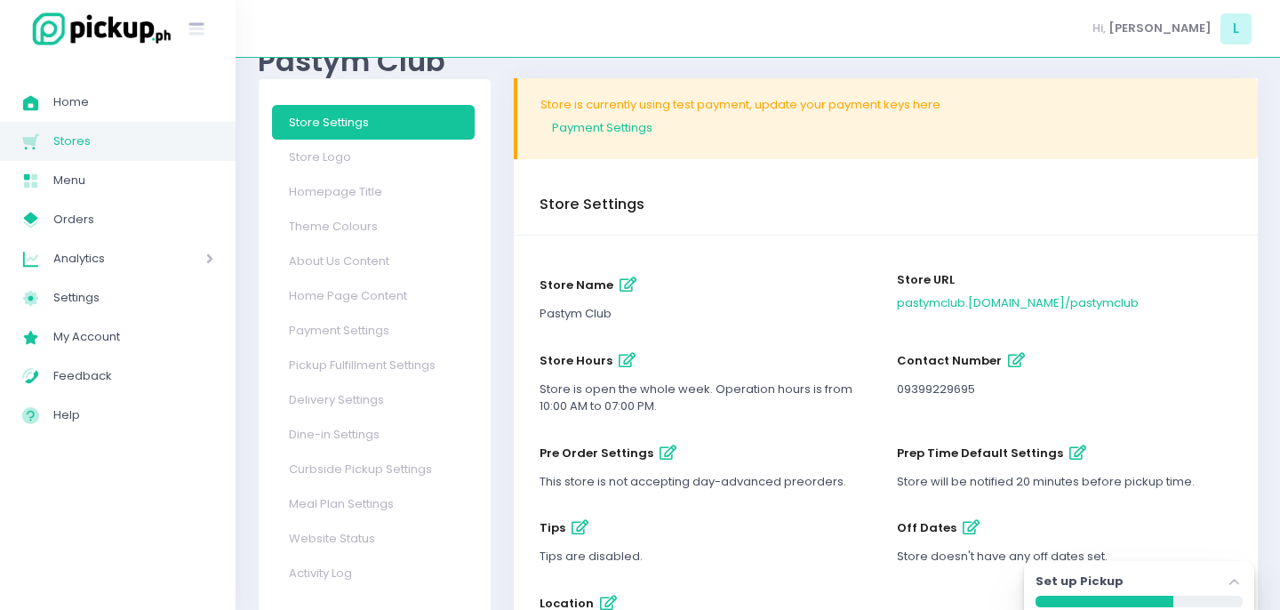
select select "10:00"
select select "19:00"
select select "10:00"
select select "19:00"
select select "10:00"
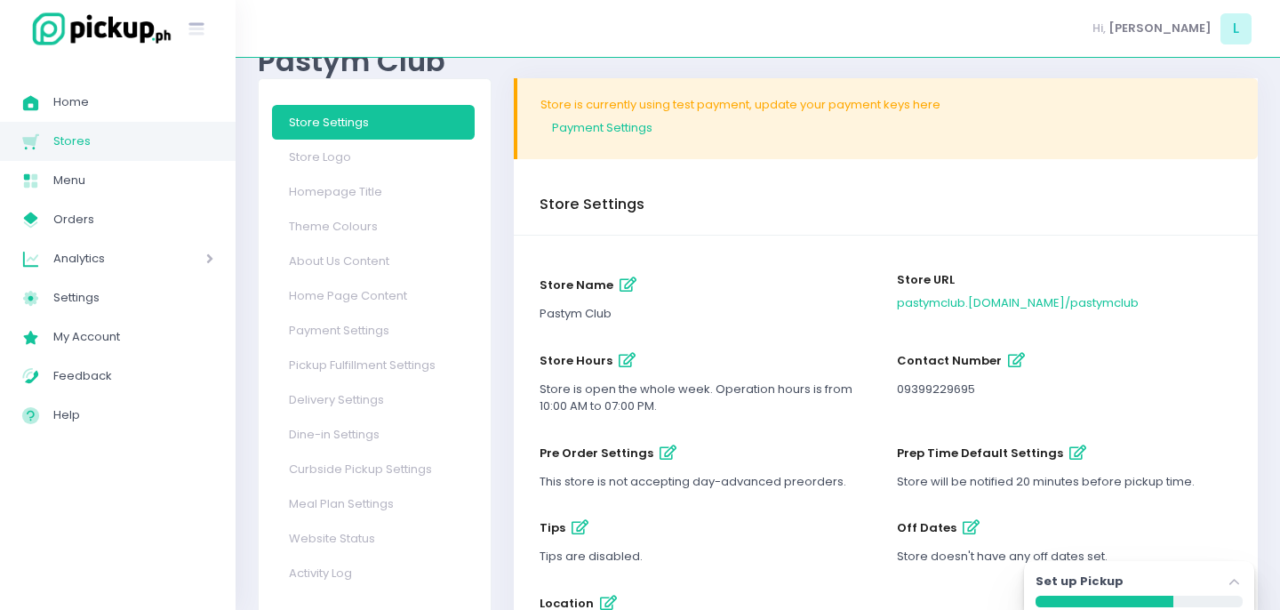
select select "19:00"
select select "10:00"
select select "19:00"
select select "10:00"
select select "19:00"
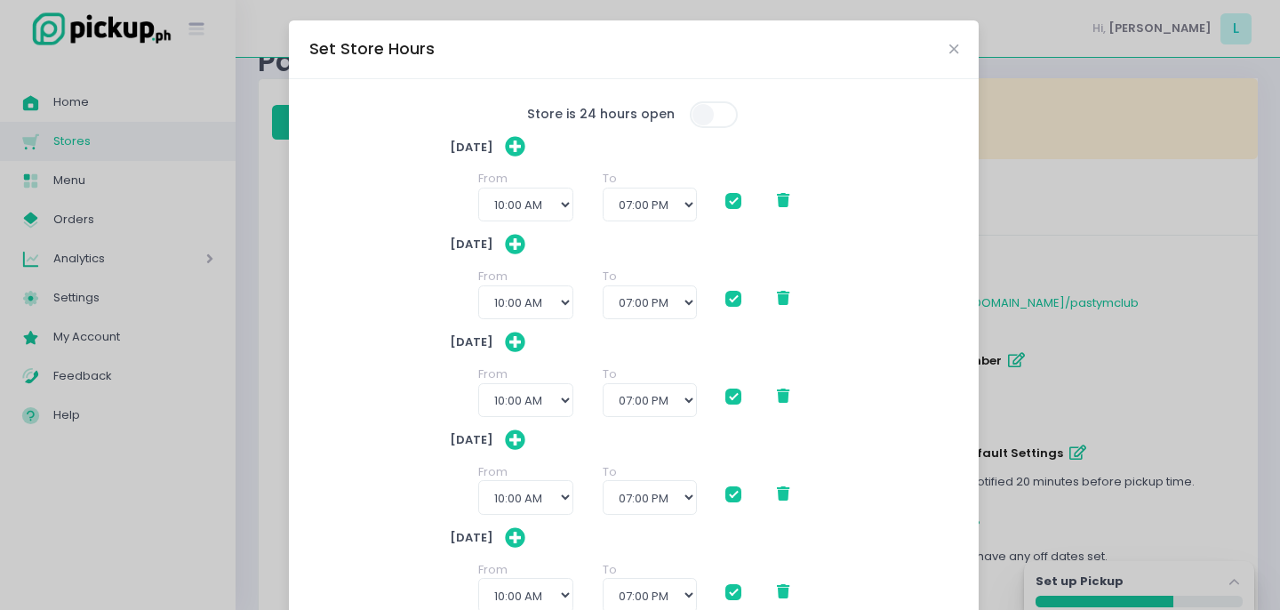
click at [706, 120] on span at bounding box center [715, 114] width 51 height 27
checkbox input "true"
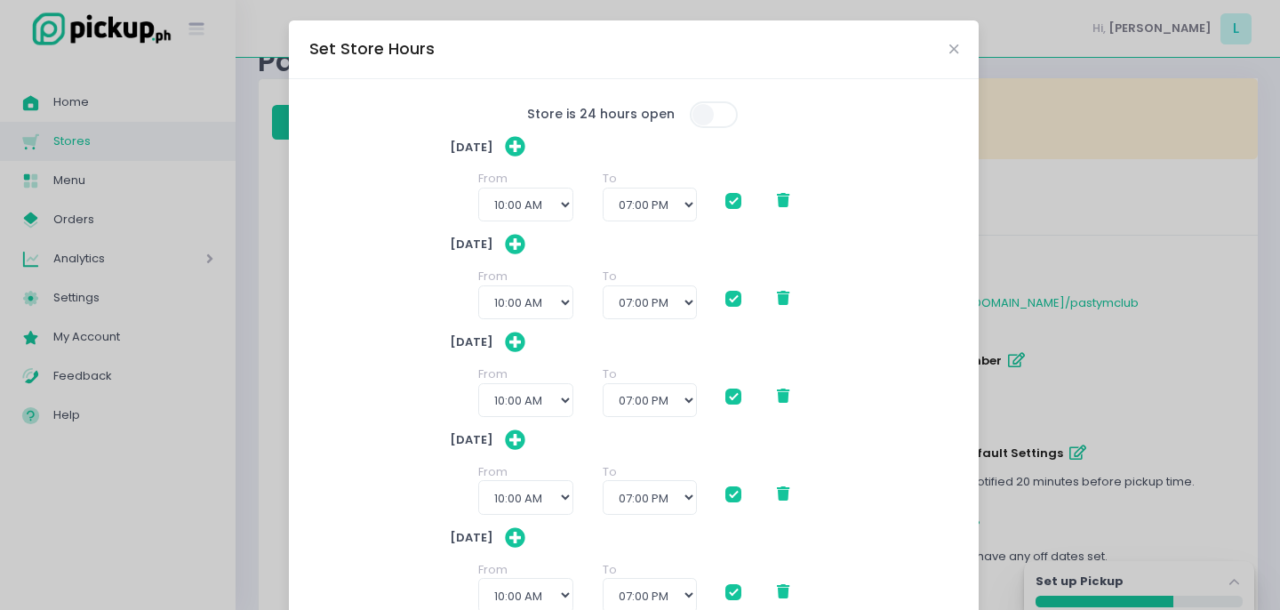
checkbox input "true"
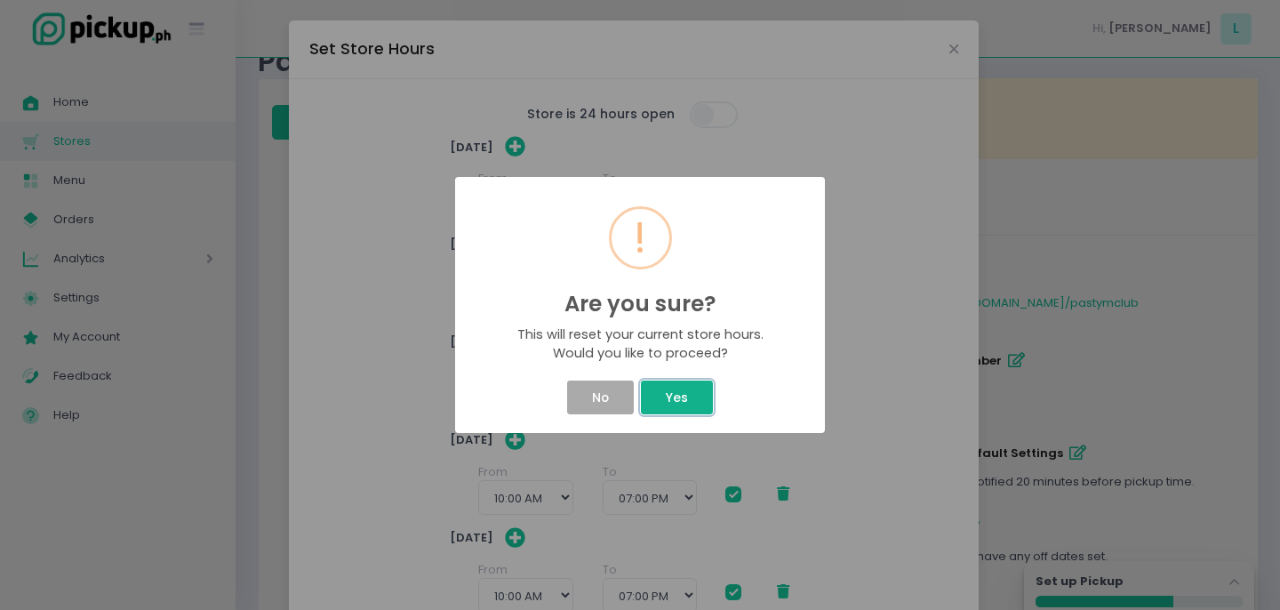
click at [699, 396] on button "Yes" at bounding box center [676, 398] width 71 height 34
checkbox input "true"
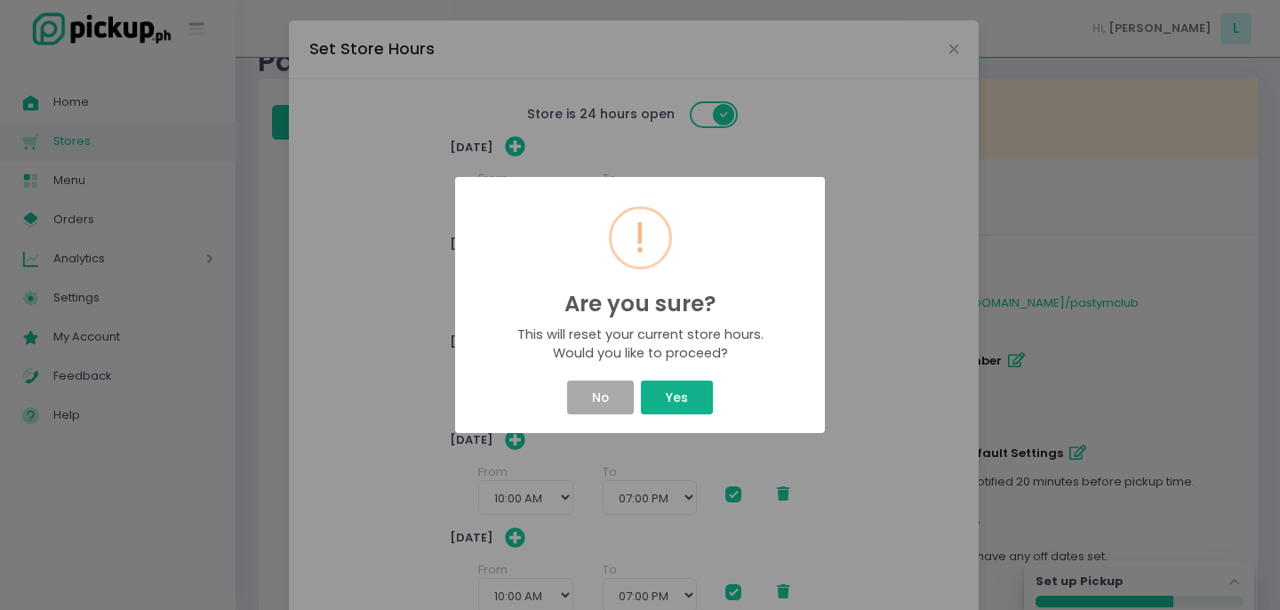
checkbox input "true"
select select "00:00"
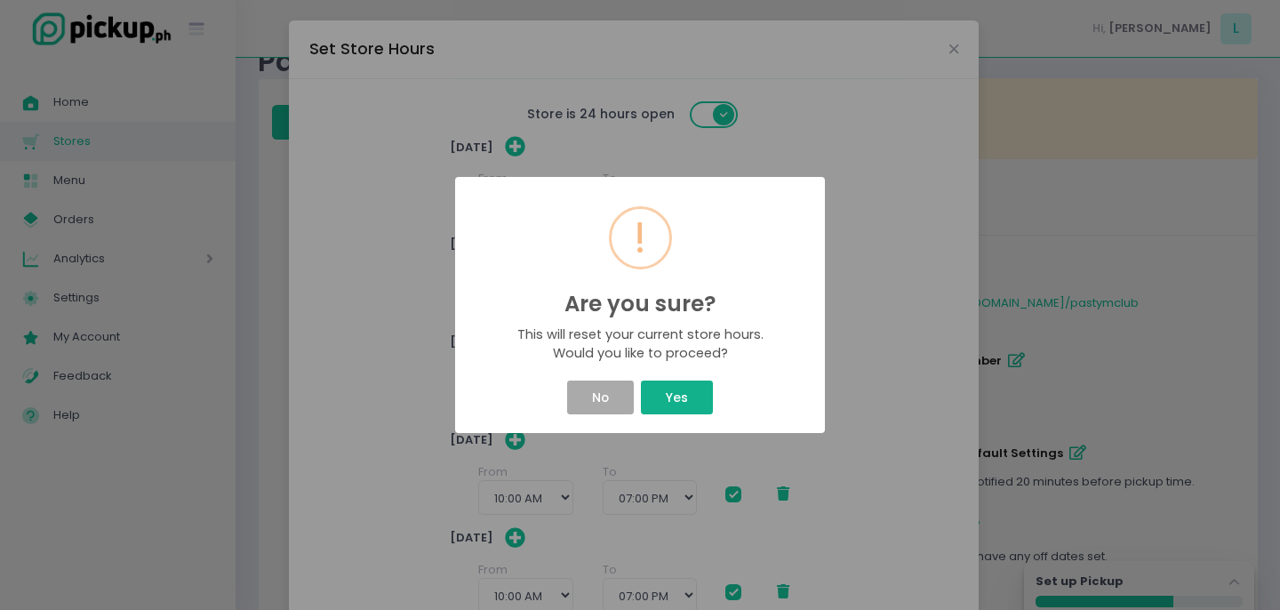
select select "00:00"
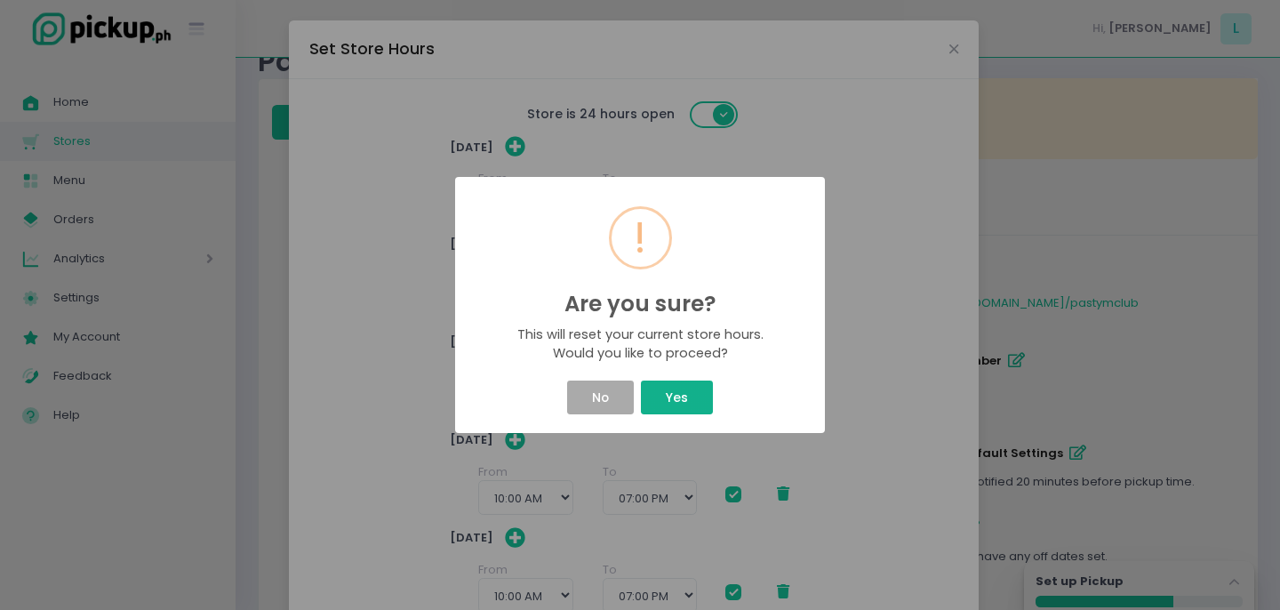
select select "00:00"
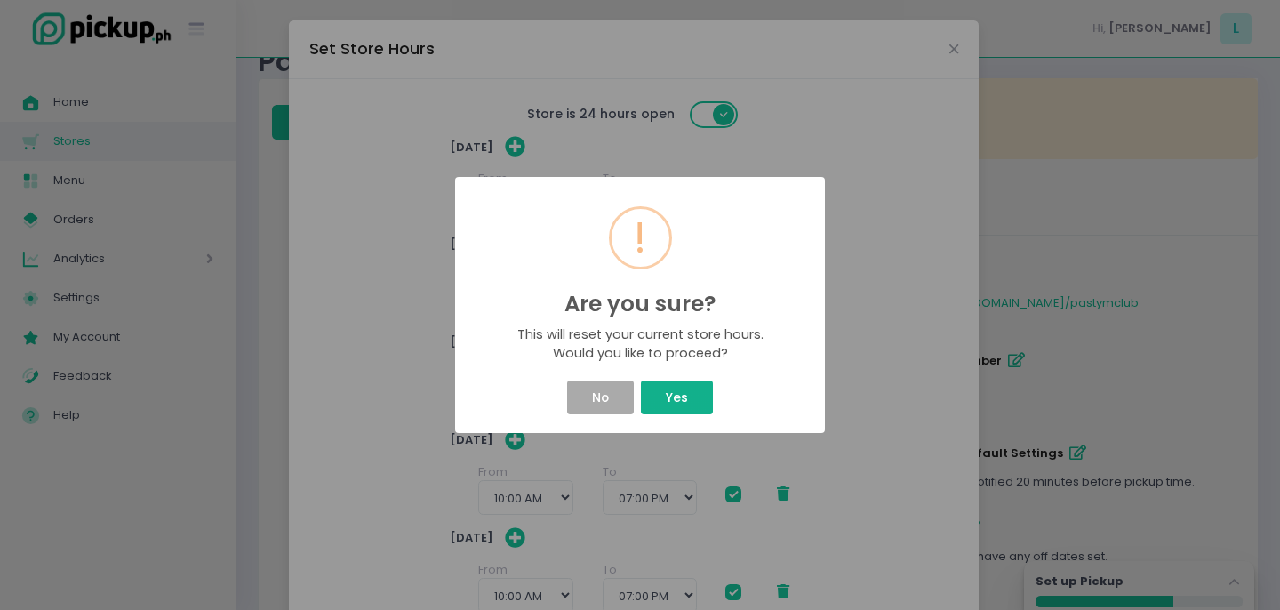
select select "00:00"
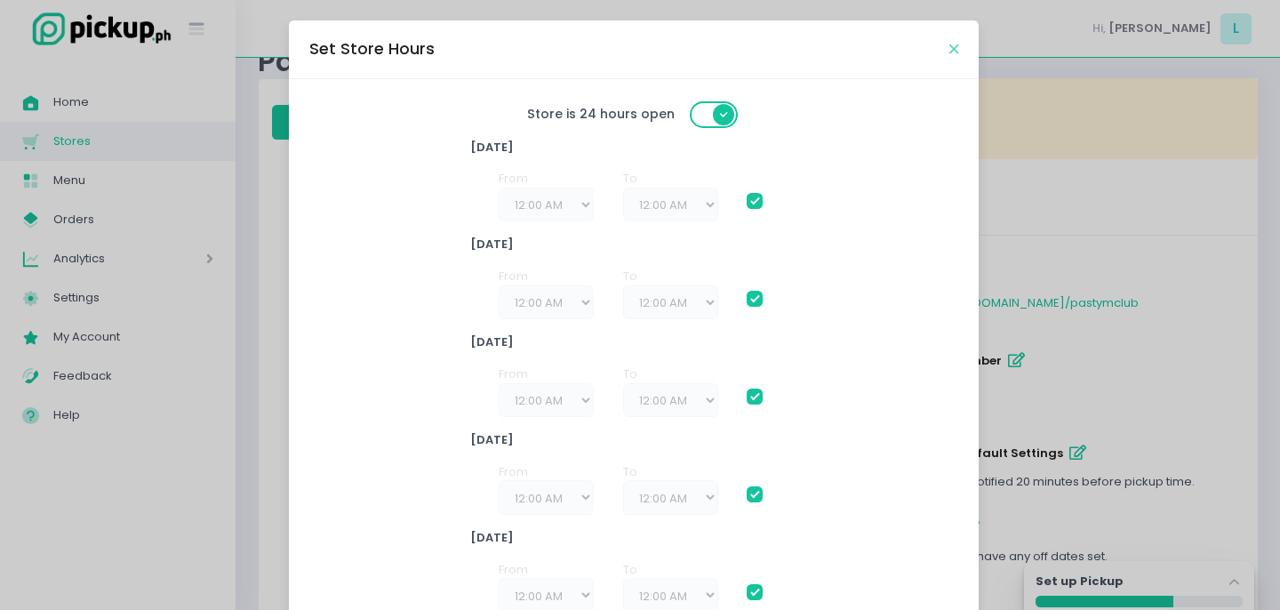
click at [959, 45] on icon "Close" at bounding box center [954, 49] width 9 height 13
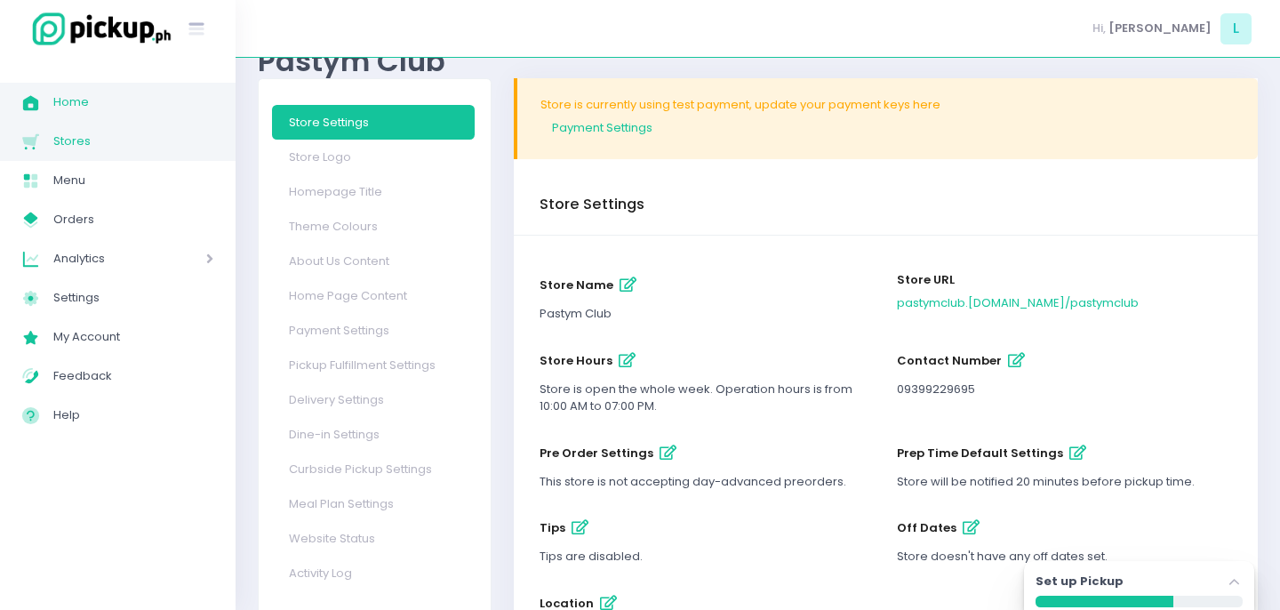
click at [59, 111] on span "Home" at bounding box center [133, 102] width 160 height 23
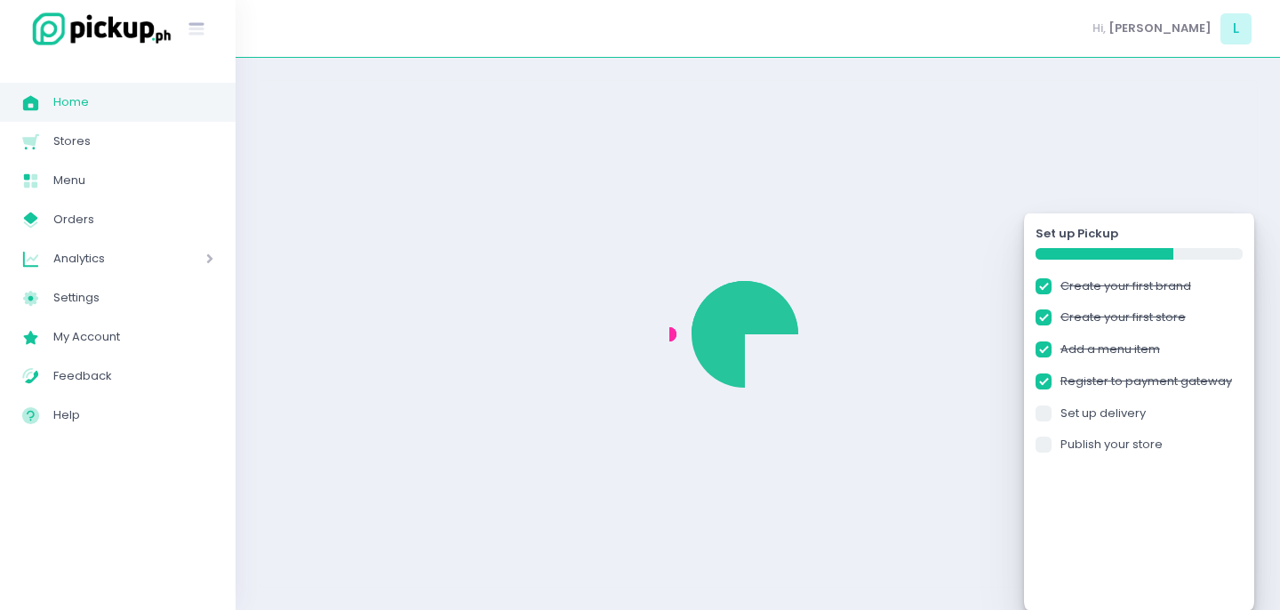
checkbox input "true"
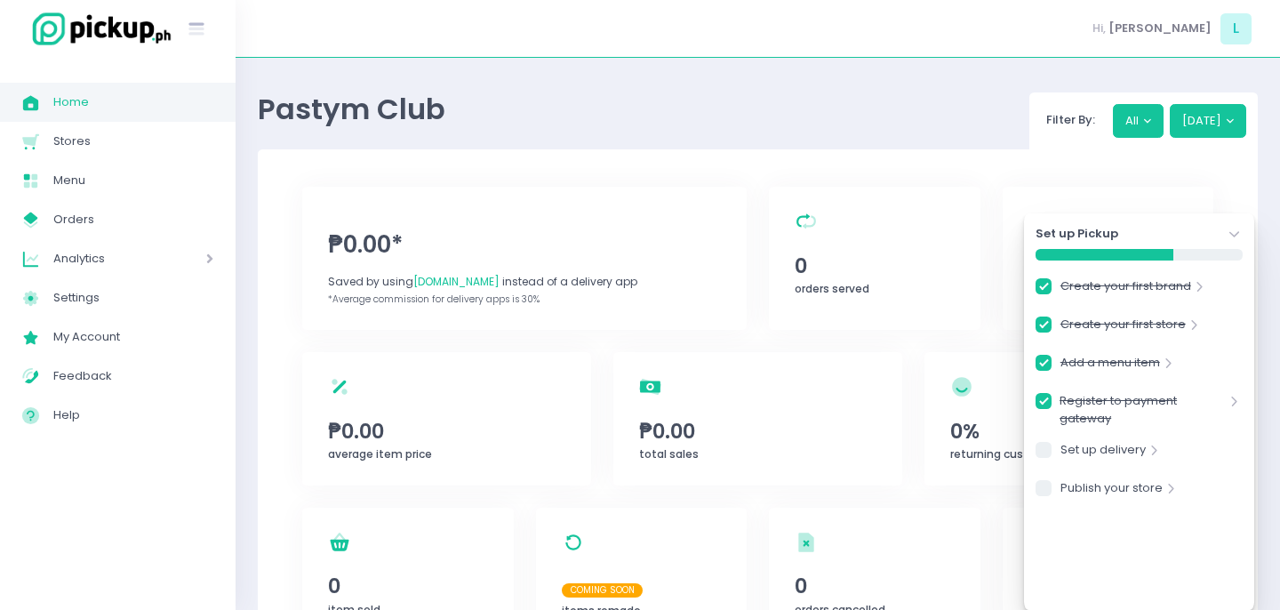
click at [1226, 226] on icon "Stockholm-icons / Navigation / Angle-down Created with Sketch." at bounding box center [1235, 235] width 18 height 18
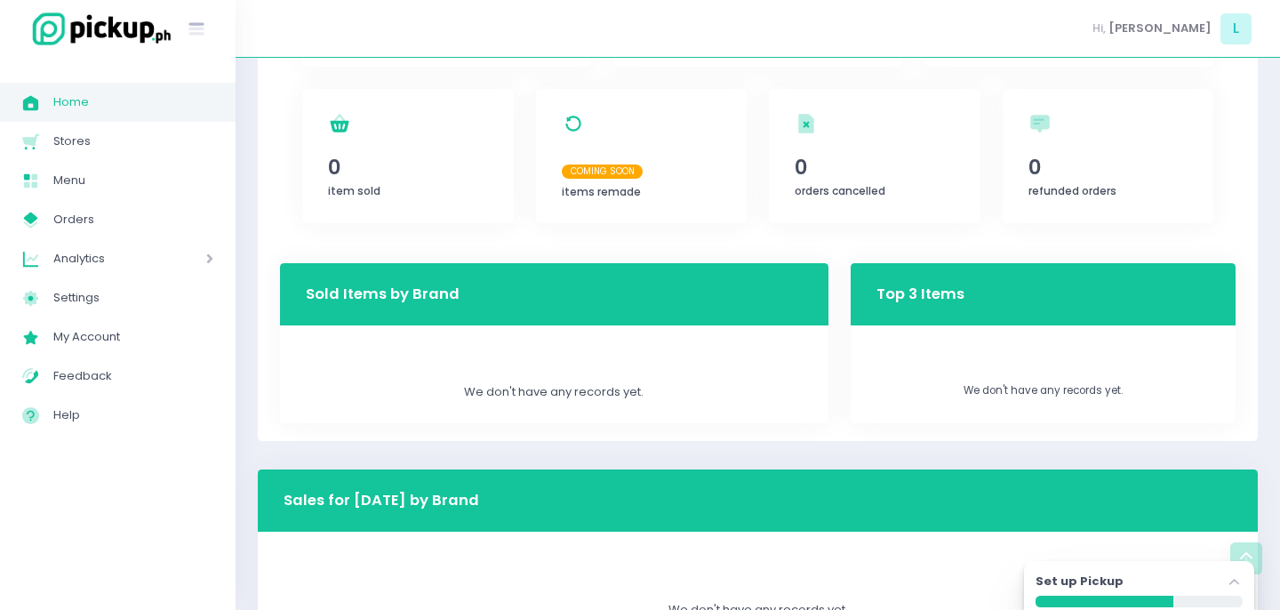
scroll to position [513, 0]
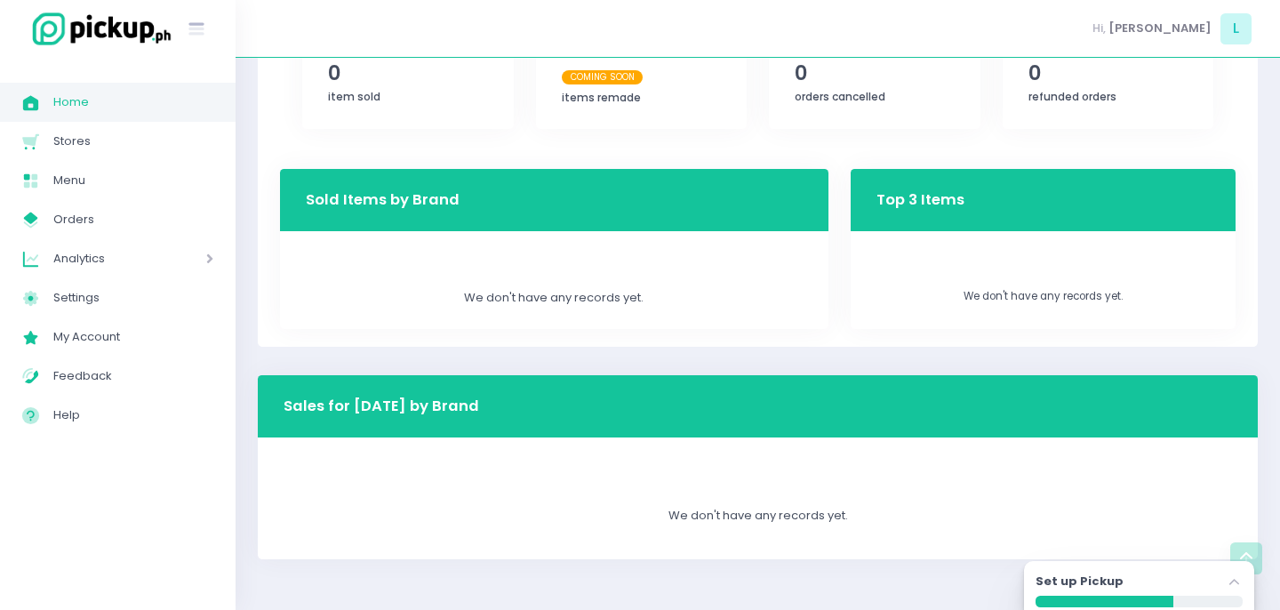
click at [103, 95] on span "Home" at bounding box center [133, 102] width 160 height 23
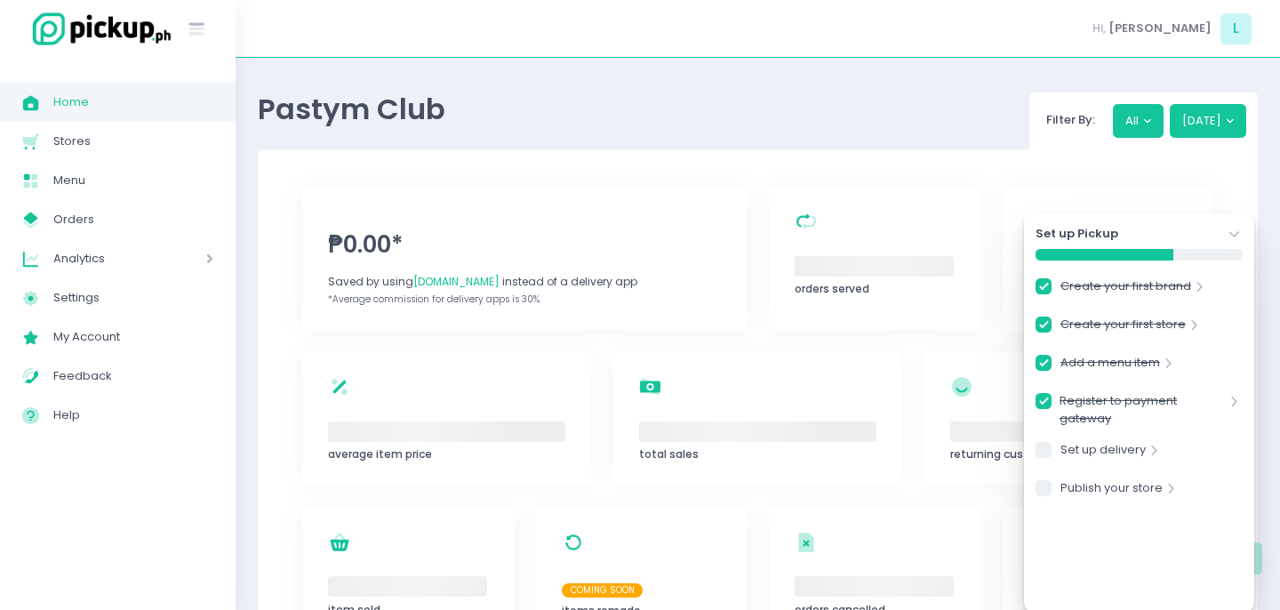
checkbox input "true"
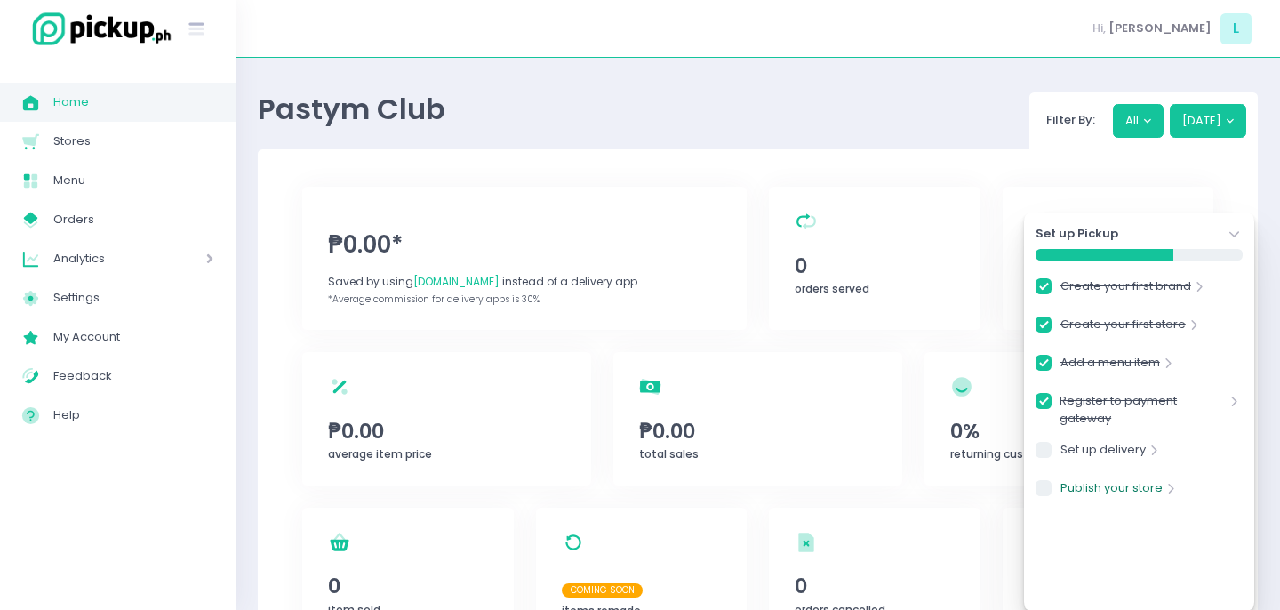
click at [1112, 483] on link "Publish your store" at bounding box center [1112, 491] width 102 height 24
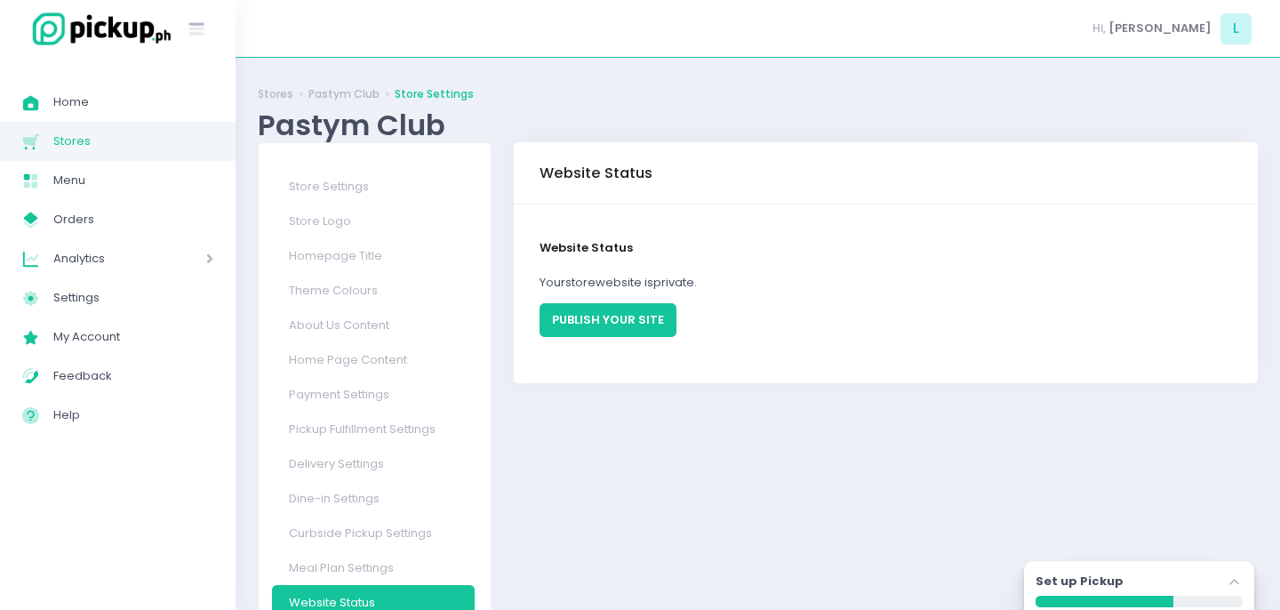
click at [603, 324] on button "PUBLISH YOUR SITE" at bounding box center [608, 320] width 137 height 34
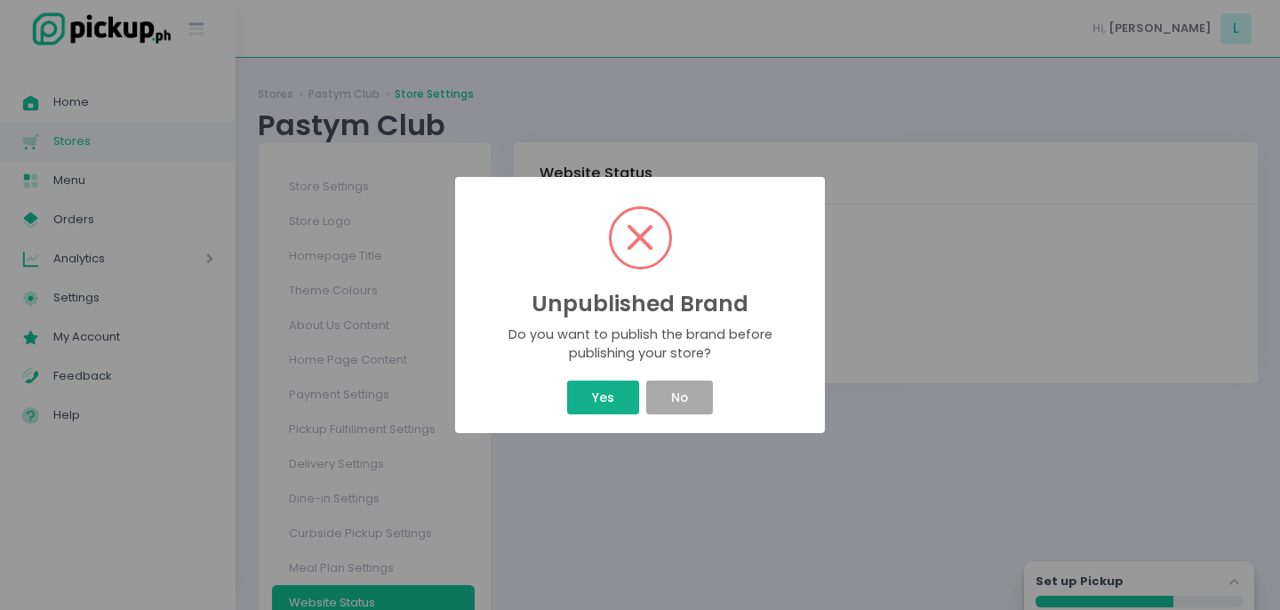
click at [609, 401] on button "Yes" at bounding box center [602, 398] width 71 height 34
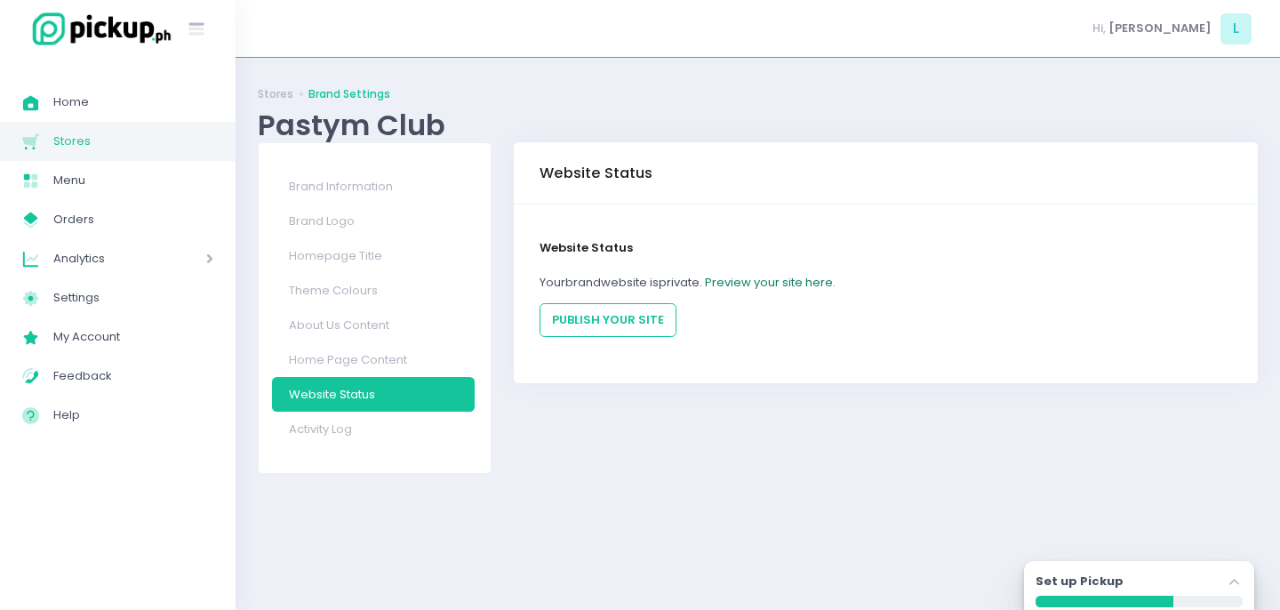
click at [744, 280] on link "Preview your site here." at bounding box center [770, 282] width 131 height 17
click at [560, 314] on button "PUBLISH YOUR SITE" at bounding box center [608, 320] width 137 height 34
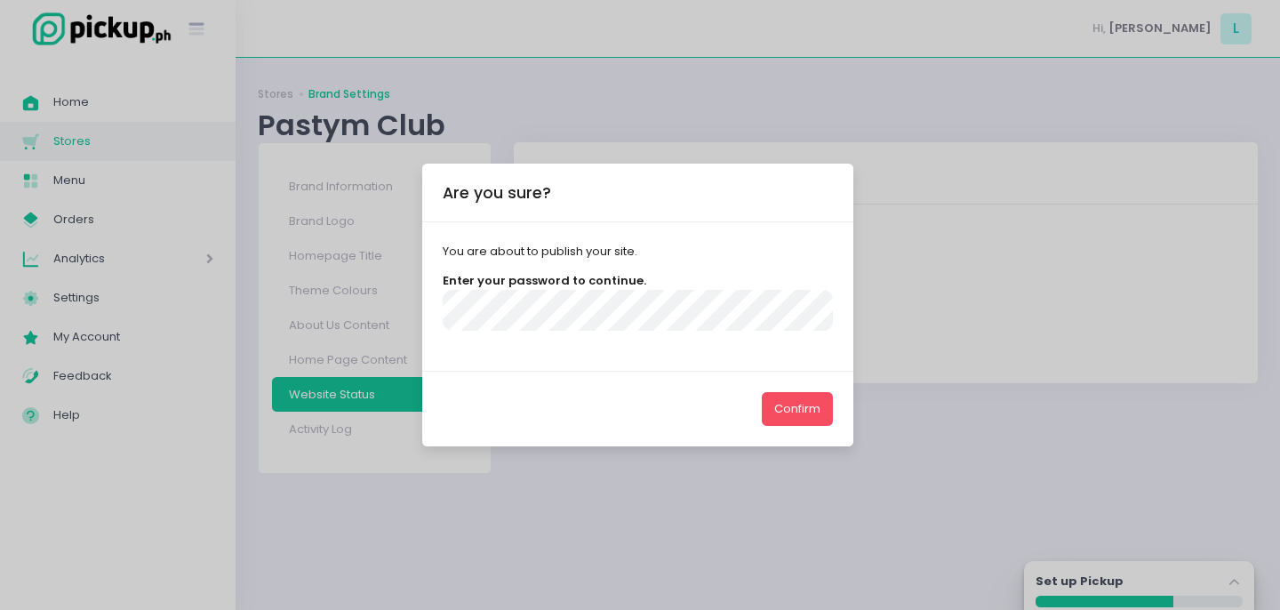
click at [762, 392] on button "Confirm" at bounding box center [797, 409] width 71 height 34
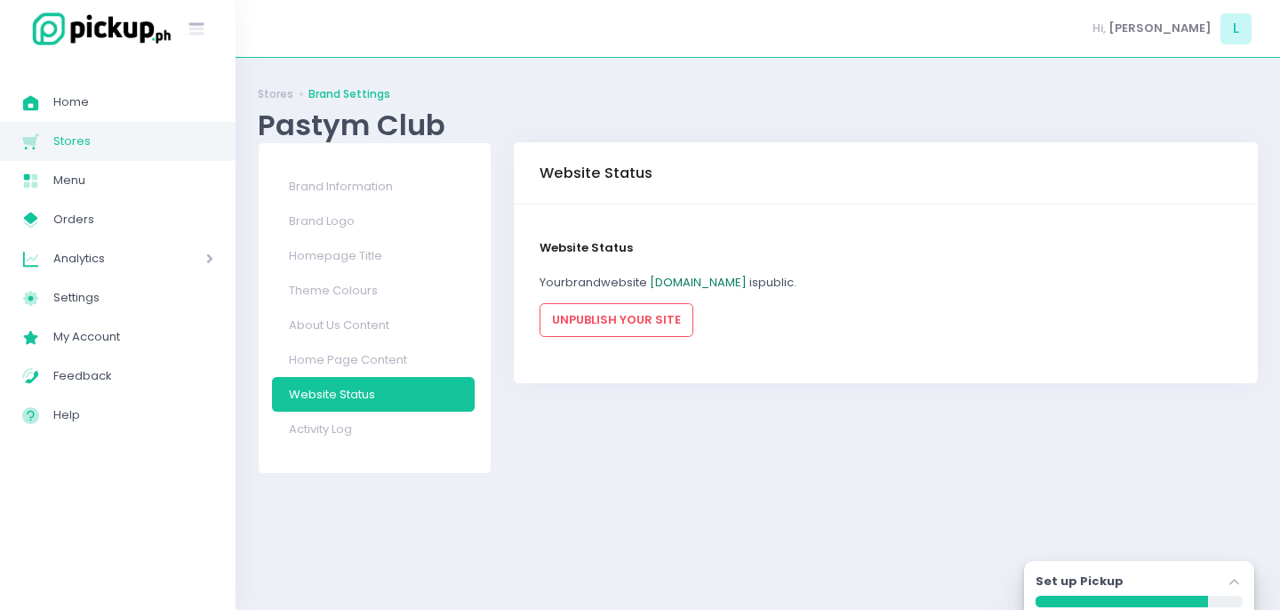
click at [747, 285] on link "pastymclub.pickup.ph" at bounding box center [698, 282] width 97 height 17
click at [79, 114] on link "Home Created with Sketch. Home" at bounding box center [118, 102] width 236 height 39
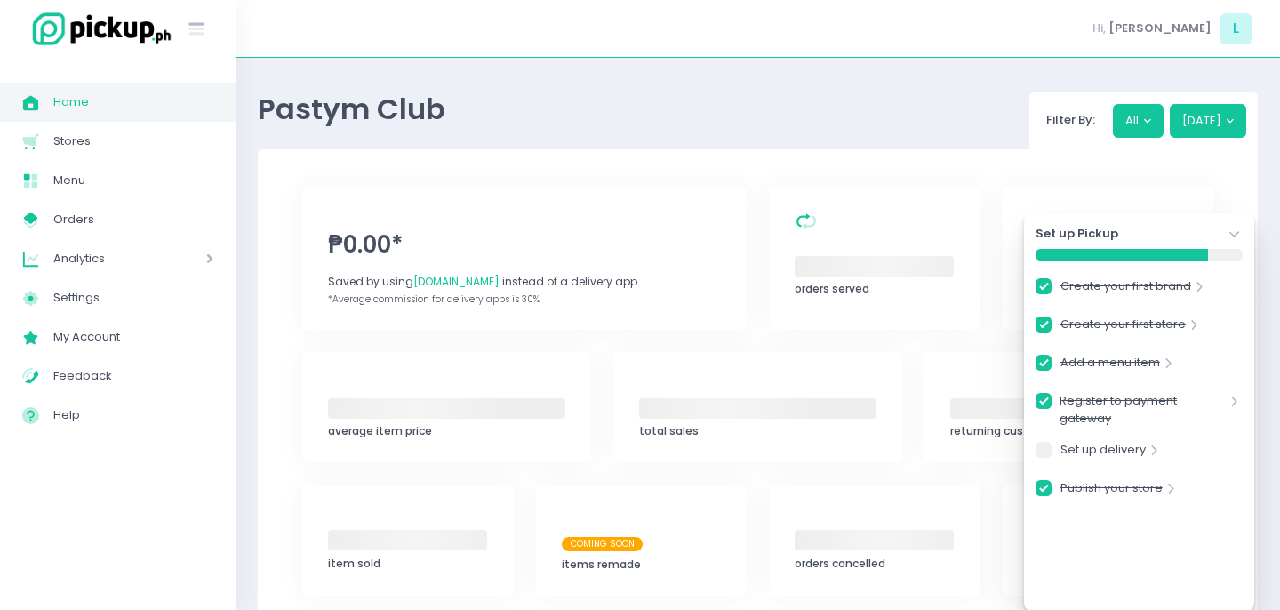
checkbox input "true"
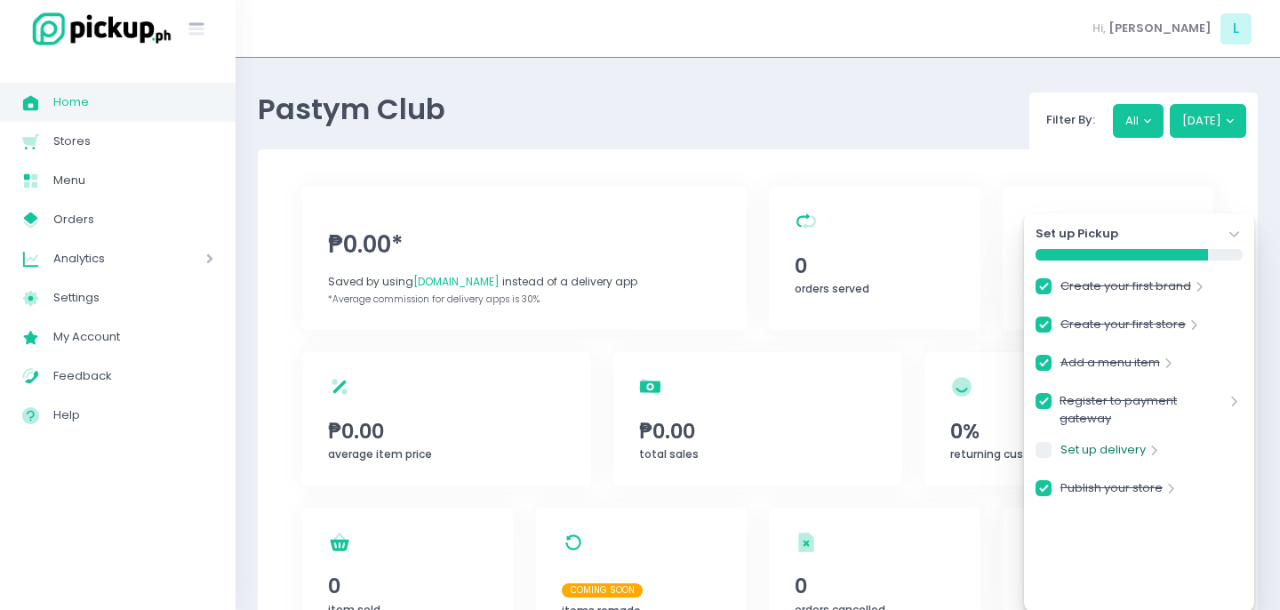
click at [1132, 446] on link "Set up delivery" at bounding box center [1103, 453] width 85 height 24
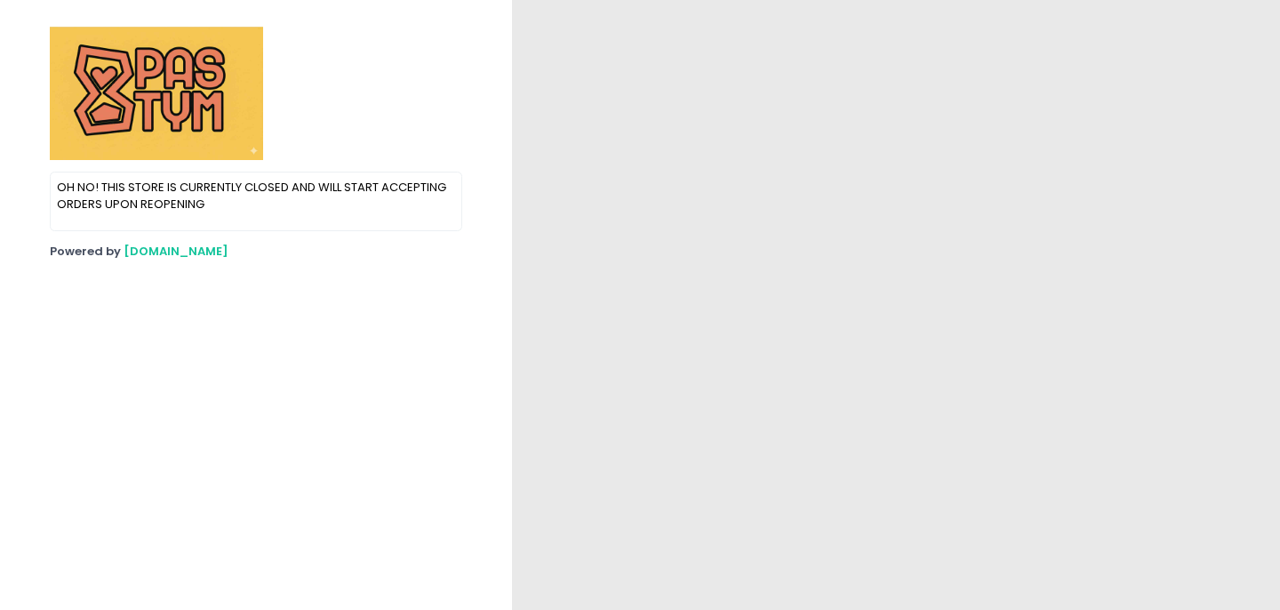
click at [123, 210] on p "OH NO! THIS STORE IS CURRENTLY CLOSED AND WILL START ACCEPTING ORDERS UPON REOP…" at bounding box center [256, 196] width 399 height 35
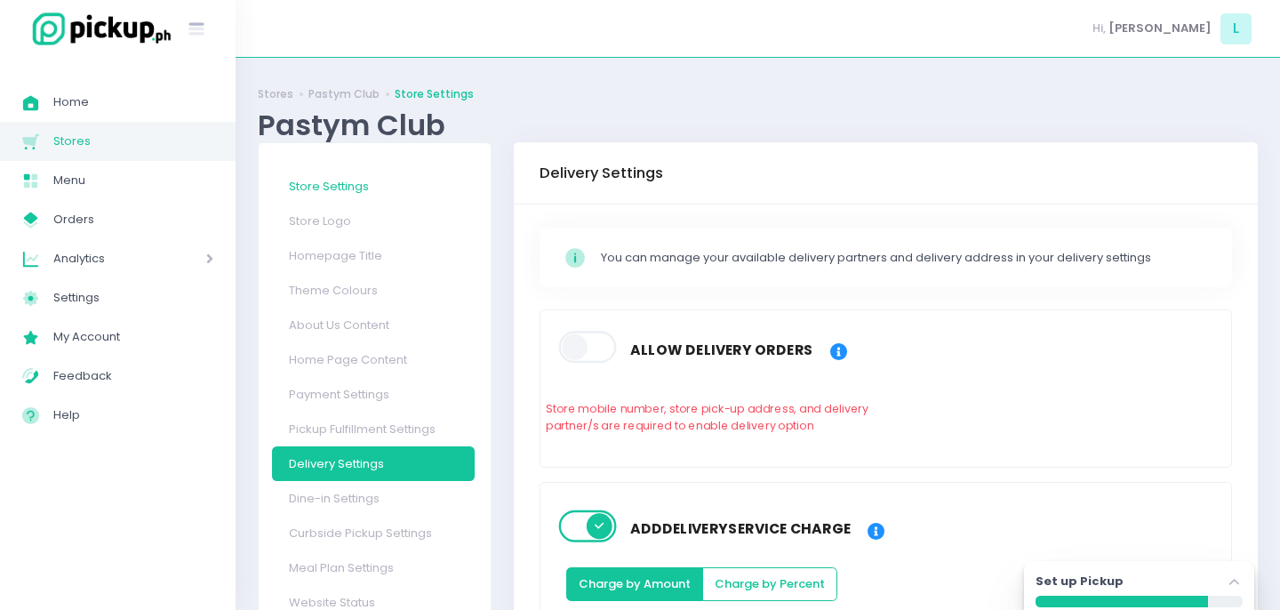
click at [334, 188] on link "Store Settings" at bounding box center [373, 186] width 203 height 35
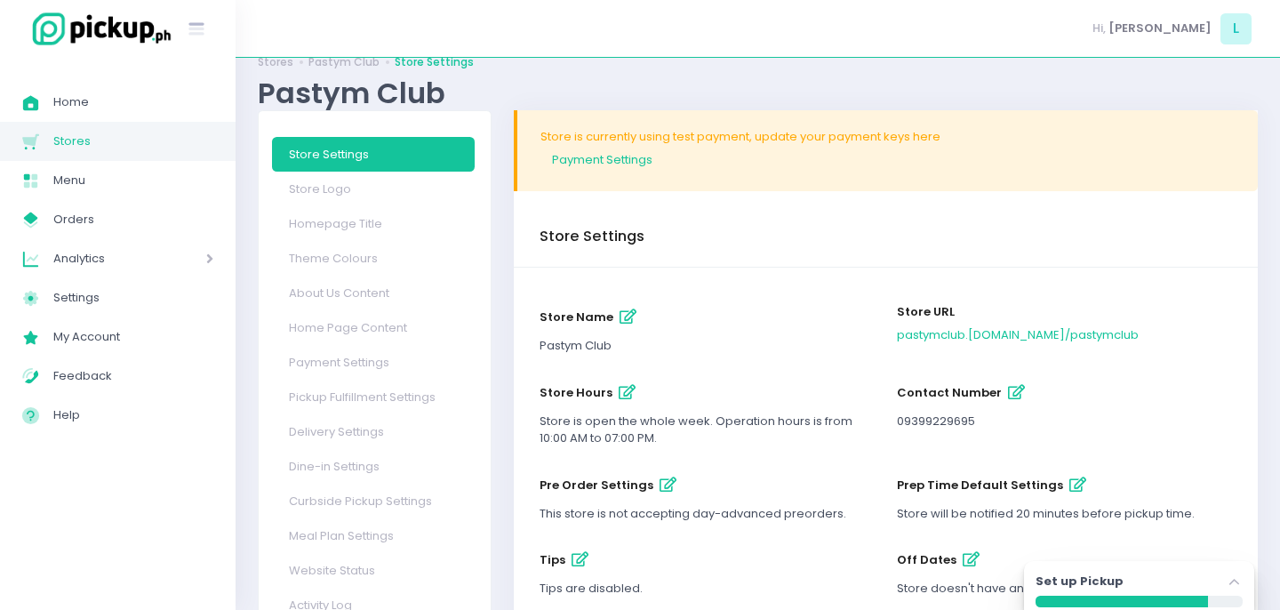
scroll to position [34, 0]
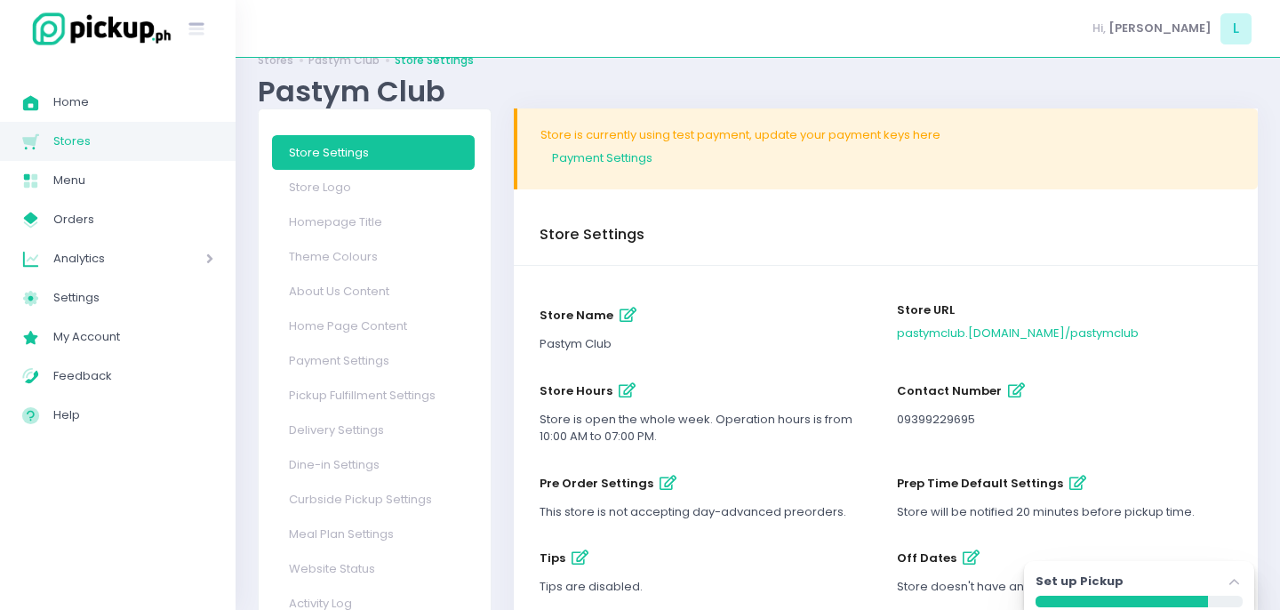
click at [619, 395] on icon "button" at bounding box center [627, 390] width 17 height 15
select select "10:00"
select select "19:00"
select select "10:00"
select select "19:00"
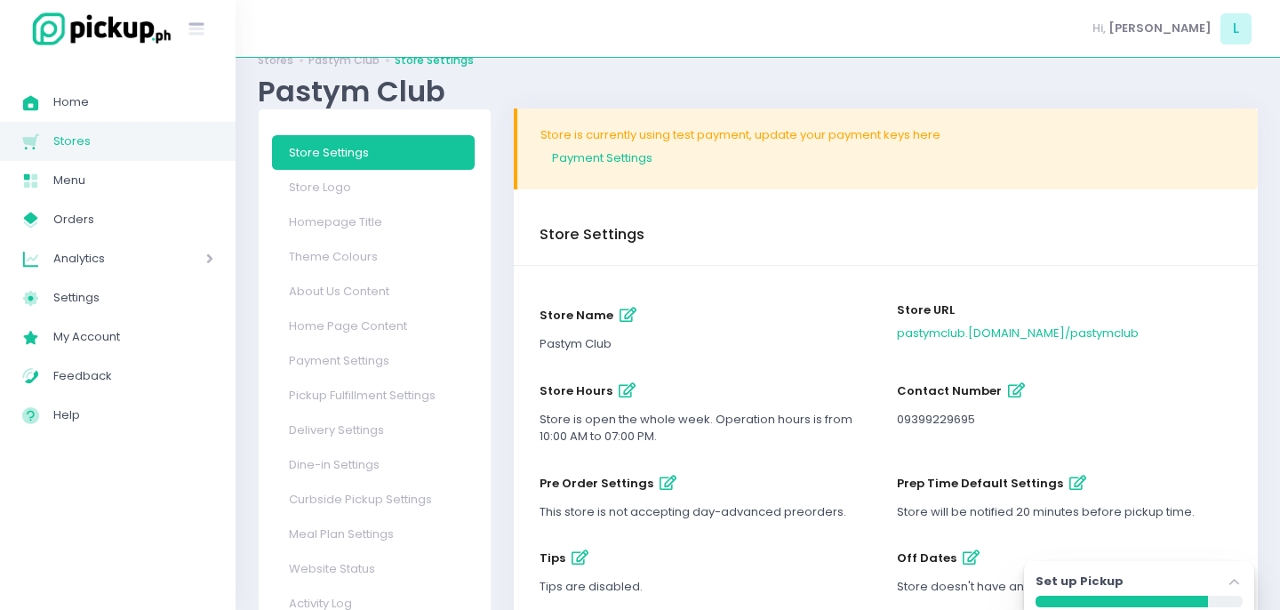
select select "10:00"
select select "19:00"
select select "10:00"
select select "19:00"
select select "10:00"
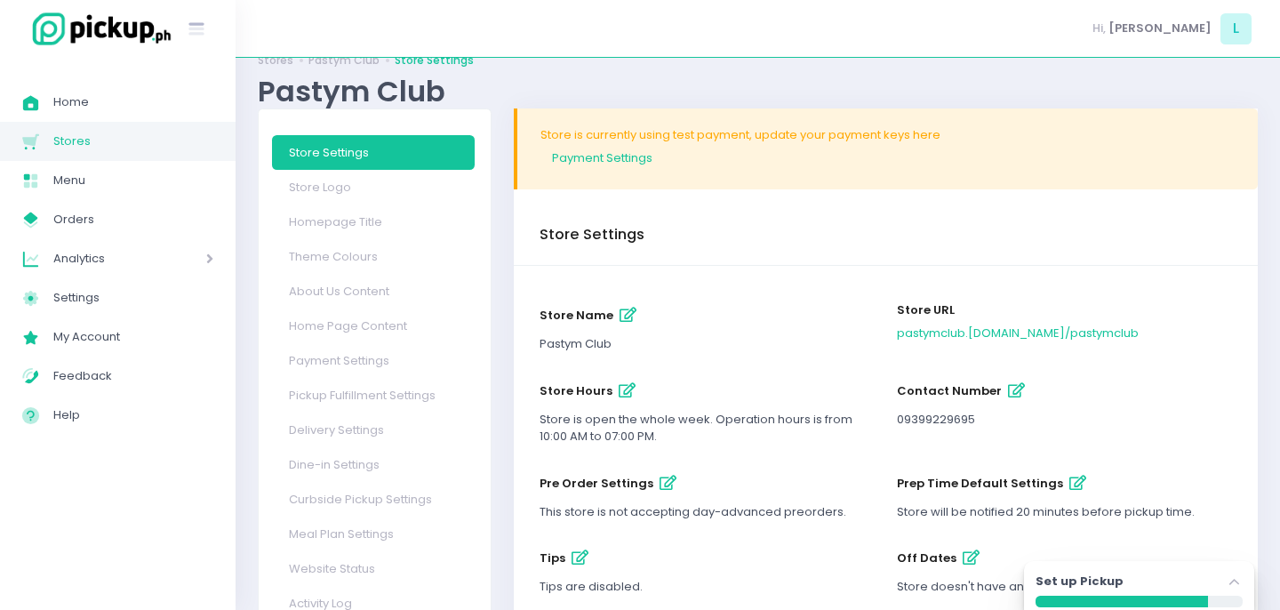
select select "19:00"
select select "10:00"
select select "19:00"
select select "10:00"
select select "19:00"
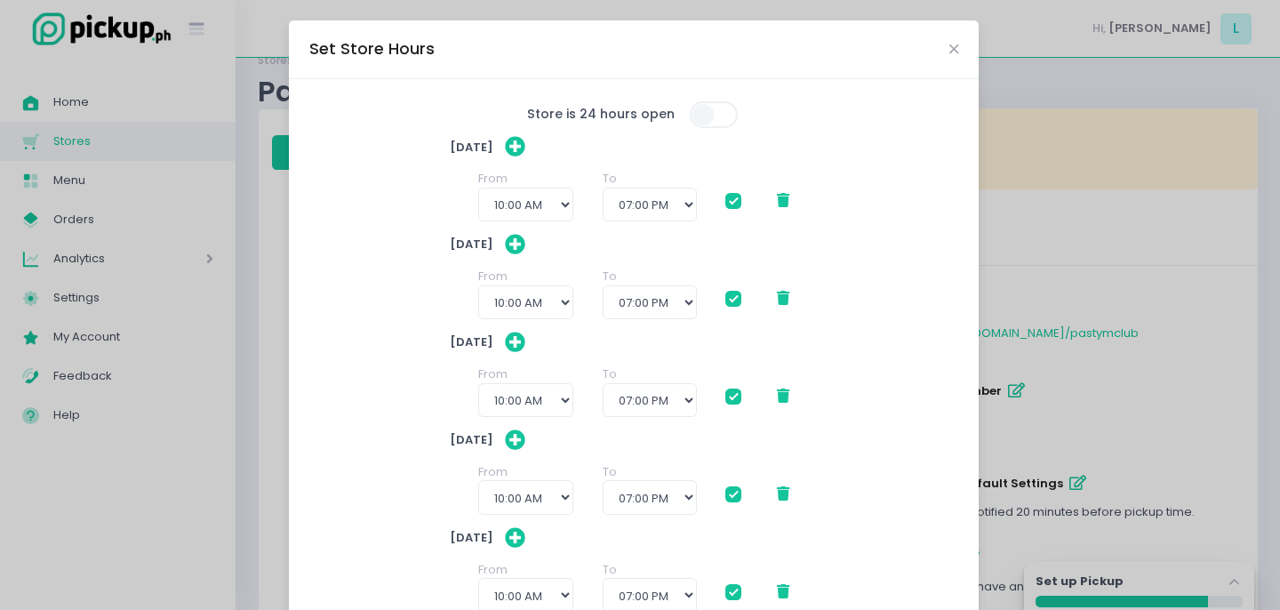
click at [716, 112] on span at bounding box center [715, 114] width 51 height 27
checkbox input "true"
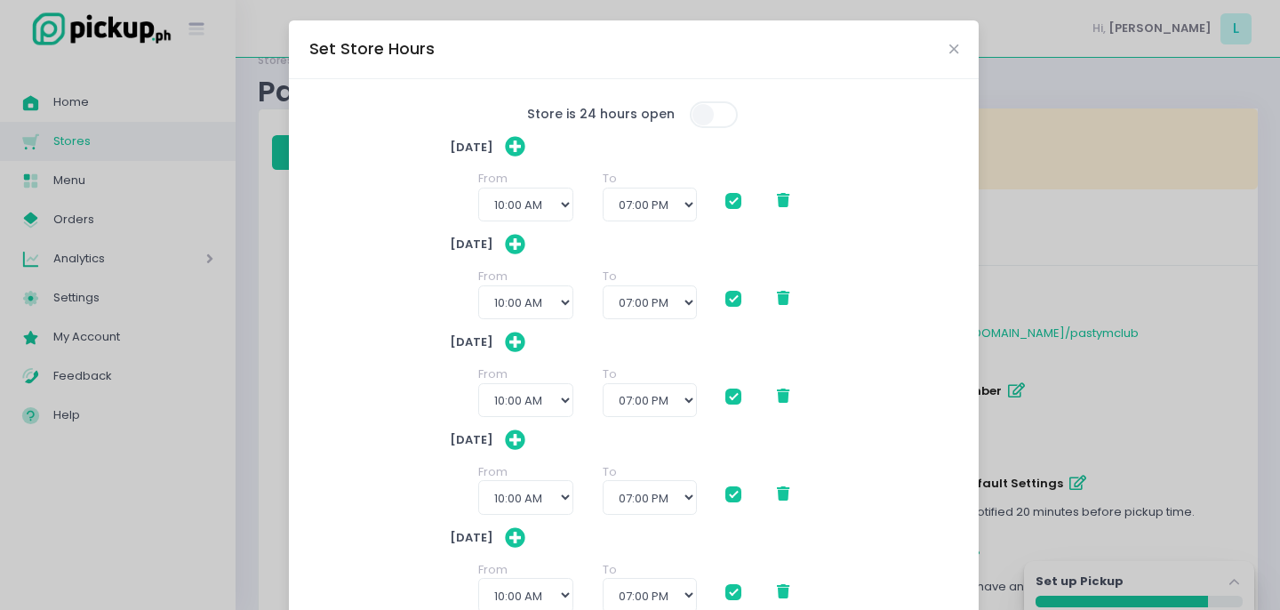
checkbox input "true"
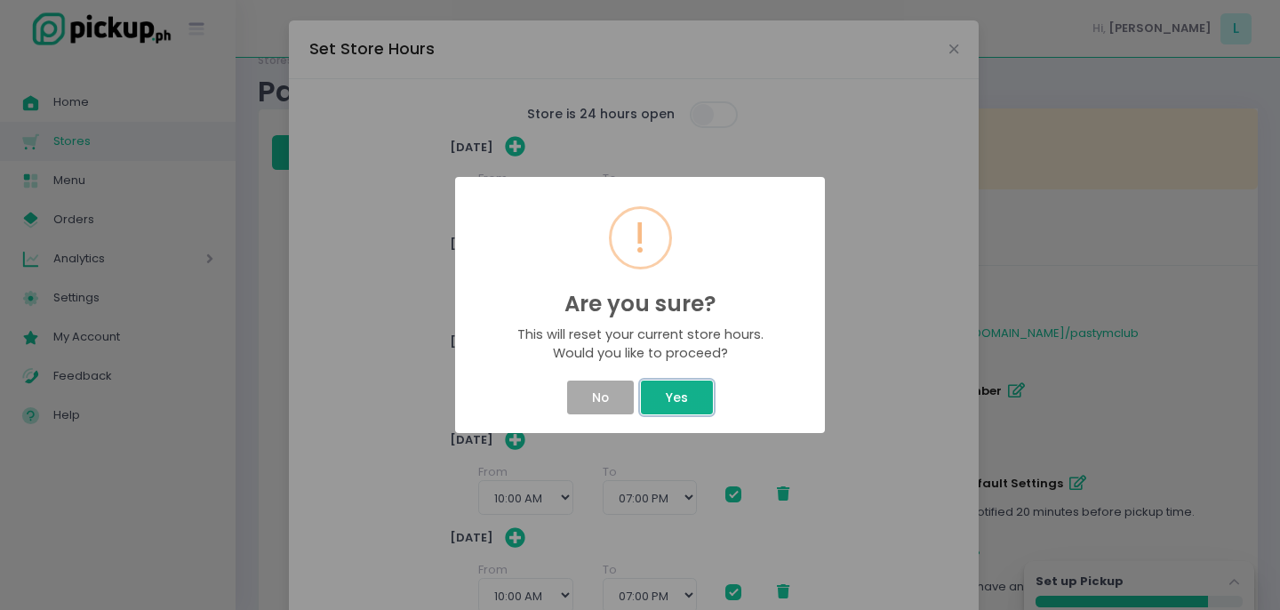
click at [678, 407] on button "Yes" at bounding box center [676, 398] width 71 height 34
checkbox input "true"
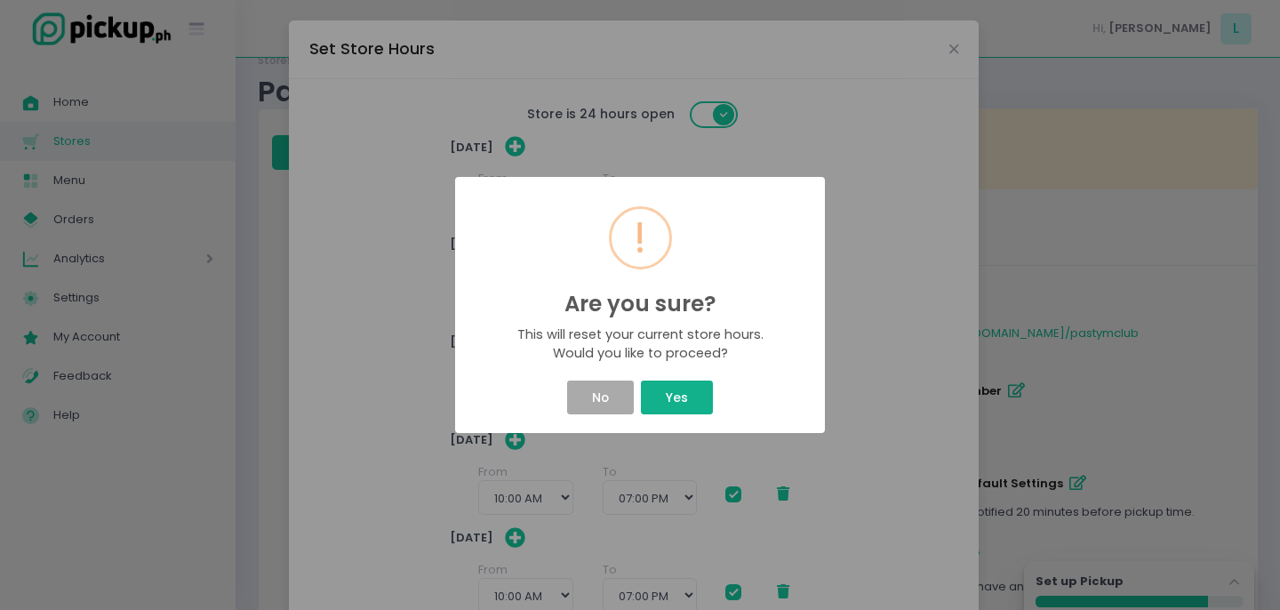
checkbox input "true"
select select "00:00"
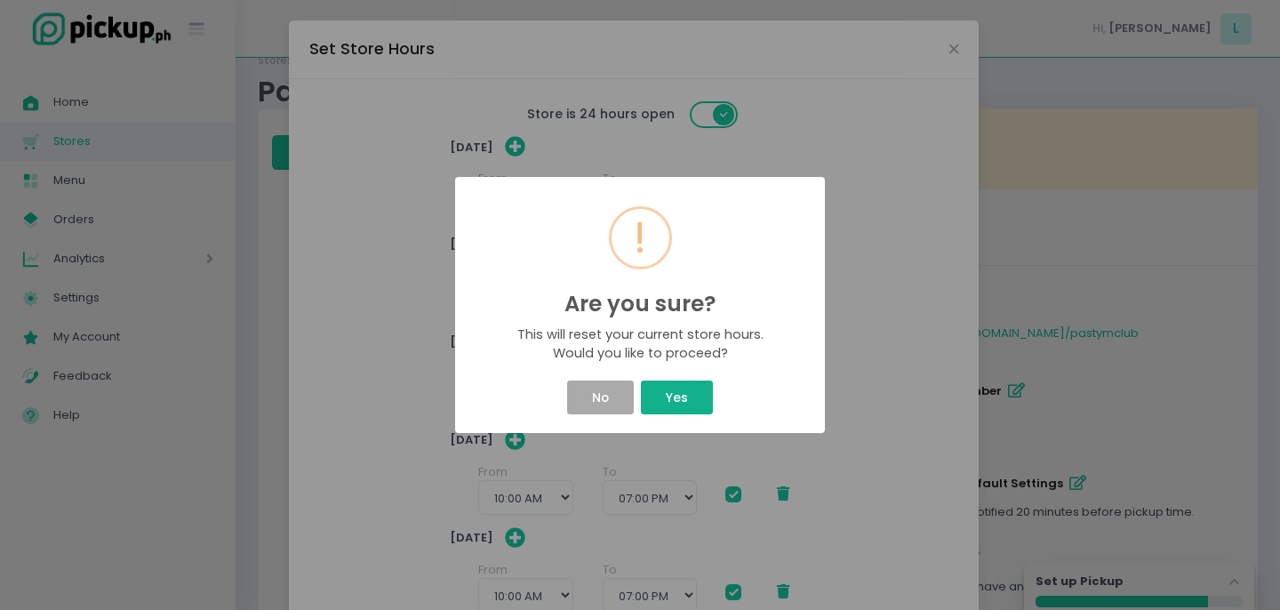
select select "00:00"
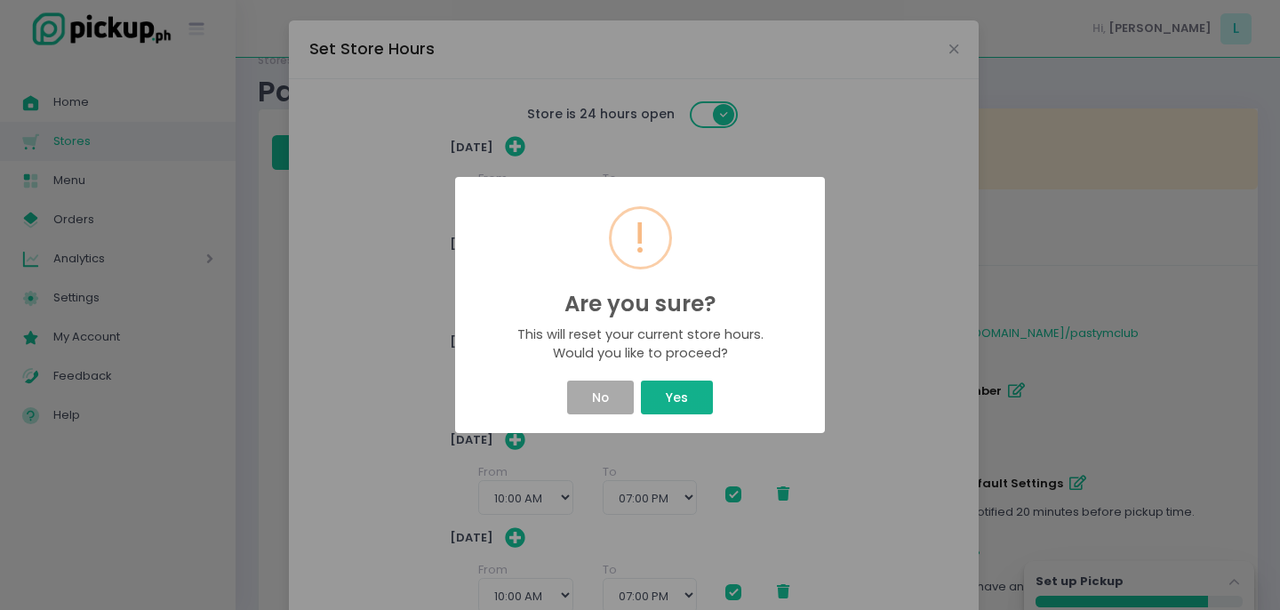
select select "00:00"
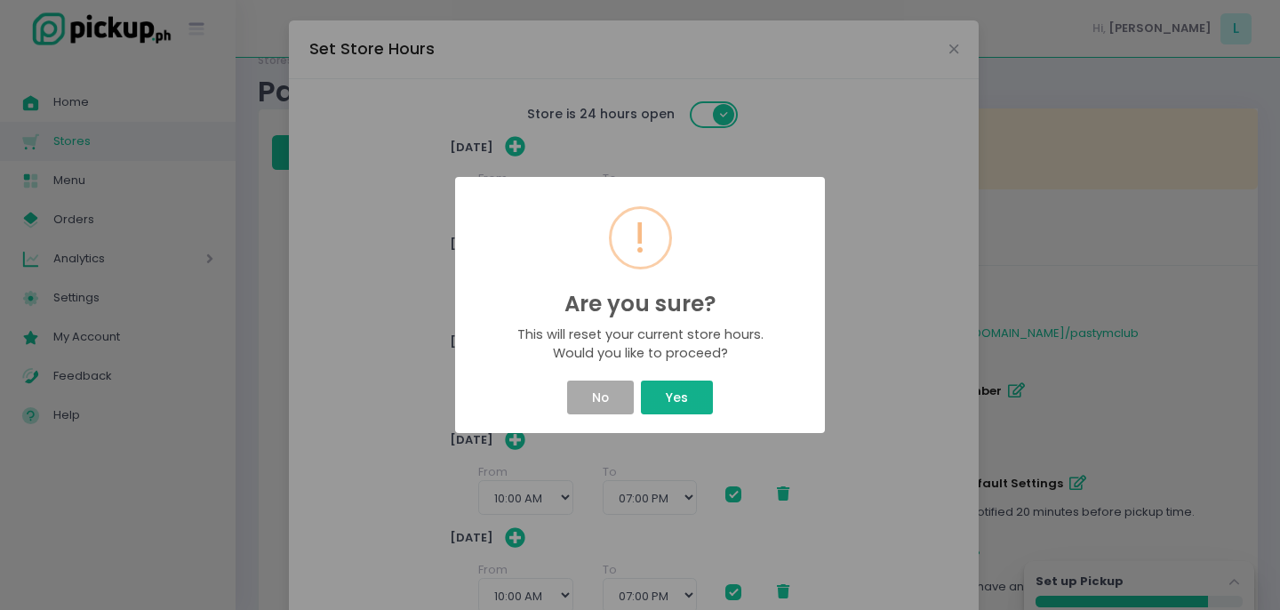
select select "00:00"
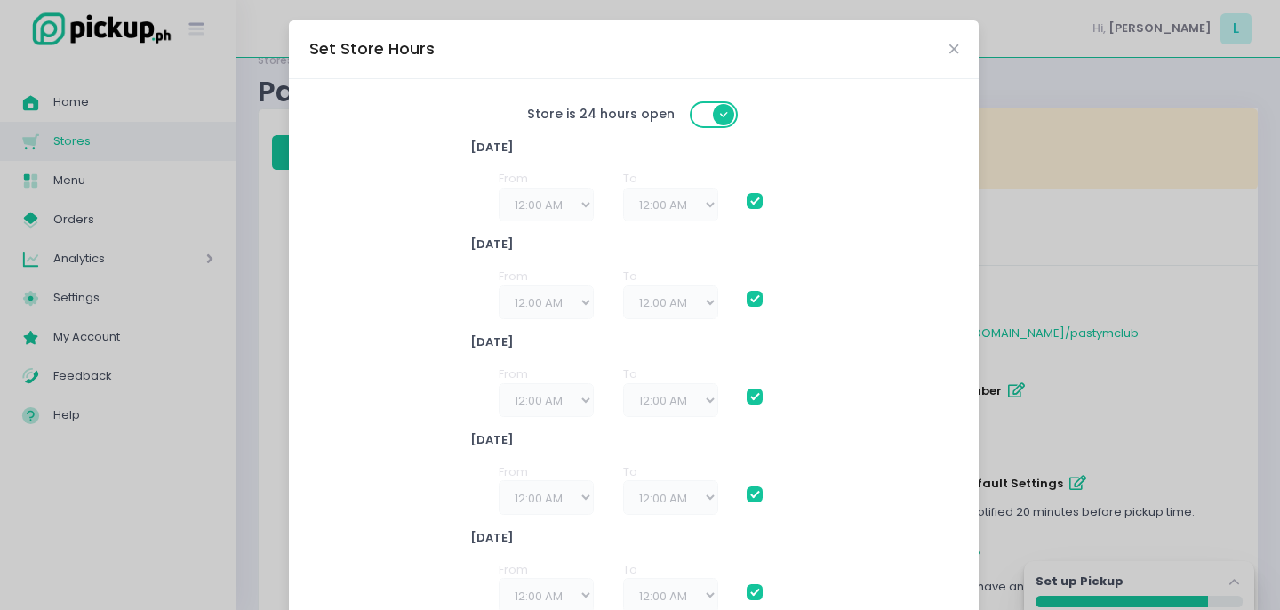
scroll to position [328, 0]
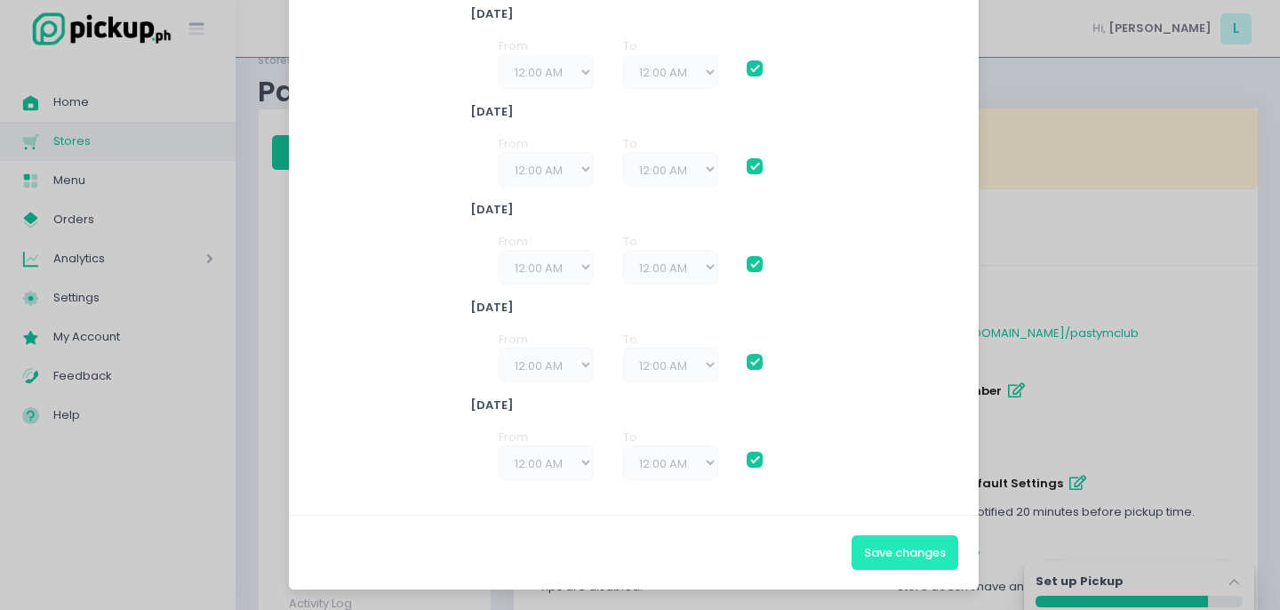
checkbox input "true"
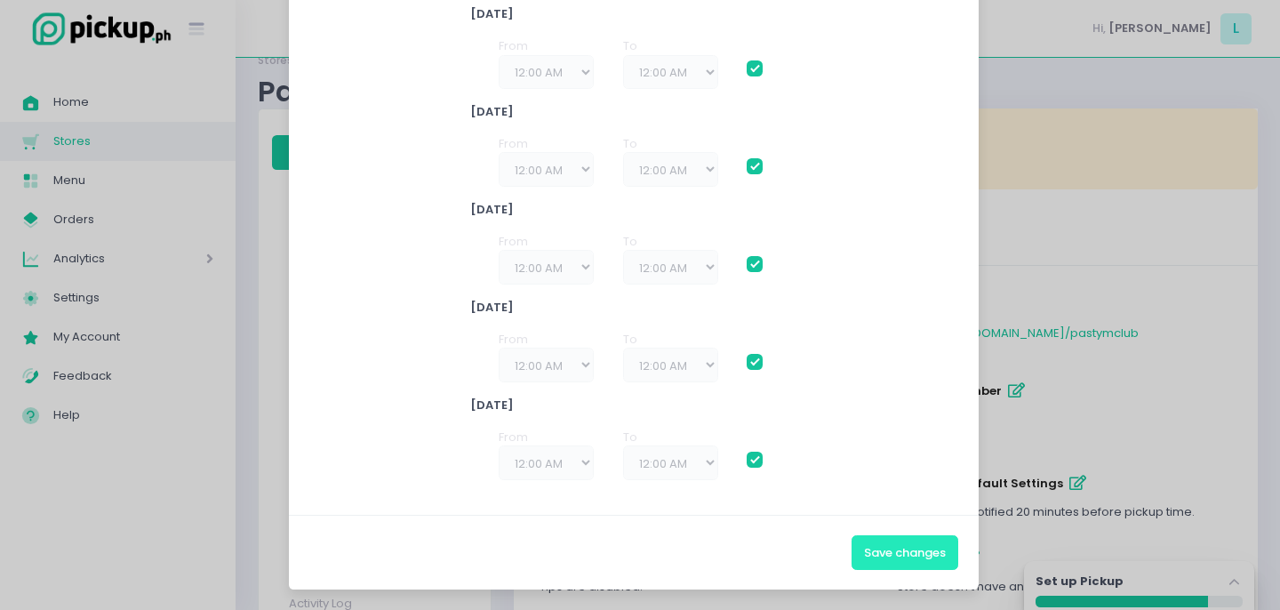
checkbox input "true"
click at [927, 554] on button "Save changes" at bounding box center [905, 552] width 107 height 34
checkbox input "true"
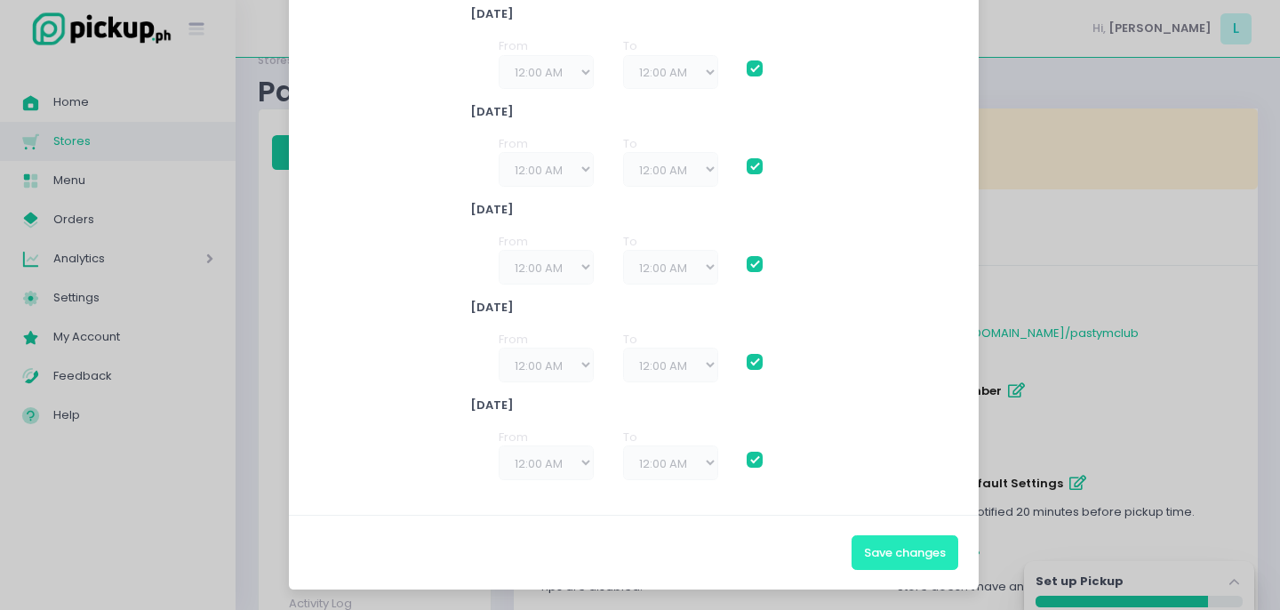
checkbox input "true"
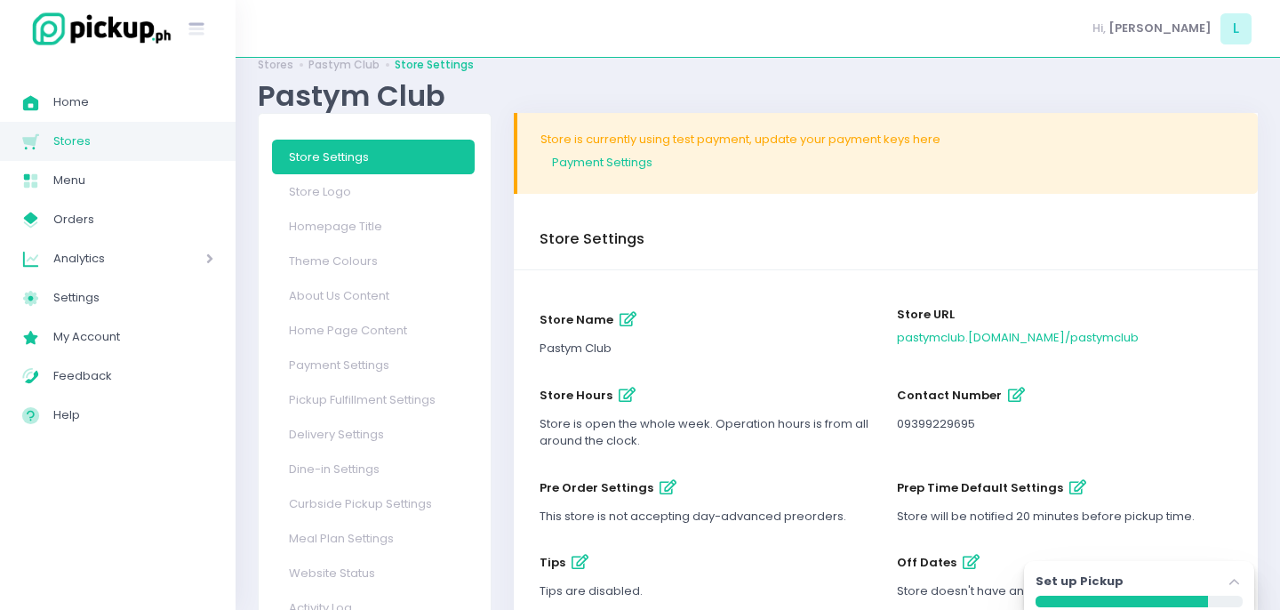
scroll to position [30, 0]
click at [601, 162] on link "Payment Settings" at bounding box center [888, 161] width 695 height 29
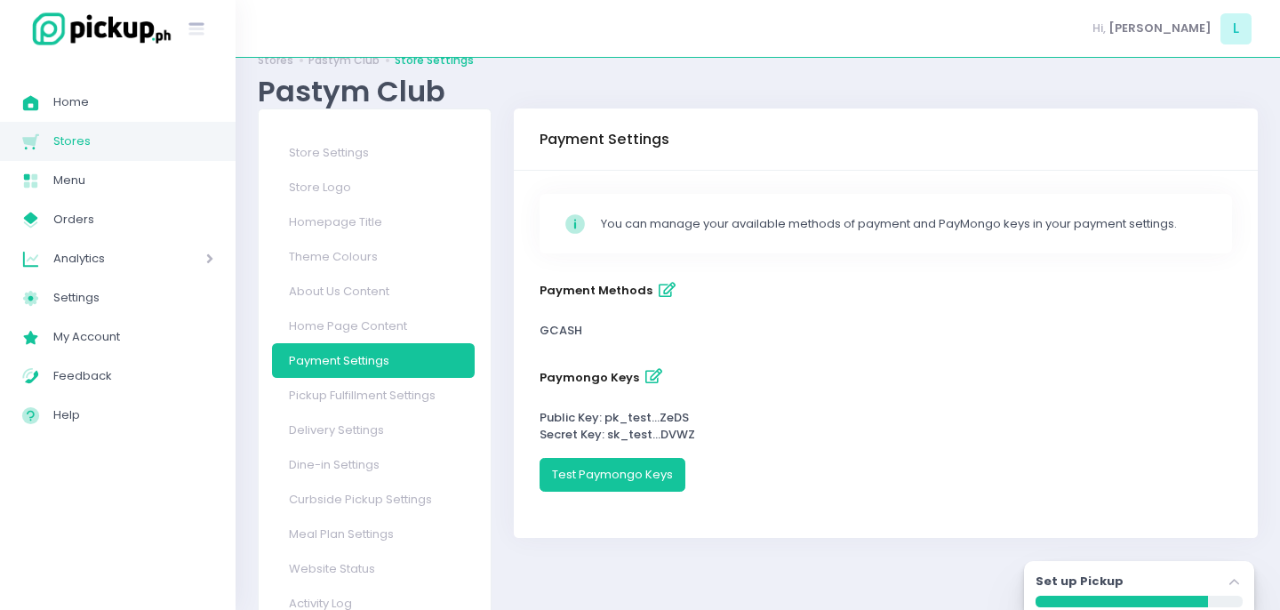
scroll to position [36, 0]
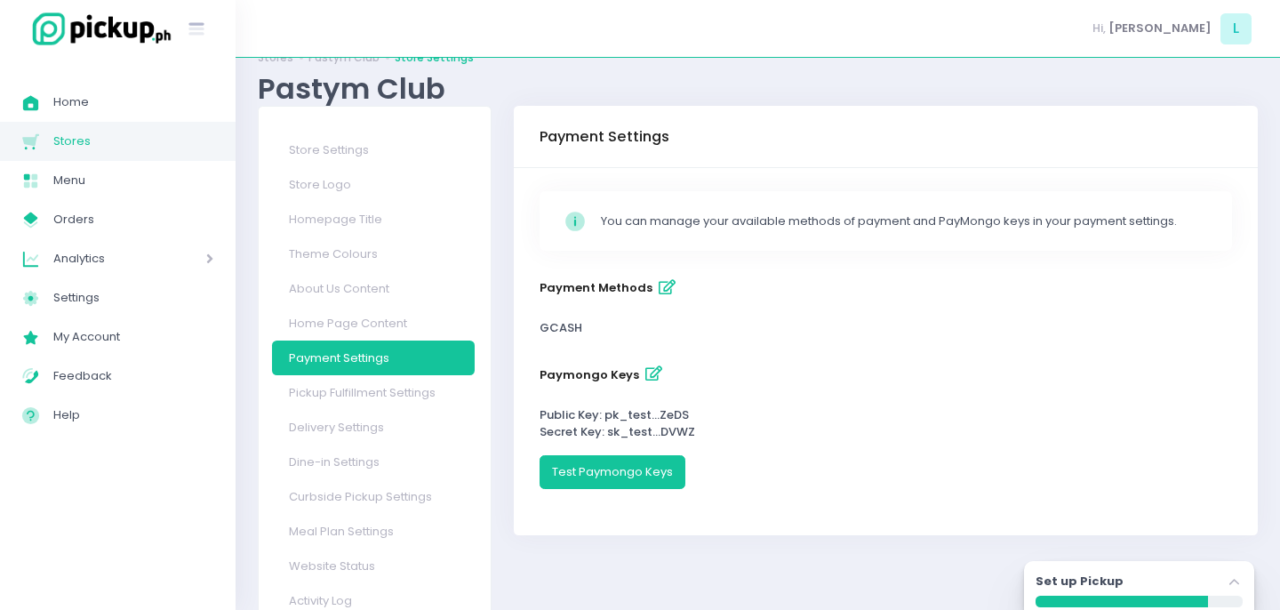
click at [649, 374] on icon "button" at bounding box center [654, 373] width 17 height 15
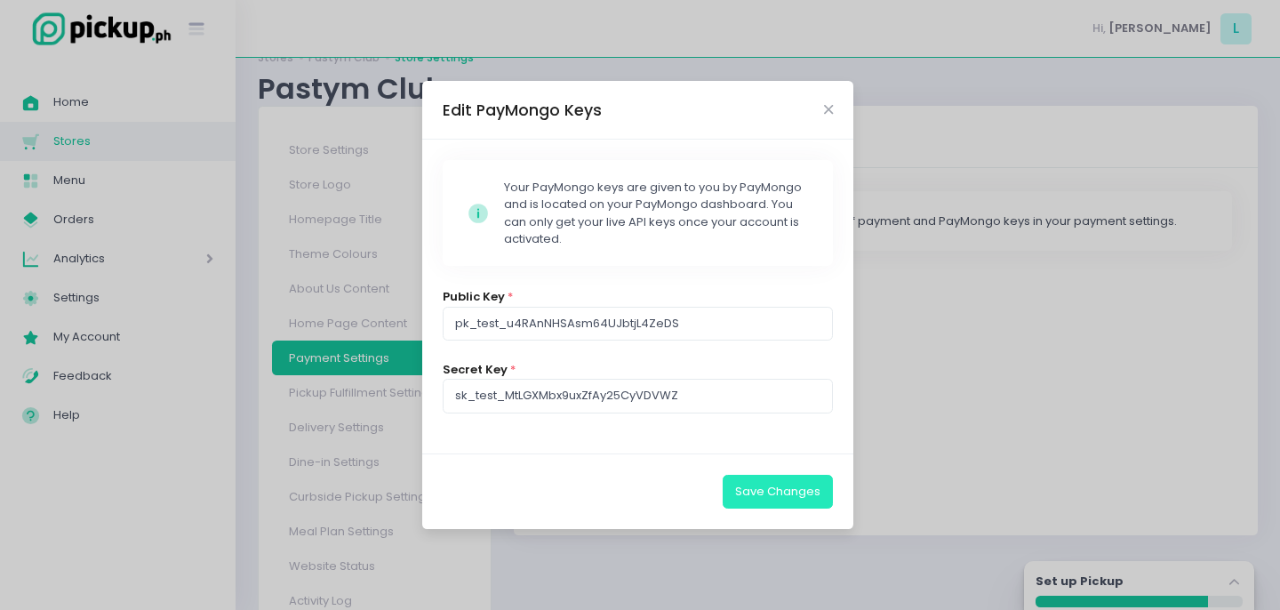
click at [790, 496] on button "Save Changes" at bounding box center [778, 492] width 110 height 34
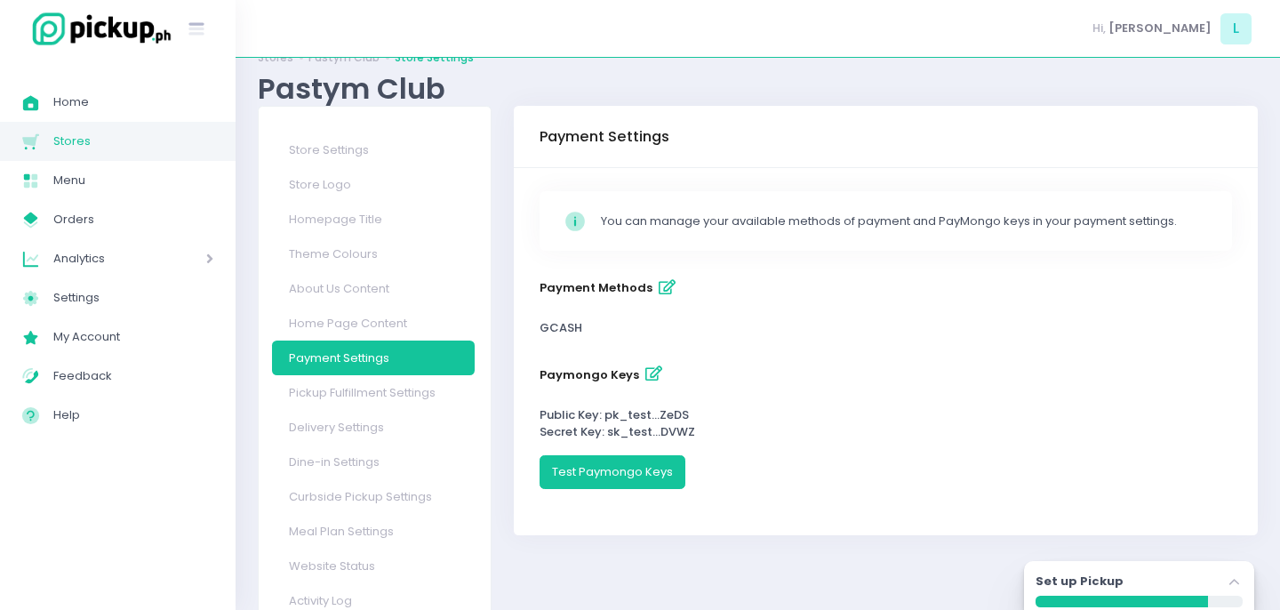
click at [1183, 588] on div "Set up Pickup Stockholm-icons / Navigation / Angle-up Created with Sketch." at bounding box center [1139, 584] width 207 height 23
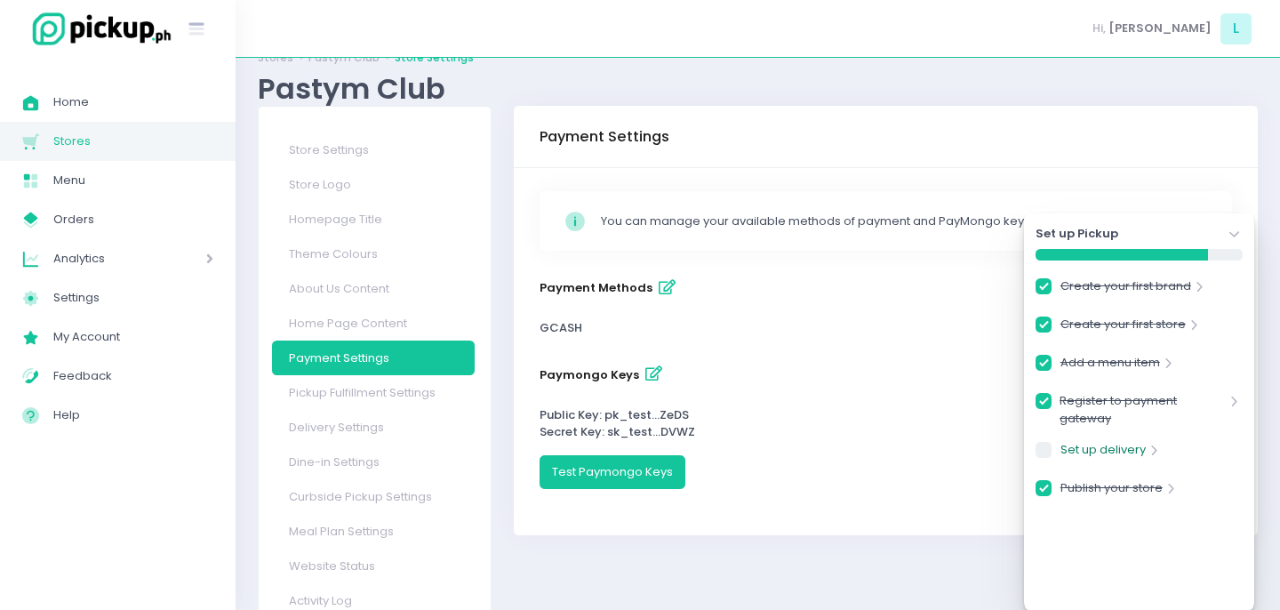
click at [1143, 454] on link "Set up delivery" at bounding box center [1103, 453] width 85 height 24
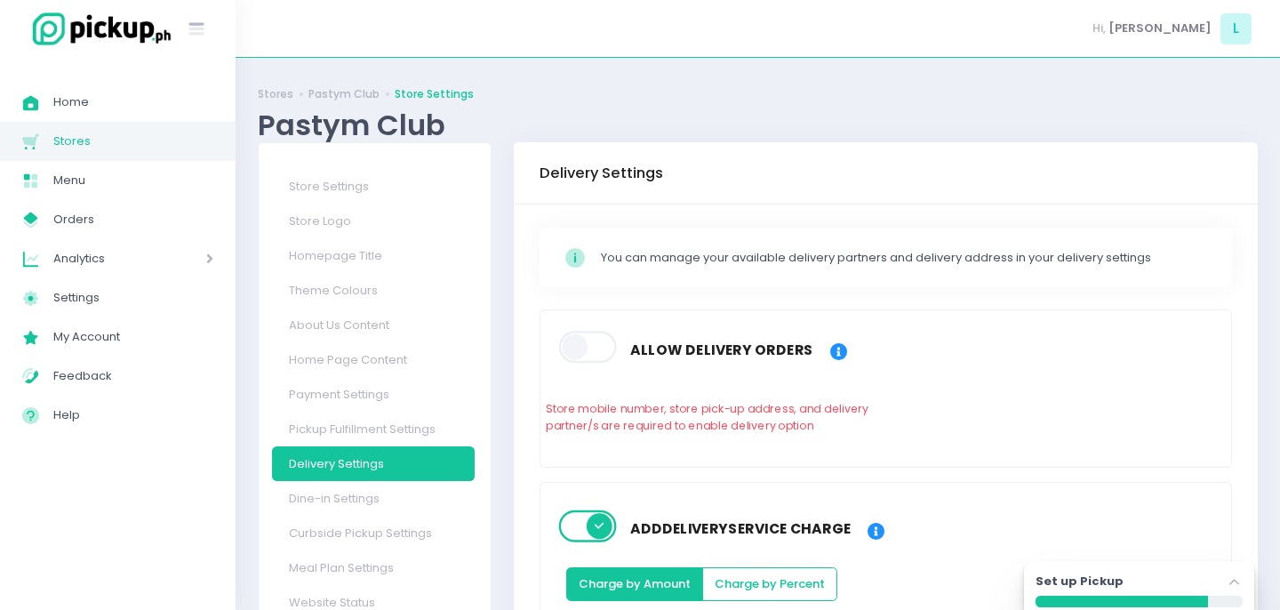
click at [1138, 580] on div "Set up Pickup Stockholm-icons / Navigation / Angle-up Created with Sketch." at bounding box center [1139, 584] width 207 height 23
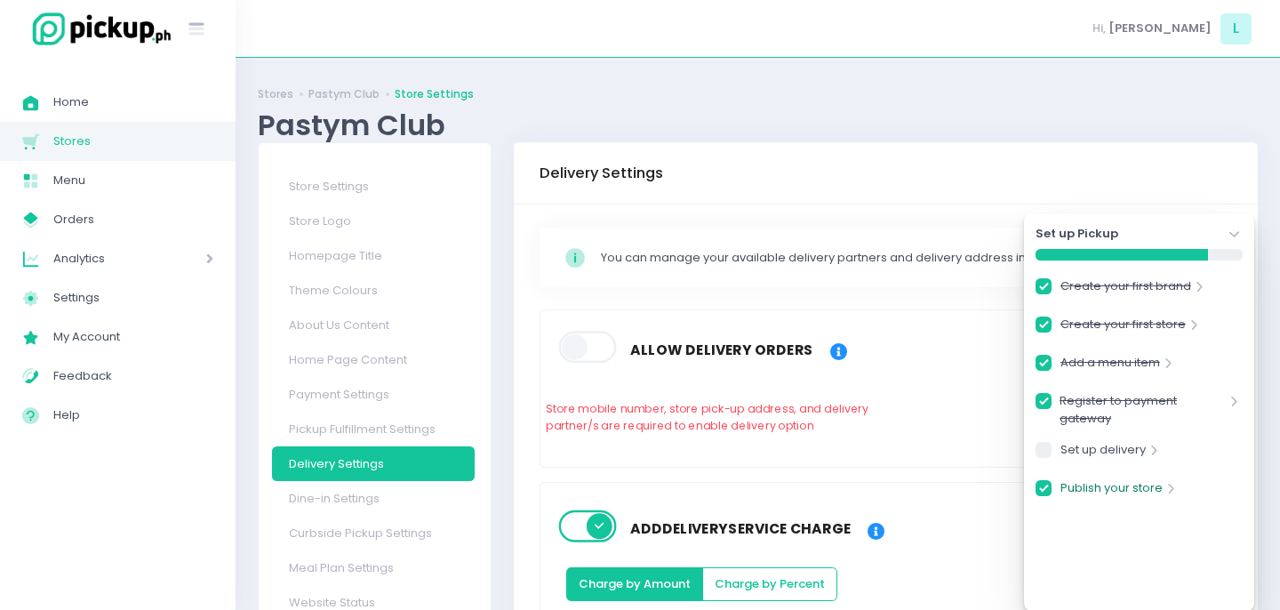
click at [1111, 487] on link "Publish your store" at bounding box center [1112, 491] width 102 height 24
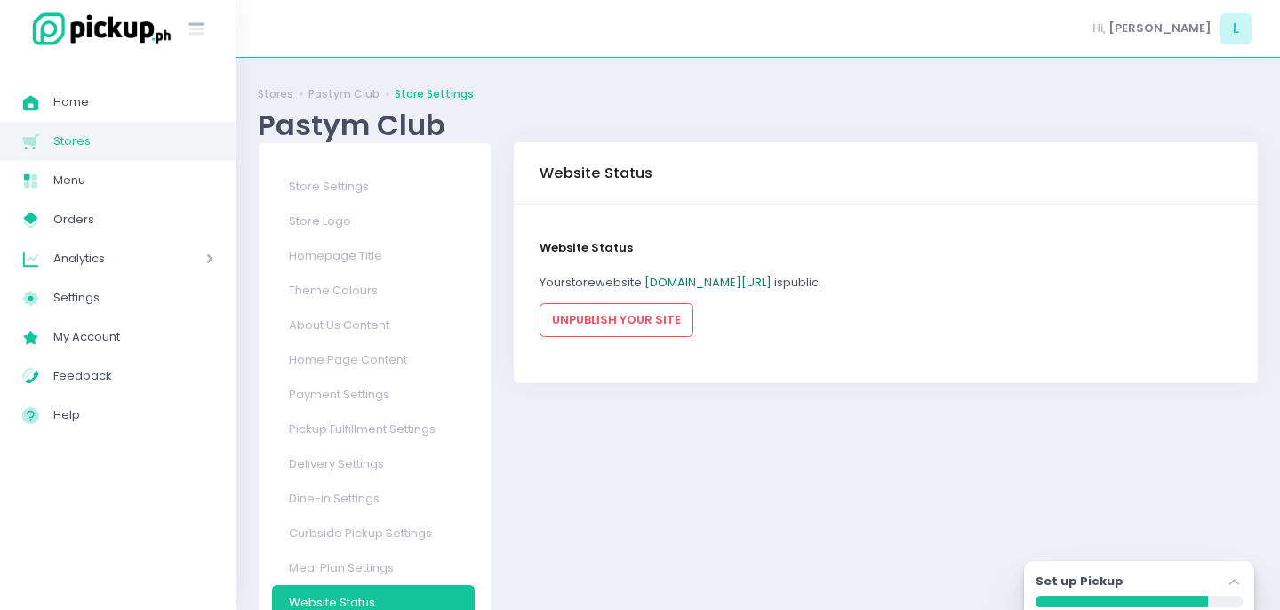
click at [713, 290] on link "pastymclub.pickup.ph/pastymclub" at bounding box center [708, 282] width 127 height 17
click at [102, 90] on link "Home Created with Sketch. Home" at bounding box center [118, 102] width 236 height 39
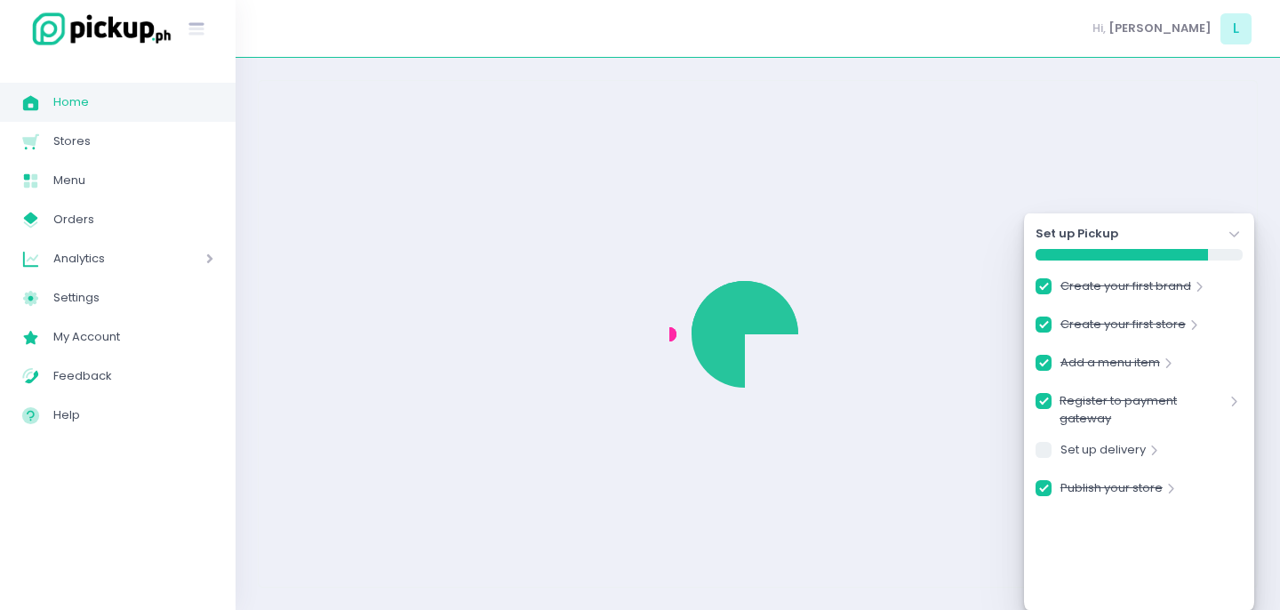
checkbox input "true"
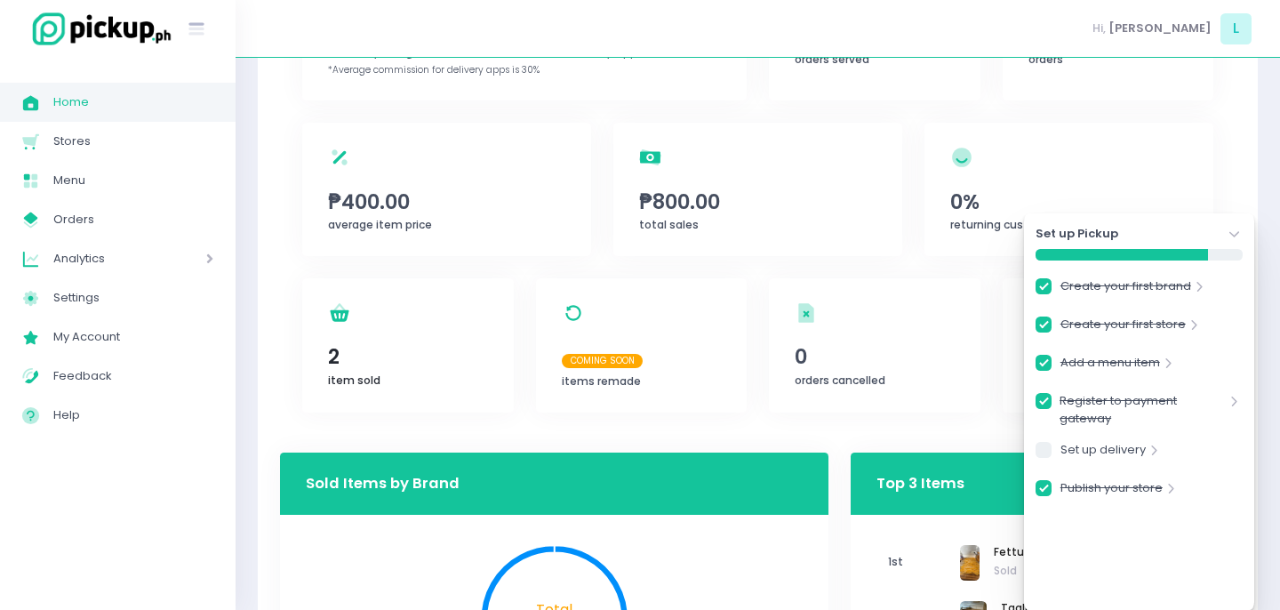
scroll to position [230, 0]
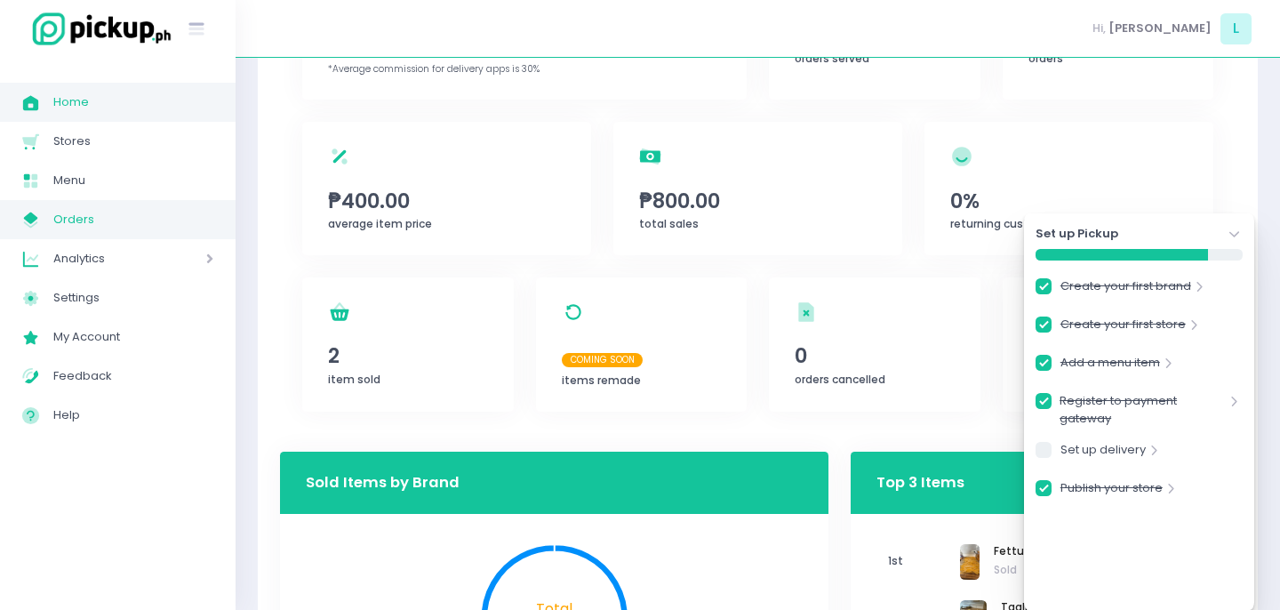
click at [81, 234] on link "My Store Created with Sketch. Orders" at bounding box center [118, 219] width 236 height 39
checkbox input "true"
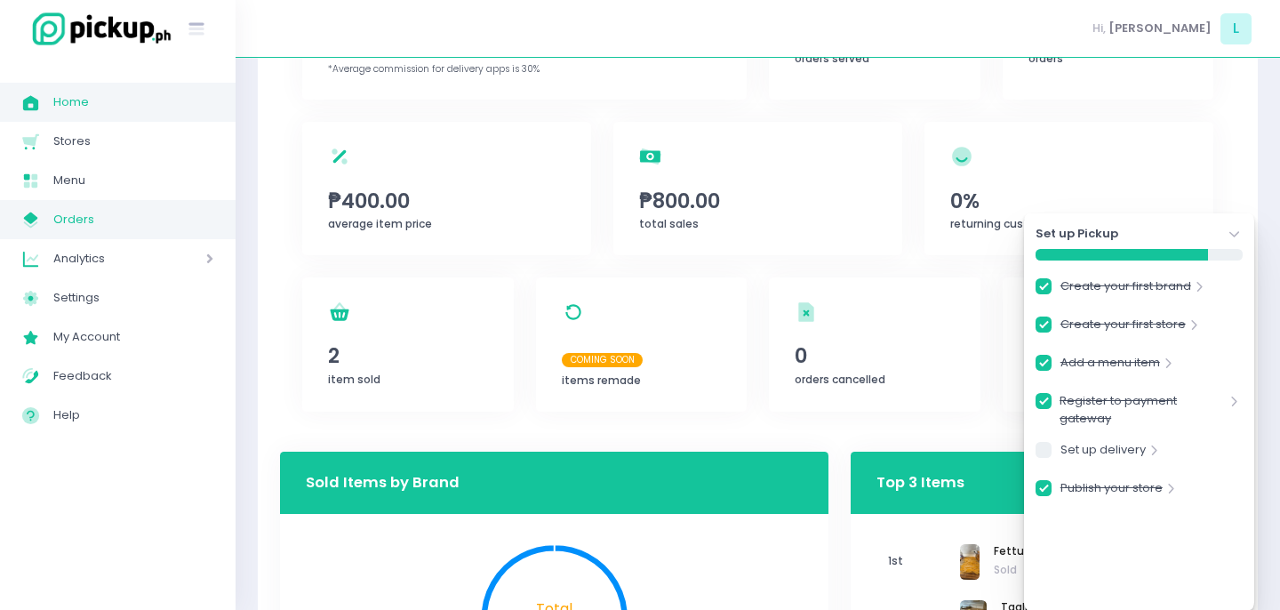
checkbox input "true"
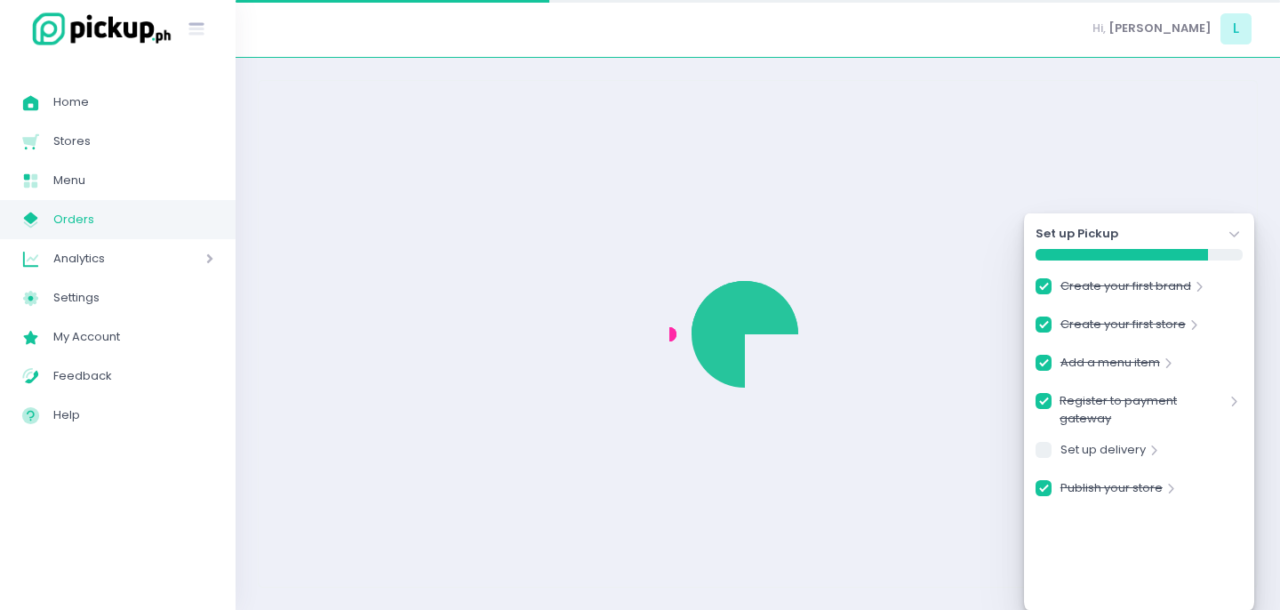
checkbox input "true"
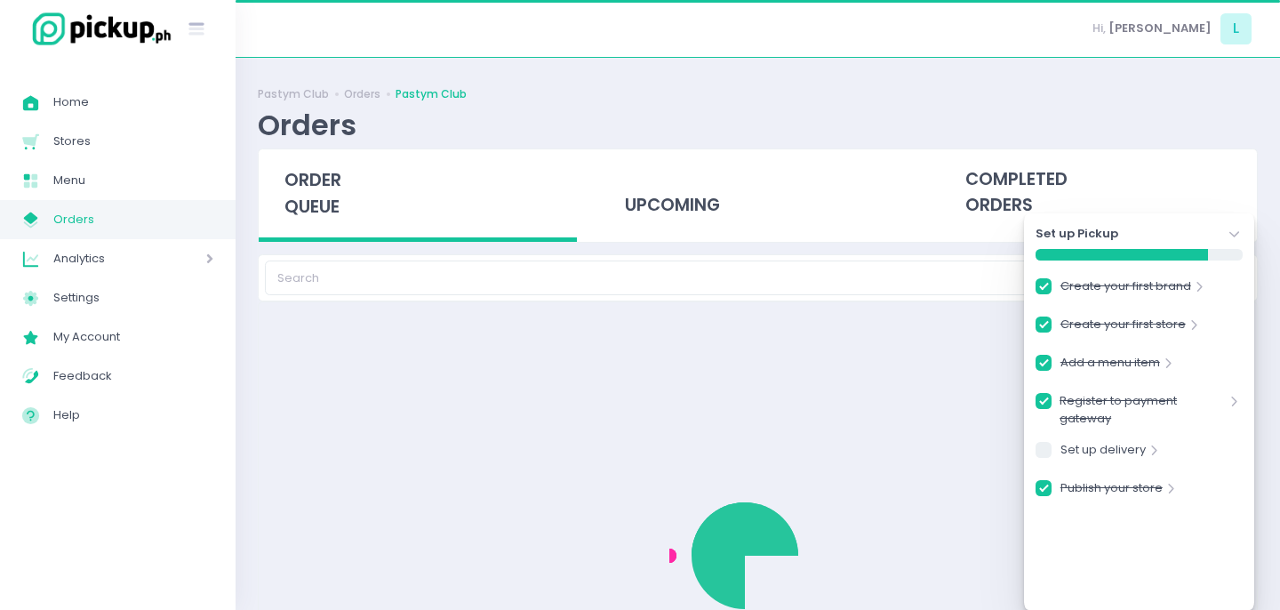
checkbox input "true"
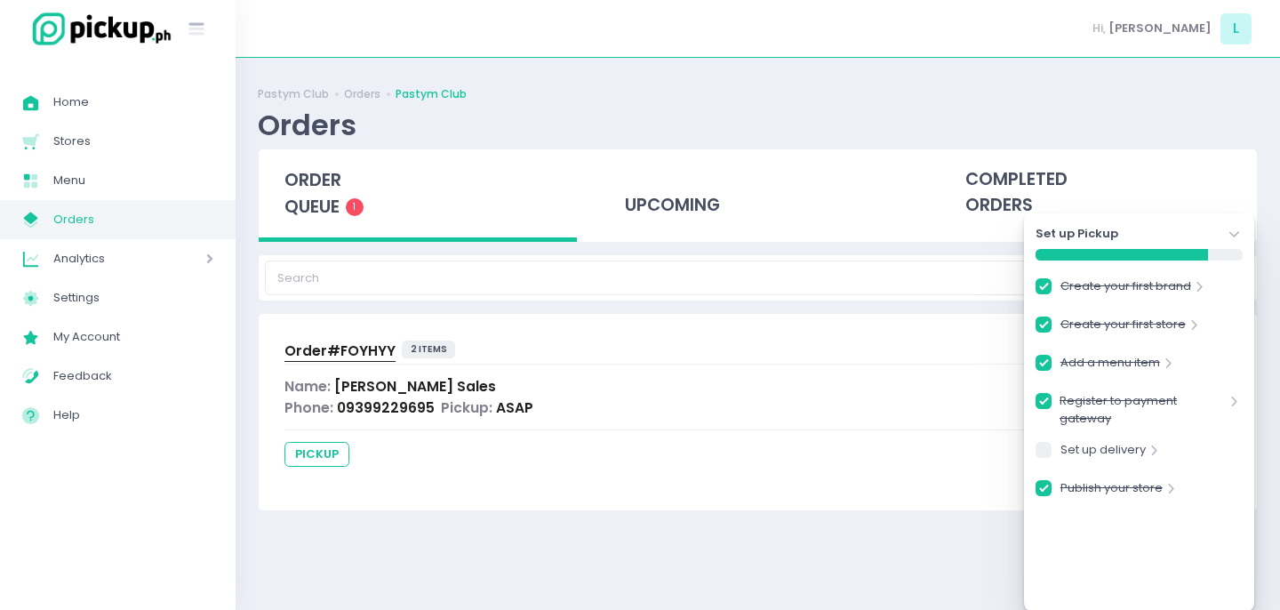
click at [1231, 234] on icon at bounding box center [1235, 234] width 10 height 6
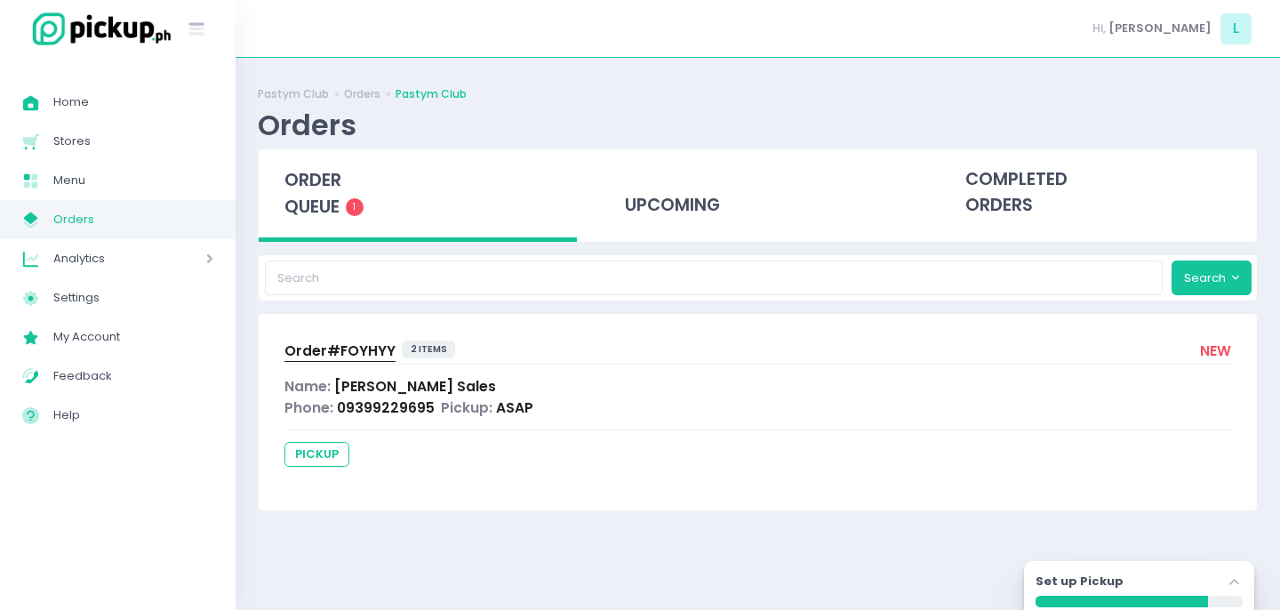
click at [442, 402] on span "Pickup:" at bounding box center [467, 407] width 52 height 19
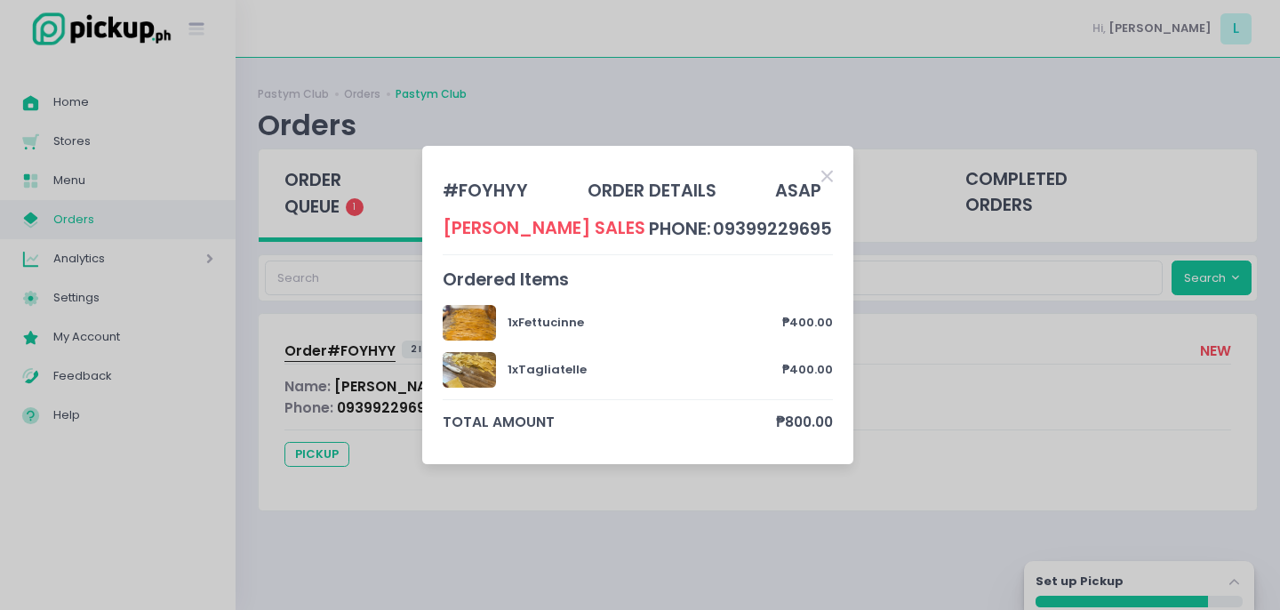
click at [826, 175] on icon "Close" at bounding box center [828, 176] width 12 height 17
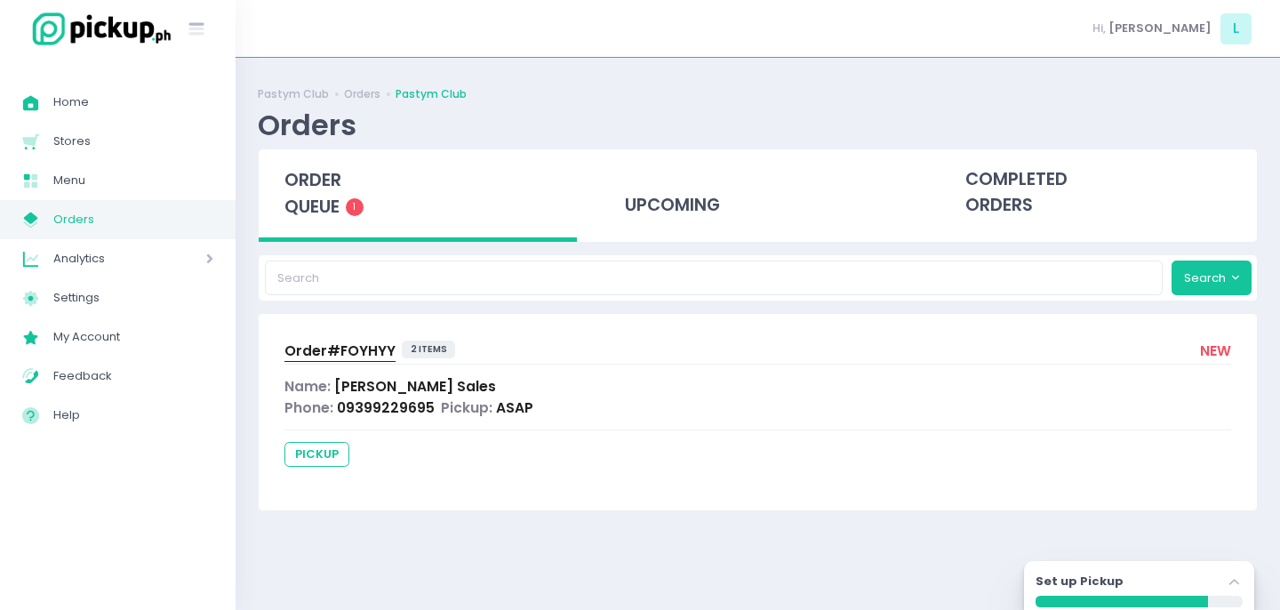
click at [302, 227] on div "order queue 1" at bounding box center [418, 195] width 318 height 92
click at [317, 455] on span "pickup" at bounding box center [317, 454] width 65 height 25
click at [385, 388] on span "Lorenzo Sales" at bounding box center [415, 386] width 162 height 19
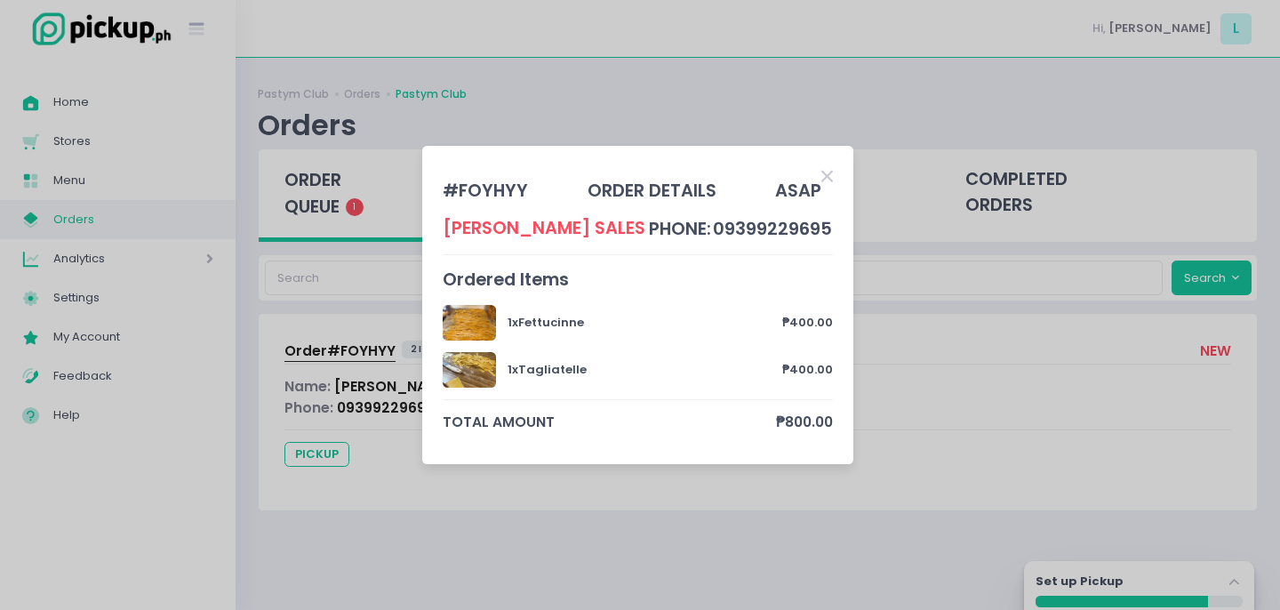
click at [822, 177] on button "Close" at bounding box center [828, 175] width 12 height 18
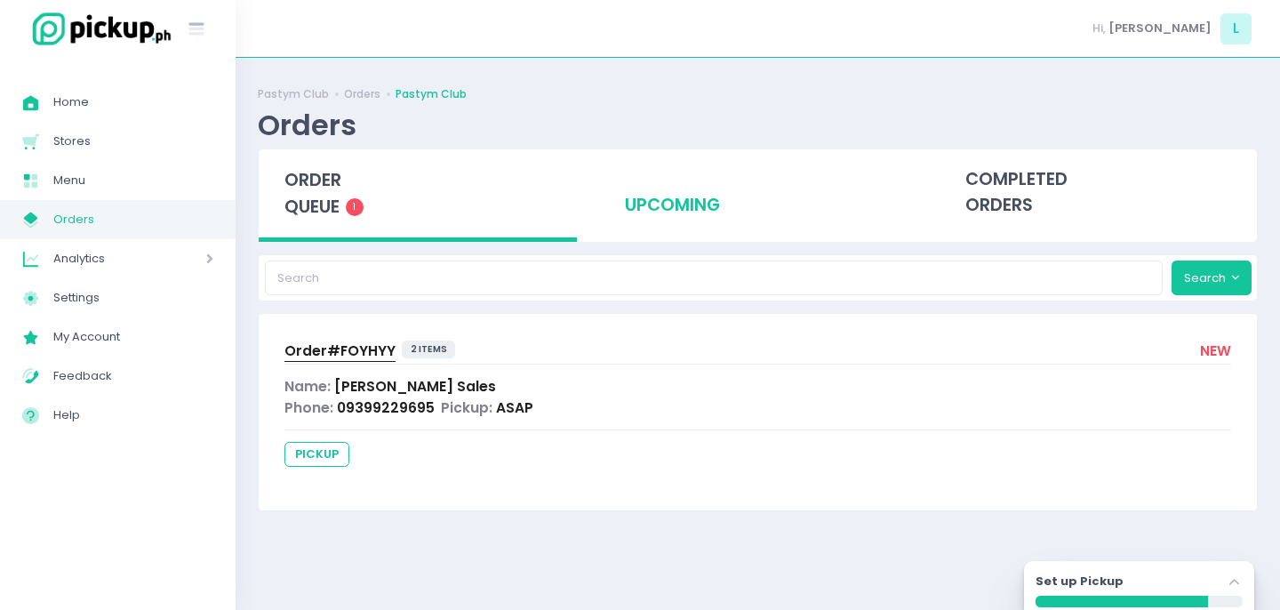
click at [678, 197] on div "upcoming" at bounding box center [758, 192] width 318 height 87
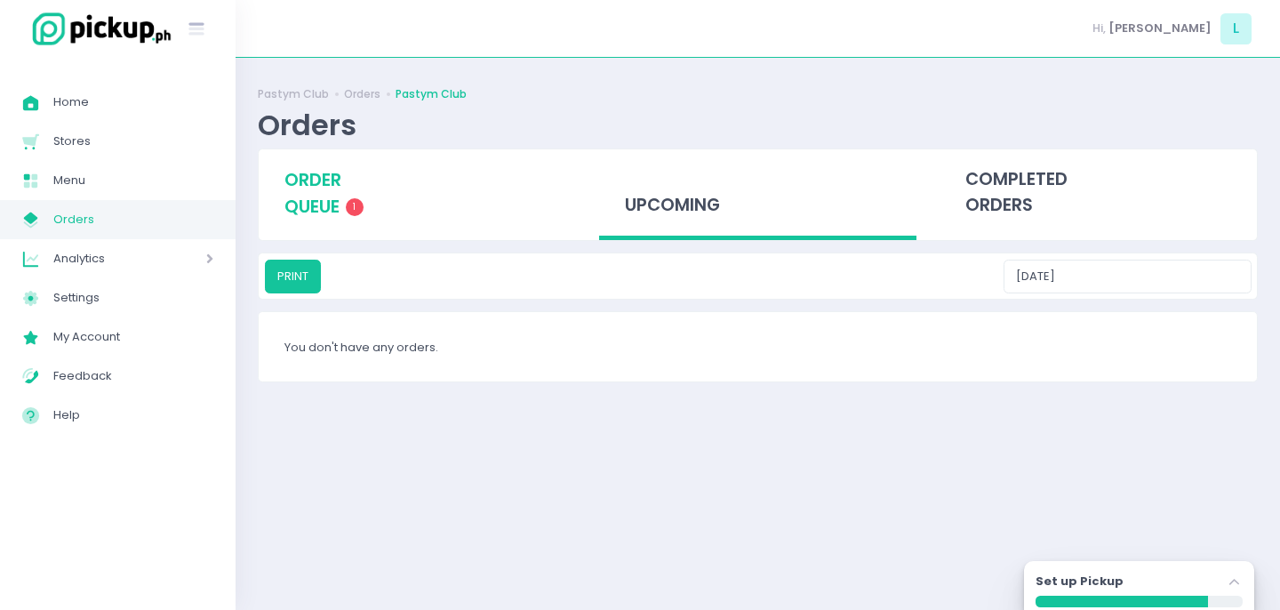
click at [405, 205] on div "order queue 1" at bounding box center [418, 193] width 318 height 88
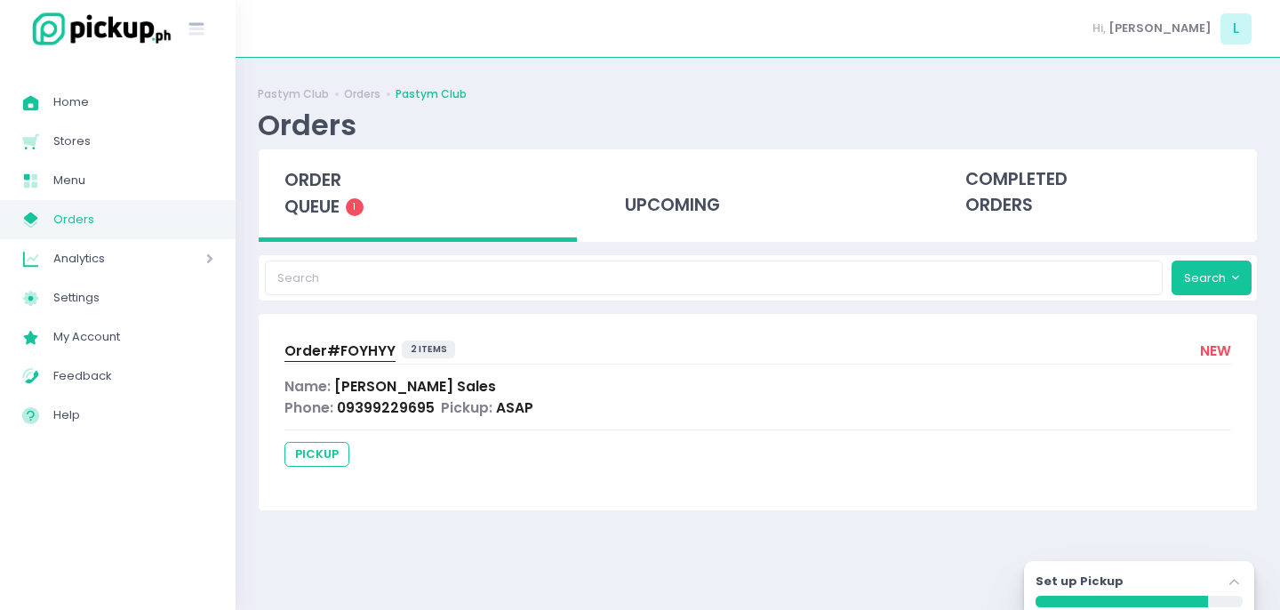
click at [979, 422] on div "Order# FOYHYY 2 items new Name: Lorenzo Sales Phone: 09399229695 Pickup: ASAP p…" at bounding box center [758, 412] width 999 height 196
click at [1213, 271] on button "Search" at bounding box center [1212, 278] width 80 height 34
click at [1104, 576] on label "Set up Pickup" at bounding box center [1080, 582] width 88 height 18
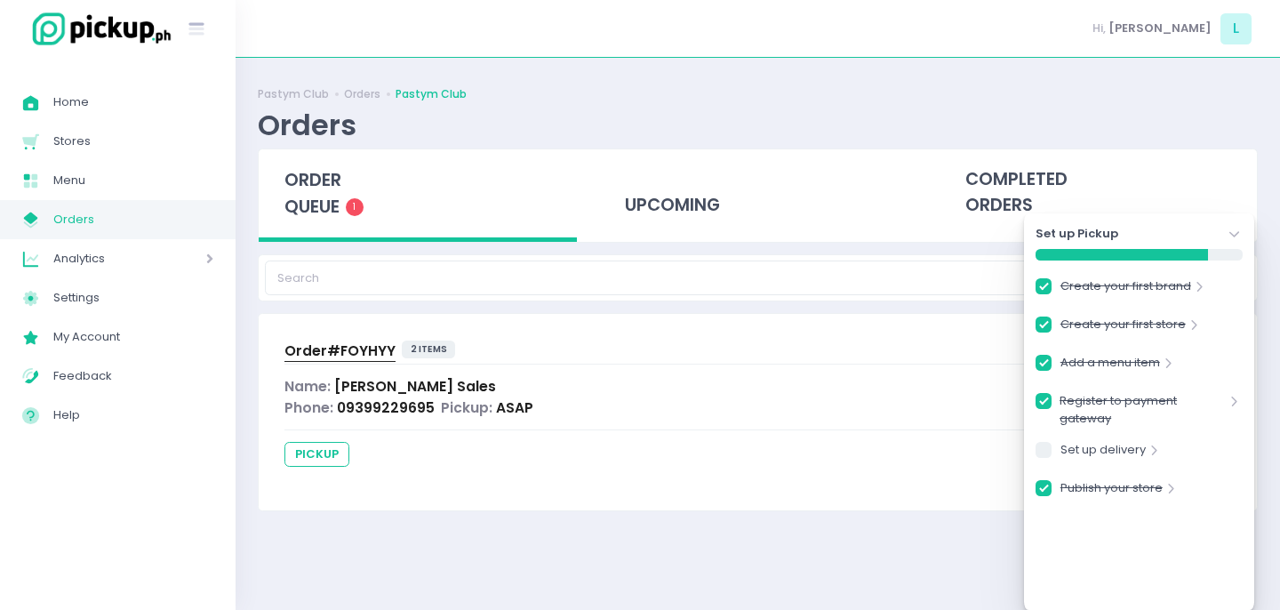
click at [1160, 231] on div "Set up Pickup Stockholm-icons / Navigation / Angle-down Created with Sketch." at bounding box center [1139, 234] width 207 height 18
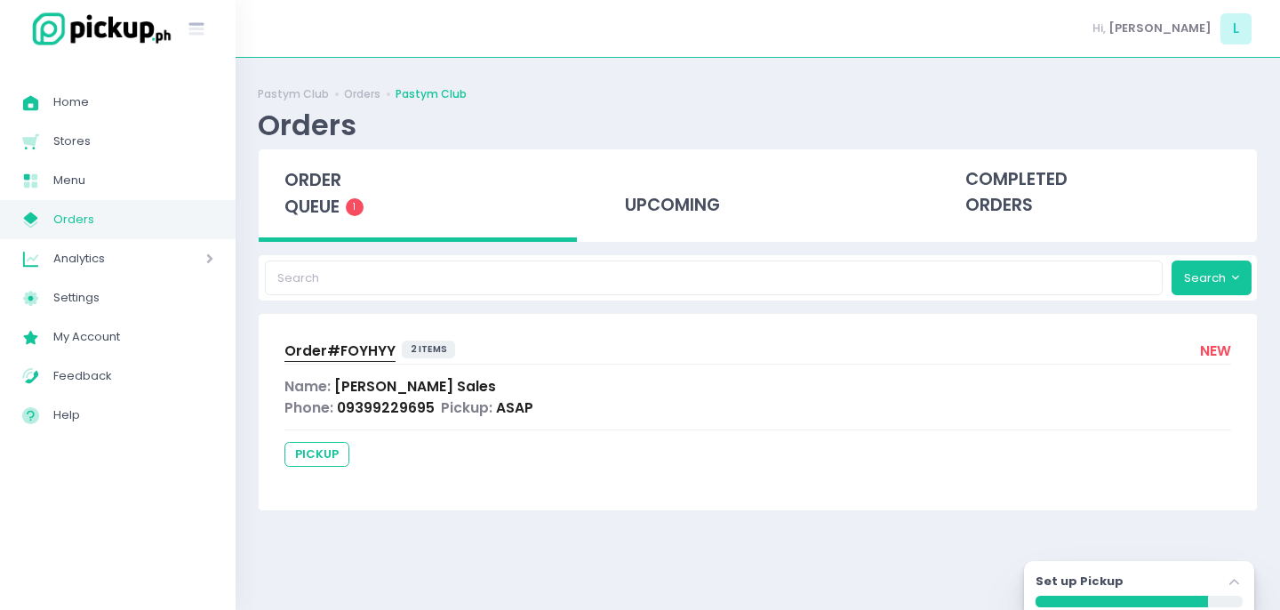
click at [63, 260] on span "Analytics" at bounding box center [104, 258] width 102 height 23
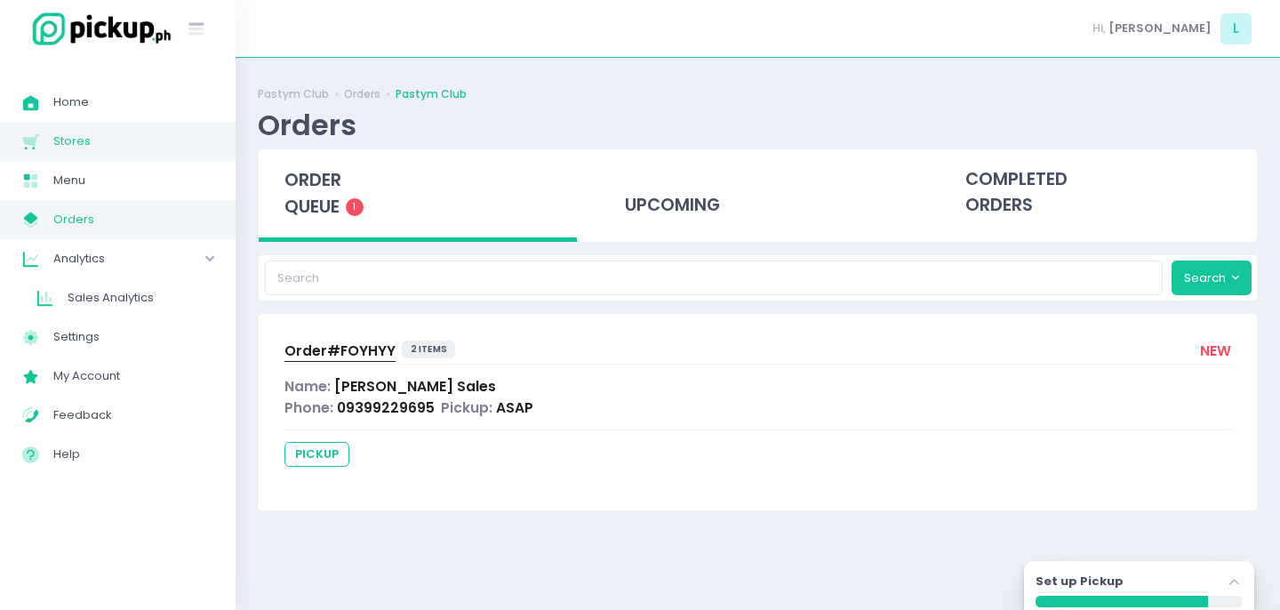
click at [86, 140] on span "Stores" at bounding box center [133, 141] width 160 height 23
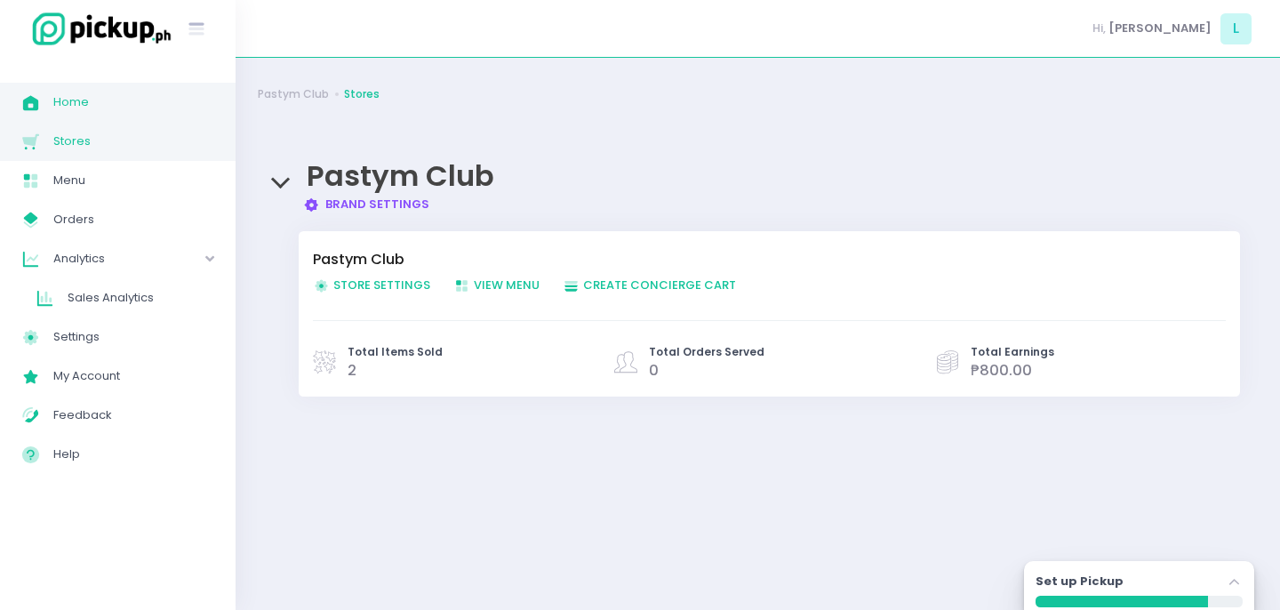
click at [119, 108] on span "Home" at bounding box center [133, 102] width 160 height 23
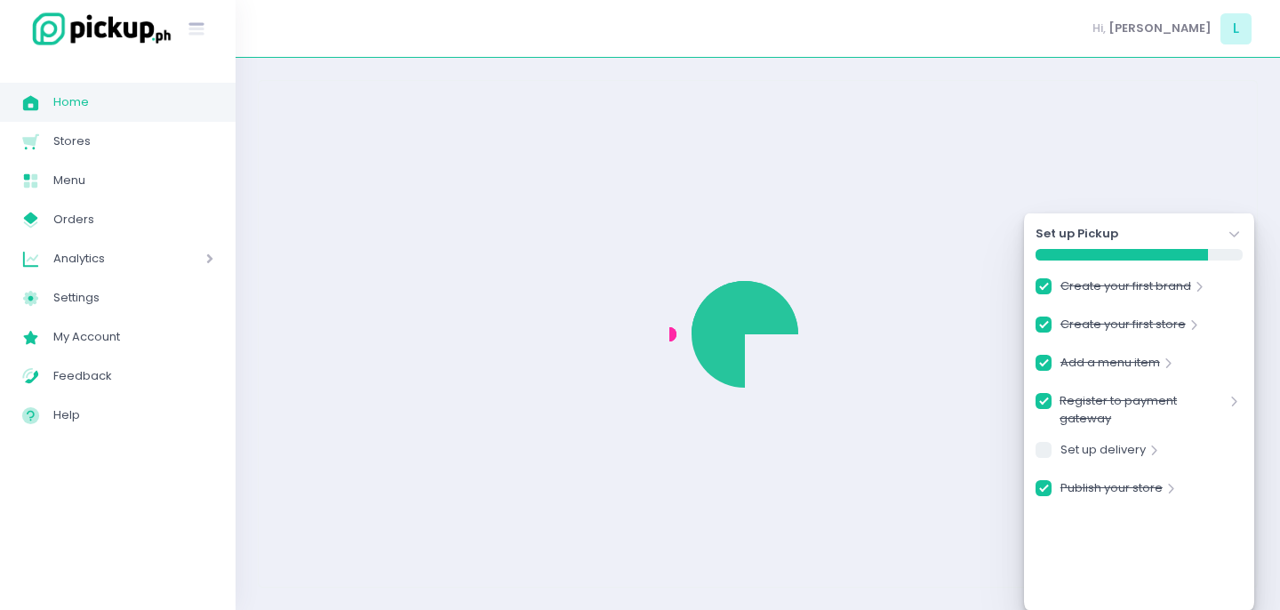
checkbox input "true"
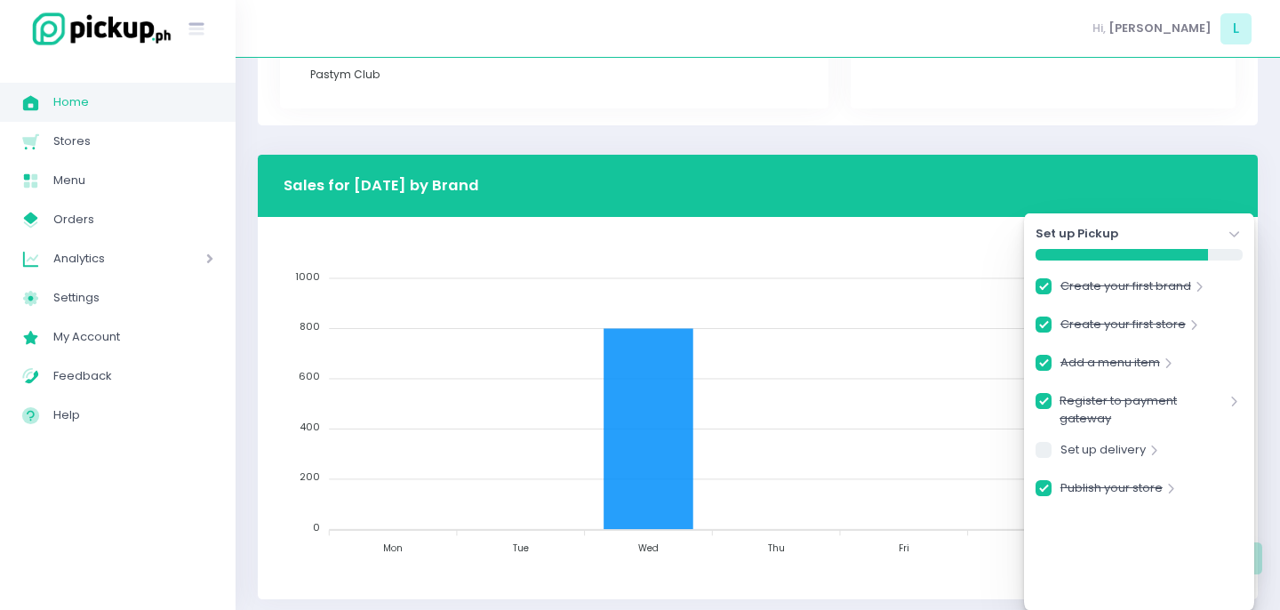
scroll to position [870, 0]
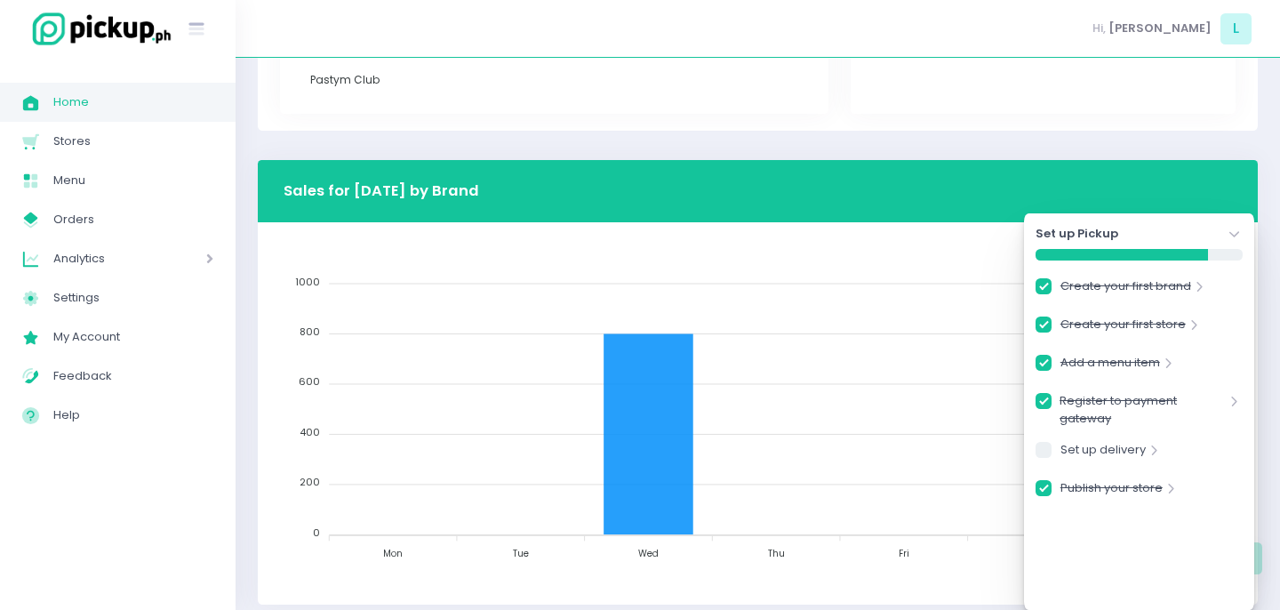
click at [106, 264] on span "Analytics" at bounding box center [104, 258] width 102 height 23
click at [147, 269] on span "Analytics" at bounding box center [104, 258] width 102 height 23
click at [80, 151] on span "Stores" at bounding box center [133, 141] width 160 height 23
checkbox input "true"
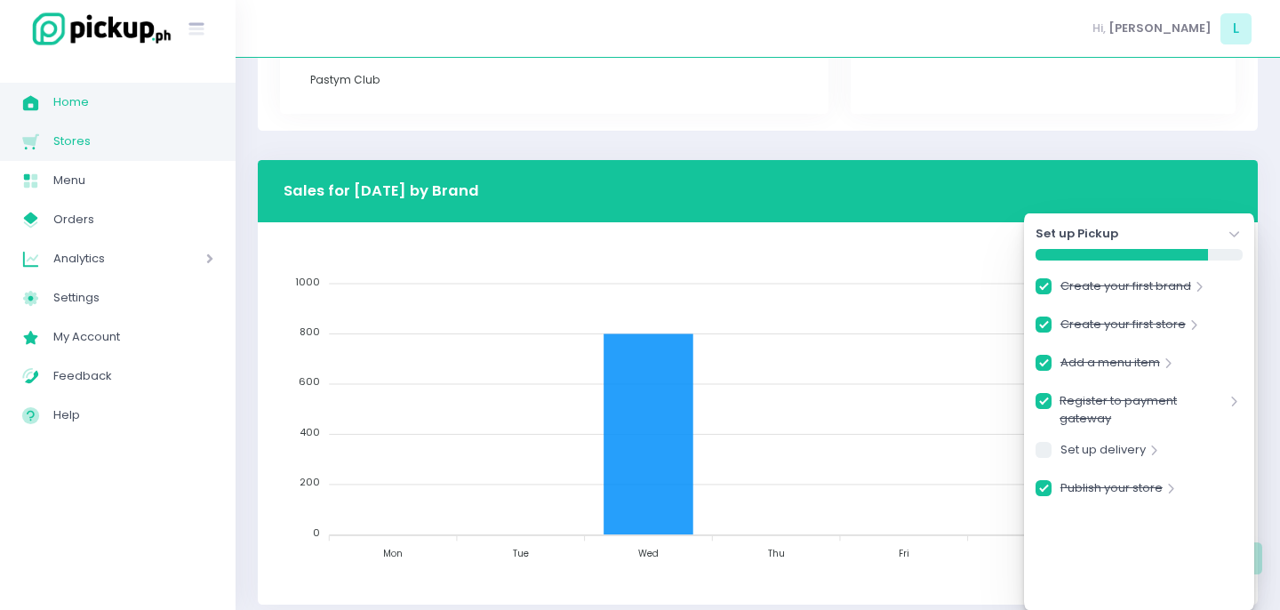
checkbox input "true"
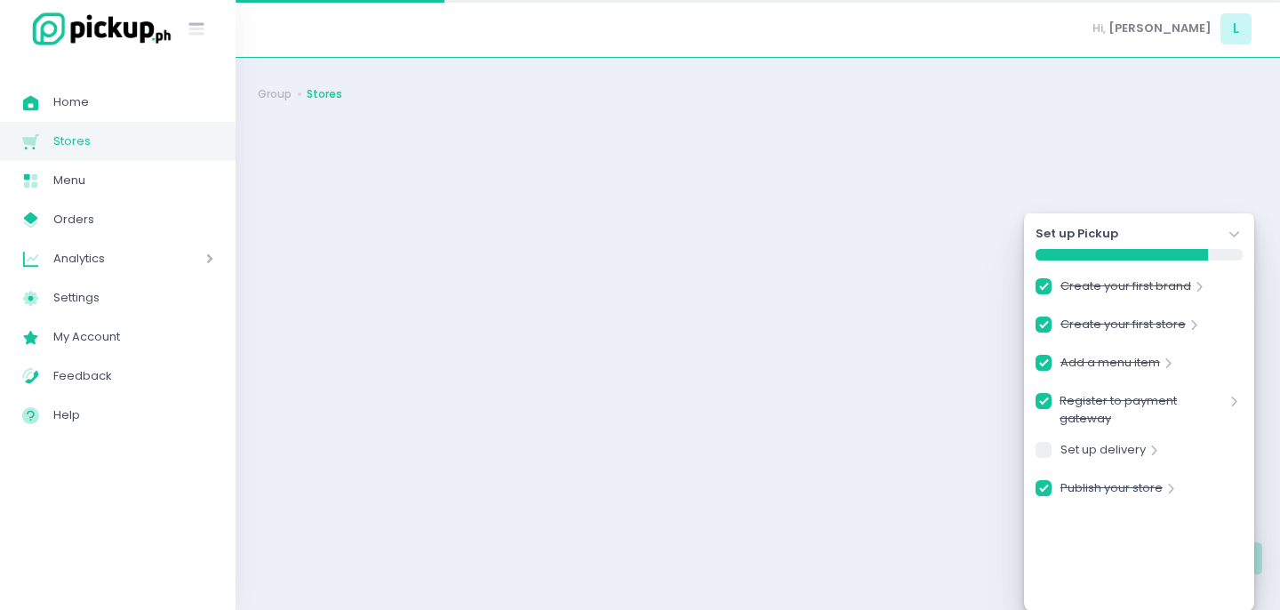
checkbox input "true"
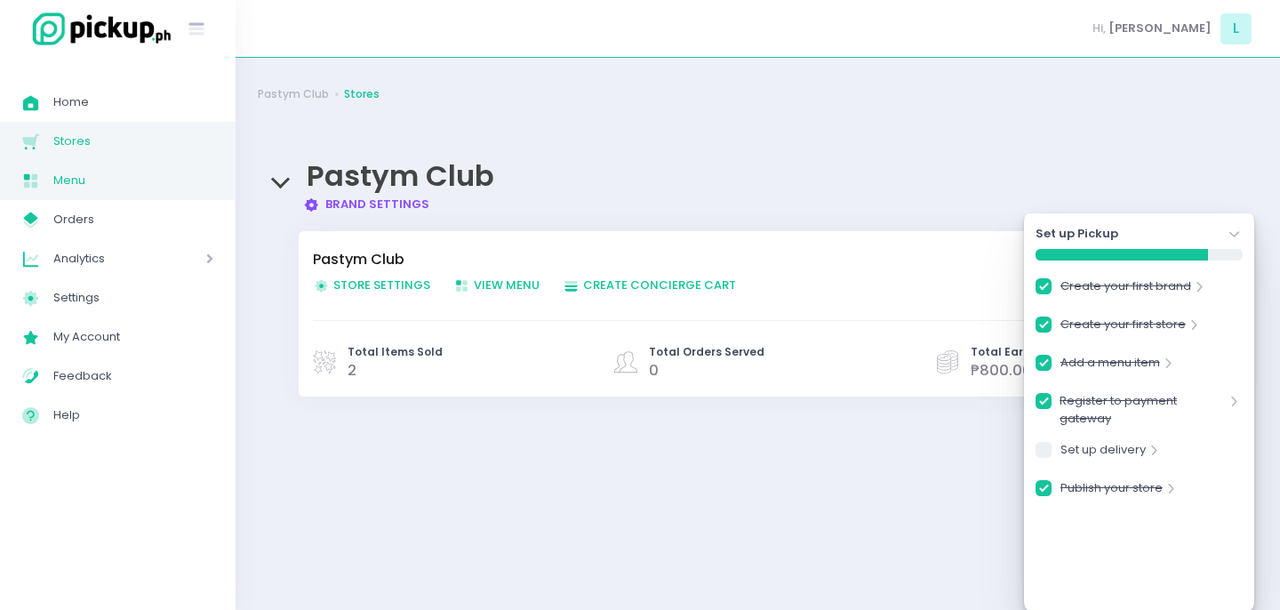
click at [84, 164] on link "Menu Created with Sketch. Menu" at bounding box center [118, 180] width 236 height 39
checkbox input "true"
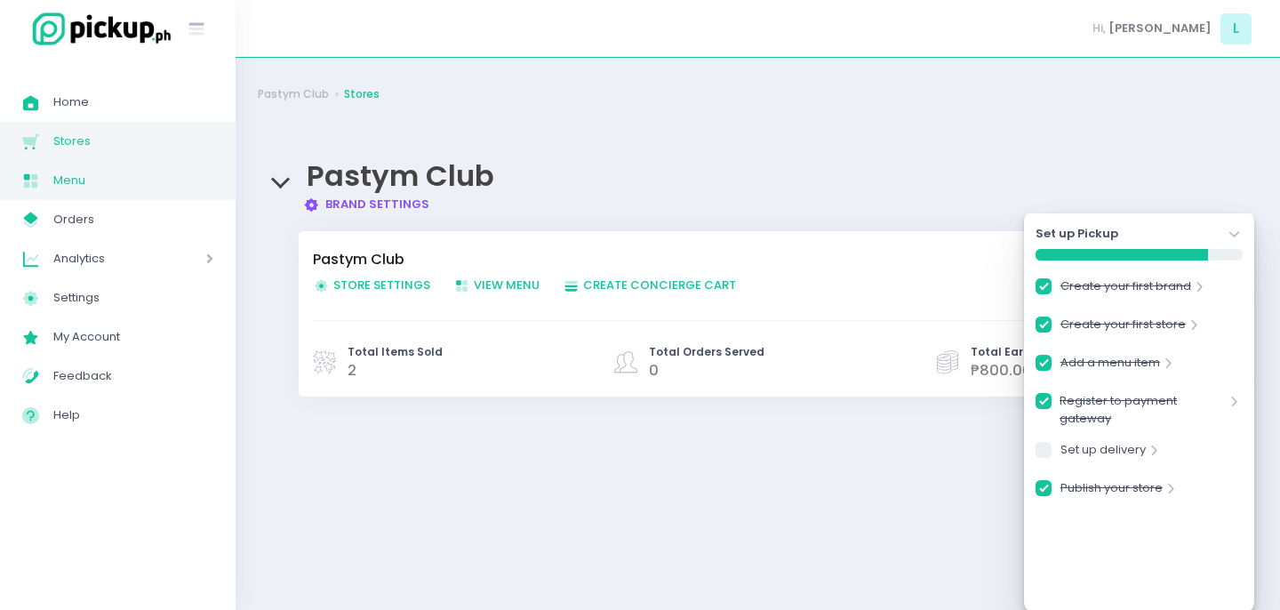
checkbox input "true"
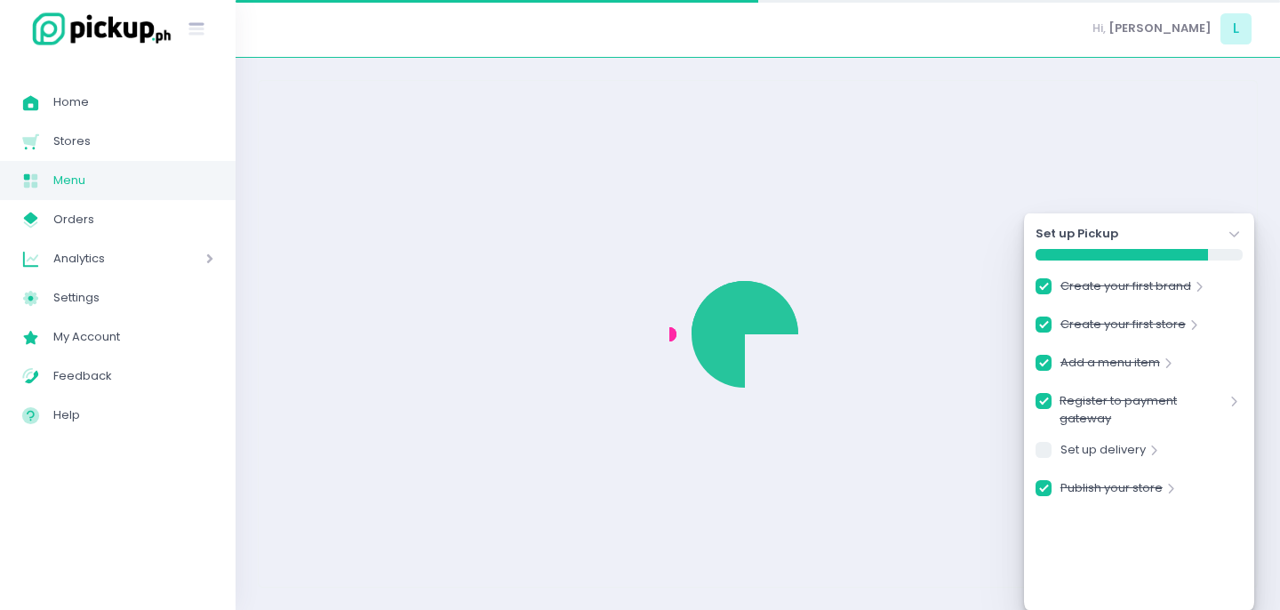
checkbox input "true"
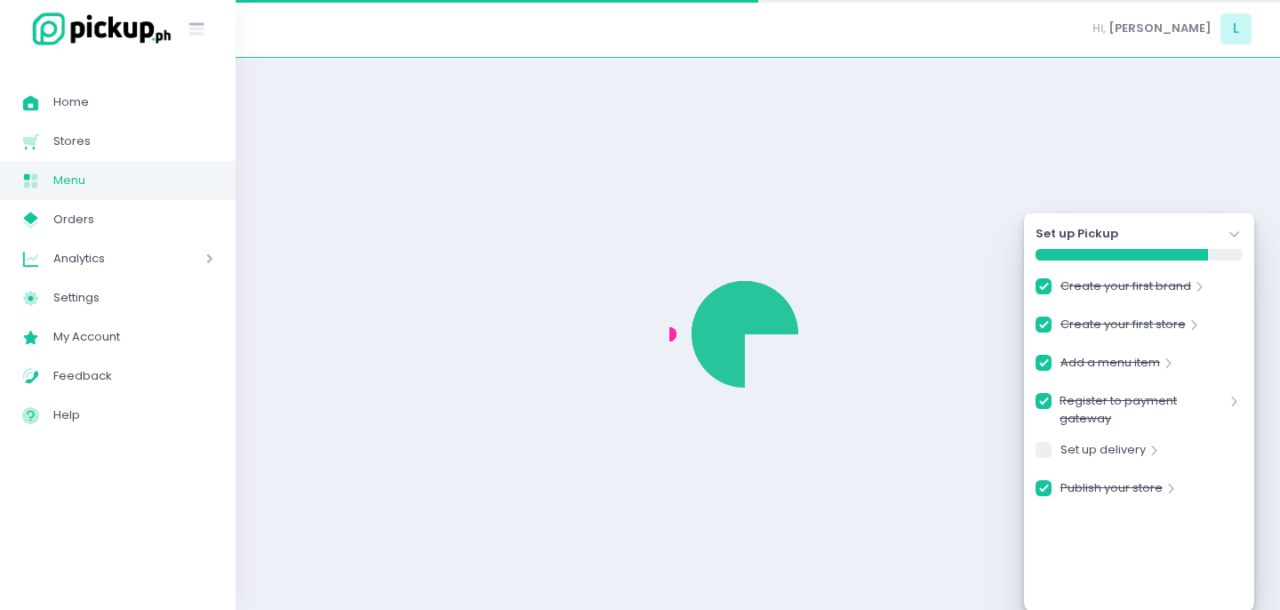
checkbox input "true"
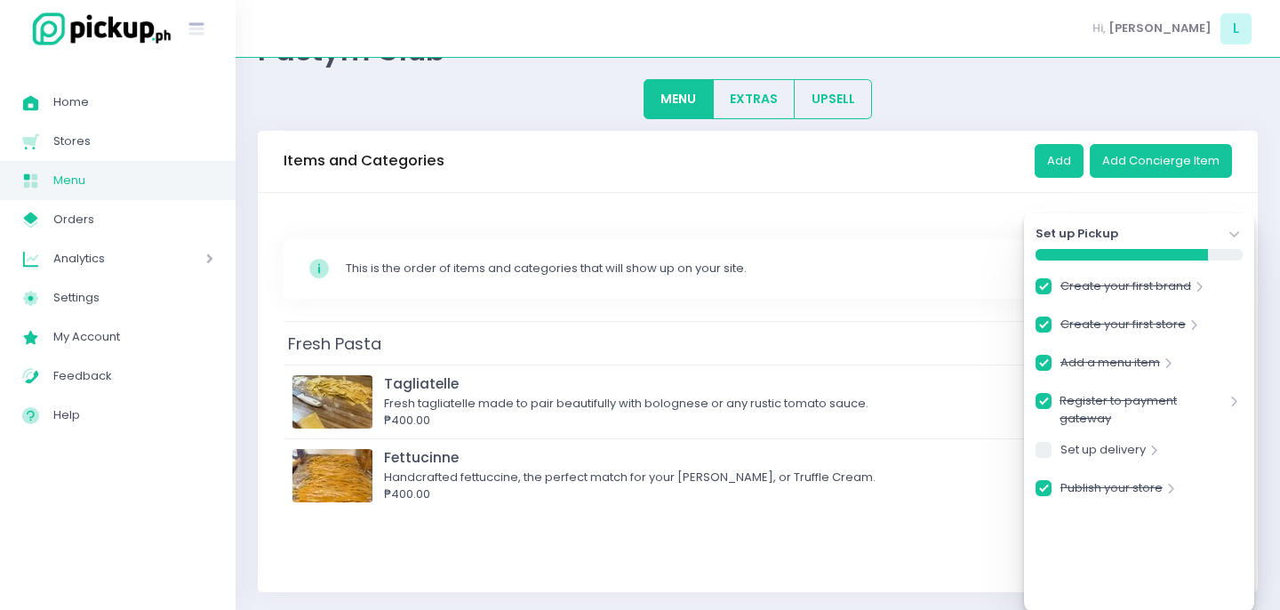
scroll to position [79, 0]
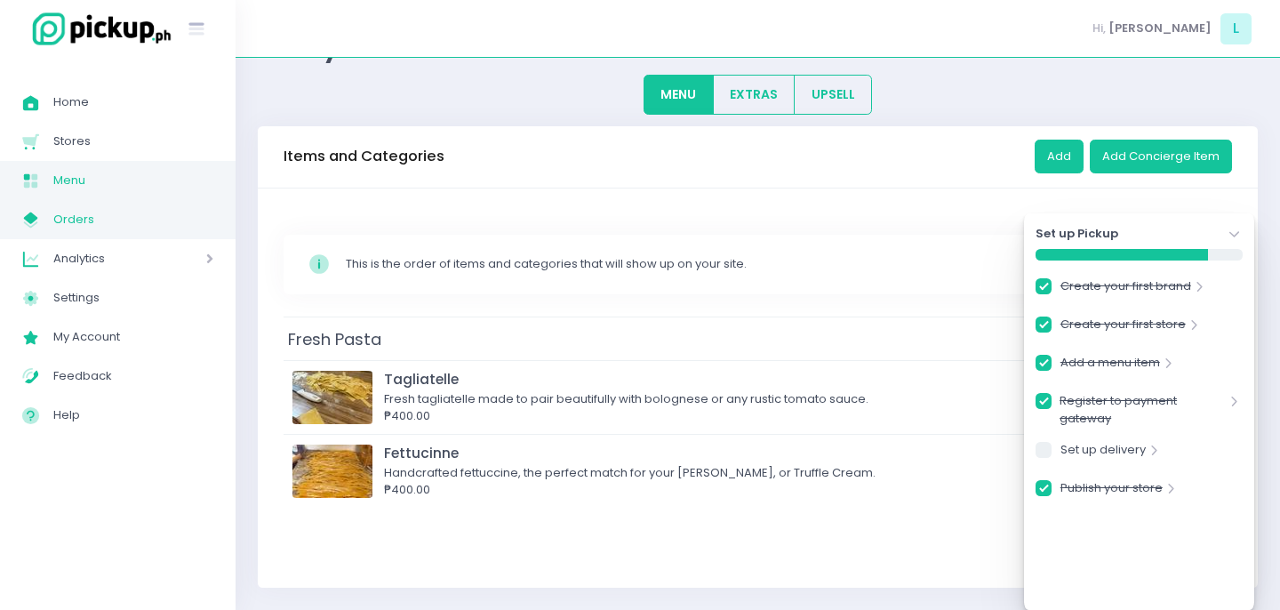
click at [52, 232] on link "My Store Created with Sketch. Orders" at bounding box center [118, 219] width 236 height 39
checkbox input "true"
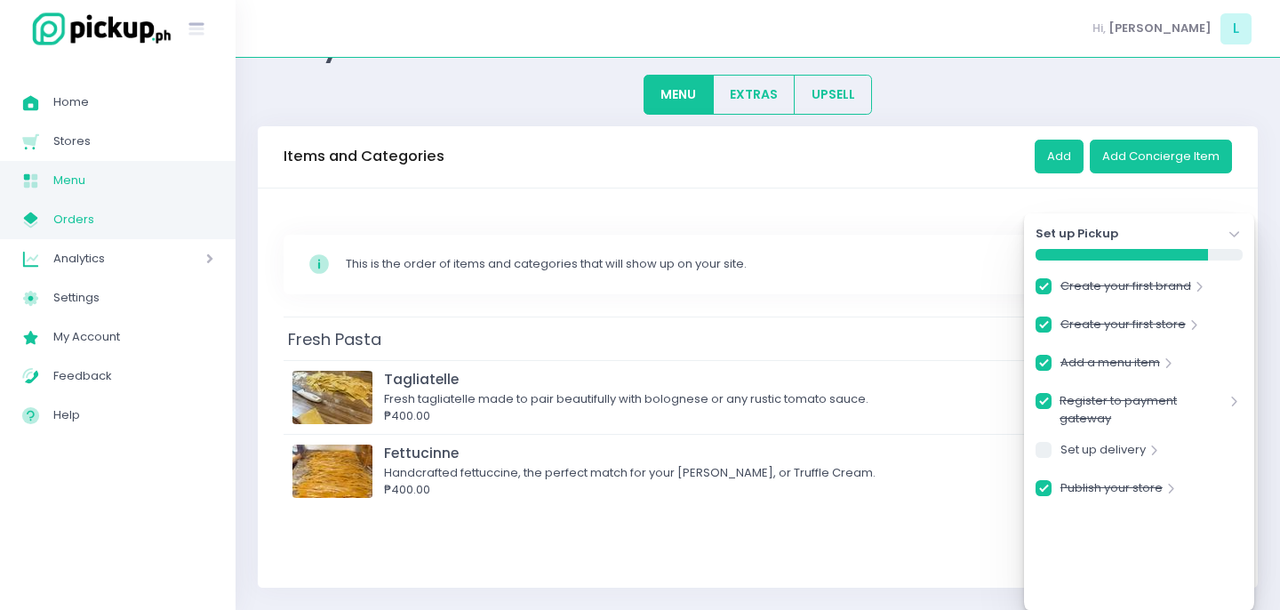
checkbox input "true"
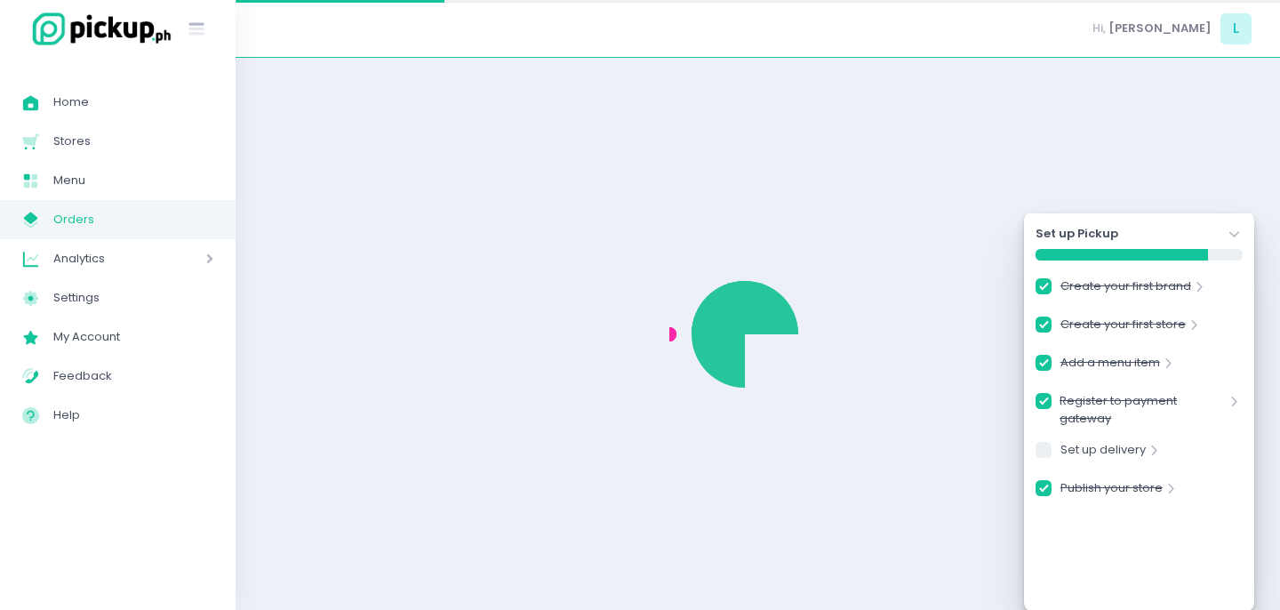
checkbox input "true"
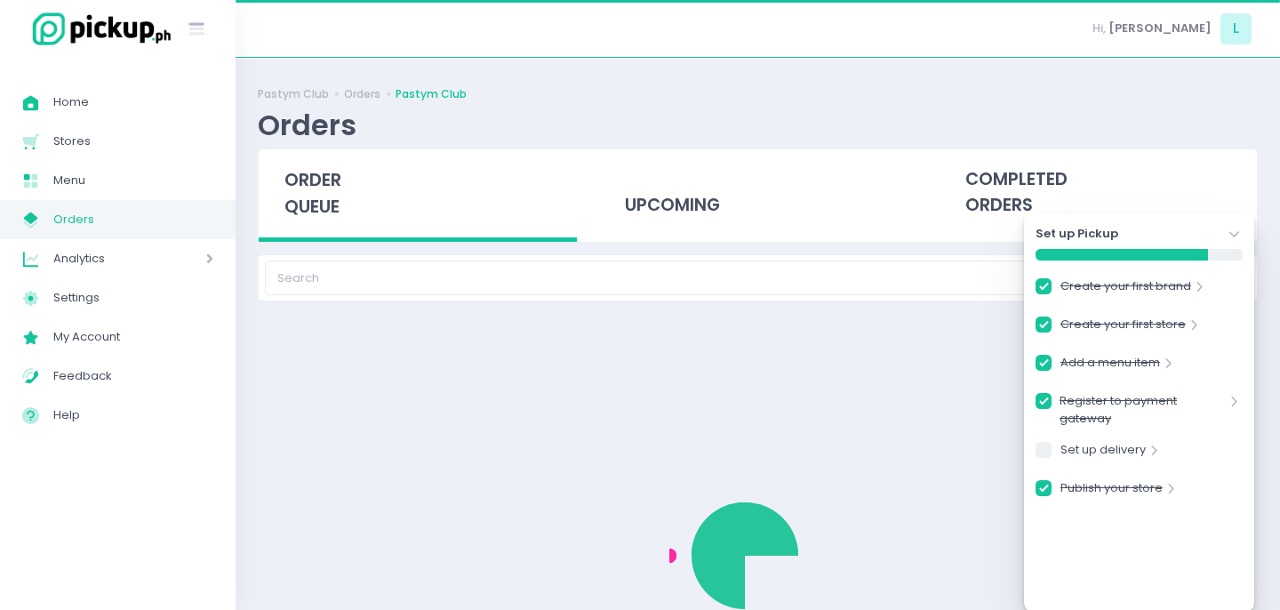
checkbox input "true"
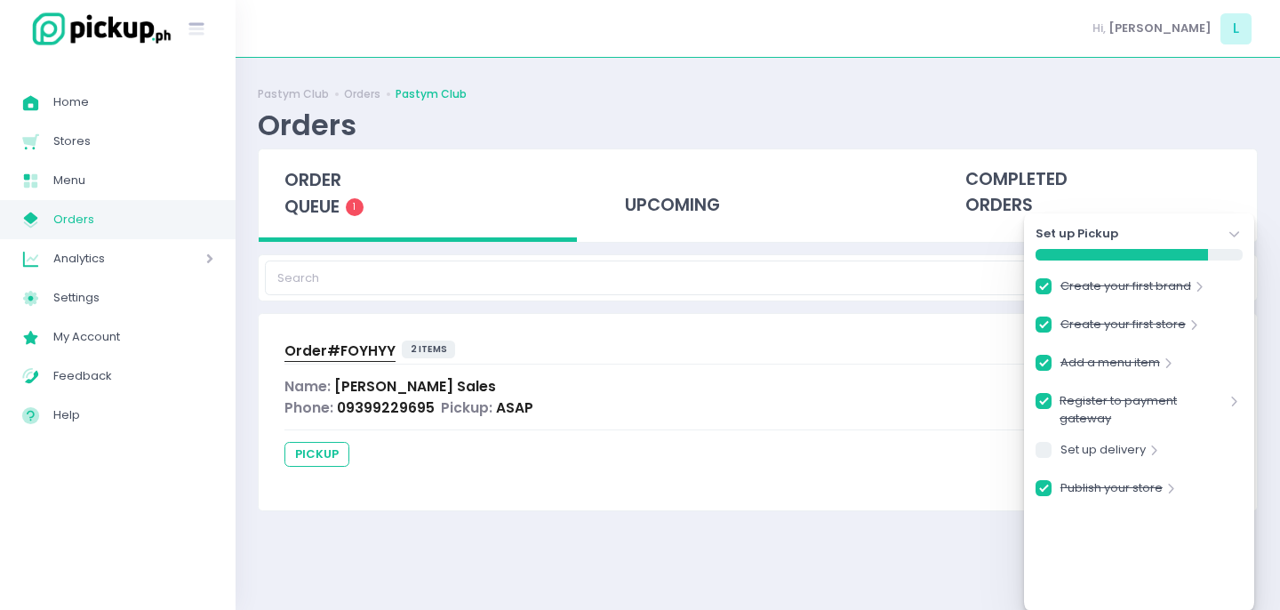
click at [337, 413] on span "09399229695" at bounding box center [386, 407] width 98 height 19
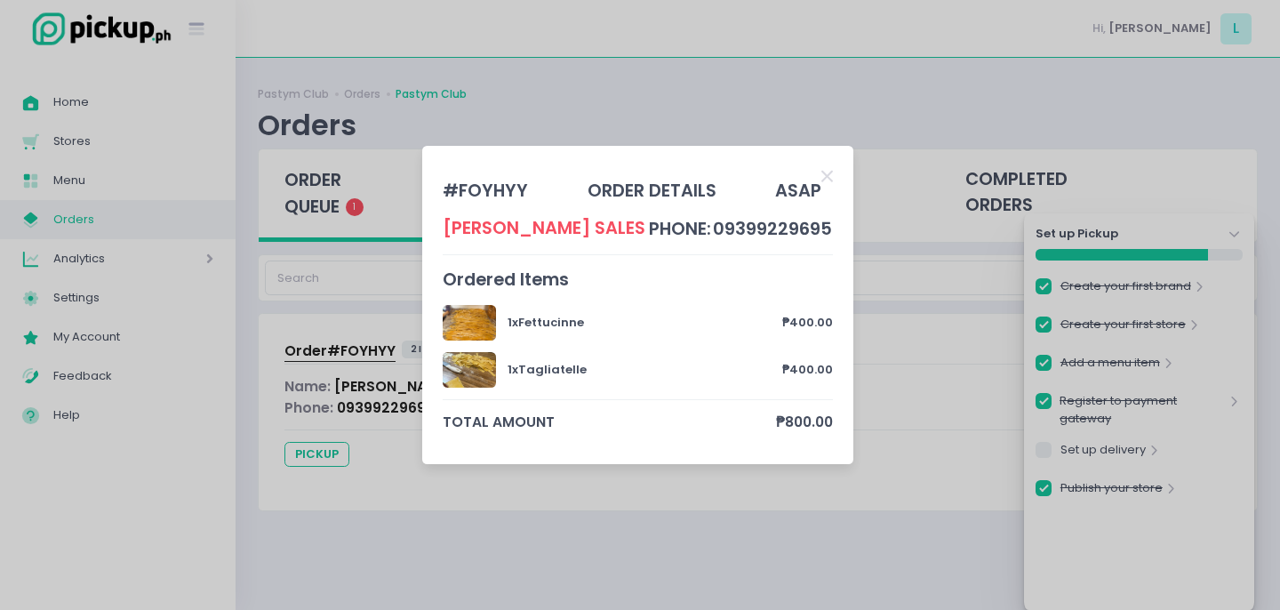
click at [806, 195] on div "ASAP" at bounding box center [798, 191] width 46 height 26
click at [1126, 235] on div "# FOYHYY order details ASAP Lorenzo Sales phone: 09399229695 Ordered Items 1 x …" at bounding box center [640, 305] width 1280 height 610
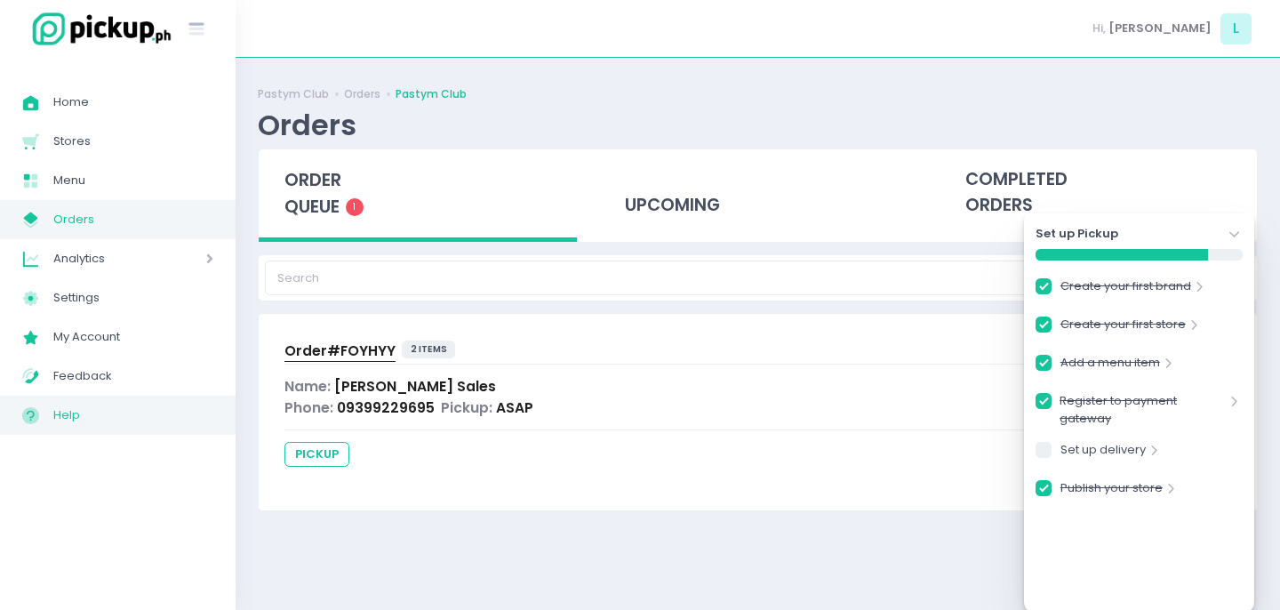
click at [81, 408] on span "Help" at bounding box center [133, 415] width 160 height 23
checkbox input "true"
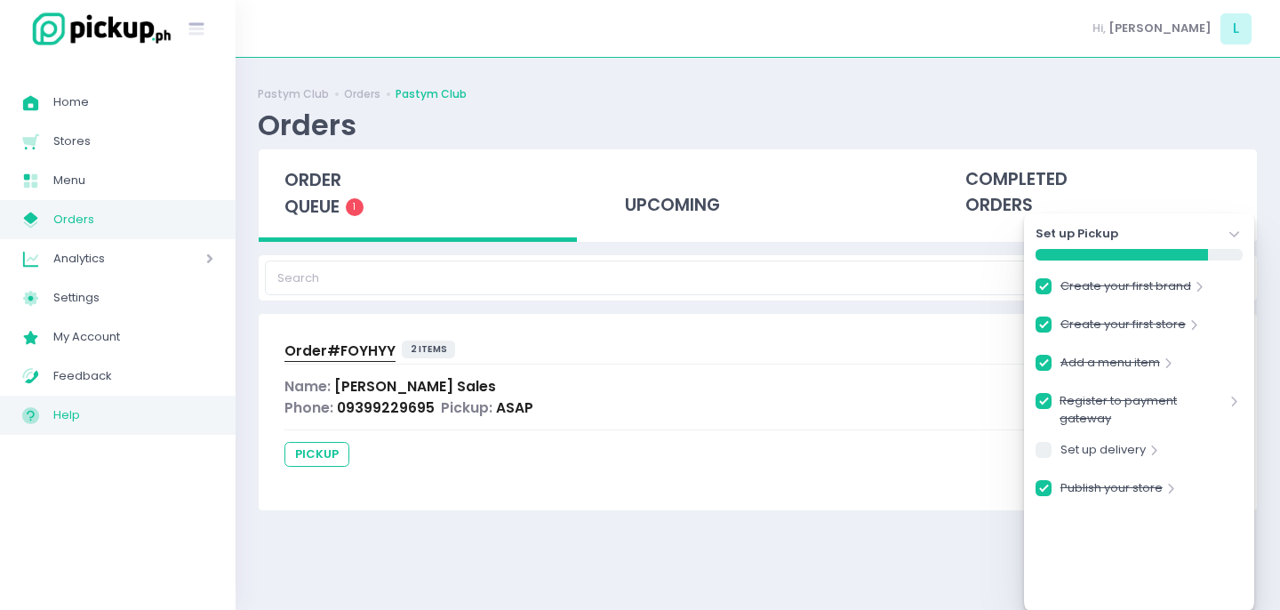
checkbox input "true"
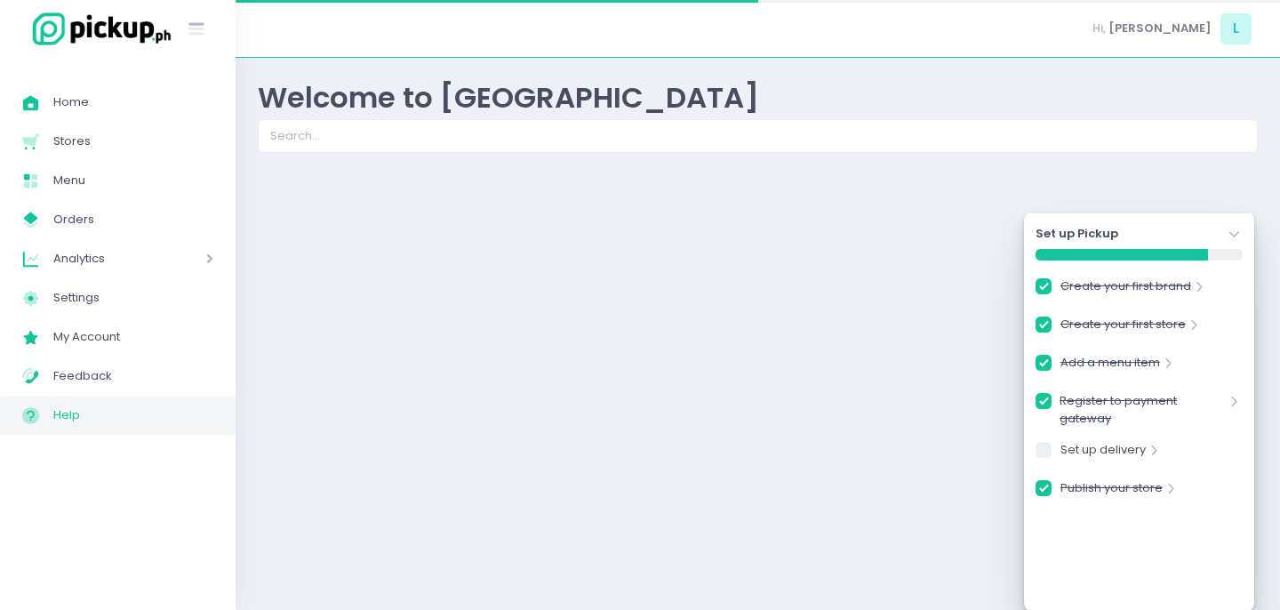
checkbox input "true"
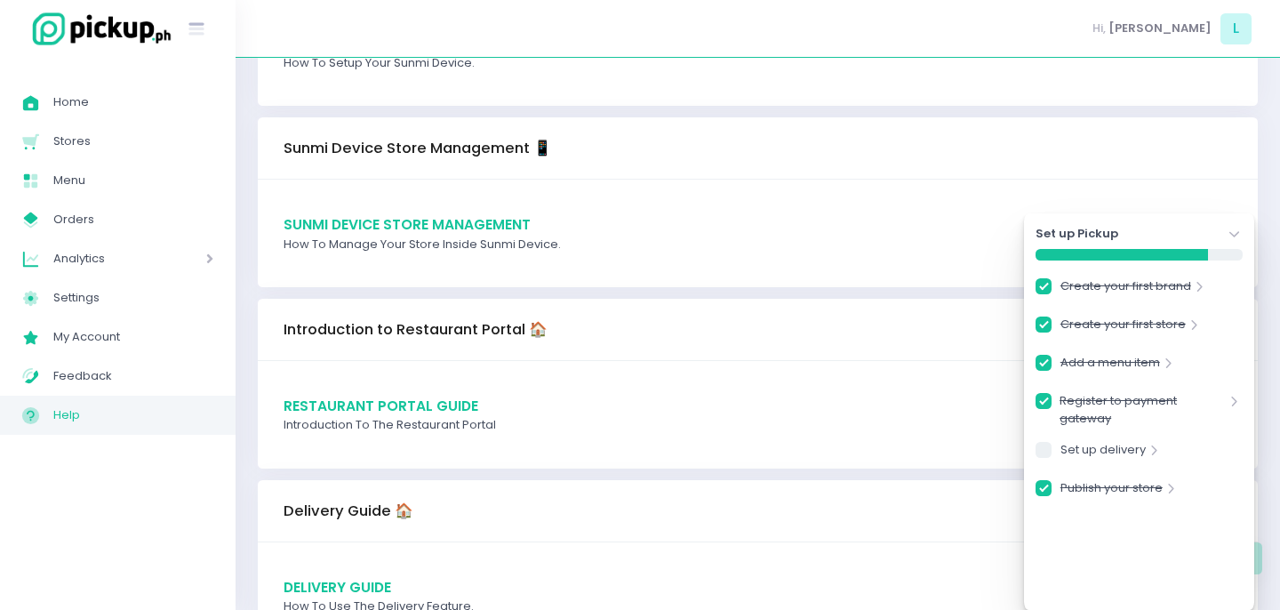
scroll to position [464, 0]
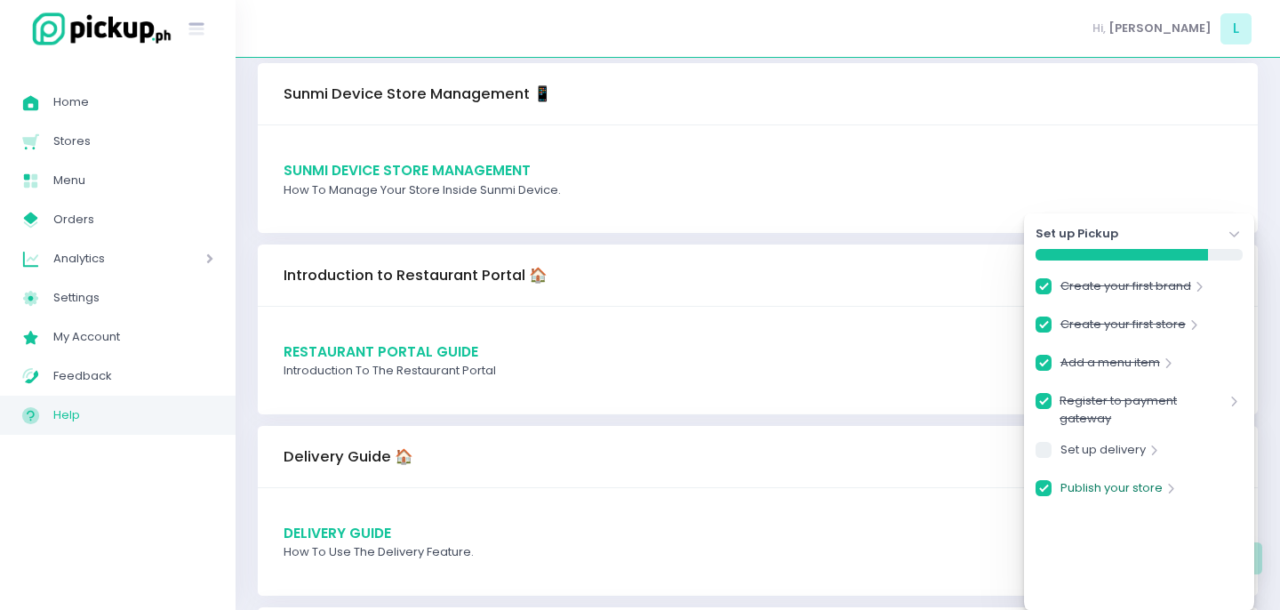
click at [1093, 489] on link "Publish your store" at bounding box center [1112, 491] width 102 height 24
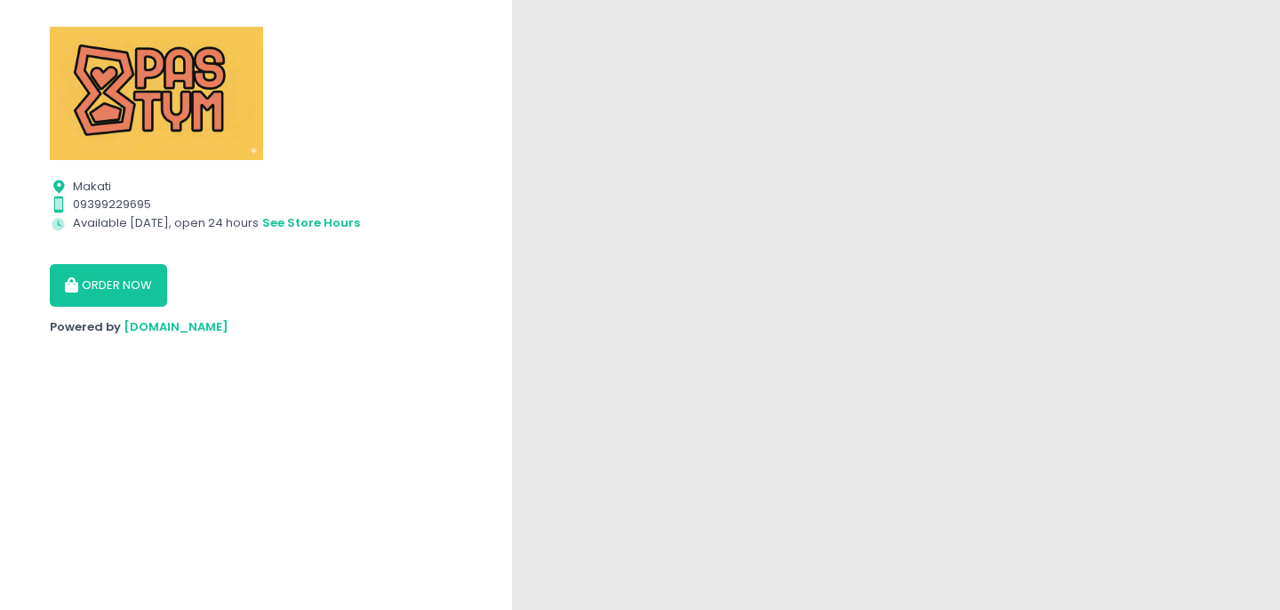
click at [151, 289] on button "ORDER NOW" at bounding box center [108, 285] width 117 height 43
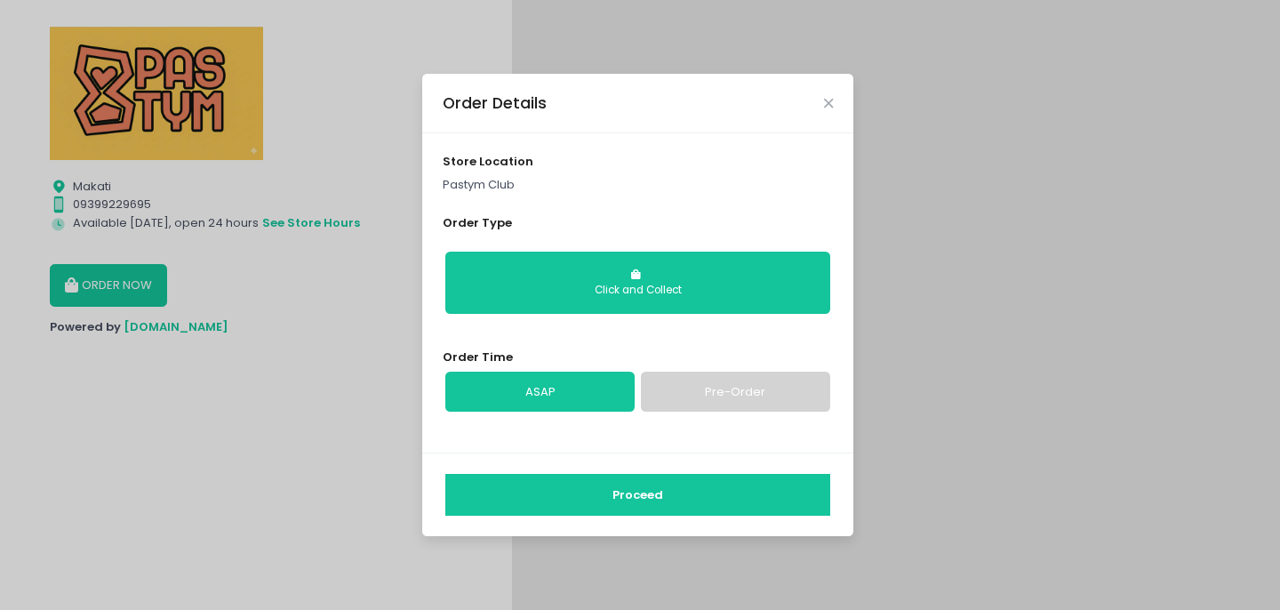
click at [716, 277] on button "Click and Collect" at bounding box center [637, 283] width 385 height 62
click at [615, 285] on div "Click and Collect" at bounding box center [638, 291] width 360 height 16
click at [618, 493] on button "Proceed" at bounding box center [637, 495] width 385 height 43
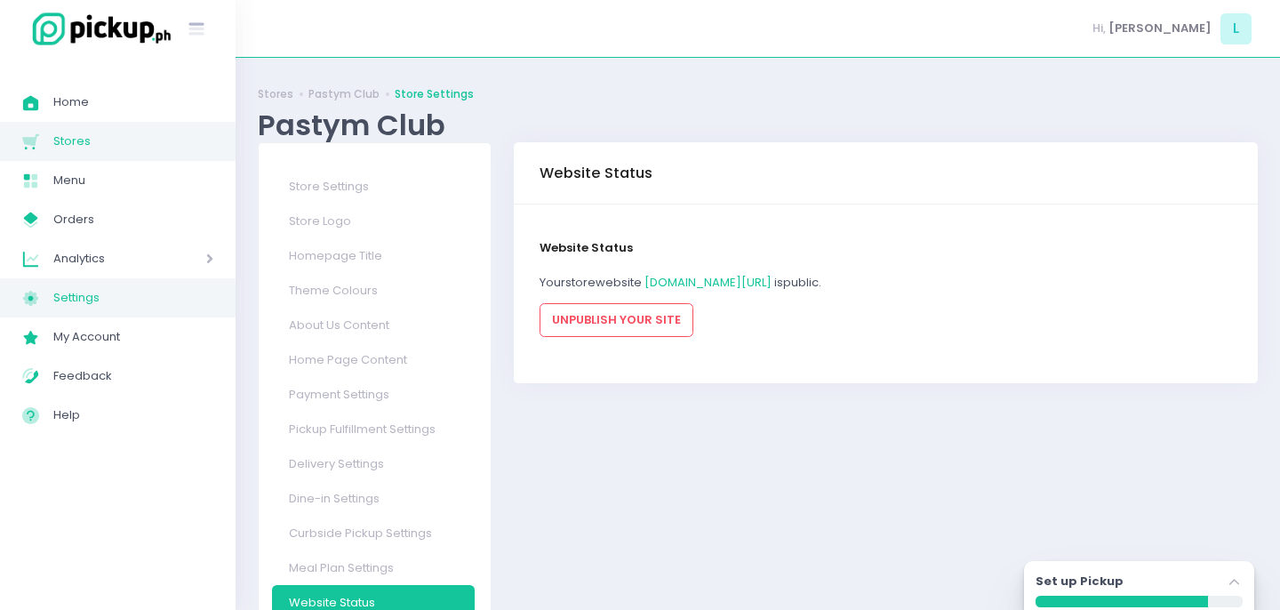
click at [35, 302] on icon at bounding box center [30, 297] width 15 height 15
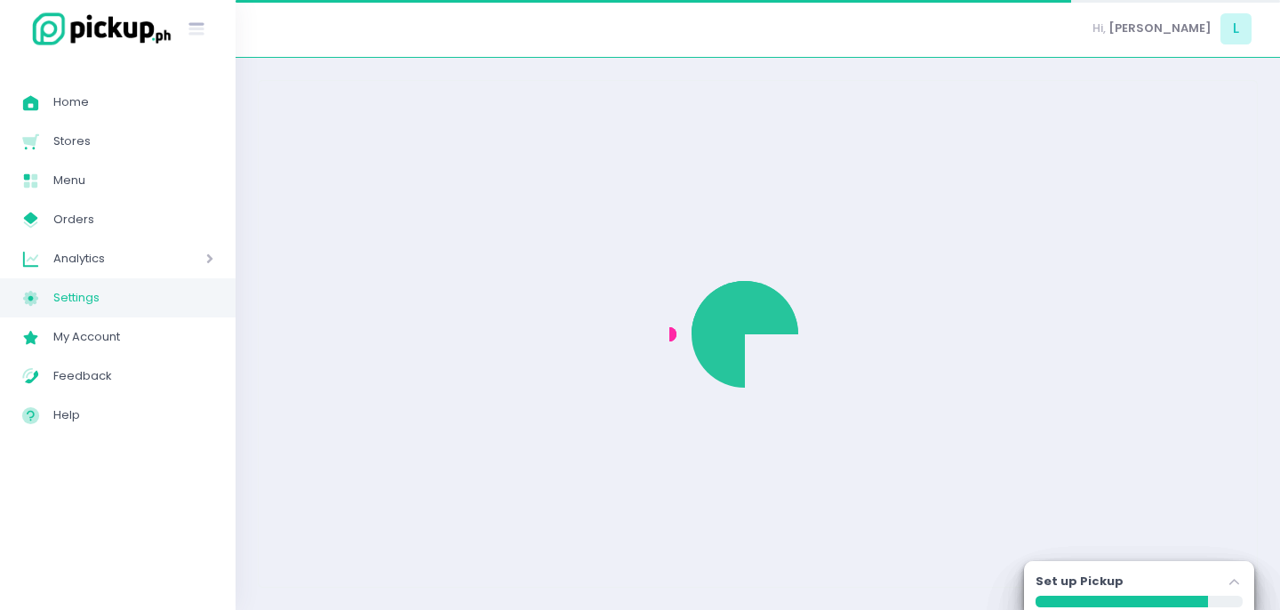
select select "active"
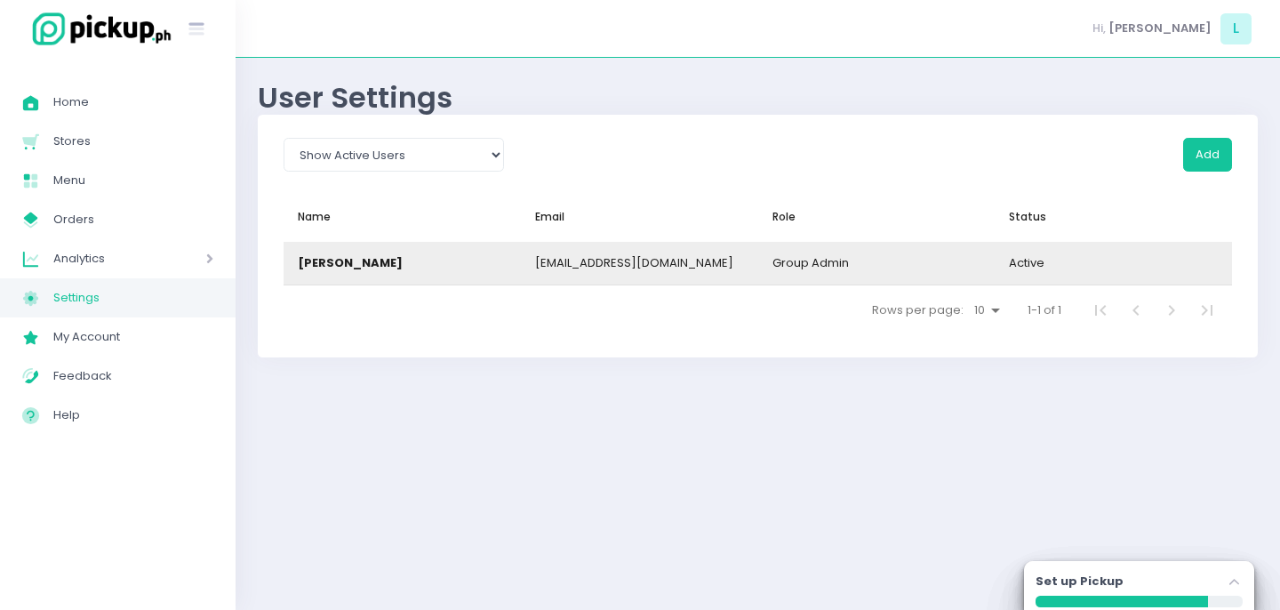
click at [377, 274] on div "[PERSON_NAME]" at bounding box center [402, 263] width 237 height 43
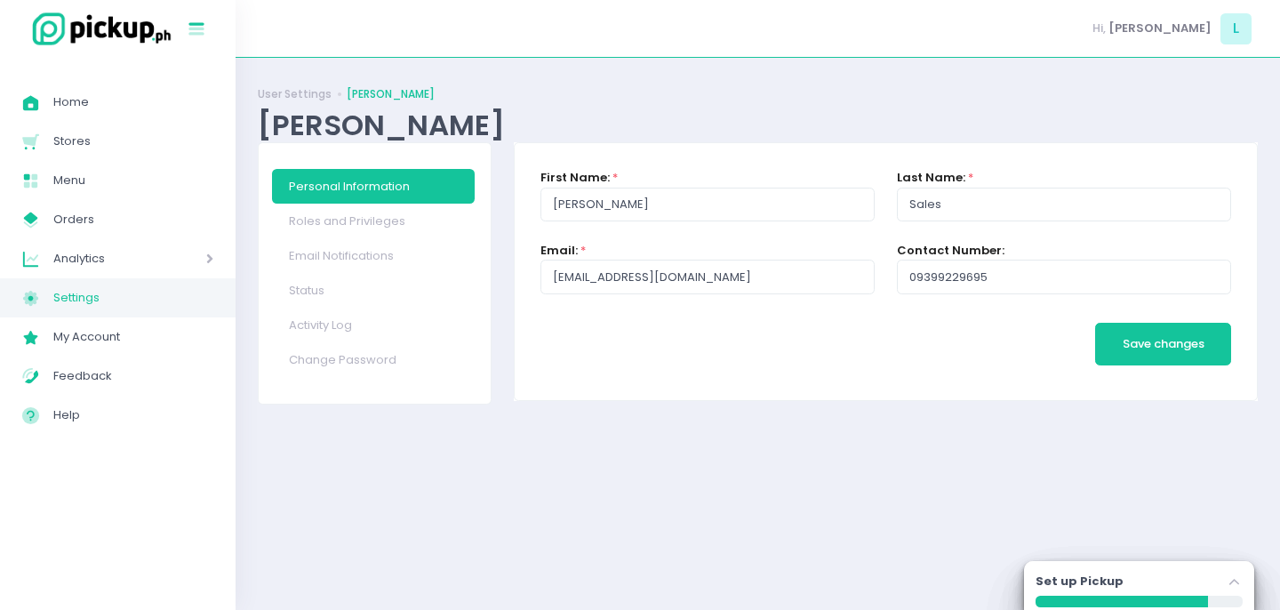
click at [195, 27] on icon at bounding box center [196, 31] width 15 height 8
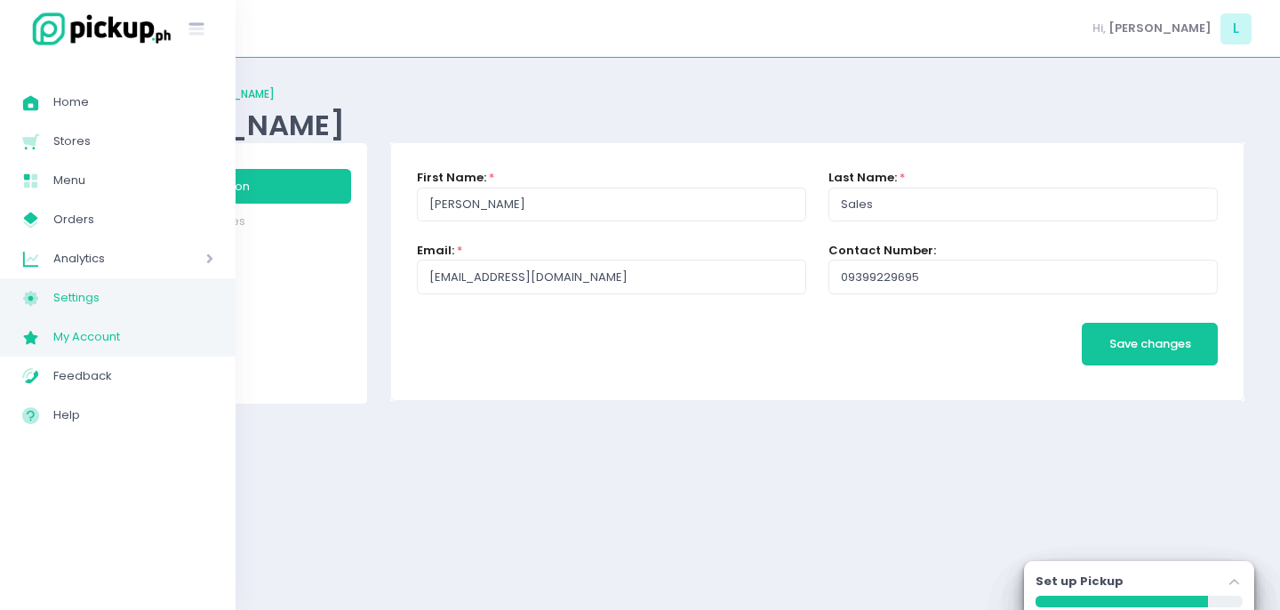
click at [71, 344] on span "My Account" at bounding box center [133, 336] width 160 height 23
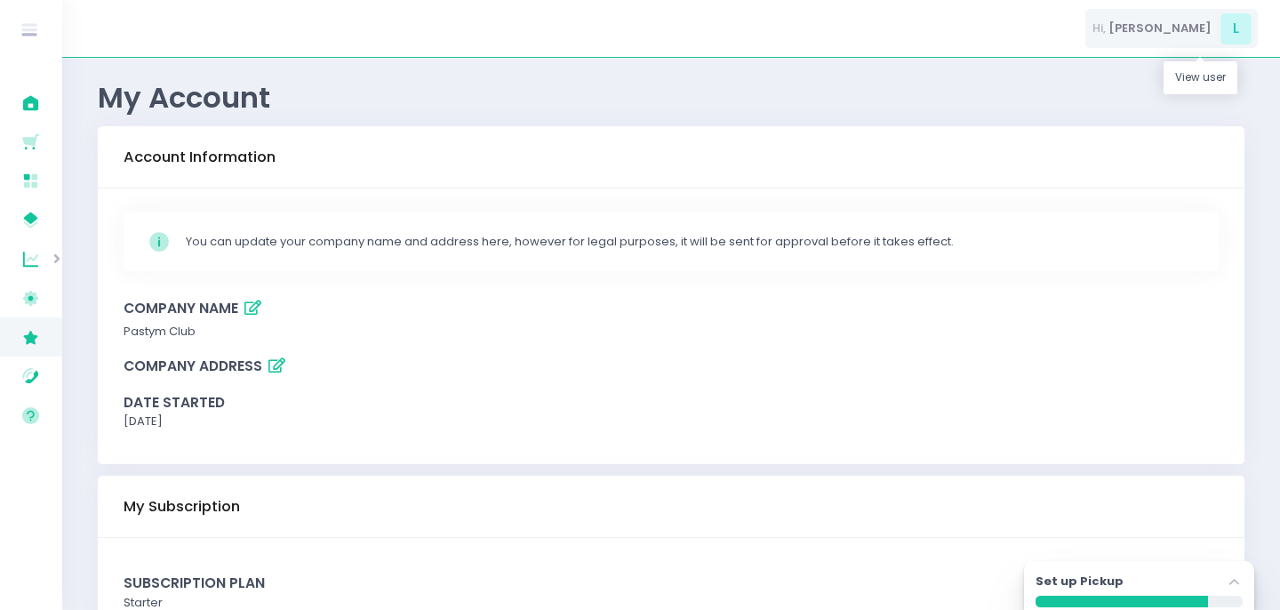
click at [1239, 29] on span "L" at bounding box center [1236, 28] width 31 height 31
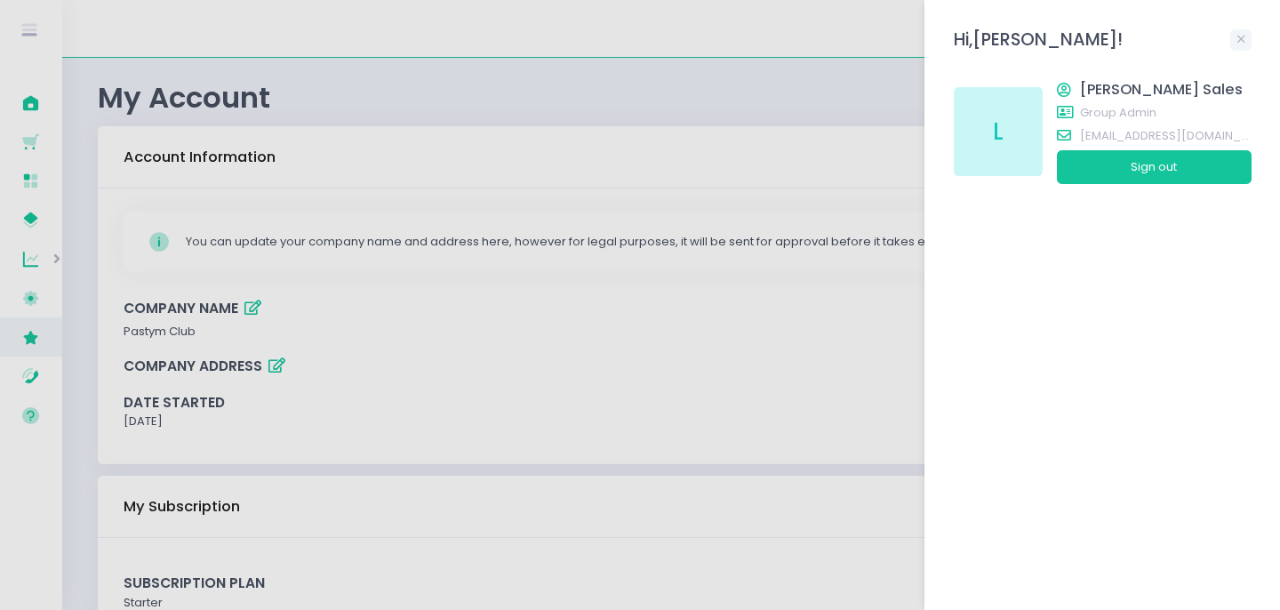
click at [76, 124] on div at bounding box center [640, 305] width 1280 height 610
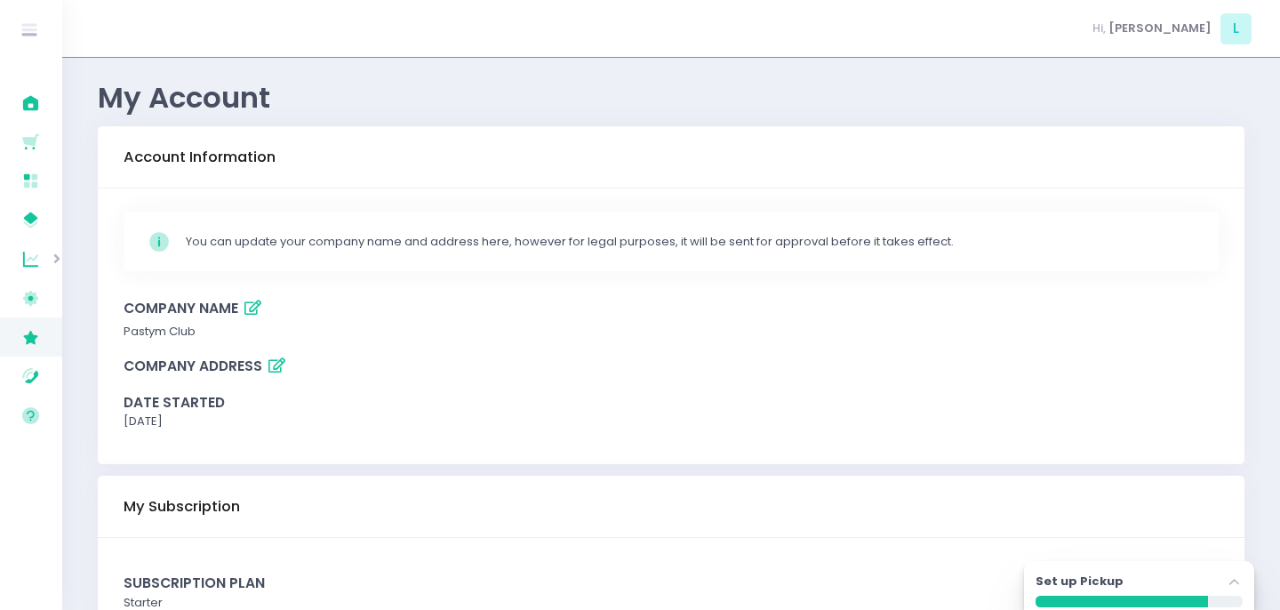
click at [1155, 576] on div "Set up Pickup Stockholm-icons / Navigation / Angle-up Created with Sketch." at bounding box center [1139, 584] width 207 height 23
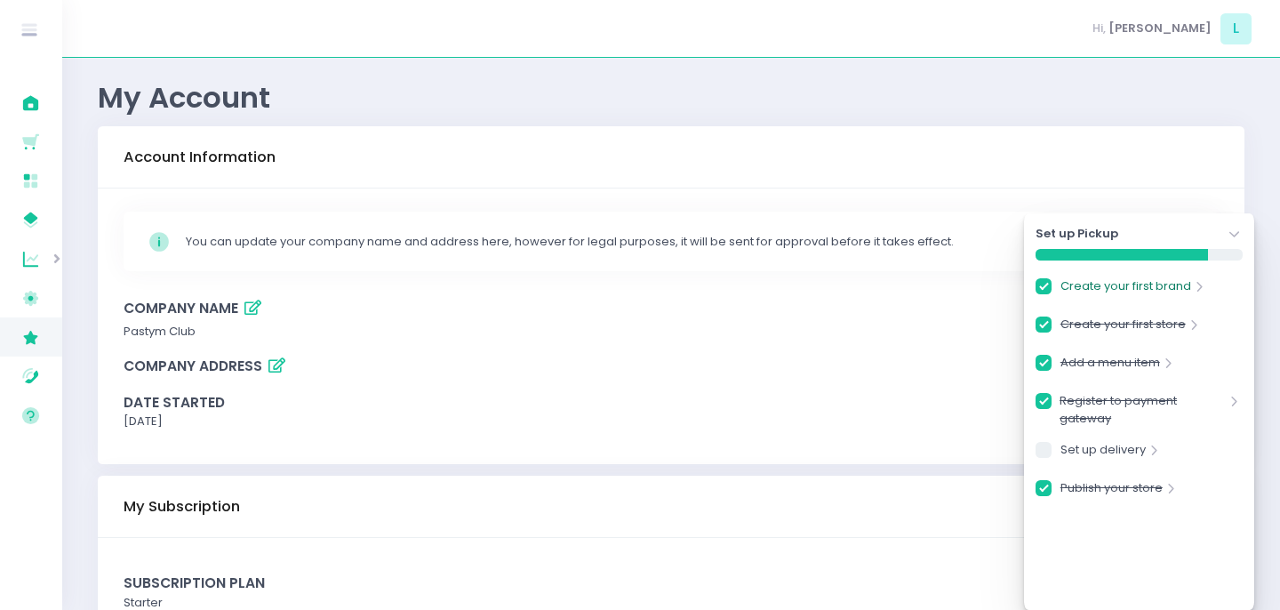
click at [1120, 282] on link "Create your first brand" at bounding box center [1126, 289] width 131 height 24
checkbox input "true"
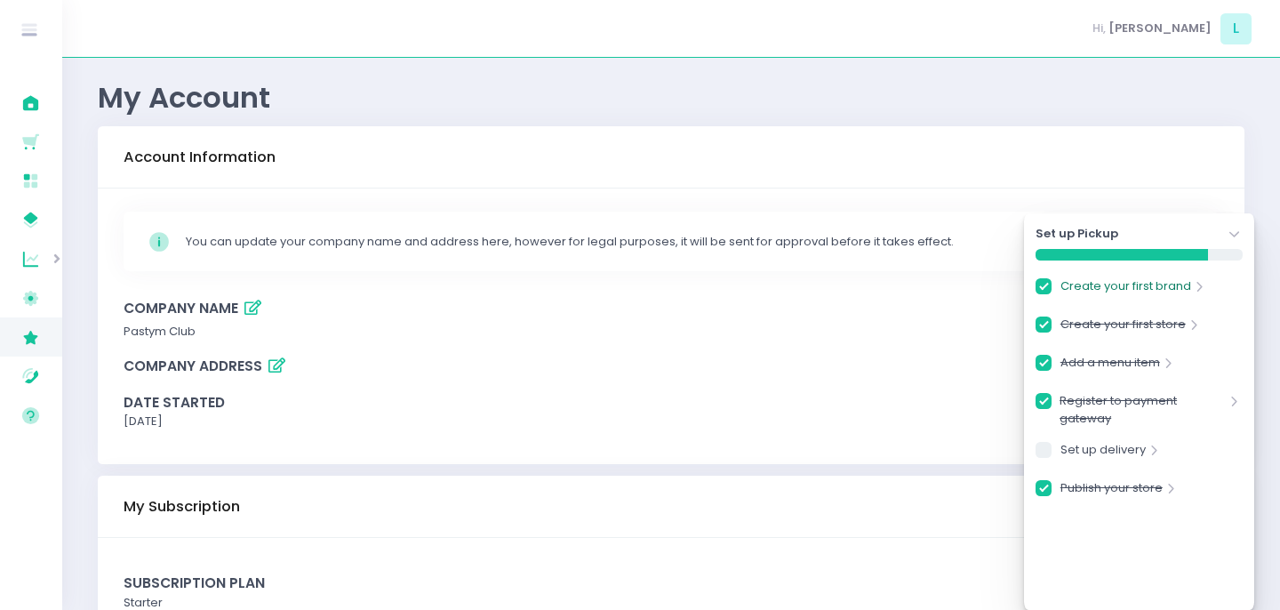
checkbox input "true"
click at [1120, 282] on link "Create your first brand" at bounding box center [1126, 289] width 131 height 24
checkbox input "true"
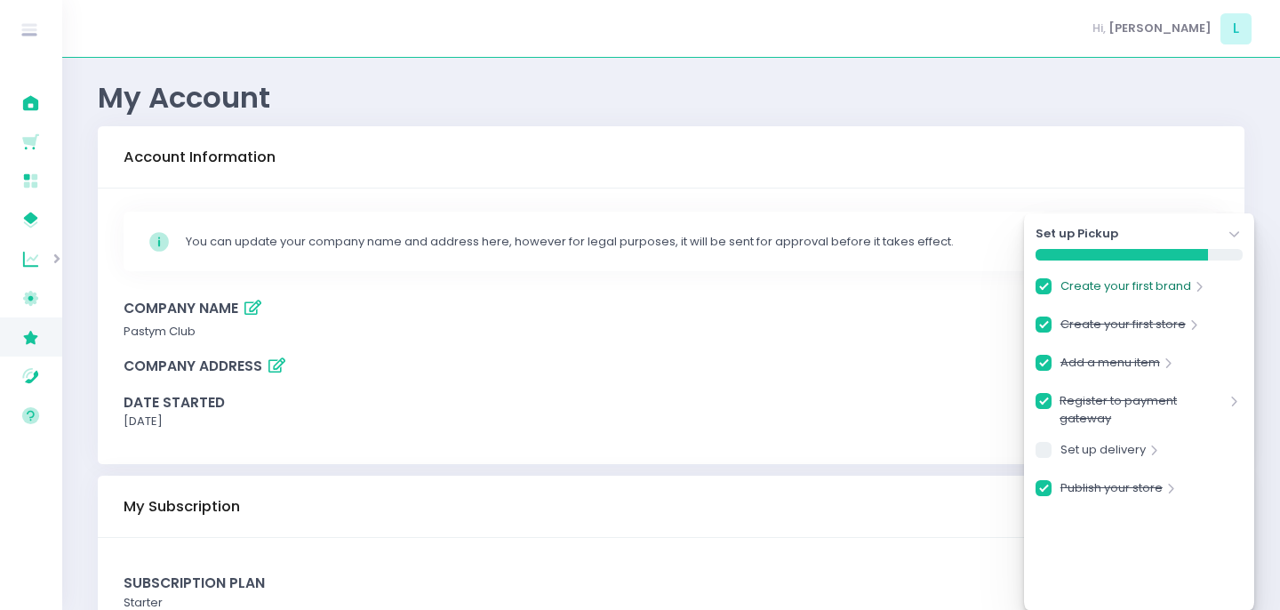
checkbox input "true"
click at [1108, 284] on link "Create your first brand" at bounding box center [1126, 289] width 131 height 24
checkbox input "true"
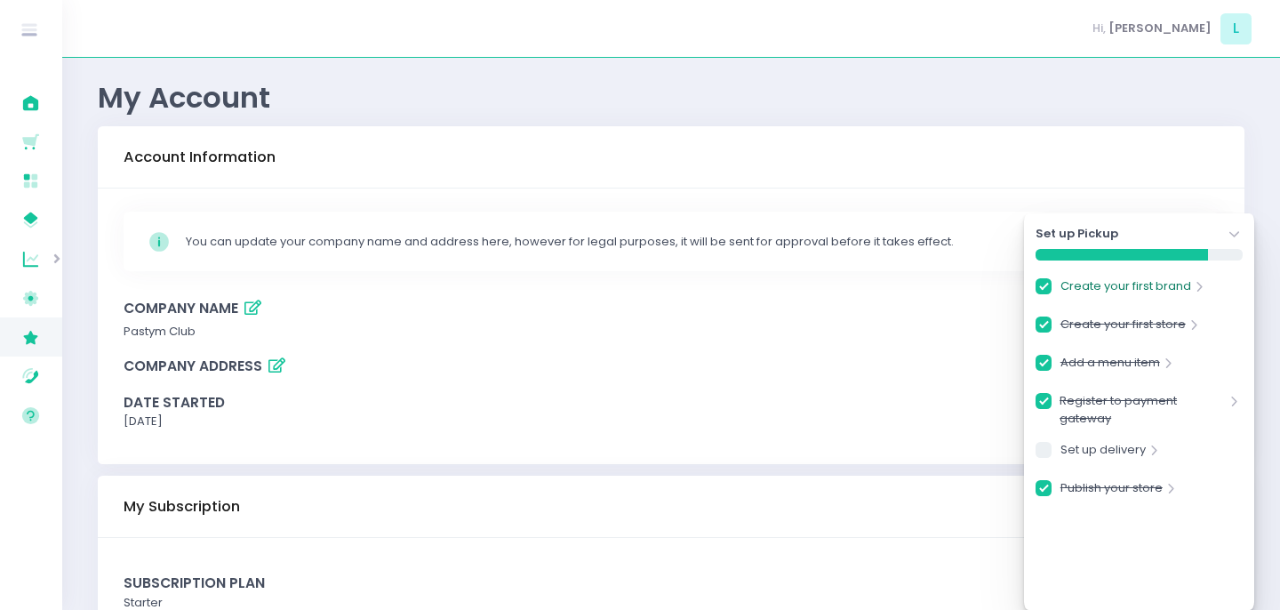
checkbox input "true"
click at [1076, 326] on link "Create your first store" at bounding box center [1123, 328] width 125 height 24
checkbox input "true"
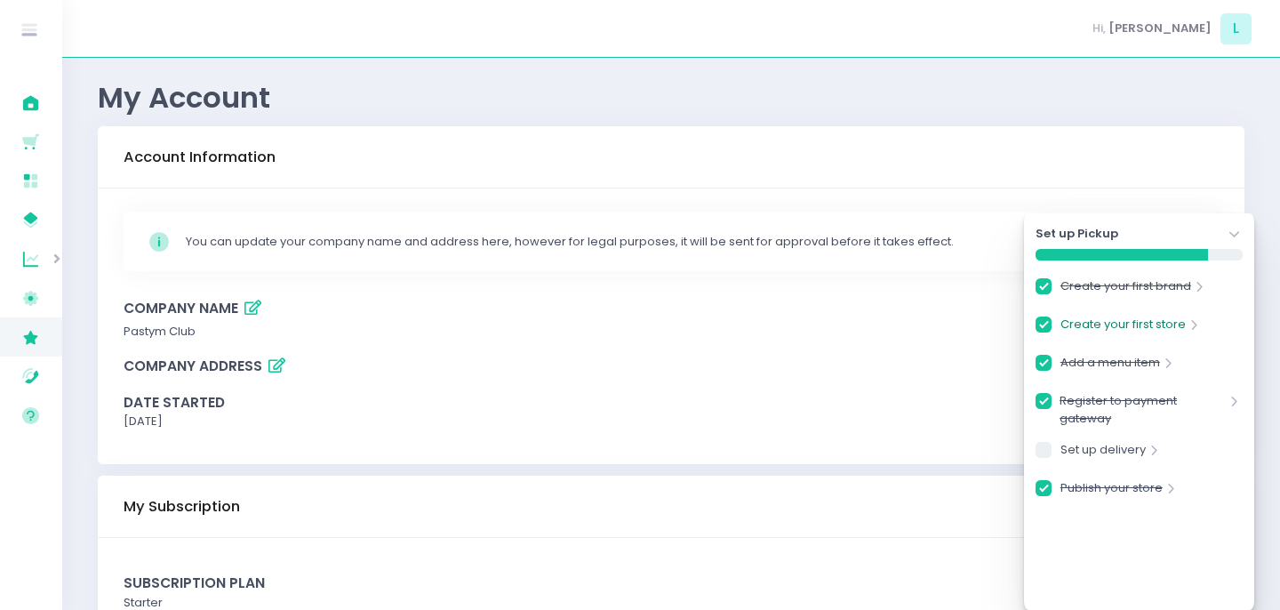
checkbox input "true"
click at [1124, 331] on link "Create your first store" at bounding box center [1123, 328] width 125 height 24
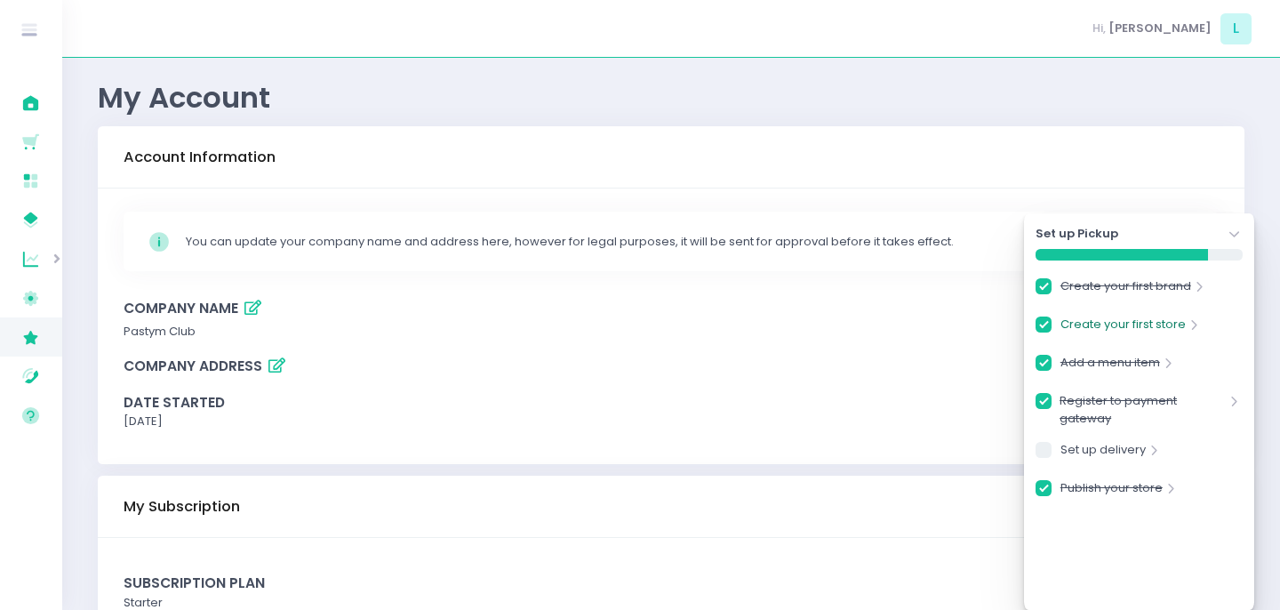
checkbox input "true"
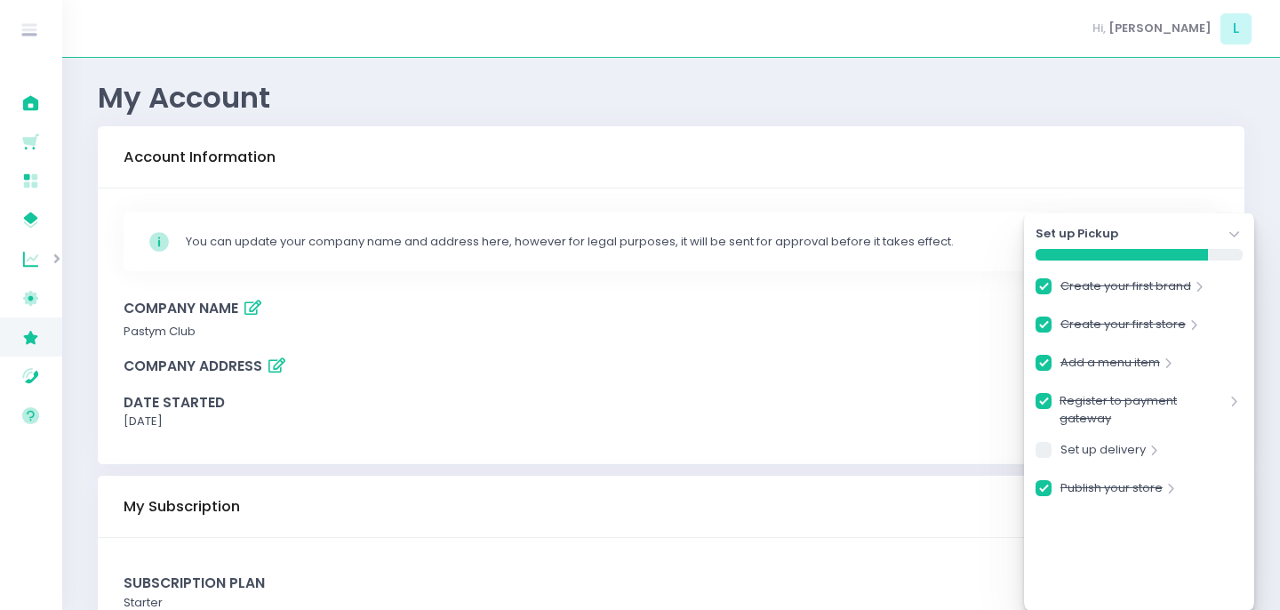
click at [1048, 288] on span at bounding box center [1044, 286] width 16 height 16
click at [1047, 288] on input "checkbox" at bounding box center [1042, 284] width 12 height 12
checkbox input "true"
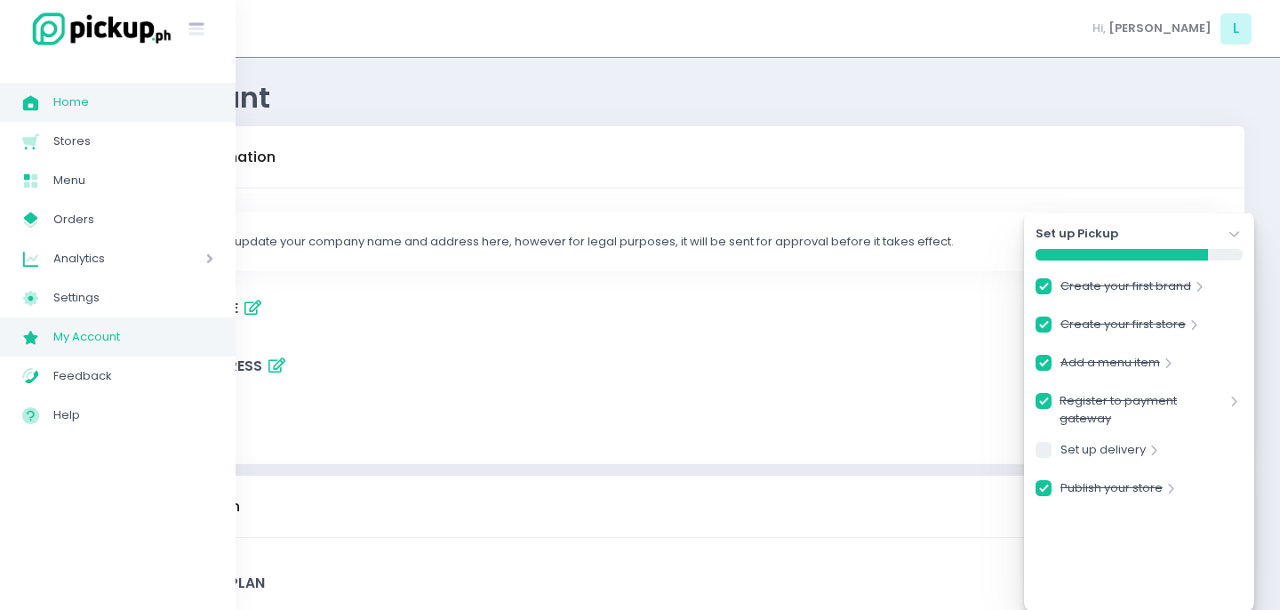
click at [96, 117] on link "Home Created with Sketch. Home" at bounding box center [118, 102] width 236 height 39
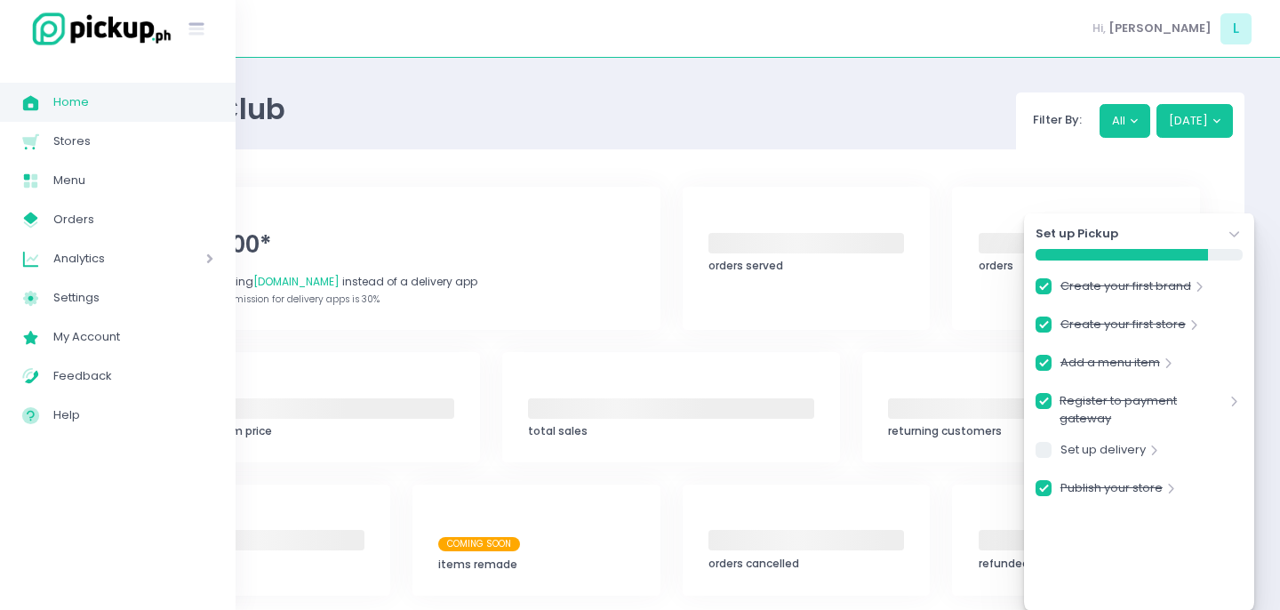
checkbox input "true"
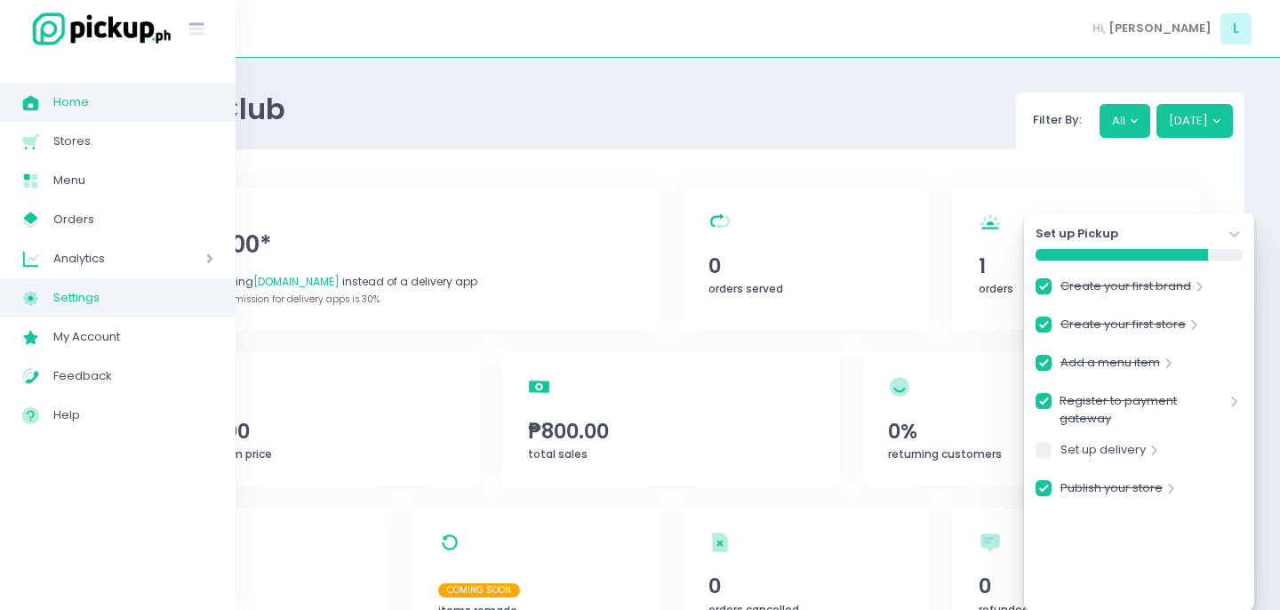
click at [105, 297] on span "Settings" at bounding box center [133, 297] width 160 height 23
checkbox input "true"
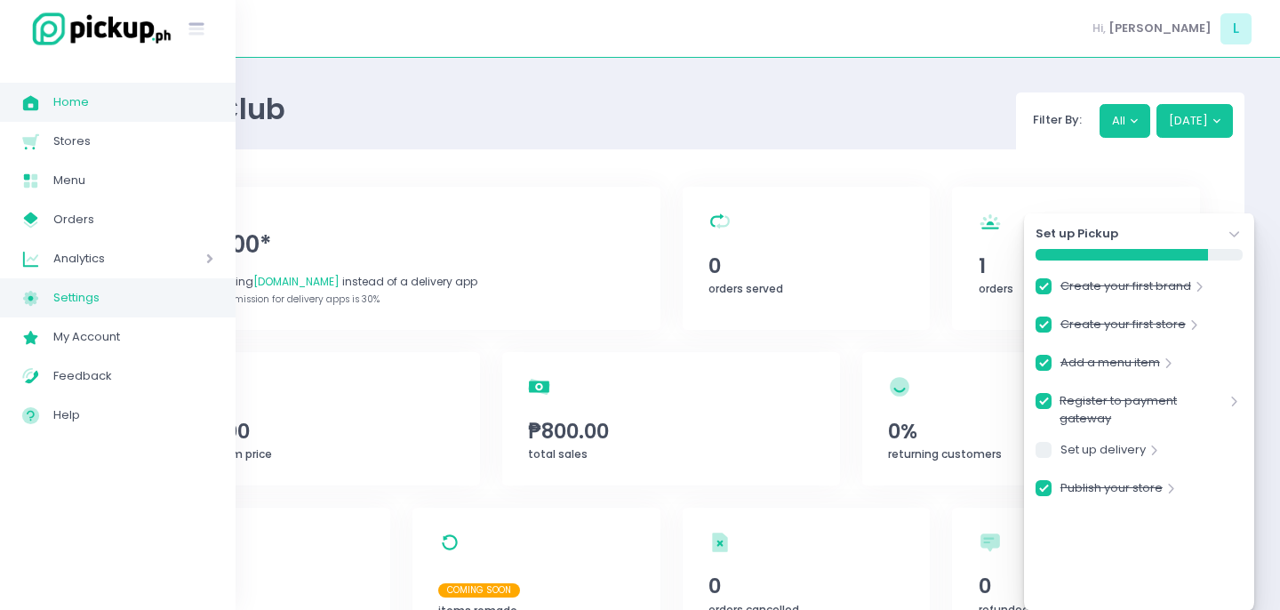
checkbox input "true"
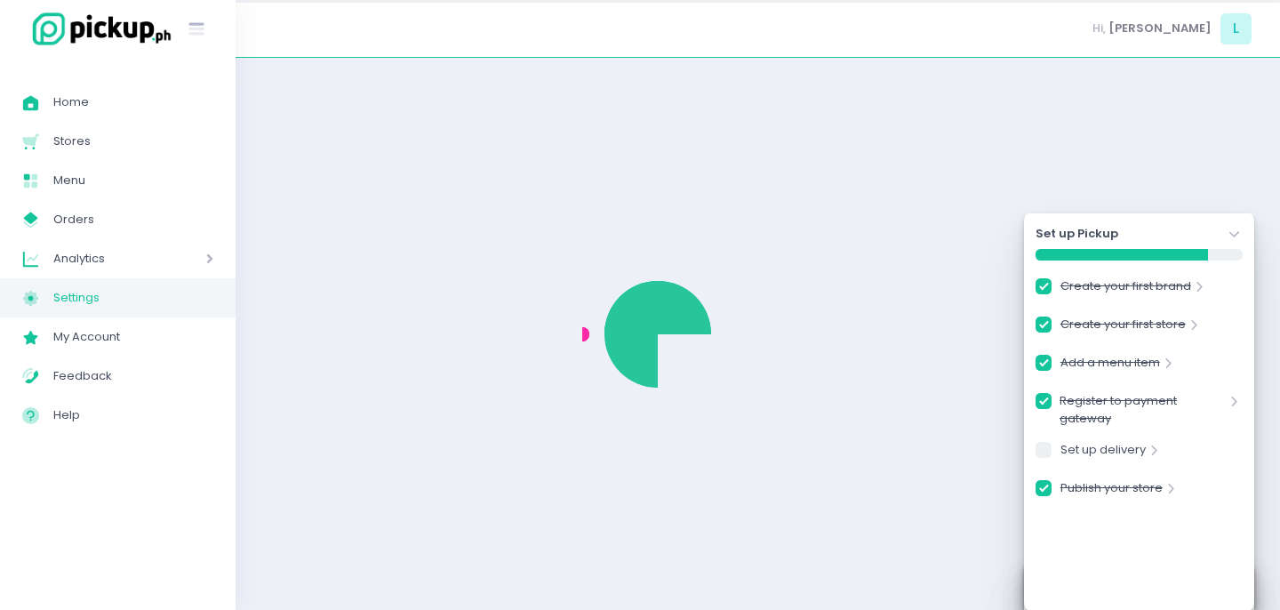
checkbox input "true"
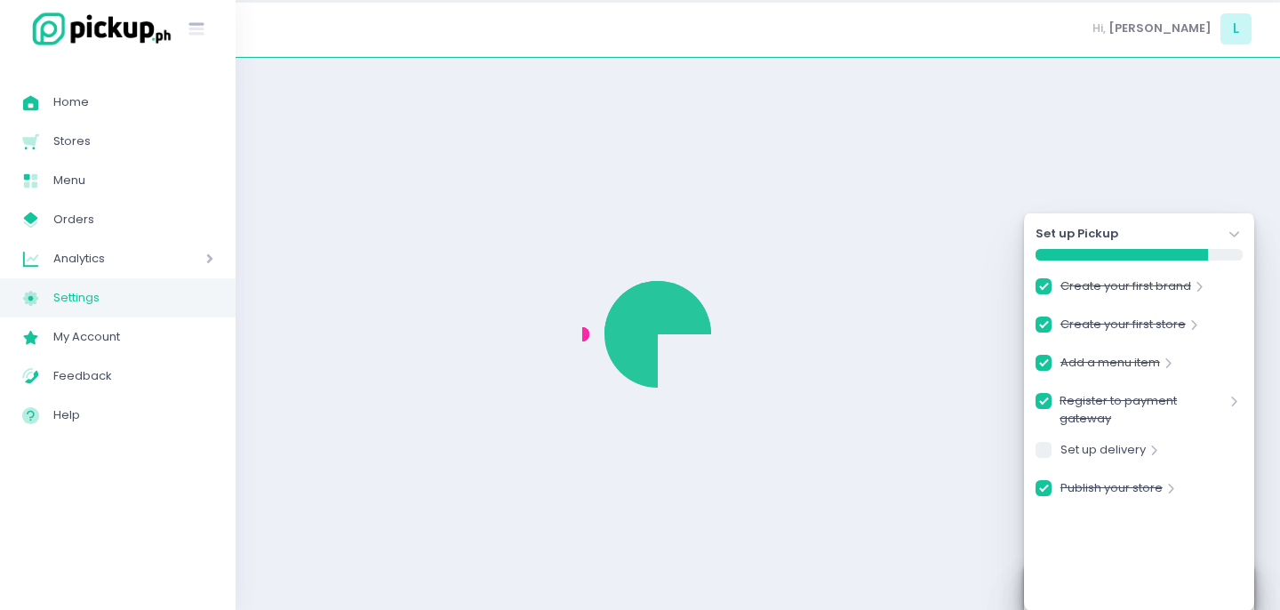
select select "active"
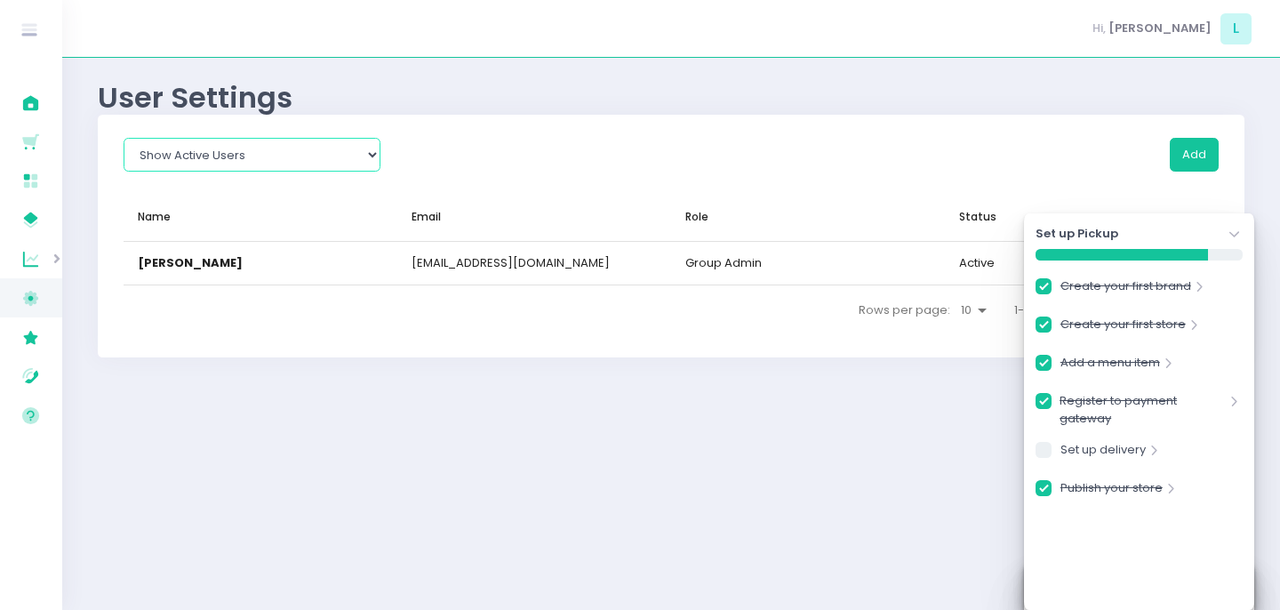
click at [270, 155] on select "Show All Show Active Users Show Inactive Users" at bounding box center [252, 155] width 257 height 34
select select
click at [1133, 446] on link "Set up delivery" at bounding box center [1103, 453] width 85 height 24
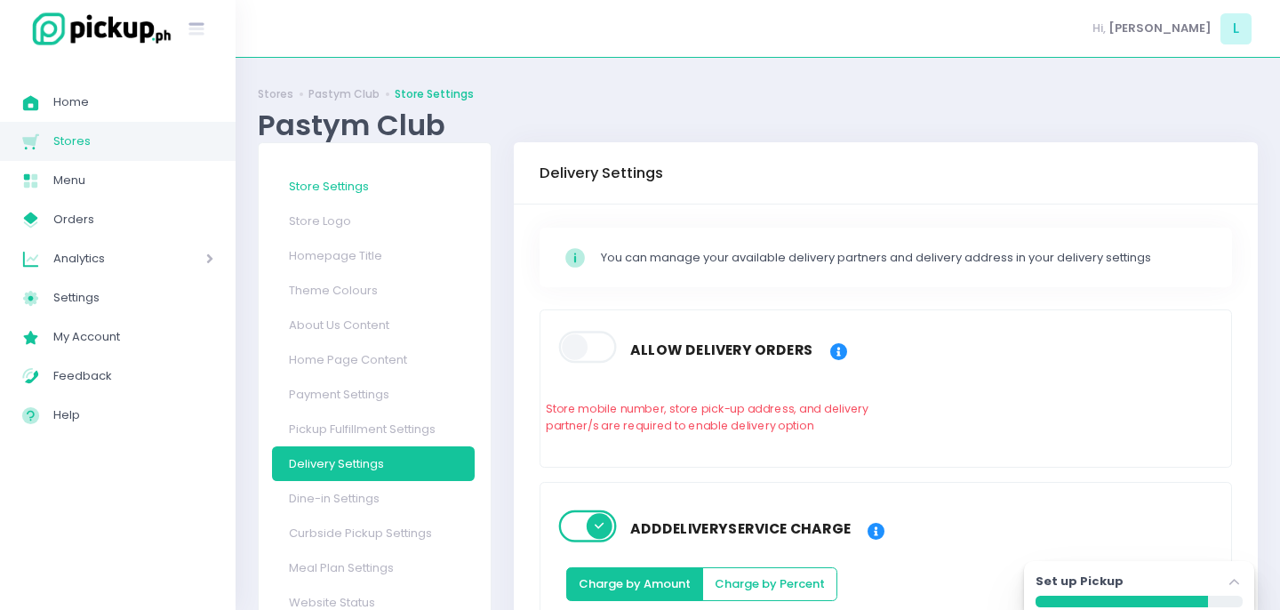
click at [376, 196] on link "Store Settings" at bounding box center [373, 186] width 203 height 35
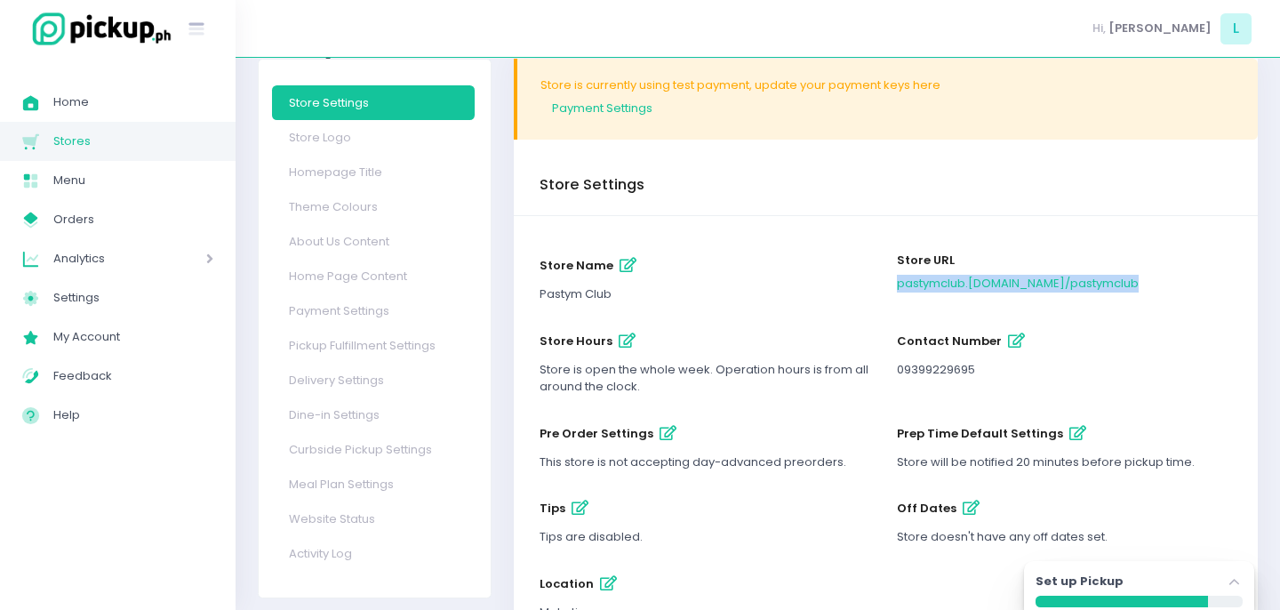
scroll to position [81, 0]
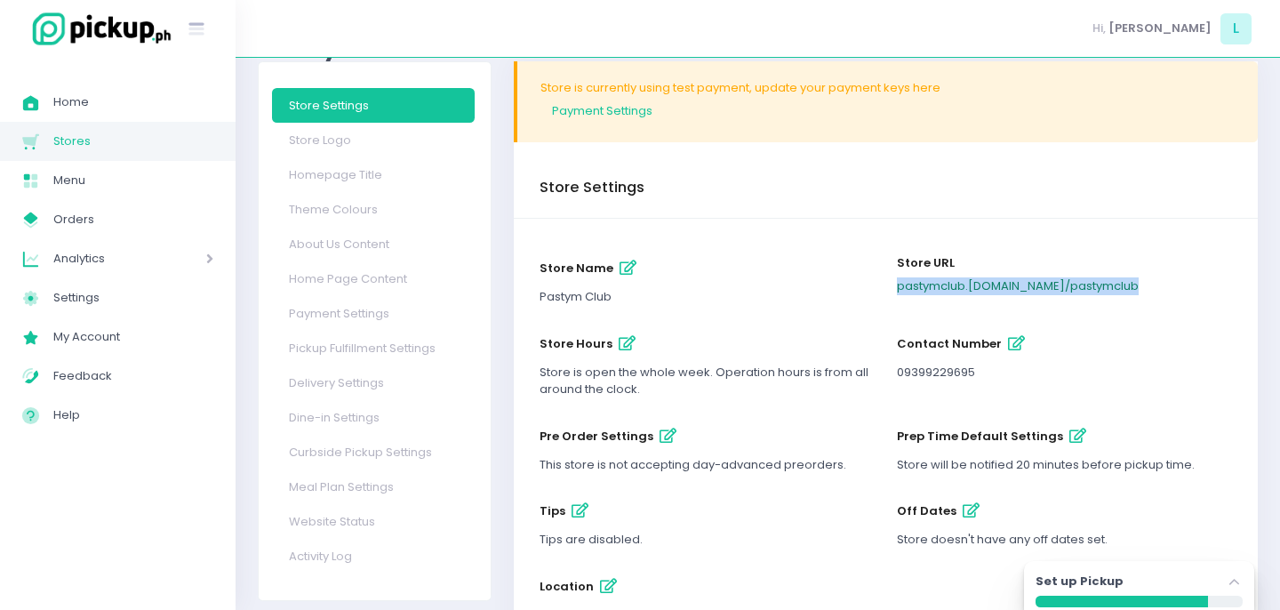
click at [1005, 284] on link "pastymclub .[DOMAIN_NAME] / pastymclub" at bounding box center [1018, 285] width 242 height 17
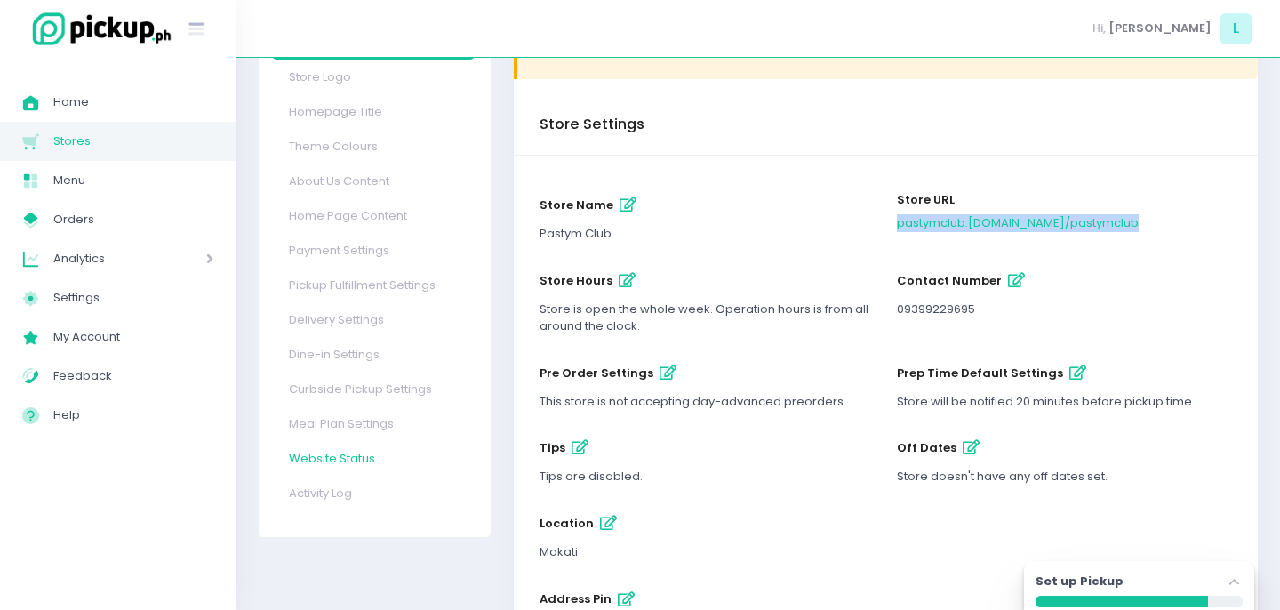
scroll to position [119, 0]
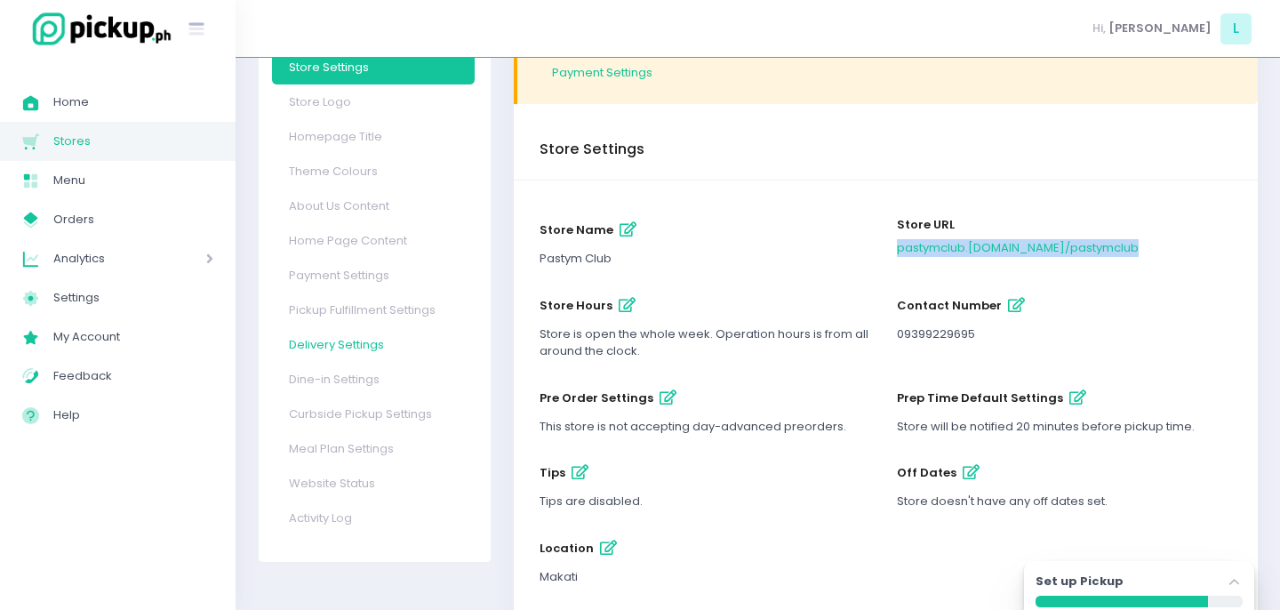
click at [349, 352] on link "Delivery Settings" at bounding box center [373, 344] width 203 height 35
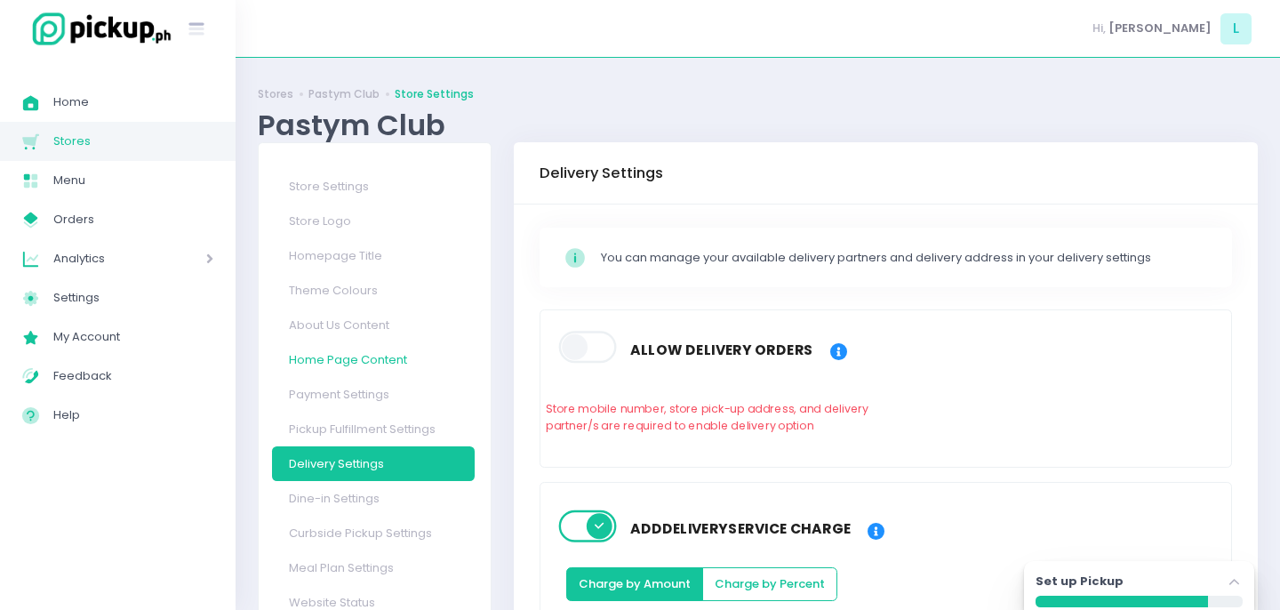
scroll to position [12, 0]
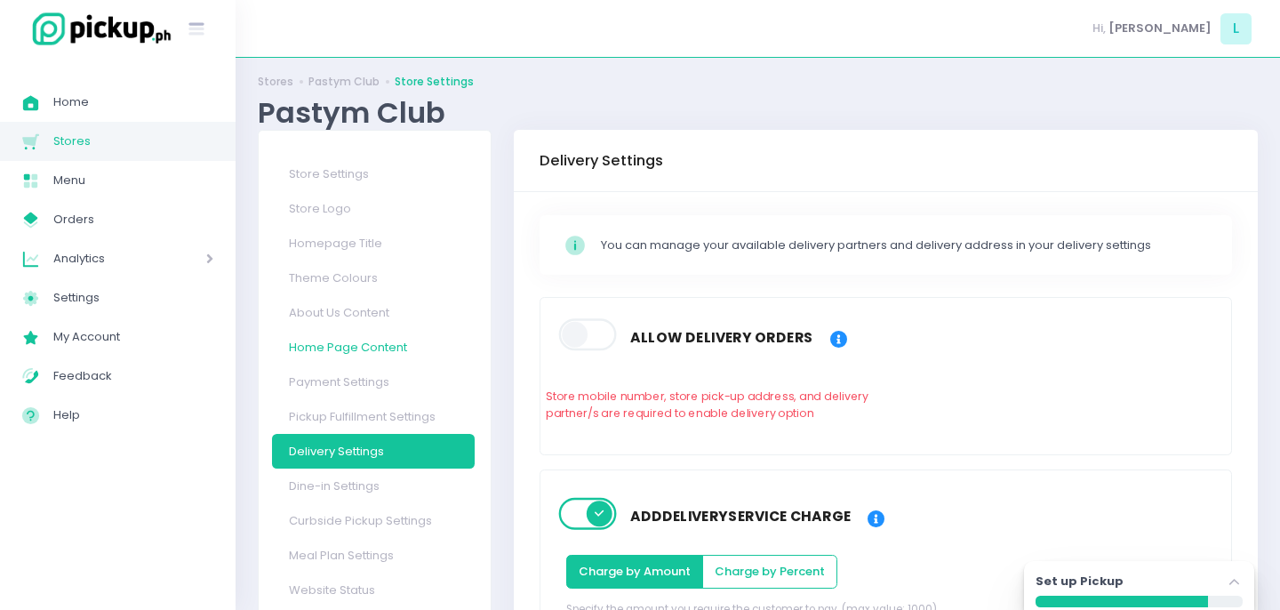
click at [366, 356] on link "Home Page Content" at bounding box center [373, 347] width 203 height 35
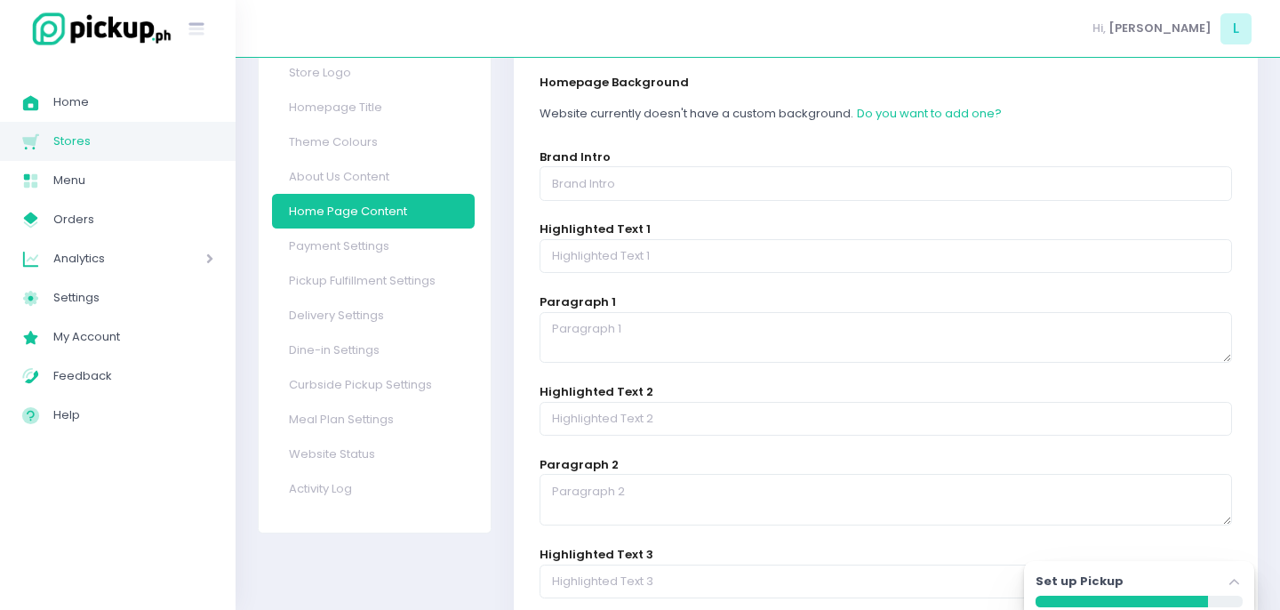
scroll to position [149, 0]
click at [364, 276] on link "Pickup Fulfillment Settings" at bounding box center [373, 279] width 203 height 35
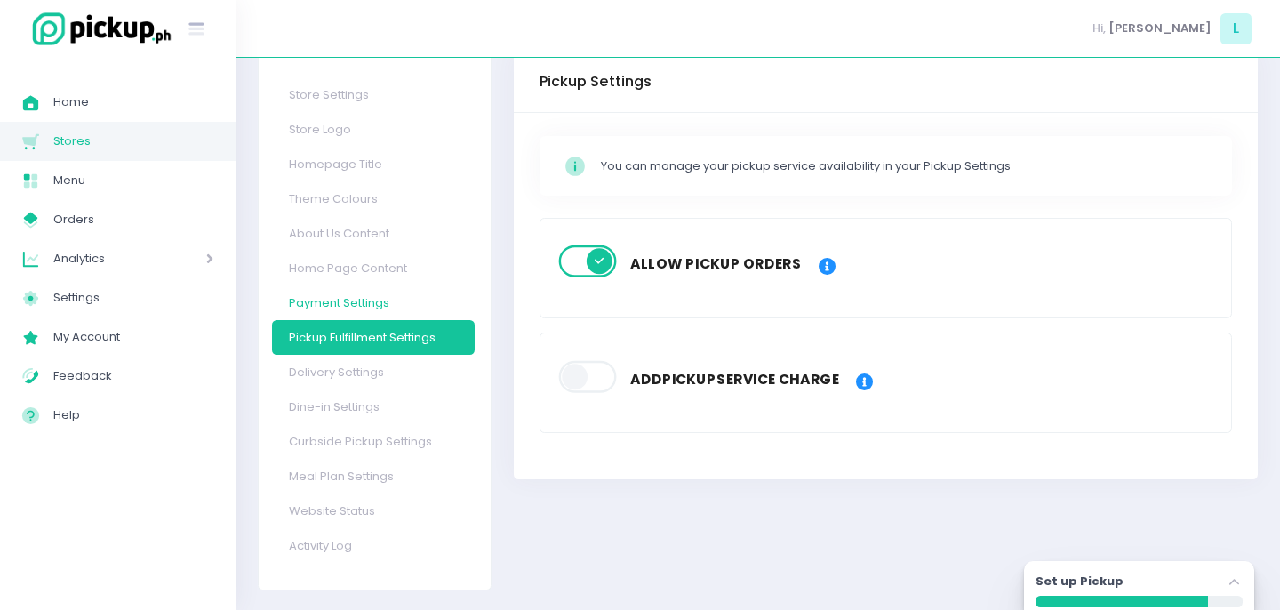
scroll to position [93, 0]
